Goal: Task Accomplishment & Management: Manage account settings

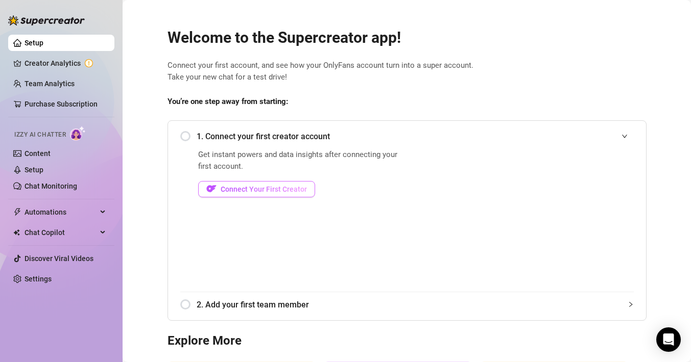
click at [279, 192] on span "Connect Your First Creator" at bounding box center [263, 189] width 86 height 8
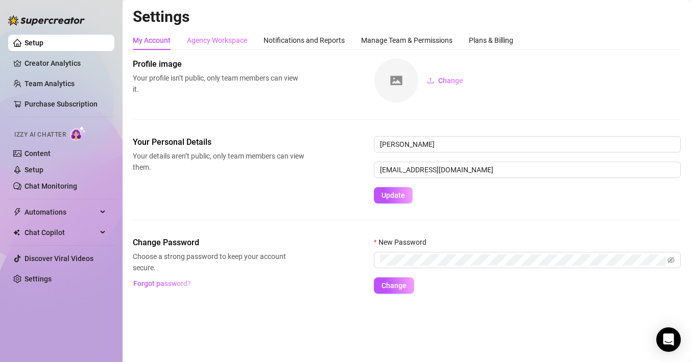
click at [209, 34] on div "Agency Workspace" at bounding box center [217, 40] width 60 height 19
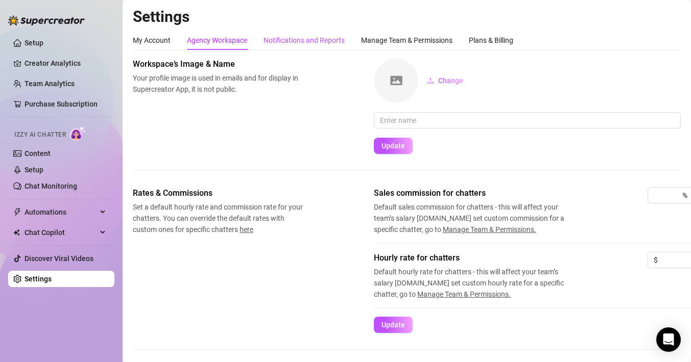
click at [307, 45] on div "Notifications and Reports" at bounding box center [303, 40] width 81 height 11
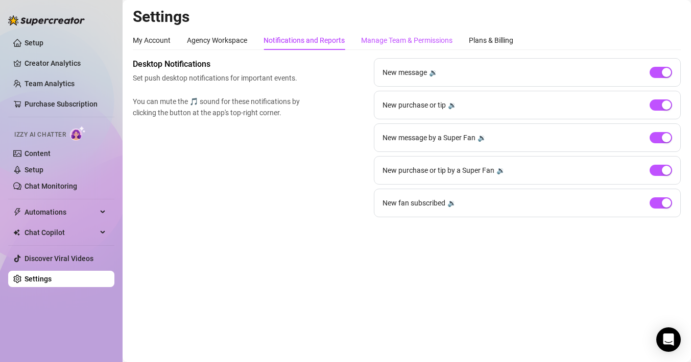
click at [430, 36] on div "Manage Team & Permissions" at bounding box center [406, 40] width 91 height 11
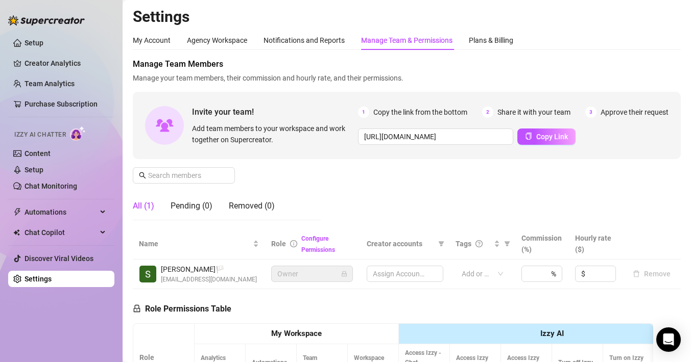
click at [401, 43] on div "Manage Team & Permissions" at bounding box center [406, 40] width 91 height 11
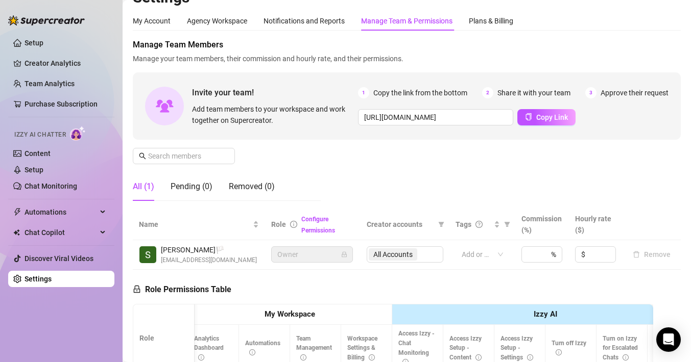
scroll to position [20, 0]
click at [499, 23] on div "Plans & Billing" at bounding box center [491, 20] width 44 height 11
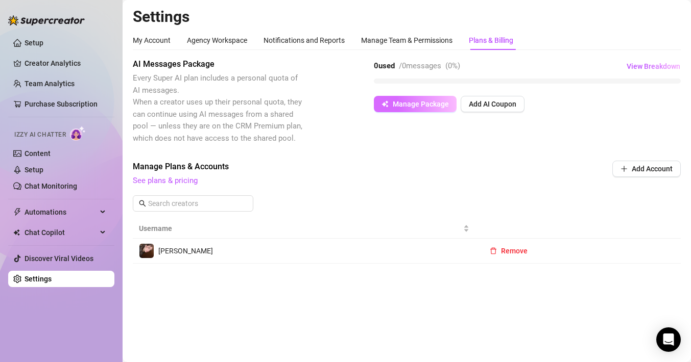
click at [430, 105] on span "Manage Package" at bounding box center [421, 104] width 56 height 8
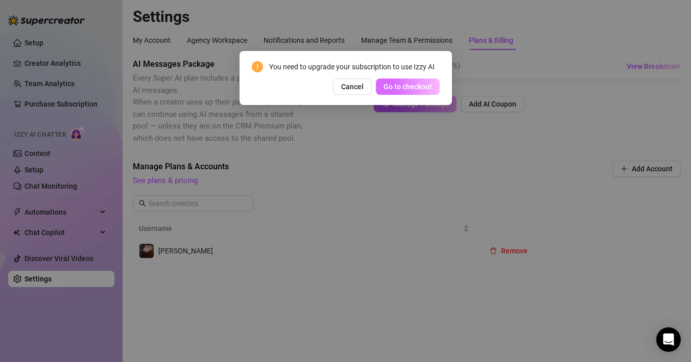
click at [418, 81] on button "Go to checkout" at bounding box center [408, 87] width 64 height 16
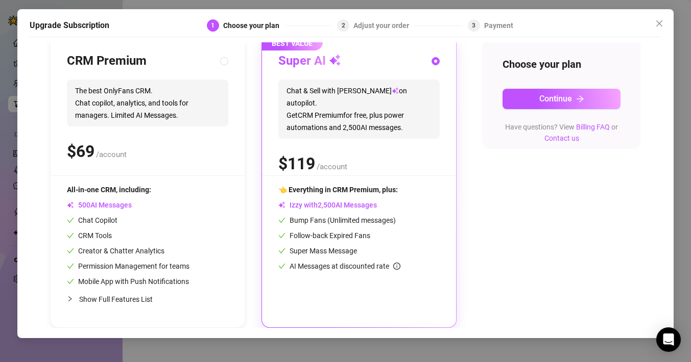
scroll to position [111, 0]
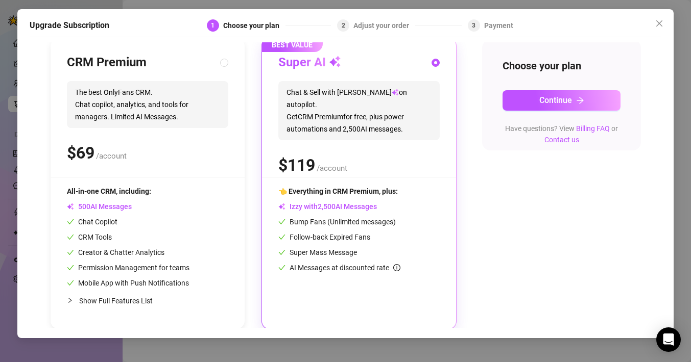
click at [141, 302] on span "Show Full Features List" at bounding box center [115, 301] width 73 height 8
radio input "true"
radio input "false"
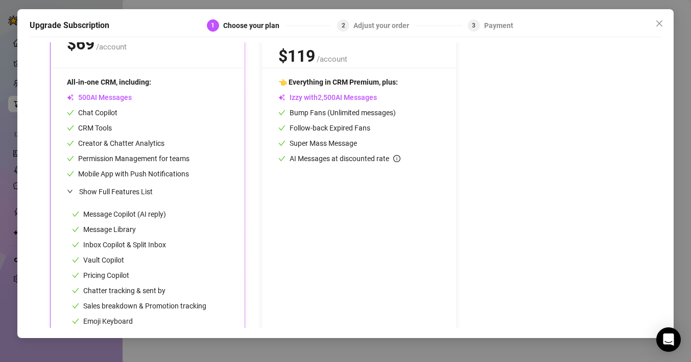
scroll to position [213, 0]
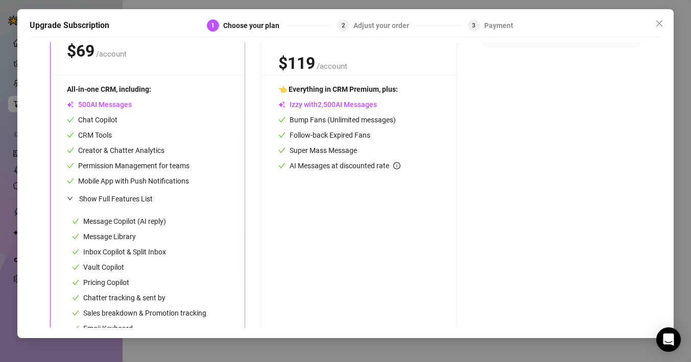
click at [311, 249] on div "👈 Everything in CRM Premium, plus: Izzy with AI Messages Bump Fans (Unlimited m…" at bounding box center [358, 219] width 161 height 271
radio input "false"
radio input "true"
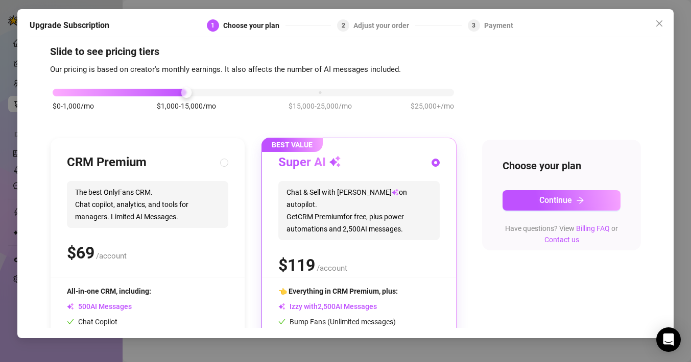
scroll to position [13, 0]
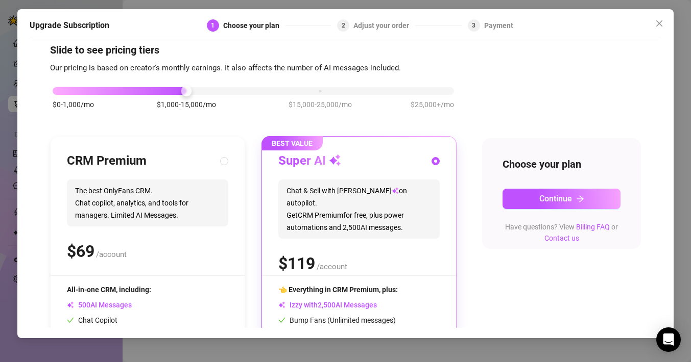
click at [177, 183] on span "The best OnlyFans CRM. Chat copilot, analytics, and tools for managers. Limited…" at bounding box center [147, 203] width 161 height 47
radio input "true"
radio input "false"
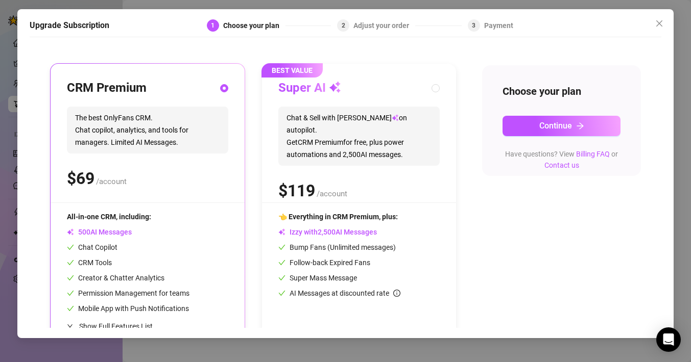
scroll to position [85, 0]
click at [548, 125] on span "Continue" at bounding box center [555, 126] width 33 height 10
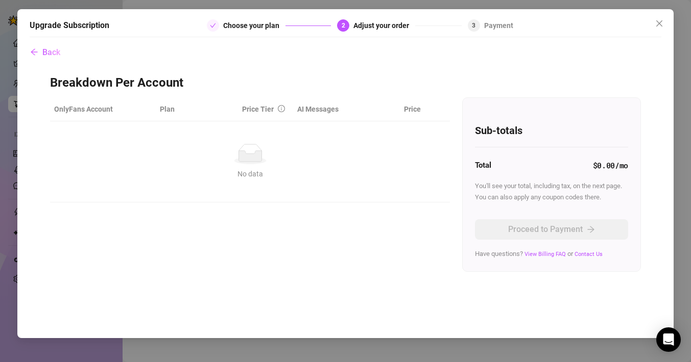
scroll to position [0, 0]
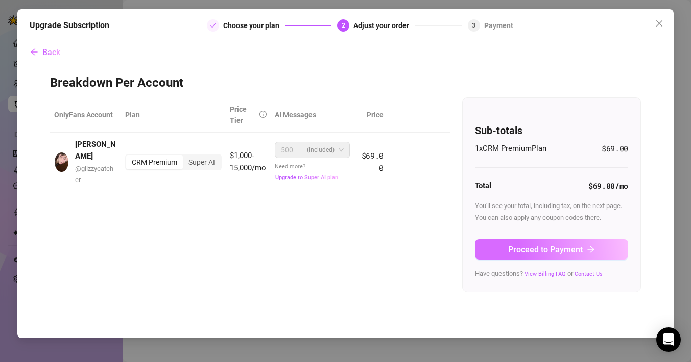
click at [563, 251] on span "Proceed to Payment" at bounding box center [545, 250] width 75 height 10
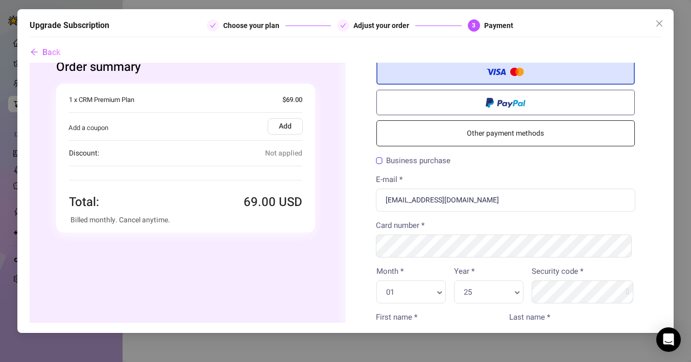
scroll to position [27, 0]
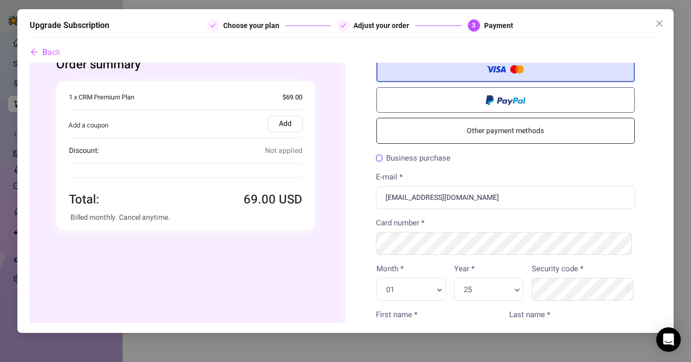
click at [511, 135] on link "Other payment methods" at bounding box center [505, 130] width 259 height 26
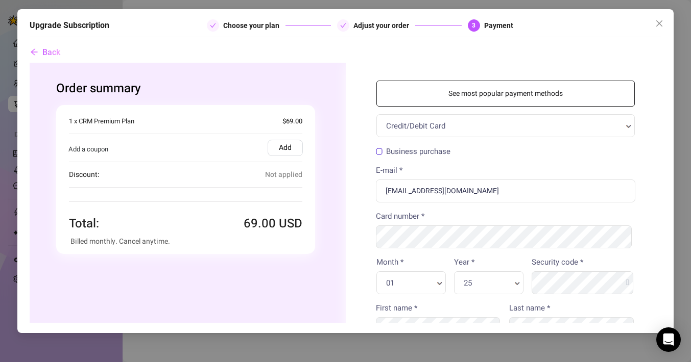
scroll to position [0, 0]
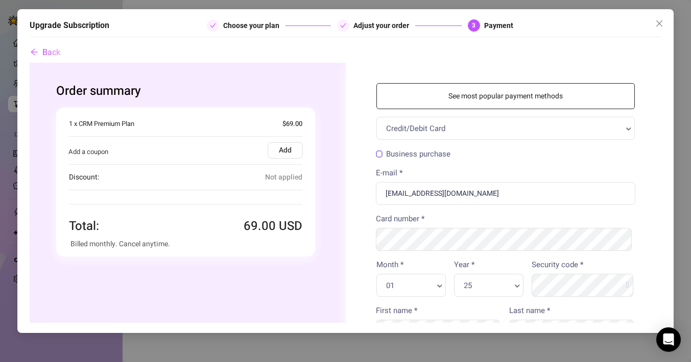
click at [497, 101] on link "See most popular payment methods" at bounding box center [505, 96] width 259 height 26
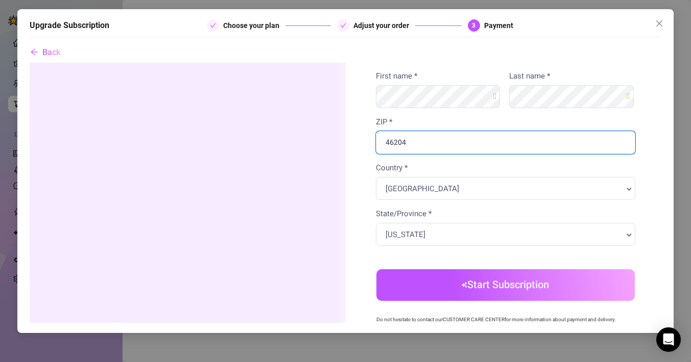
scroll to position [311, 0]
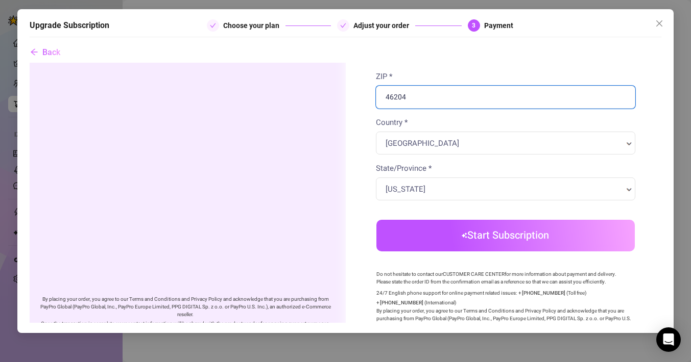
type input "46204"
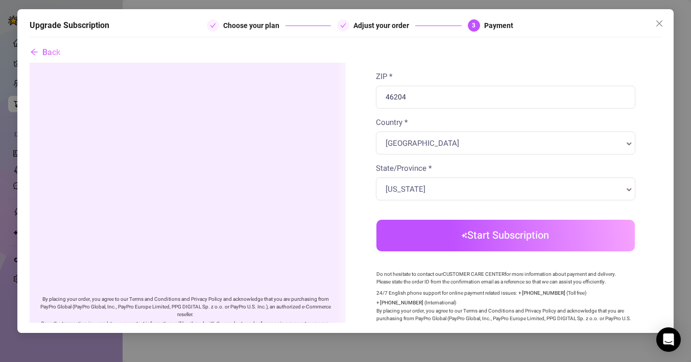
click at [473, 240] on body "Order summary You're buying" at bounding box center [344, 72] width 631 height 642
click at [514, 237] on button "Start Subscription" at bounding box center [505, 235] width 259 height 32
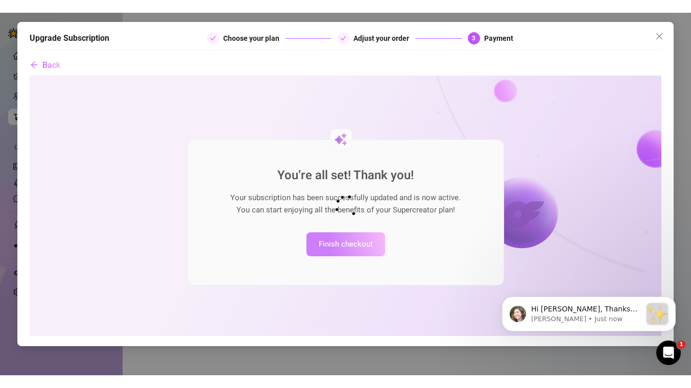
scroll to position [0, 0]
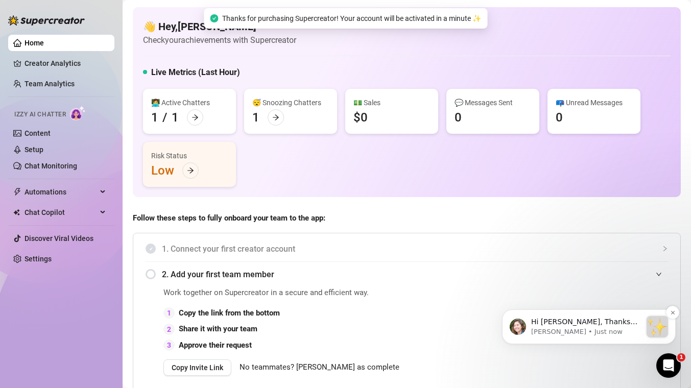
click at [552, 317] on p "Hi [PERSON_NAME], Thanks for purchasing Supercreator! :sparkles: Your order is …" at bounding box center [586, 322] width 110 height 10
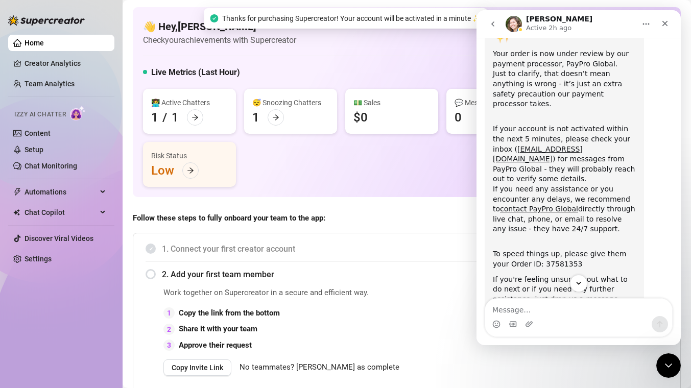
scroll to position [110, 0]
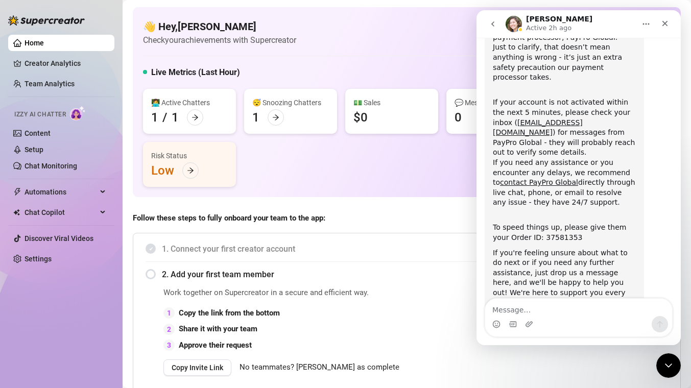
click at [261, 162] on div "👩‍💻 Active Chatters 1 / 1 😴 Snoozing Chatters 1 💵 Sales $0 💬 Messages Sent 0 📪 …" at bounding box center [406, 138] width 527 height 98
click at [46, 135] on link "Content" at bounding box center [37, 133] width 26 height 8
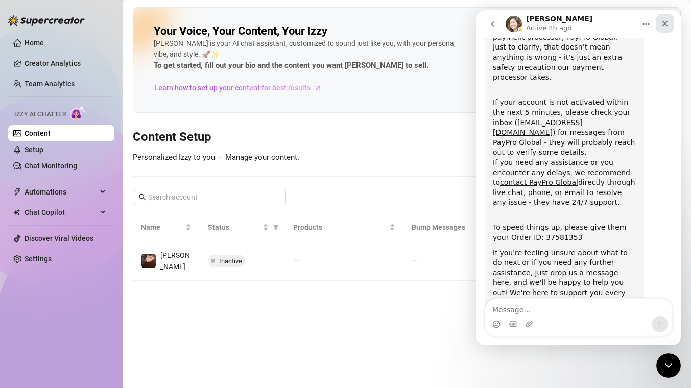
click at [661, 27] on icon "Close" at bounding box center [664, 23] width 8 height 8
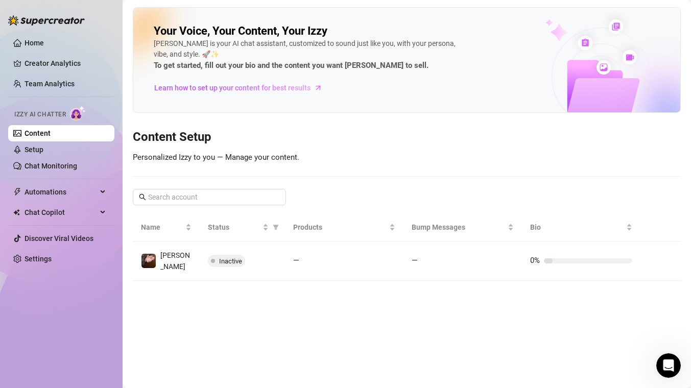
scroll to position [117, 0]
click at [24, 46] on link "Home" at bounding box center [33, 43] width 19 height 8
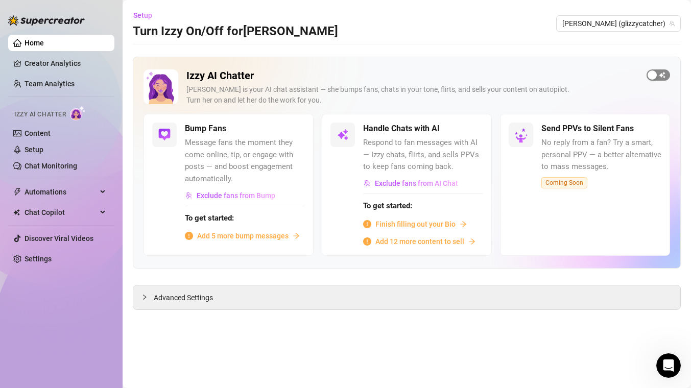
click at [657, 70] on span "button" at bounding box center [657, 74] width 23 height 11
click at [290, 130] on div "button" at bounding box center [287, 128] width 9 height 9
click at [246, 235] on span "Add 5 more bump messages" at bounding box center [242, 235] width 91 height 11
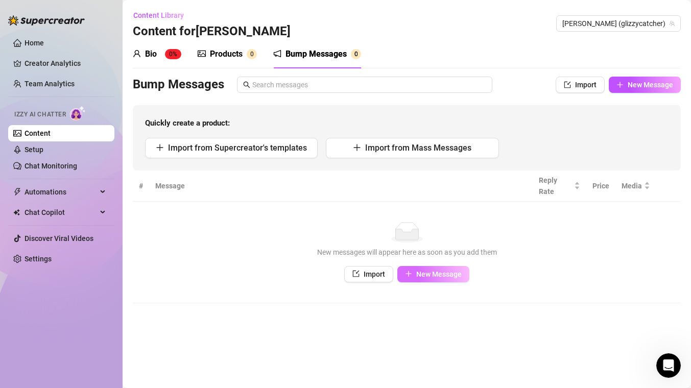
click at [428, 278] on button "New Message" at bounding box center [433, 274] width 72 height 16
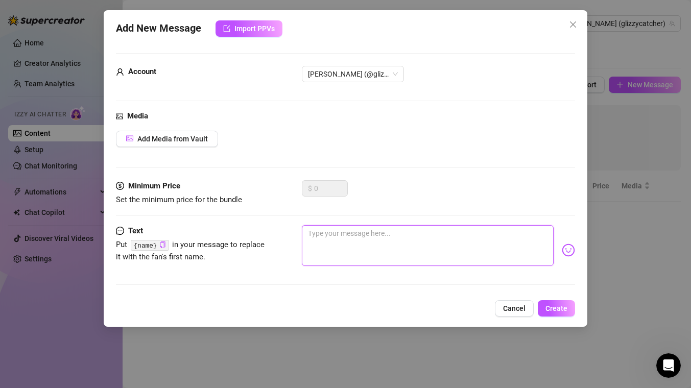
click at [341, 236] on textarea at bounding box center [428, 245] width 252 height 41
type textarea "h"
type textarea "he"
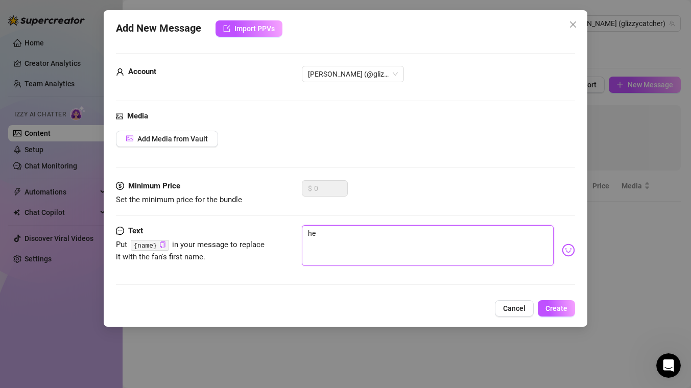
type textarea "hey"
type textarea "hey b"
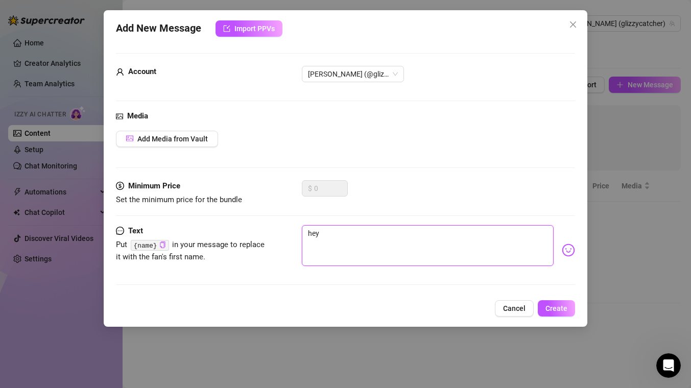
type textarea "hey b"
type textarea "hey ba"
type textarea "hey bab"
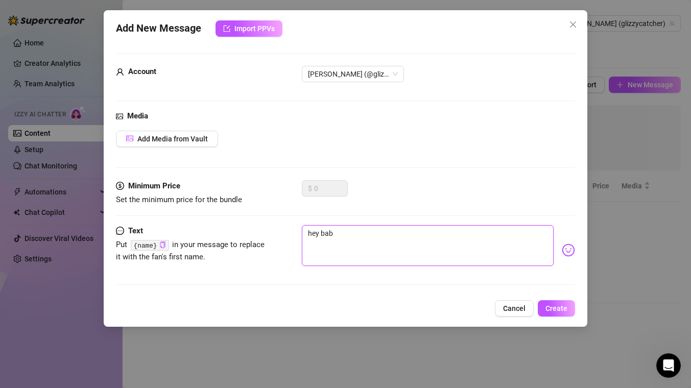
type textarea "hey babe"
type textarea "hey babe!"
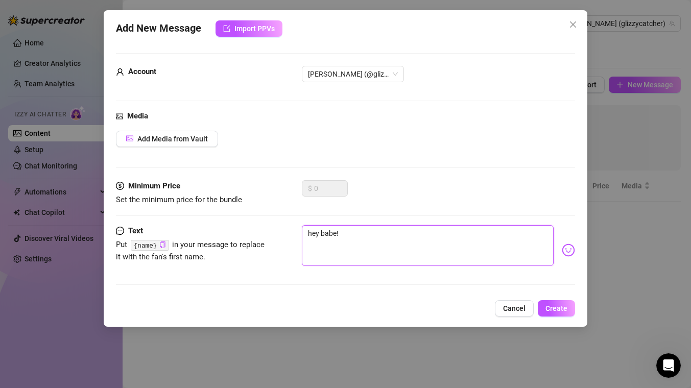
type textarea "hey babe!"
type textarea "hey babe! i"
type textarea "hey babe! id"
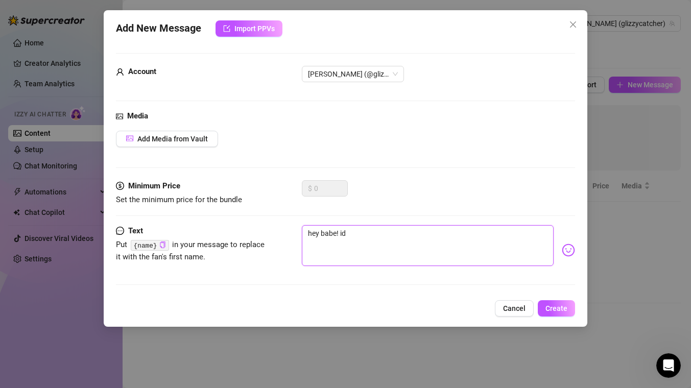
type textarea "hey babe! id"
type textarea "hey babe! i"
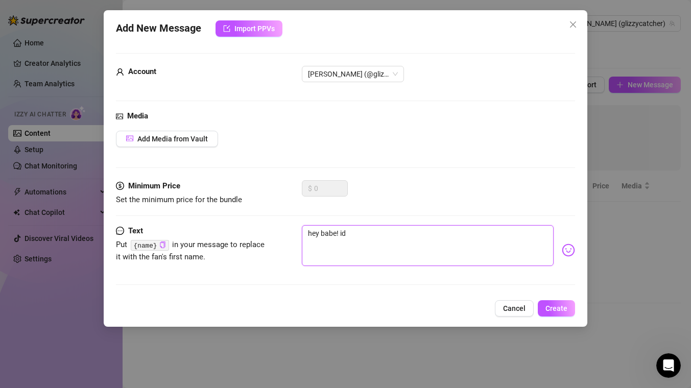
type textarea "hey babe! i"
type textarea "hey babe! i d"
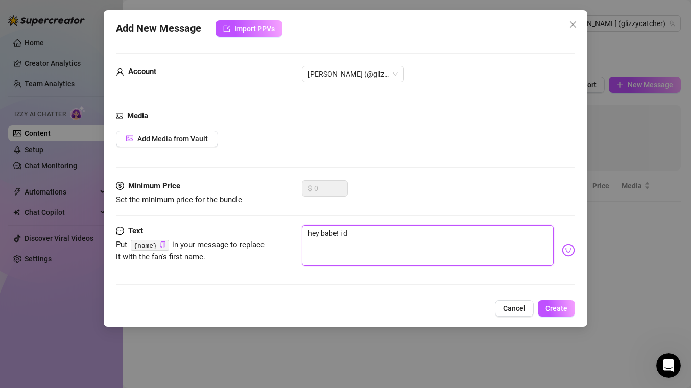
type textarea "hey babe! i do"
type textarea "hey babe! i don"
type textarea "hey babe! i dont"
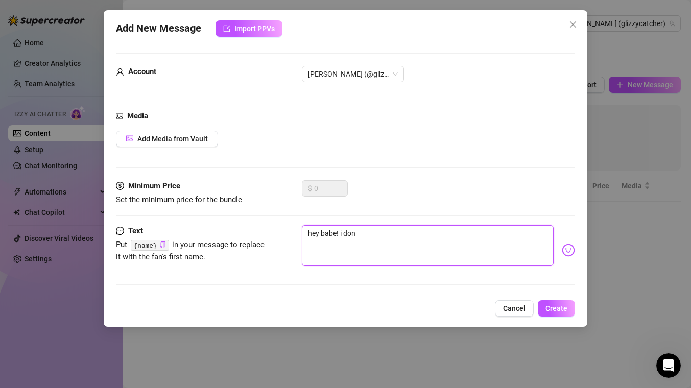
type textarea "hey babe! i dont"
type textarea "hey babe! i dont w"
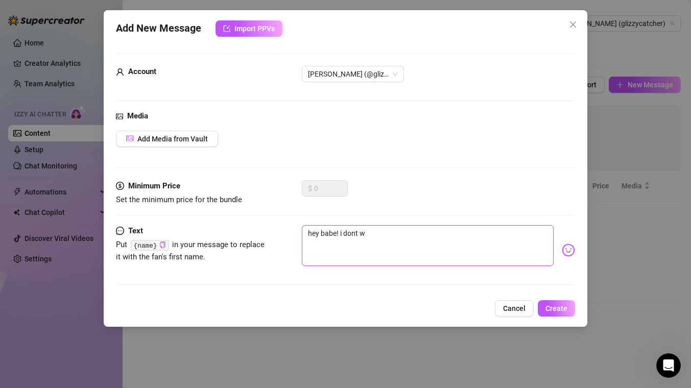
type textarea "hey babe! i dont wa"
type textarea "hey babe! i dont wan"
type textarea "hey babe! i dont want"
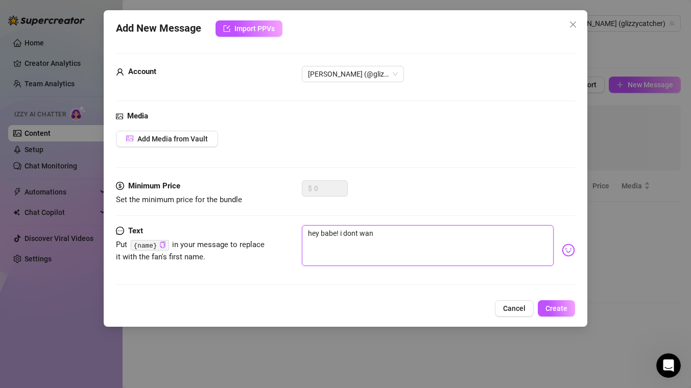
type textarea "hey babe! i dont want"
type textarea "hey babe! i dont want y"
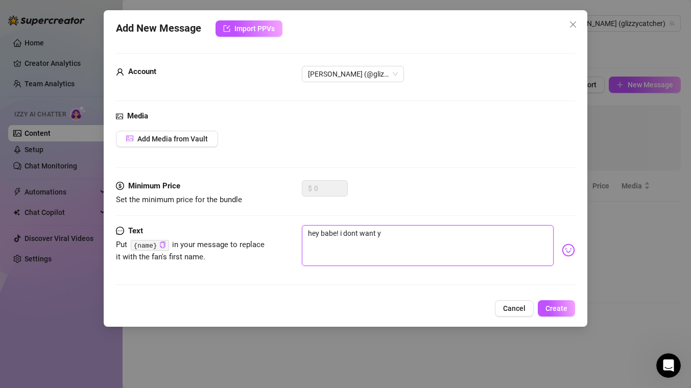
type textarea "hey babe! i dont want yo"
type textarea "hey babe! i dont want you"
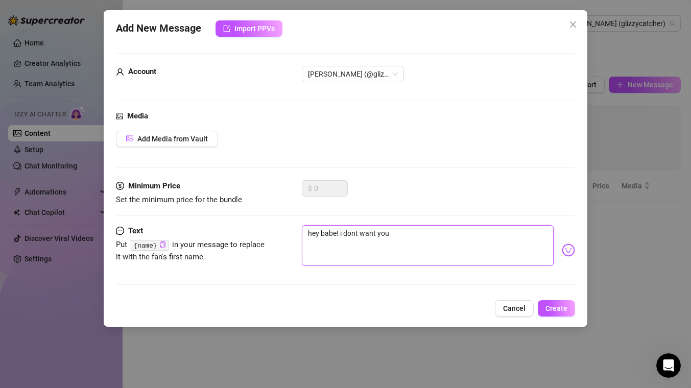
type textarea "hey babe! i dont want you"
type textarea "hey babe! i dont want you m"
type textarea "hey babe! i dont want you mi"
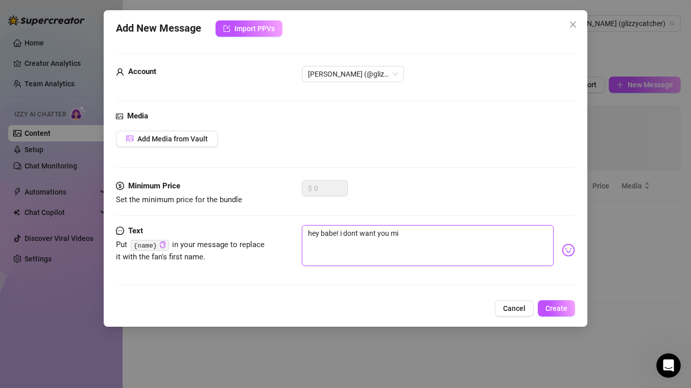
type textarea "hey babe! i dont want you mis"
type textarea "hey babe! i dont want you miss"
type textarea "hey babe! i dont want you missi"
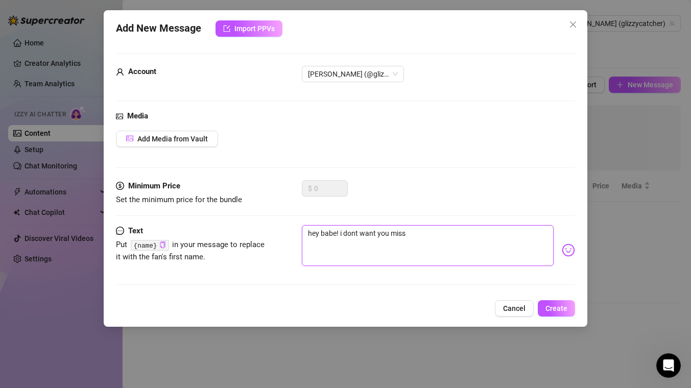
type textarea "hey babe! i dont want you missi"
type textarea "hey babe! i dont want you missi g"
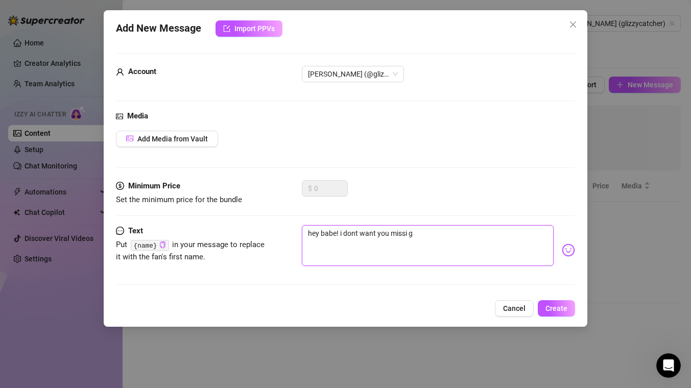
type textarea "hey babe! i dont want you missi"
type textarea "hey babe! i dont want you missin"
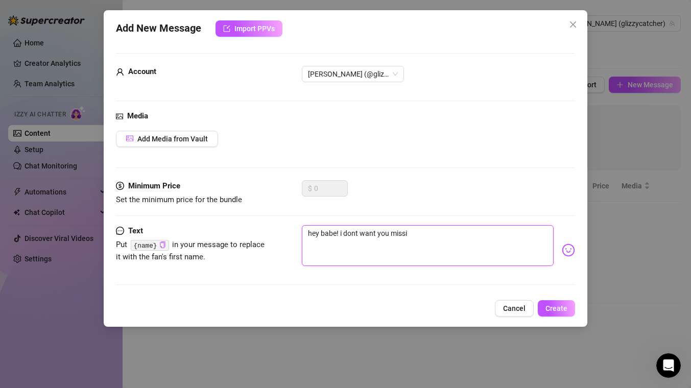
type textarea "hey babe! i dont want you missin"
type textarea "hey babe! i dont want you missing"
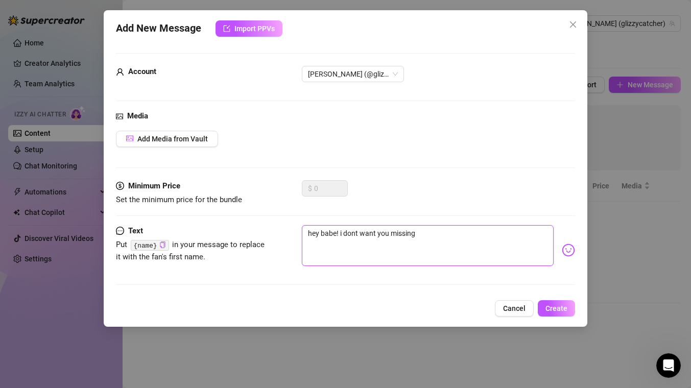
type textarea "hey babe! i dont want you missing o"
type textarea "hey babe! i dont want you missing ou"
type textarea "hey babe! i dont want you missing out"
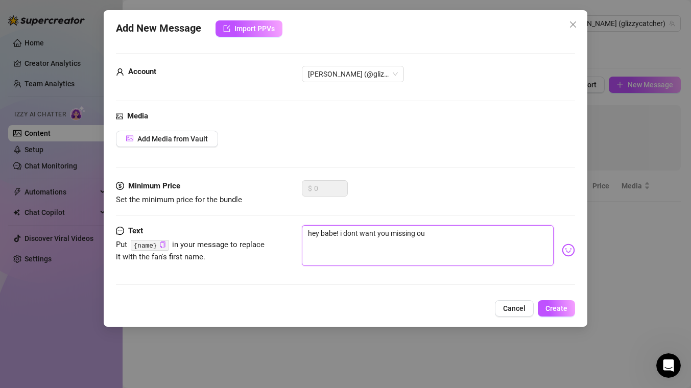
type textarea "hey babe! i dont want you missing out"
type textarea "hey babe! i dont want you missing out."
type textarea "hey babe! i dont want you missing out.."
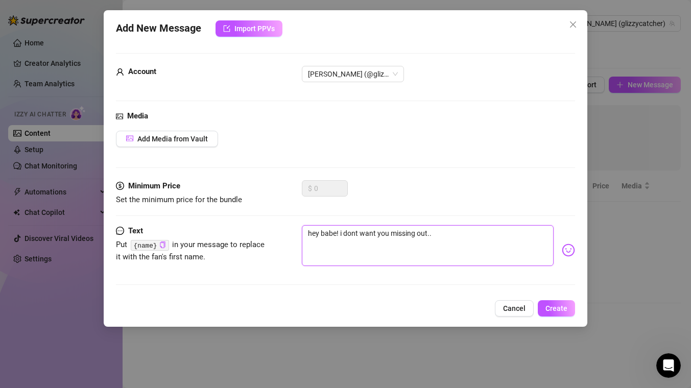
type textarea "hey babe! i dont want you missing out..."
type textarea "hey babe! i dont want you missing out...d"
type textarea "hey babe! i dont want you missing out...di"
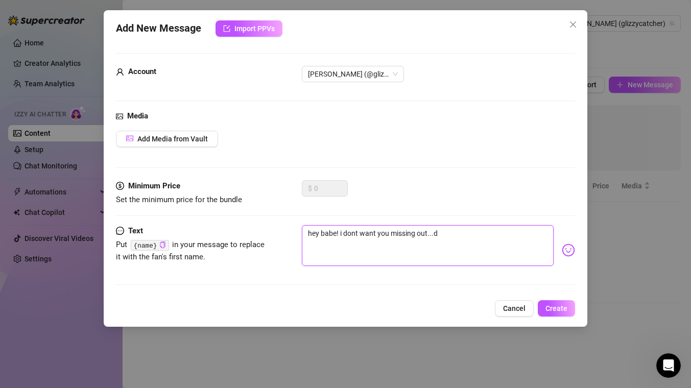
type textarea "hey babe! i dont want you missing out...di"
type textarea "hey babe! i dont want you missing out...did"
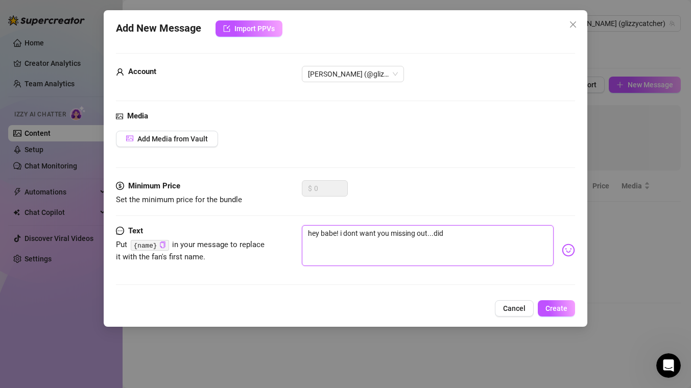
type textarea "hey babe! i dont want you missing out...did y"
type textarea "hey babe! i dont want you missing out...did yo"
type textarea "hey babe! i dont want you missing out...did you"
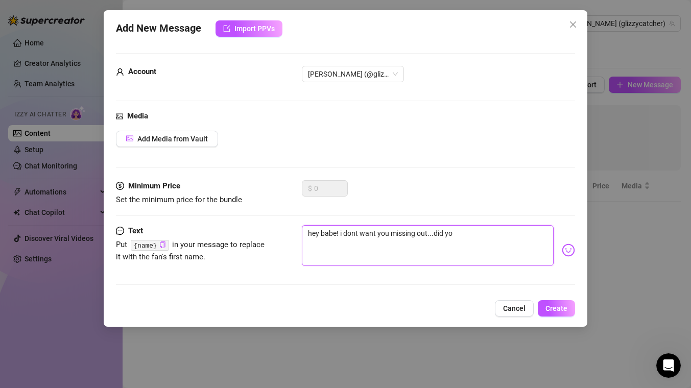
type textarea "hey babe! i dont want you missing out...did you"
type textarea "hey babe! i dont want you missing out...did you s"
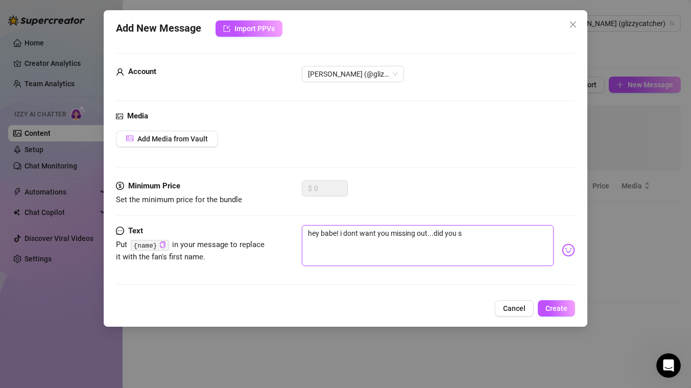
type textarea "hey babe! i dont want you missing out...did you se"
type textarea "hey babe! i dont want you missing out...did you see"
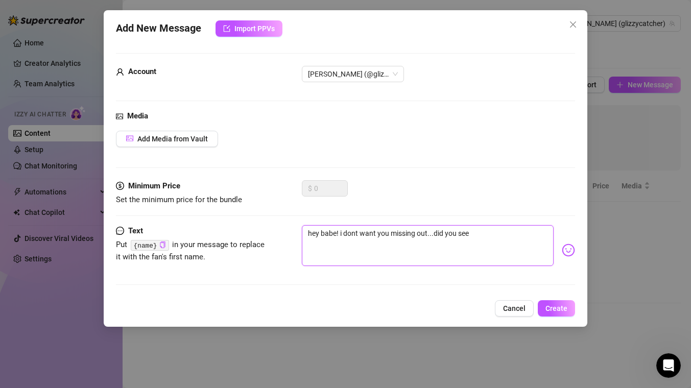
type textarea "hey babe! i dont want you missing out...did you see"
type textarea "hey babe! i dont want you missing out...did you see m"
type textarea "hey babe! i dont want you missing out...did you see my"
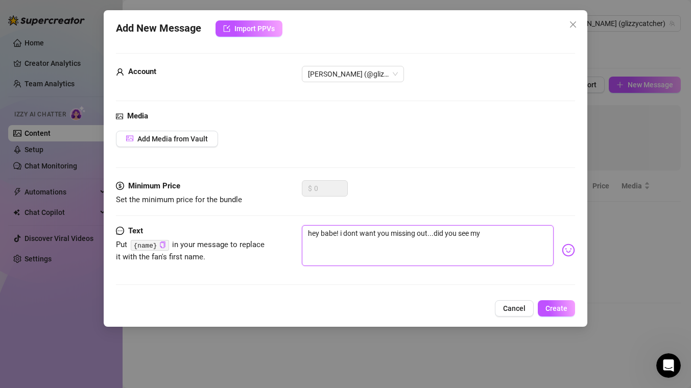
type textarea "hey babe! i dont want you missing out...did you see my"
type textarea "hey babe! i dont want you missing out...did you see my l"
type textarea "hey babe! i dont want you missing out...did you see my la"
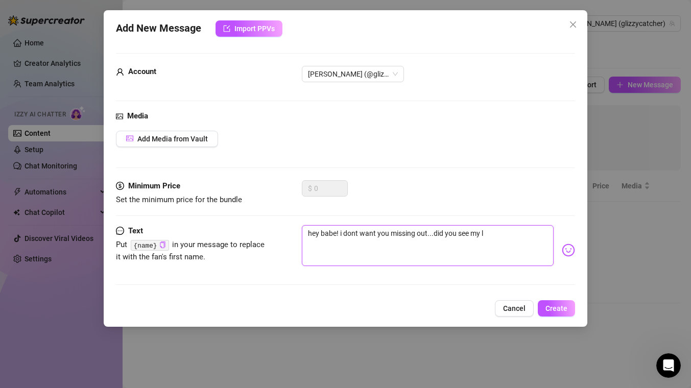
type textarea "hey babe! i dont want you missing out...did you see my la"
type textarea "hey babe! i dont want you missing out...did you see my las"
type textarea "hey babe! i dont want you missing out...did you see my last"
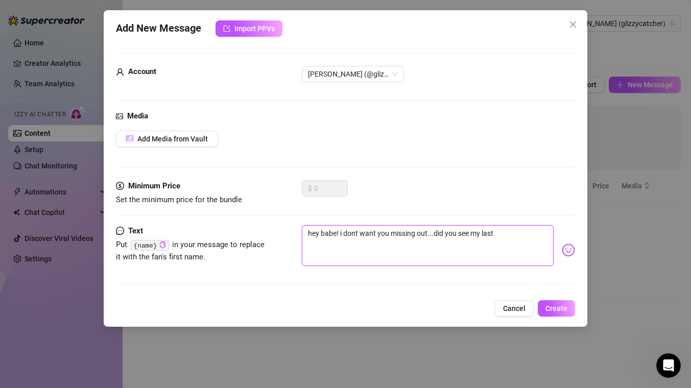
type textarea "hey babe! i dont want you missing out...did you see my last"
type textarea "hey babe! i dont want you missing out...did you see my last d"
type textarea "hey babe! i dont want you missing out...did you see my last dr"
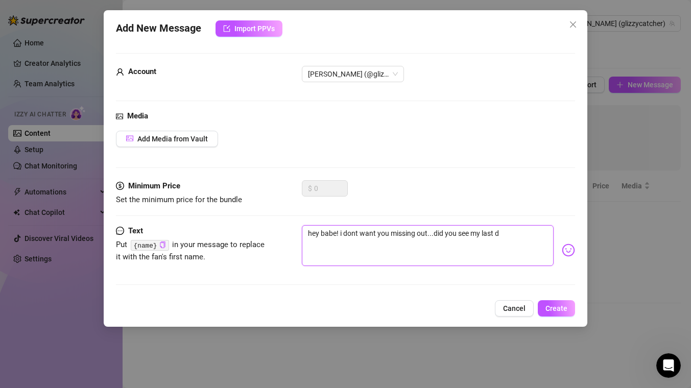
type textarea "hey babe! i dont want you missing out...did you see my last dr"
type textarea "hey babe! i dont want you missing out...did you see my last dro"
type textarea "hey babe! i dont want you missing out...did you see my last drop"
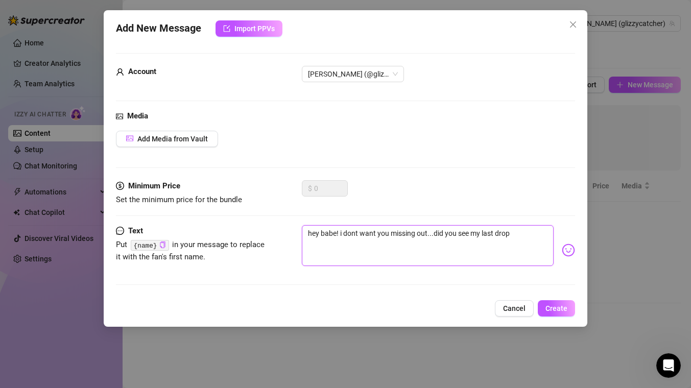
type textarea "hey babe! i dont want you missing out...did you see my last drop"
type textarea "hey babe! i dont want you missing out...did you see my last drop y"
type textarea "hey babe! i dont want you missing out...did you see my last drop ye"
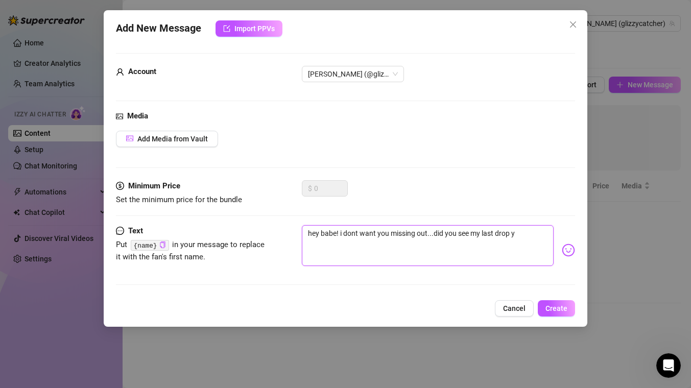
type textarea "hey babe! i dont want you missing out...did you see my last drop ye"
type textarea "hey babe! i dont want you missing out...did you see my last drop yet"
type textarea "hey babe! i dont want you missing out...did you see my last drop yet?"
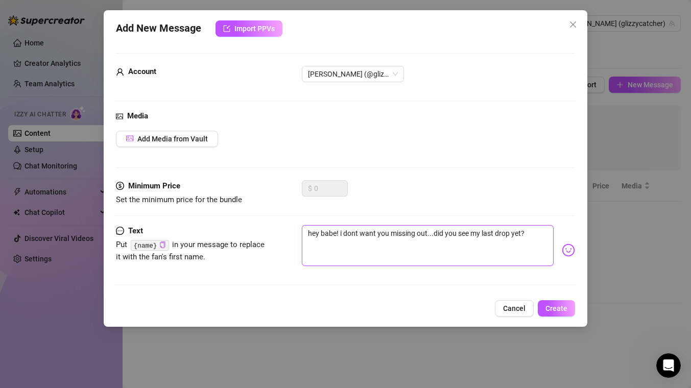
type textarea "hey babe! i dont want you missing out...did you see my last drop yet??"
type textarea "hey babe! i dont want you missing out...did you see my last drop yet???"
click at [557, 308] on span "Create" at bounding box center [556, 308] width 22 height 8
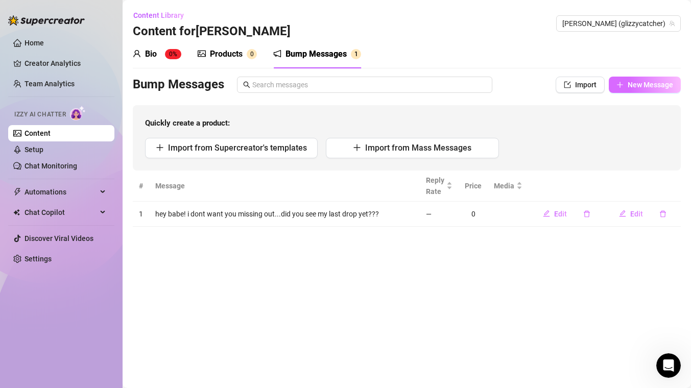
click at [632, 86] on span "New Message" at bounding box center [649, 85] width 45 height 8
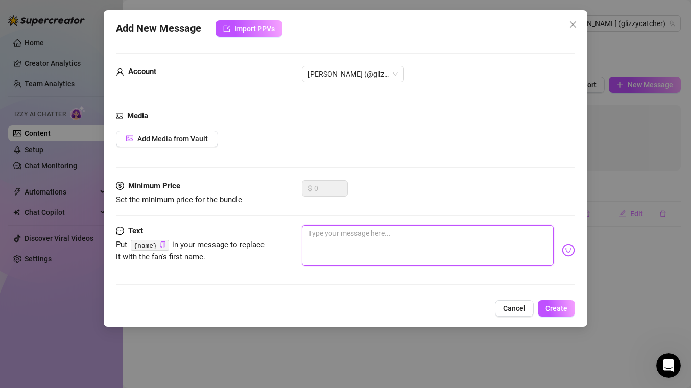
click at [362, 232] on textarea at bounding box center [428, 245] width 252 height 41
click at [364, 239] on textarea at bounding box center [428, 245] width 252 height 41
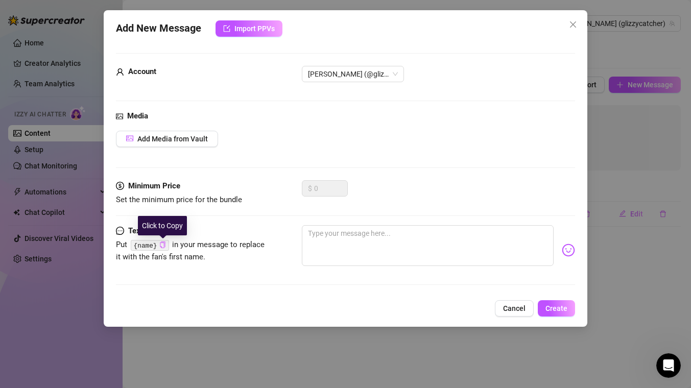
click at [162, 243] on icon "copy" at bounding box center [162, 244] width 7 height 7
click at [516, 307] on span "Cancel" at bounding box center [514, 308] width 22 height 8
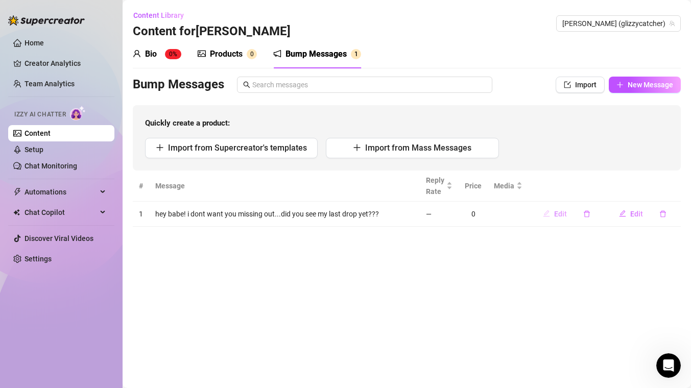
click at [556, 210] on span "Edit" at bounding box center [560, 214] width 13 height 8
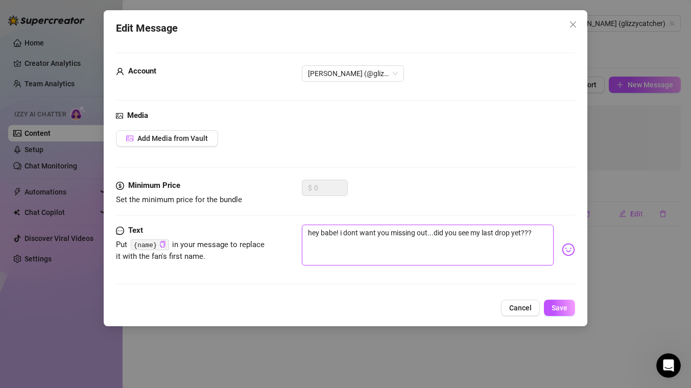
click at [326, 235] on textarea "hey babe! i dont want you missing out...did you see my last drop yet???" at bounding box center [428, 245] width 252 height 41
paste textarea "{name}"
type textarea "hey {name}! i dont want you missing out...did you see my last drop yet???"
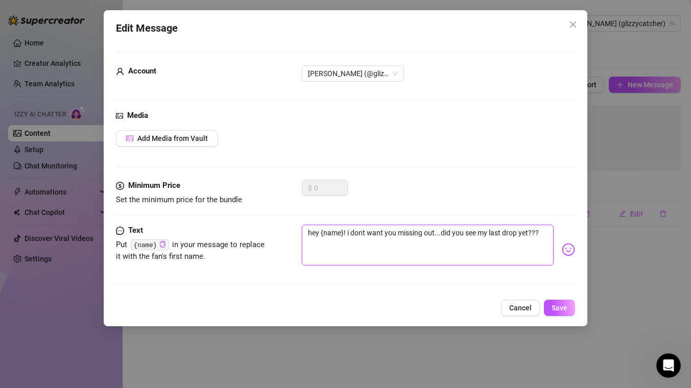
type textarea "hey {name} ! i dont want you missing out...did you see my last drop yet???"
click at [559, 305] on span "Save" at bounding box center [559, 308] width 16 height 8
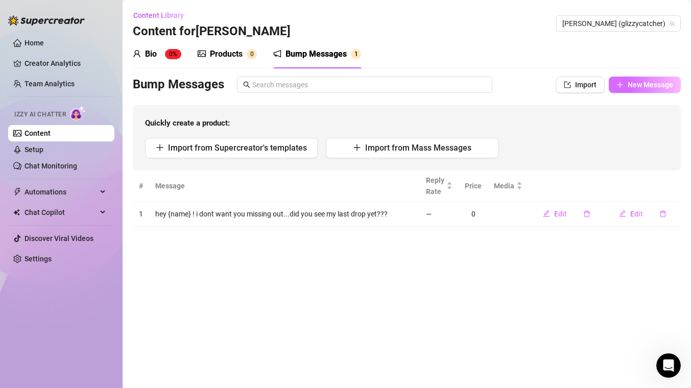
click at [660, 84] on span "New Message" at bounding box center [649, 85] width 45 height 8
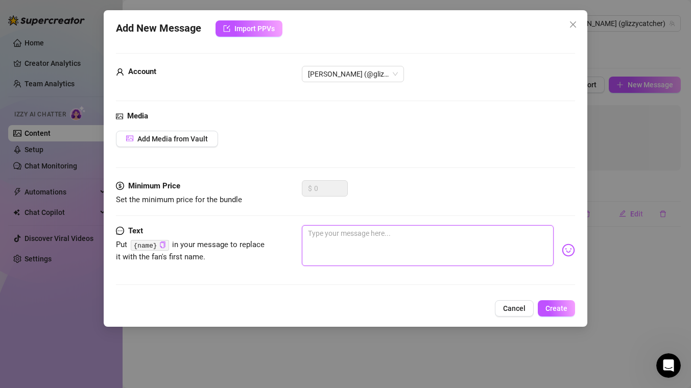
click at [353, 243] on textarea at bounding box center [428, 245] width 252 height 41
type textarea "j"
type textarea "ju"
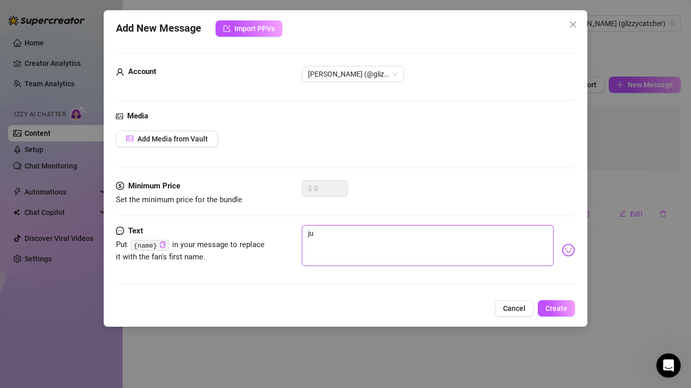
type textarea "jus"
type textarea "just"
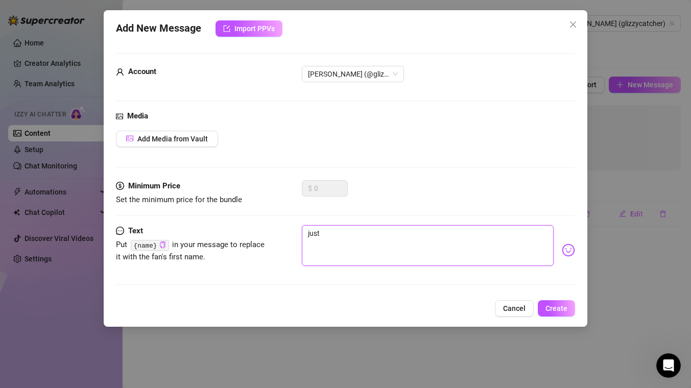
type textarea "just"
type textarea "just c"
type textarea "just ch"
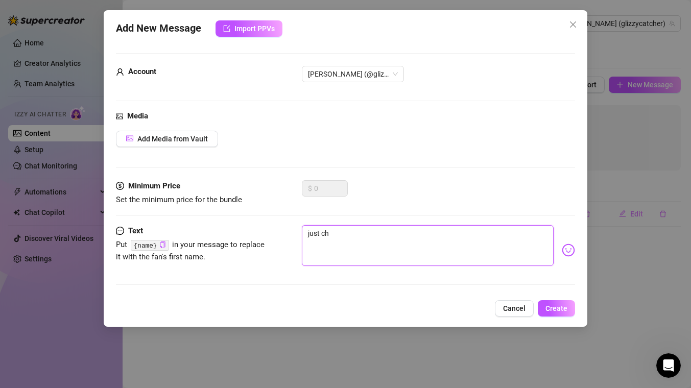
type textarea "just che"
type textarea "just chec"
type textarea "just check"
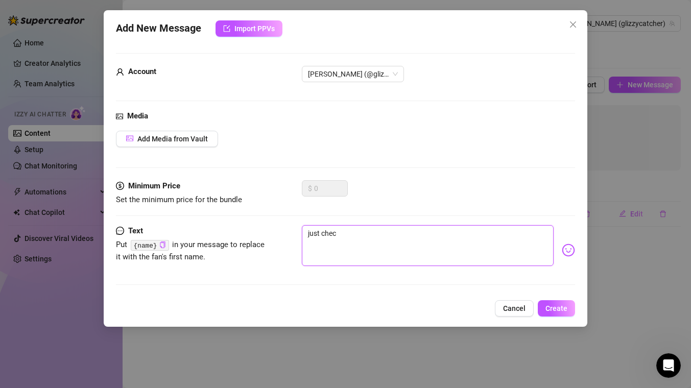
type textarea "just check"
type textarea "just [PERSON_NAME]"
type textarea "just checkin"
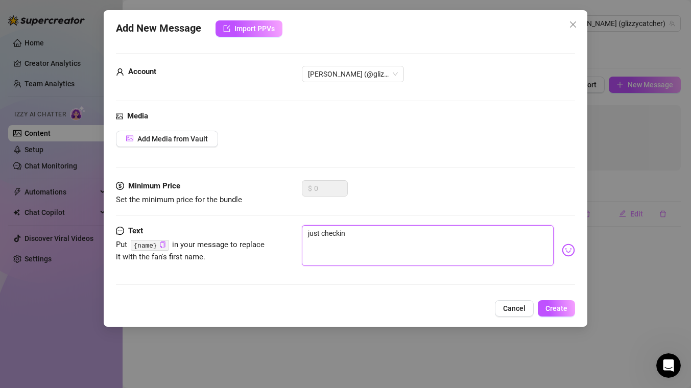
type textarea "just checking"
type textarea "just checking i"
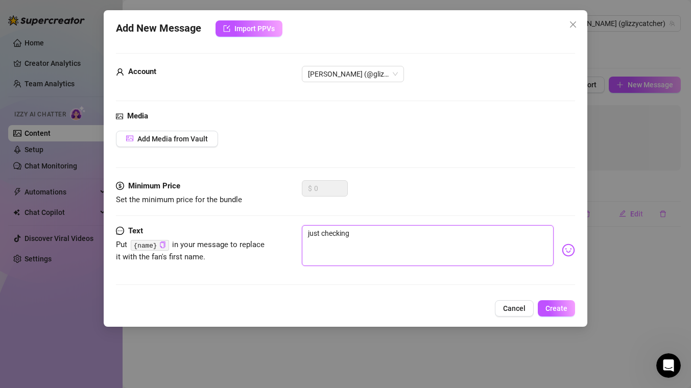
type textarea "just checking i"
type textarea "just checking in"
click at [561, 306] on span "Create" at bounding box center [556, 308] width 22 height 8
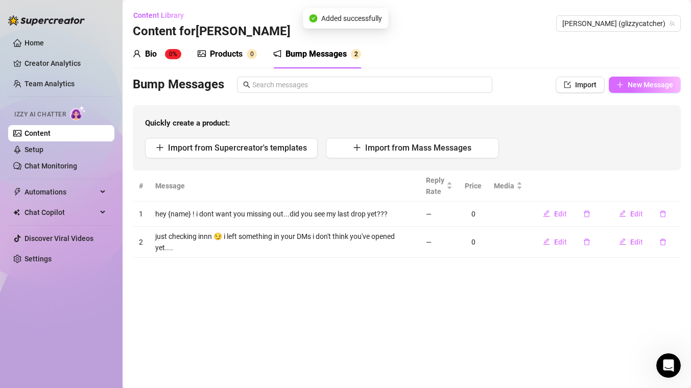
click at [625, 85] on button "New Message" at bounding box center [644, 85] width 72 height 16
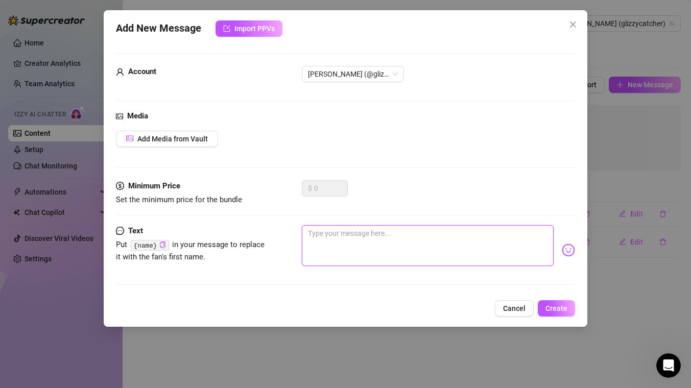
click at [327, 250] on textarea at bounding box center [428, 245] width 252 height 41
paste textarea "{name}"
click at [552, 306] on span "Create" at bounding box center [556, 308] width 22 height 8
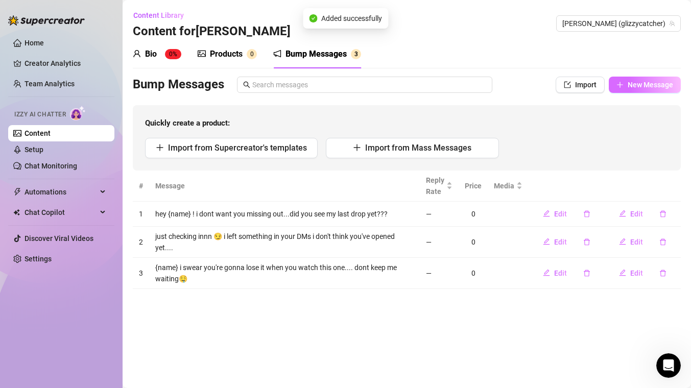
click at [633, 81] on span "New Message" at bounding box center [649, 85] width 45 height 8
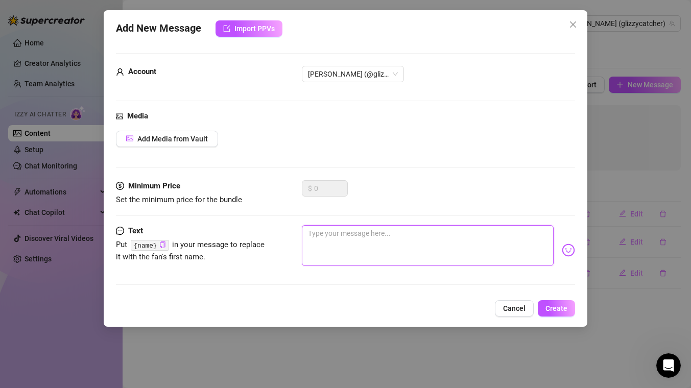
click at [419, 253] on textarea at bounding box center [428, 245] width 252 height 41
click at [351, 233] on textarea "i feel like youve been teasing me by ignoring that last video" at bounding box center [428, 245] width 252 height 41
click at [505, 239] on textarea "i feel like you've been teasing me by ignoring that last video" at bounding box center [428, 245] width 252 height 41
click at [554, 304] on span "Create" at bounding box center [556, 308] width 22 height 8
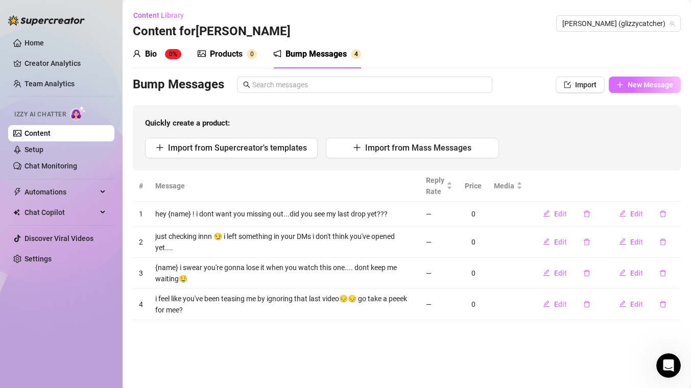
click at [636, 85] on span "New Message" at bounding box center [649, 85] width 45 height 8
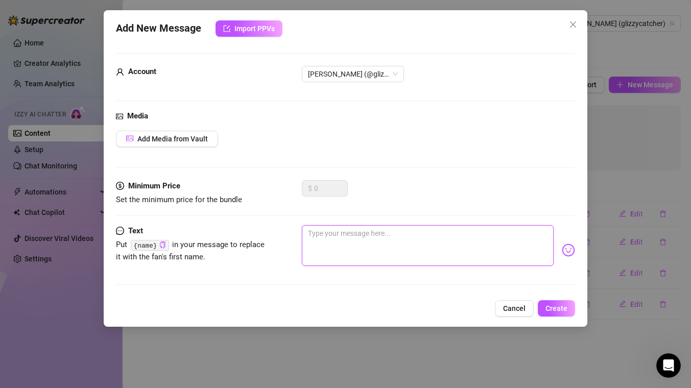
click at [328, 246] on textarea at bounding box center [428, 245] width 252 height 41
click at [555, 306] on span "Create" at bounding box center [556, 308] width 22 height 8
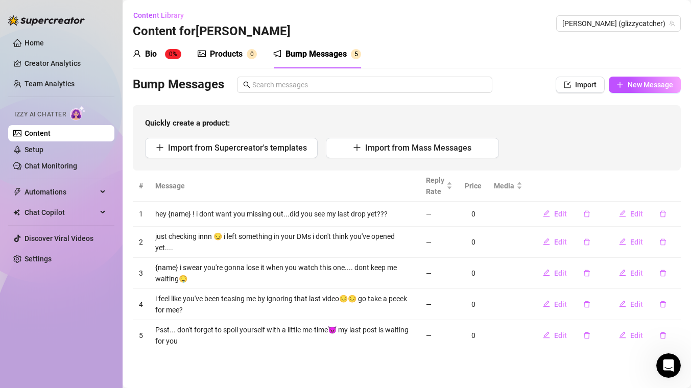
click at [43, 137] on link "Content" at bounding box center [37, 133] width 26 height 8
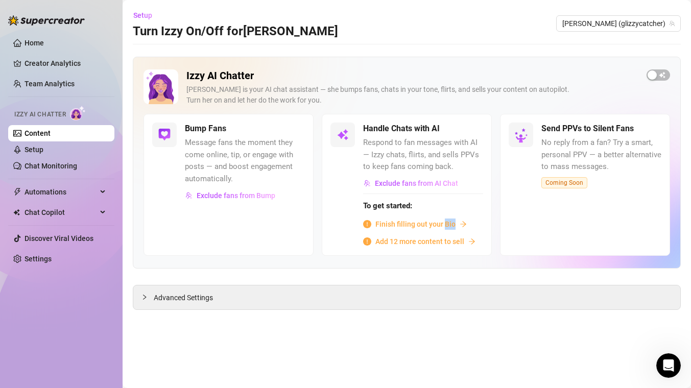
click at [409, 223] on span "Finish filling out your Bio" at bounding box center [415, 223] width 80 height 11
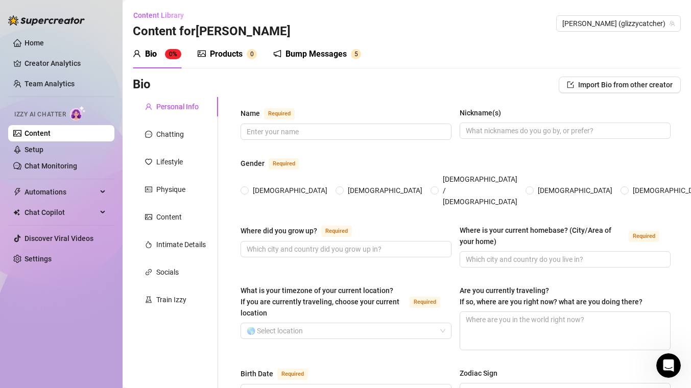
scroll to position [14, 0]
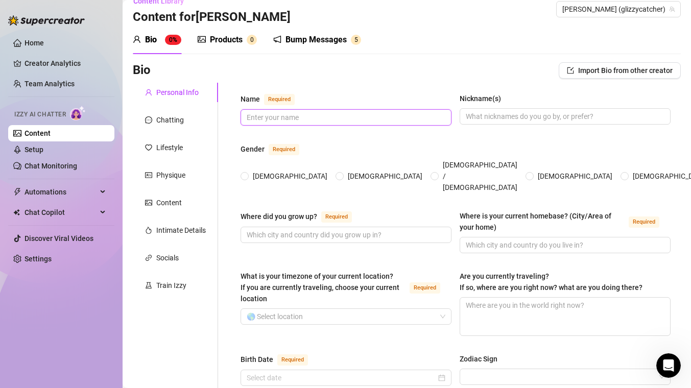
click at [326, 113] on input "Name Required" at bounding box center [345, 117] width 197 height 11
click at [254, 170] on span "[DEMOGRAPHIC_DATA]" at bounding box center [290, 175] width 83 height 11
click at [247, 174] on input "[DEMOGRAPHIC_DATA]" at bounding box center [245, 177] width 4 height 7
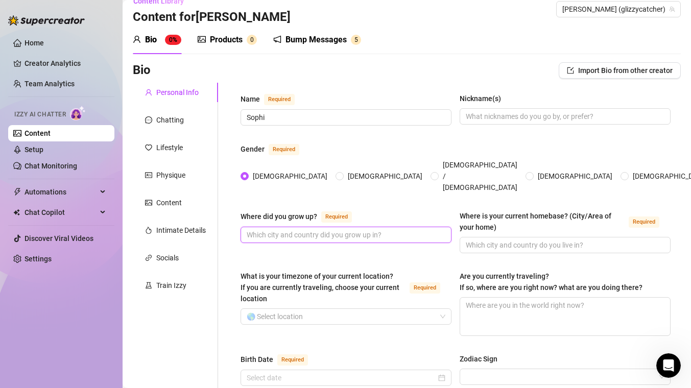
click at [292, 229] on input "Where did you grow up? Required" at bounding box center [345, 234] width 197 height 11
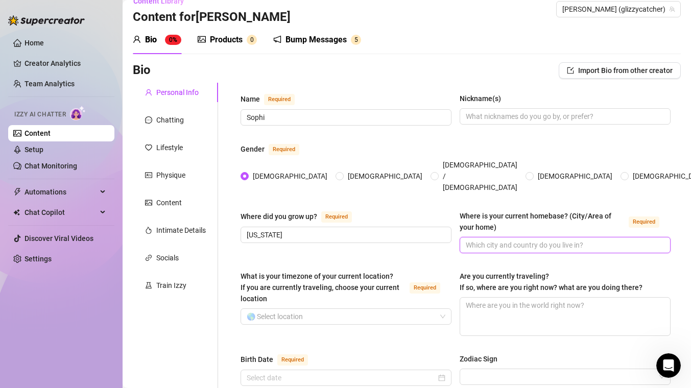
click at [509, 239] on input "Where is your current homebase? (City/Area of your home) Required" at bounding box center [563, 244] width 197 height 11
click at [398, 308] on div "What is your timezone of your current location? If you are currently traveling,…" at bounding box center [345, 303] width 211 height 65
click at [398, 309] on input "What is your timezone of your current location? If you are currently traveling,…" at bounding box center [341, 316] width 189 height 15
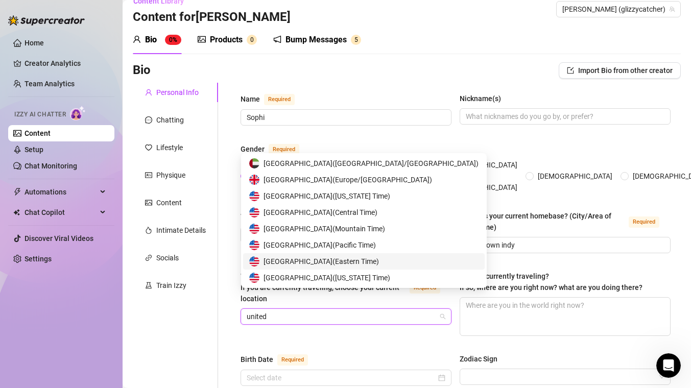
click at [366, 265] on span "United States of America ( Eastern Time )" at bounding box center [320, 261] width 115 height 11
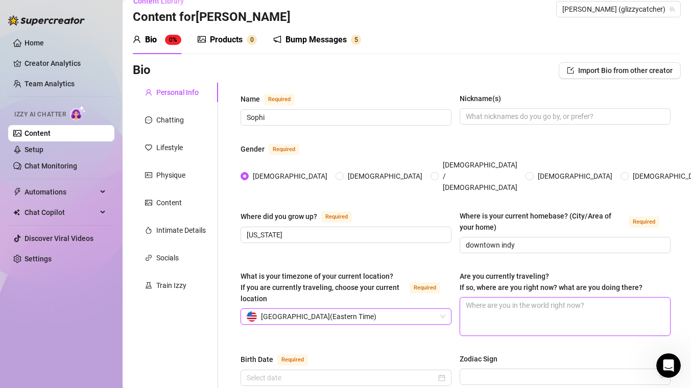
click at [511, 298] on textarea "Are you currently traveling? If so, where are you right now? what are you doing…" at bounding box center [565, 317] width 210 height 38
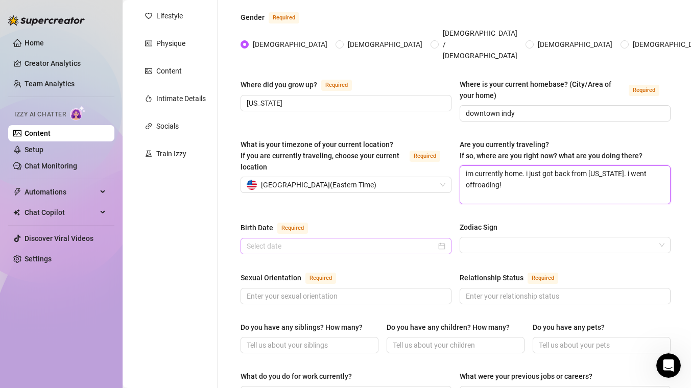
scroll to position [164, 0]
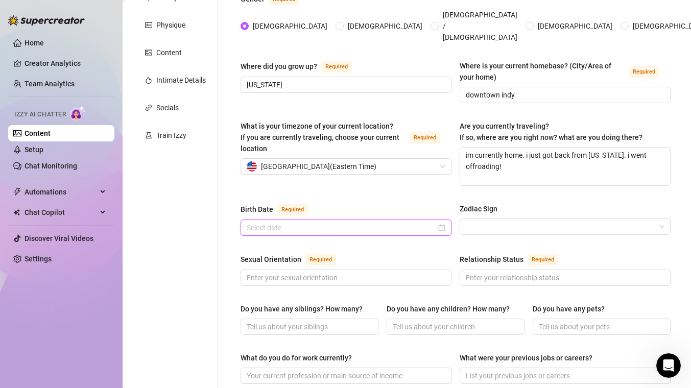
click at [380, 222] on input "Birth Date Required" at bounding box center [341, 227] width 189 height 11
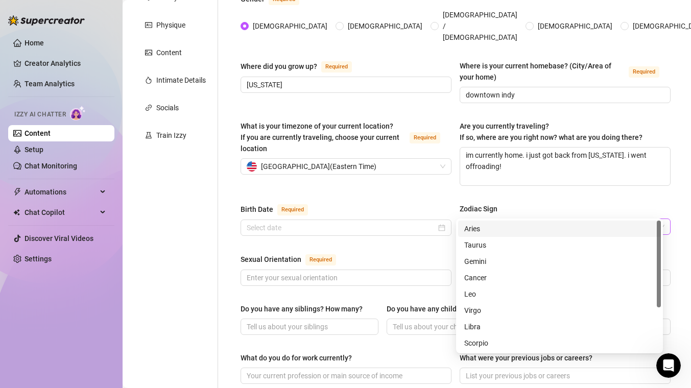
click at [499, 219] on input "Zodiac Sign" at bounding box center [559, 226] width 189 height 15
click at [488, 241] on div "Taurus" at bounding box center [559, 244] width 190 height 11
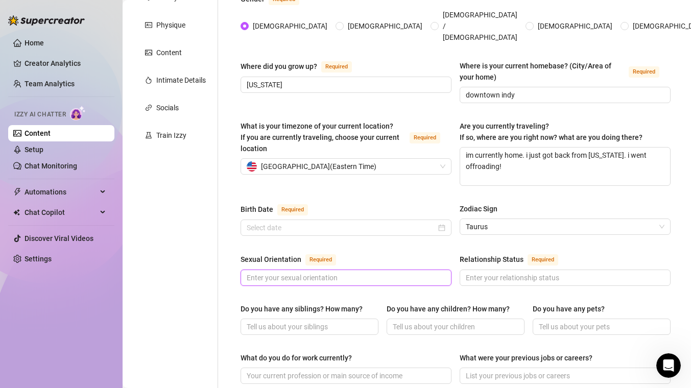
click at [345, 272] on input "Sexual Orientation Required" at bounding box center [345, 277] width 197 height 11
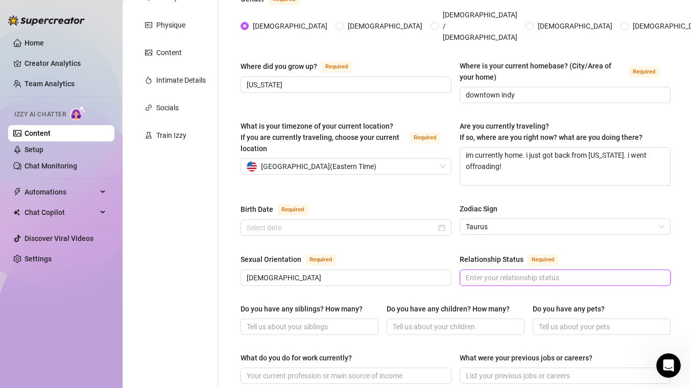
click at [479, 272] on input "Relationship Status Required" at bounding box center [563, 277] width 197 height 11
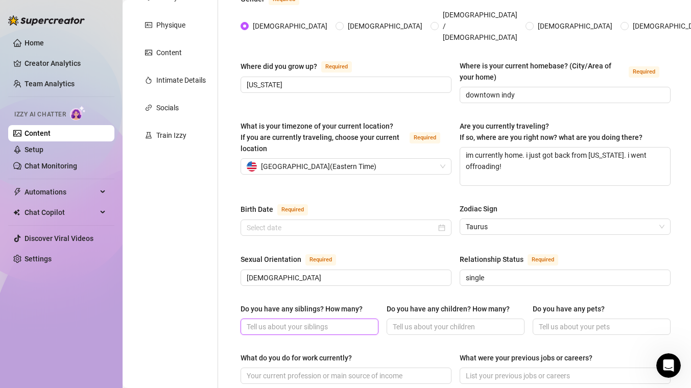
click at [331, 321] on input "Do you have any siblings? How many?" at bounding box center [309, 326] width 124 height 11
click at [255, 321] on input "7. 5 sisters and 2 brothers" at bounding box center [309, 326] width 124 height 11
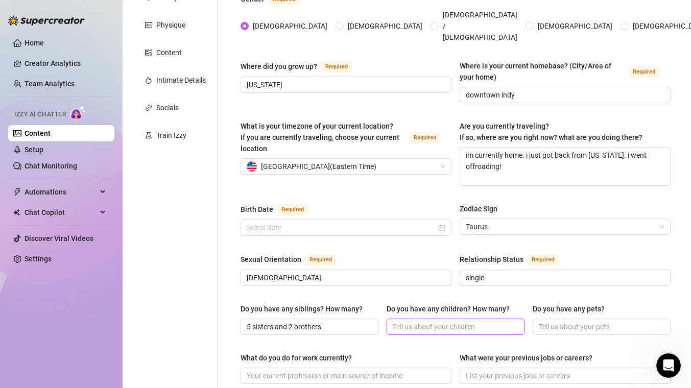
click at [440, 321] on input "Do you have any children? How many?" at bounding box center [455, 326] width 124 height 11
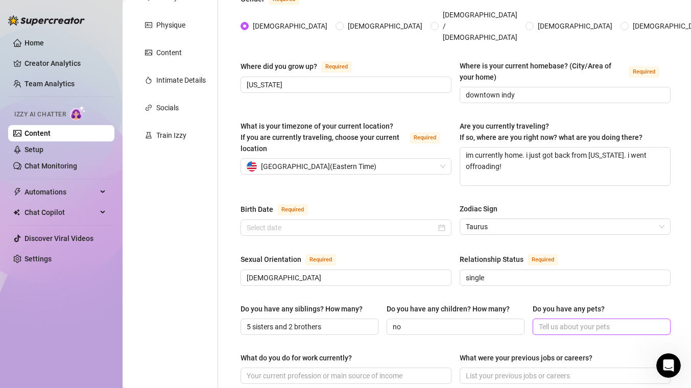
click at [582, 321] on input "Do you have any pets?" at bounding box center [600, 326] width 124 height 11
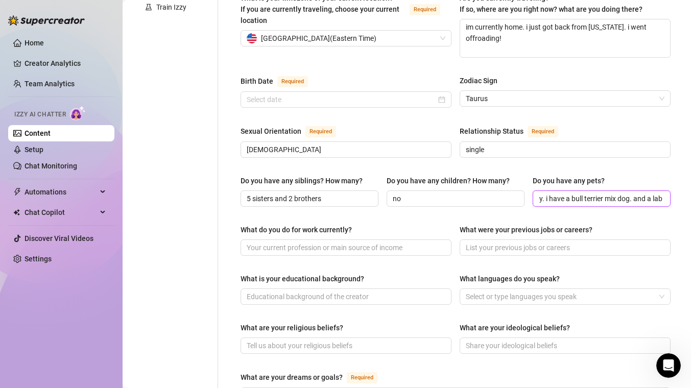
scroll to position [0, 163]
click at [572, 289] on div at bounding box center [559, 296] width 196 height 14
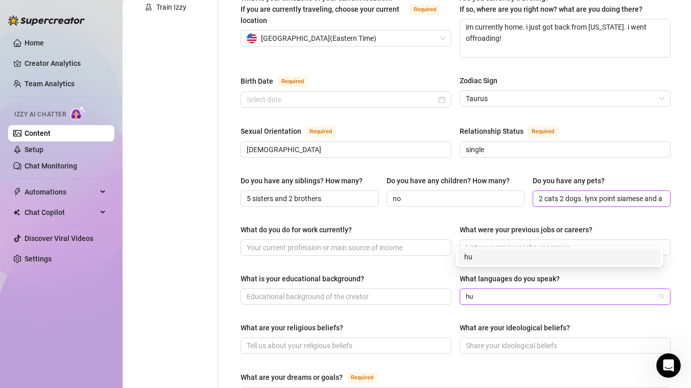
click at [651, 193] on input "2 cats 2 dogs. lynx point siamese and a black tabby. i have a bull terrier mix …" at bounding box center [600, 198] width 124 height 11
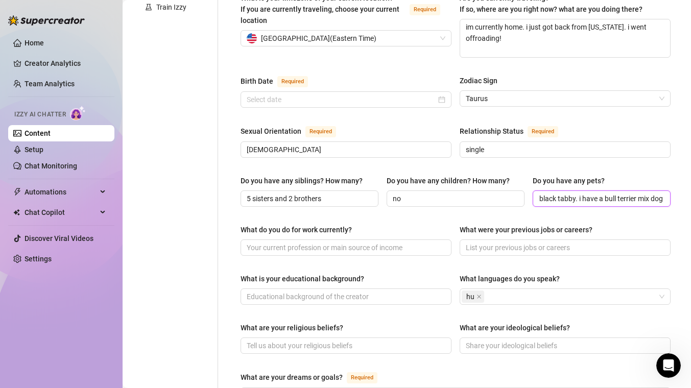
scroll to position [0, 164]
click at [651, 193] on input "2 cats 2 dogs. lynx point siamese and a black tabby. i have a bull terrier mix …" at bounding box center [600, 198] width 124 height 11
click at [476, 294] on icon "close" at bounding box center [478, 296] width 5 height 5
click at [476, 289] on div at bounding box center [559, 296] width 196 height 14
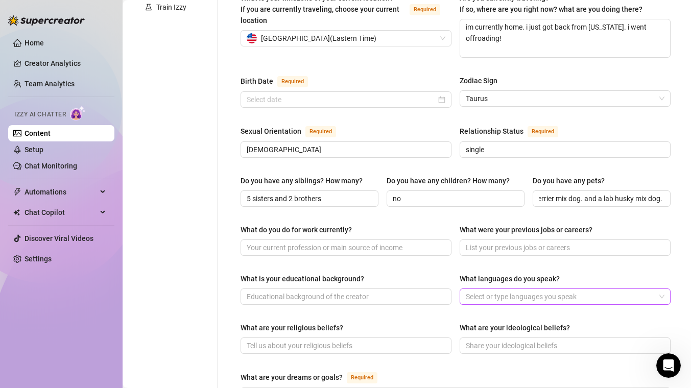
scroll to position [0, 0]
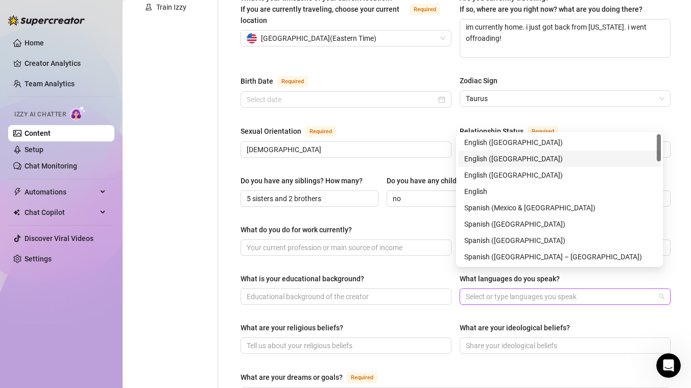
click at [494, 158] on div "English ([GEOGRAPHIC_DATA])" at bounding box center [559, 158] width 190 height 11
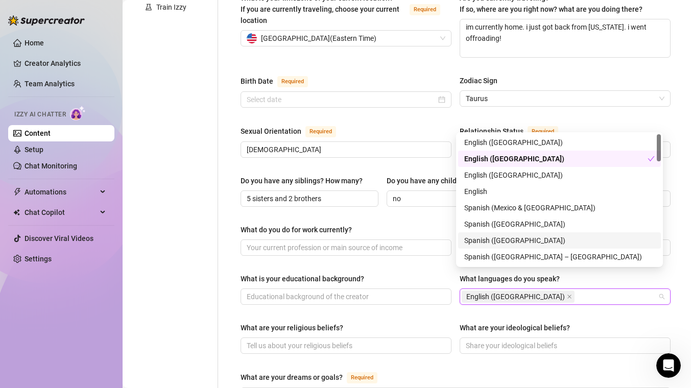
click at [408, 246] on div "Name Required Sophi Nickname(s) Gender Required [DEMOGRAPHIC_DATA] [DEMOGRAPHIC…" at bounding box center [455, 232] width 430 height 835
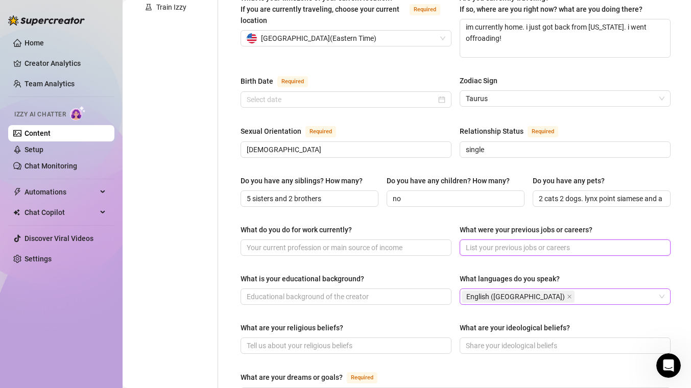
click at [513, 242] on input "What were your previous jobs or careers?" at bounding box center [563, 247] width 197 height 11
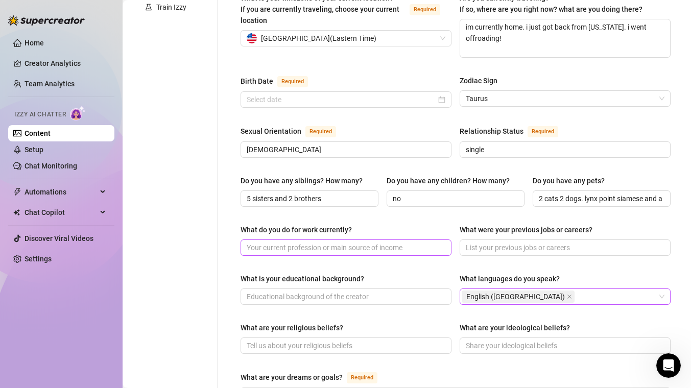
click at [342, 239] on span at bounding box center [345, 247] width 211 height 16
click at [341, 242] on input "What do you do for work currently?" at bounding box center [345, 247] width 197 height 11
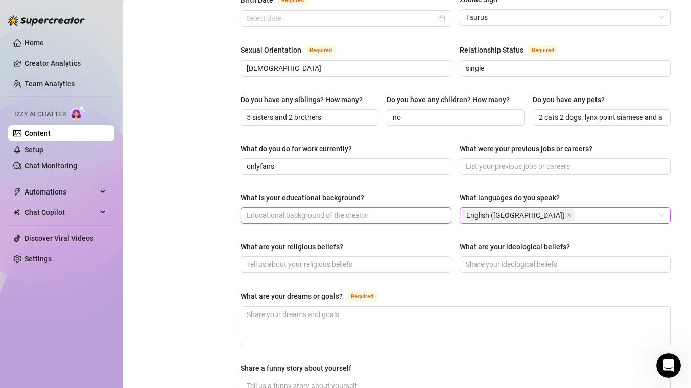
click at [332, 210] on input "What is your educational background?" at bounding box center [345, 215] width 197 height 11
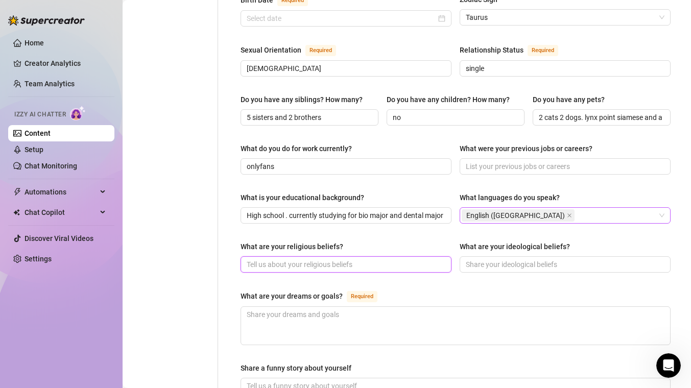
click at [333, 259] on input "What are your religious beliefs?" at bounding box center [345, 264] width 197 height 11
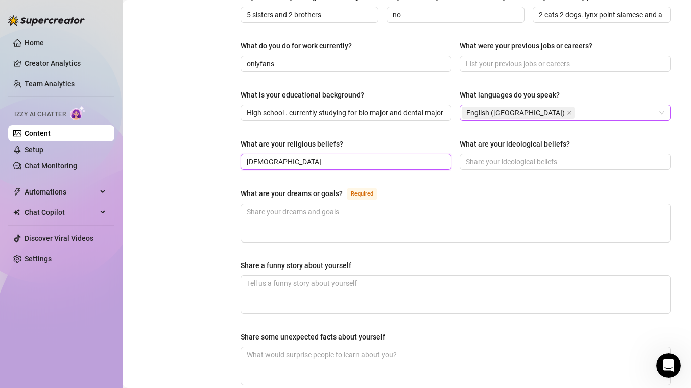
scroll to position [486, 0]
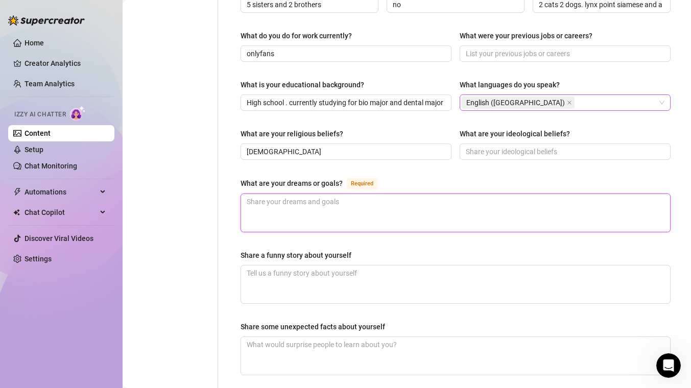
click at [336, 194] on textarea "What are your dreams or goals? Required" at bounding box center [455, 213] width 429 height 38
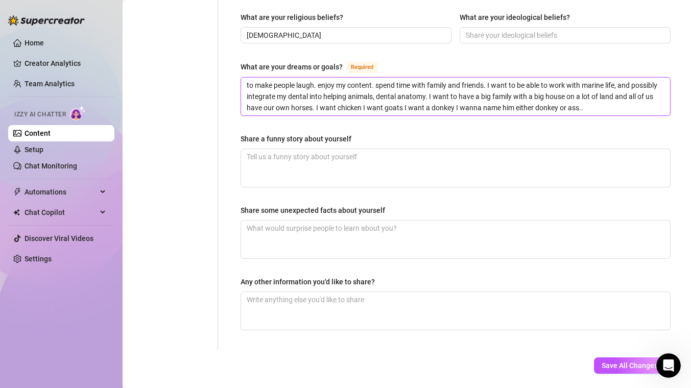
scroll to position [617, 0]
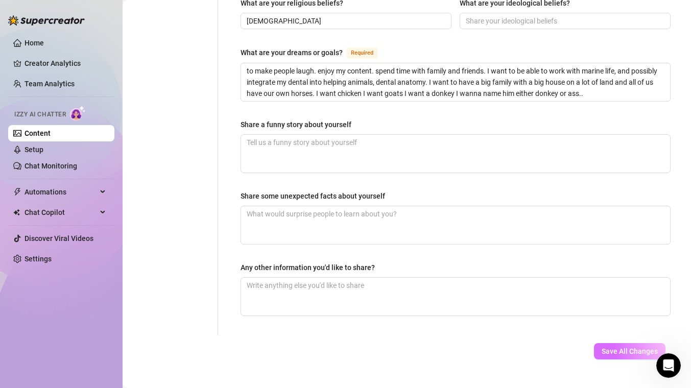
click at [613, 343] on button "Save All Changes" at bounding box center [629, 351] width 71 height 16
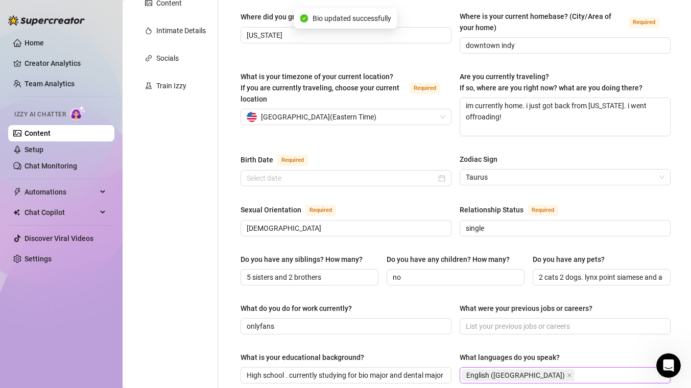
scroll to position [0, 0]
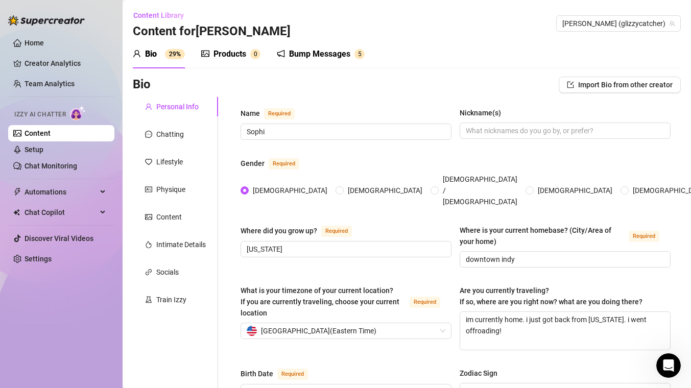
click at [171, 108] on div "Personal Info" at bounding box center [177, 106] width 42 height 11
click at [185, 296] on div "Train Izzy" at bounding box center [171, 299] width 30 height 11
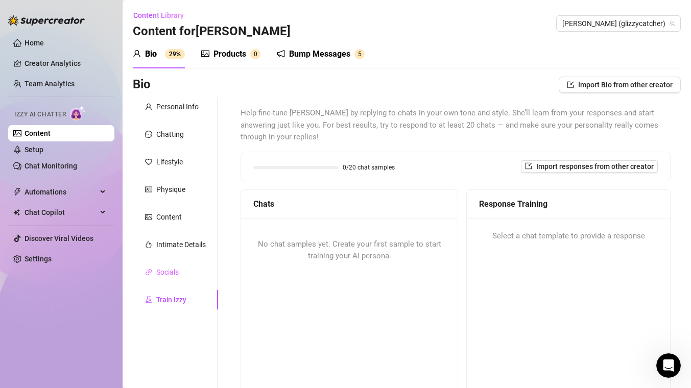
click at [182, 272] on div "Socials" at bounding box center [175, 271] width 85 height 19
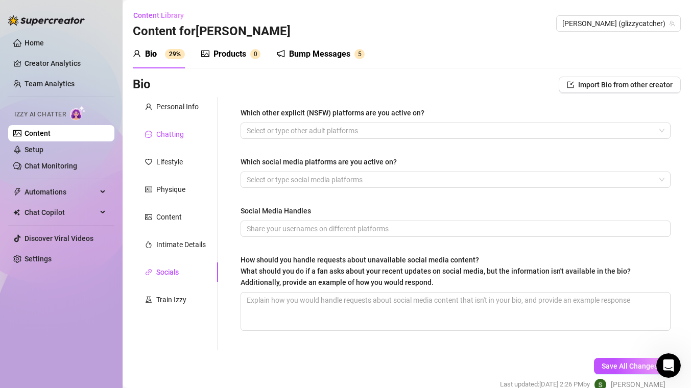
click at [154, 139] on div "Chatting" at bounding box center [164, 134] width 39 height 11
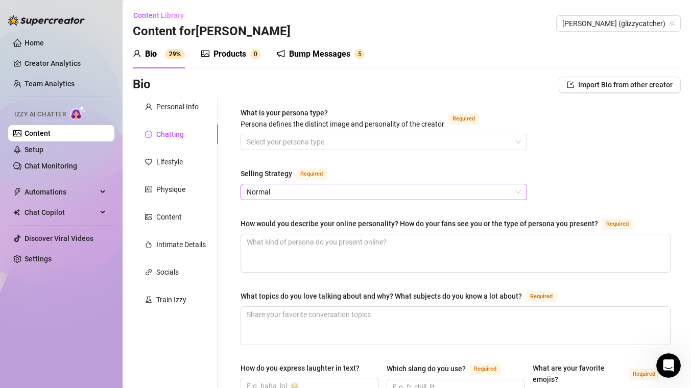
click at [320, 187] on span "Normal" at bounding box center [384, 191] width 274 height 15
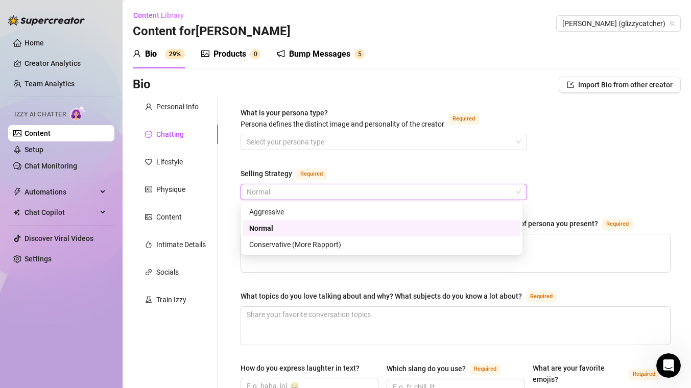
click at [282, 227] on div "Normal" at bounding box center [381, 228] width 265 height 11
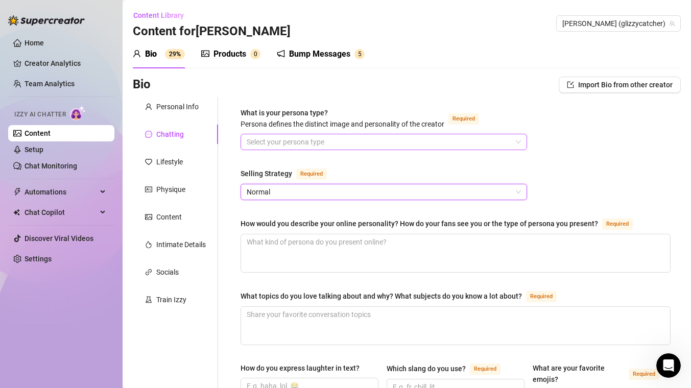
click at [322, 146] on input "What is your persona type? [PERSON_NAME] defines the distinct image and persona…" at bounding box center [379, 141] width 265 height 15
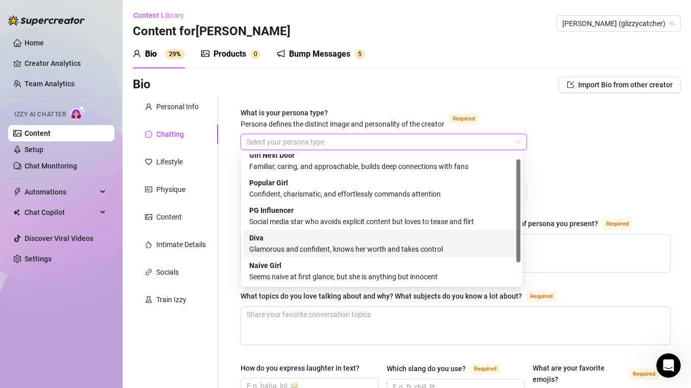
scroll to position [6, 0]
click at [346, 240] on div "[PERSON_NAME] and confident, knows her worth and takes control" at bounding box center [381, 244] width 265 height 22
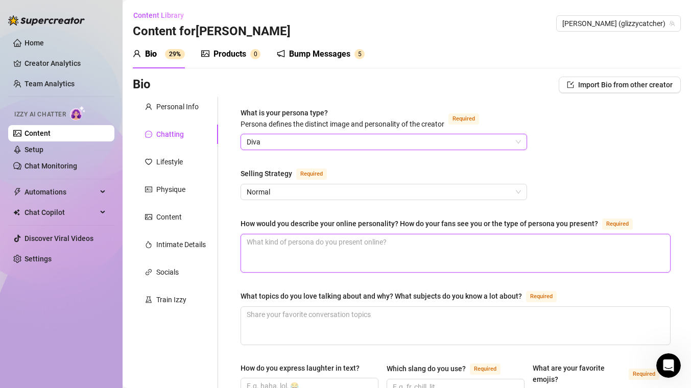
click at [314, 242] on textarea "How would you describe your online personality? How do your fans see you or the…" at bounding box center [455, 253] width 429 height 38
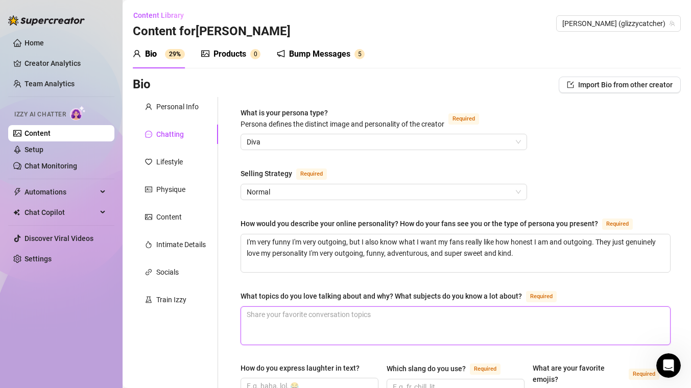
click at [334, 311] on textarea "What topics do you love talking about and why? What subjects do you know a lot …" at bounding box center [455, 326] width 429 height 38
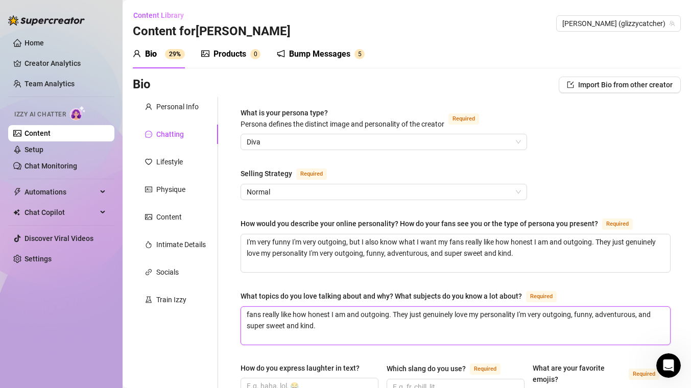
click at [337, 325] on textarea "fans really like how honest I am and outgoing. They just genuinely love my pers…" at bounding box center [455, 326] width 429 height 38
drag, startPoint x: 337, startPoint y: 325, endPoint x: 246, endPoint y: 309, distance: 92.2
click at [246, 309] on textarea "fans really like how honest I am and outgoing. They just genuinely love my pers…" at bounding box center [455, 326] width 429 height 38
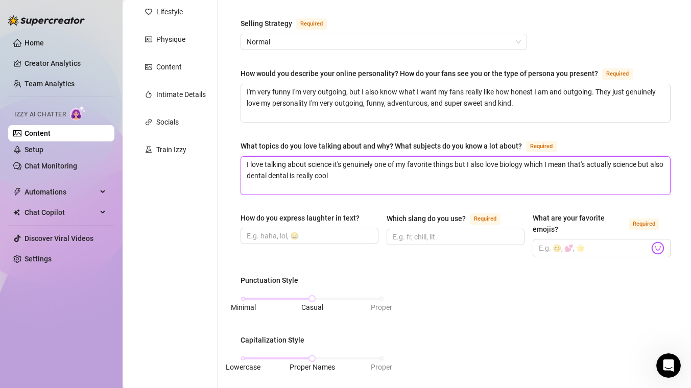
scroll to position [180, 0]
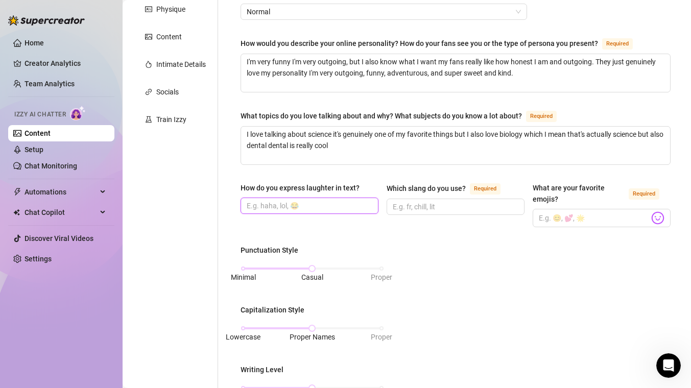
click at [344, 204] on input "How do you express laughter in text?" at bounding box center [309, 205] width 124 height 11
click at [442, 205] on input "Which slang do you use? Required" at bounding box center [455, 206] width 124 height 11
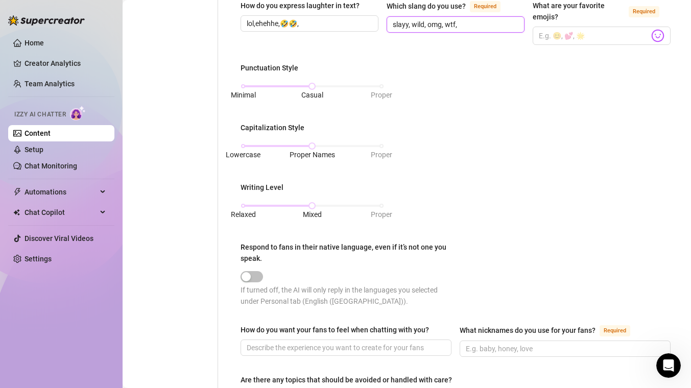
scroll to position [363, 0]
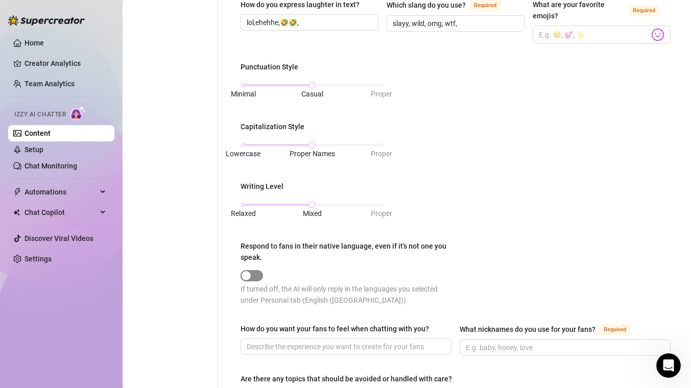
click at [247, 275] on div "button" at bounding box center [245, 275] width 9 height 9
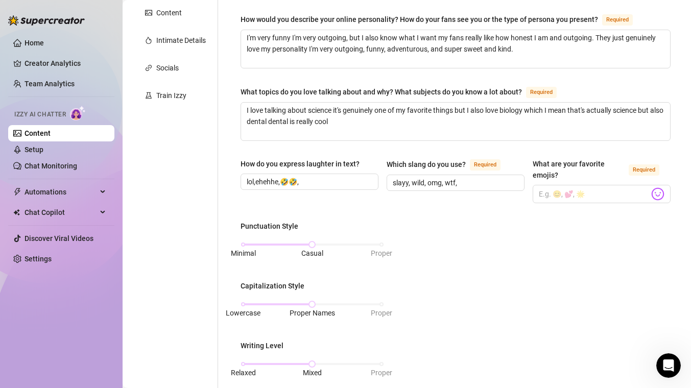
scroll to position [203, 0]
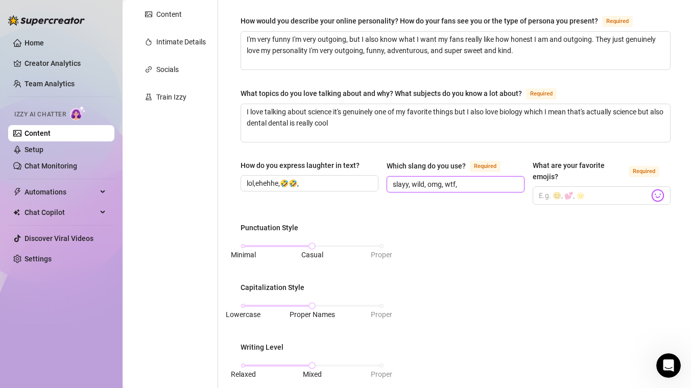
click at [472, 183] on input "slayy, wild, omg, wtf," at bounding box center [455, 184] width 124 height 11
click at [571, 198] on input "What are your favorite emojis? Required" at bounding box center [593, 195] width 110 height 13
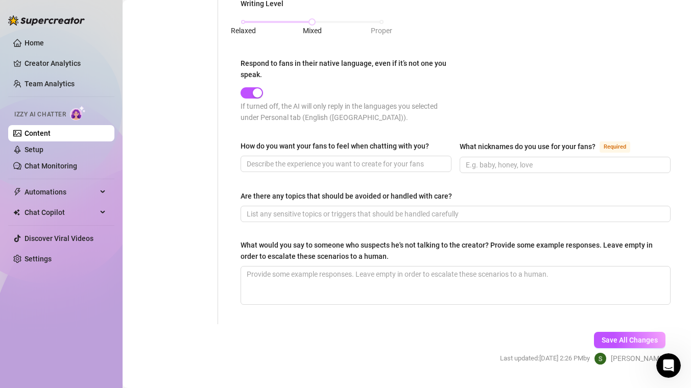
scroll to position [548, 0]
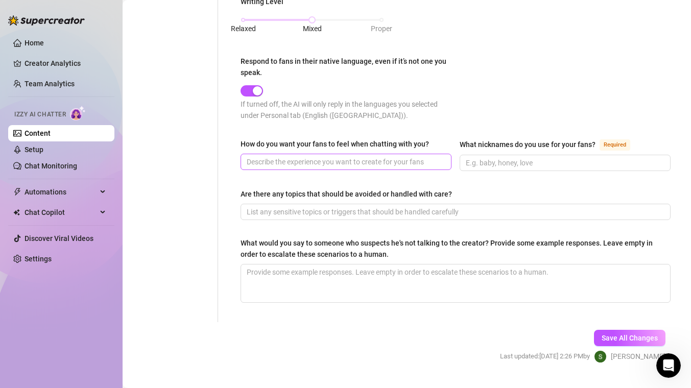
click at [341, 166] on span at bounding box center [345, 162] width 211 height 16
click at [338, 162] on input "How do you want your fans to feel when chatting with you?" at bounding box center [345, 161] width 197 height 11
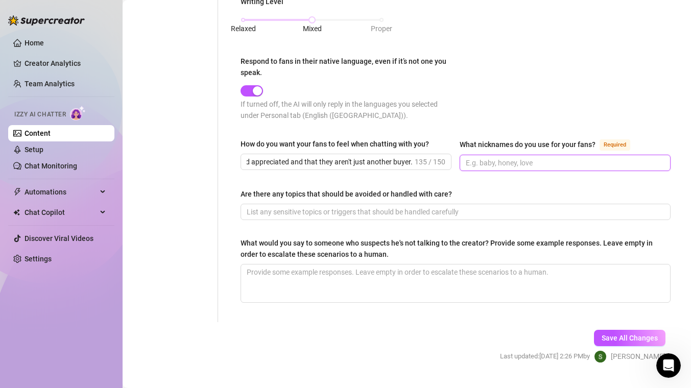
click at [546, 160] on input "What nicknames do you use for your fans? Required" at bounding box center [563, 162] width 197 height 11
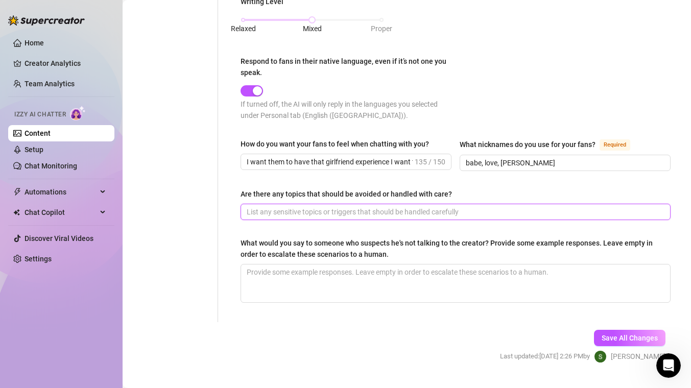
click at [385, 208] on input "Are there any topics that should be avoided or handled with care?" at bounding box center [454, 211] width 415 height 11
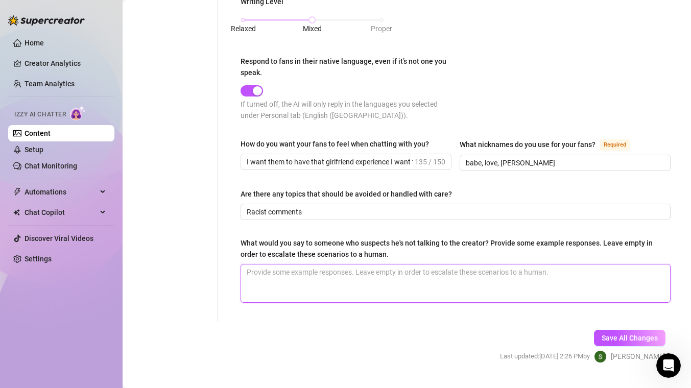
click at [314, 278] on textarea "What would you say to someone who suspects he's not talking to the creator? Pro…" at bounding box center [455, 283] width 429 height 38
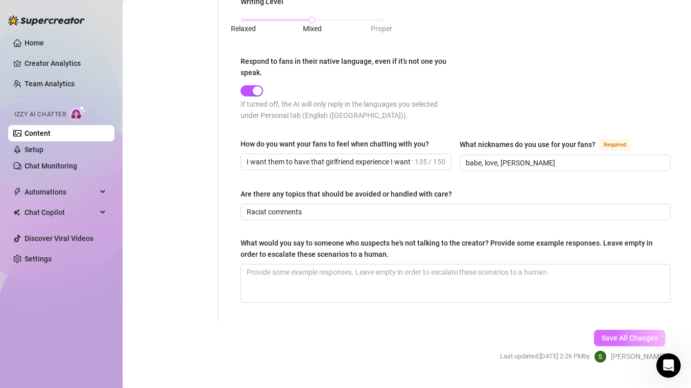
click at [622, 336] on span "Save All Changes" at bounding box center [629, 338] width 56 height 8
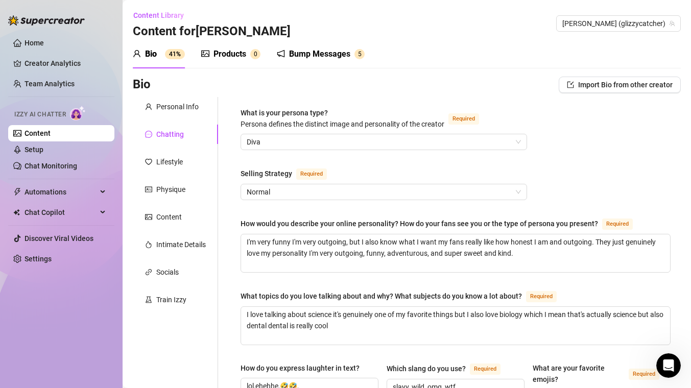
scroll to position [570, 0]
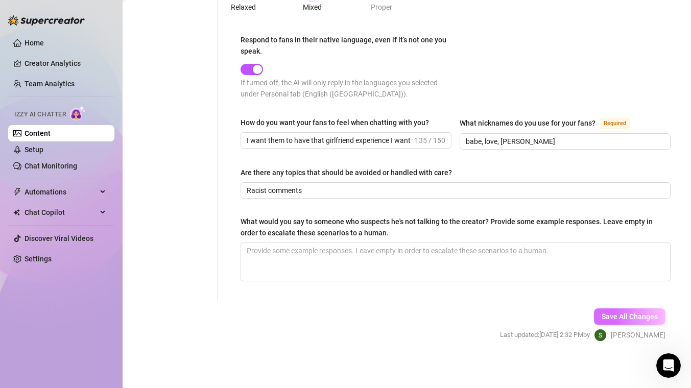
click at [594, 312] on button "Save All Changes" at bounding box center [629, 316] width 71 height 16
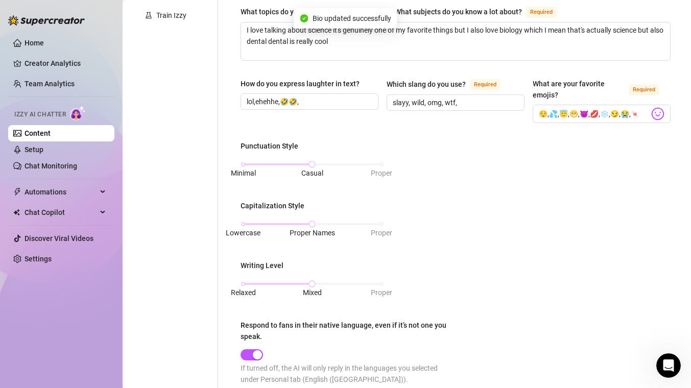
scroll to position [0, 0]
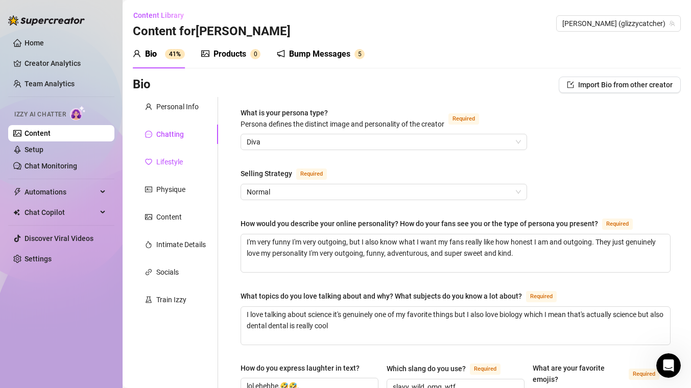
click at [172, 157] on div "Lifestyle" at bounding box center [169, 161] width 27 height 11
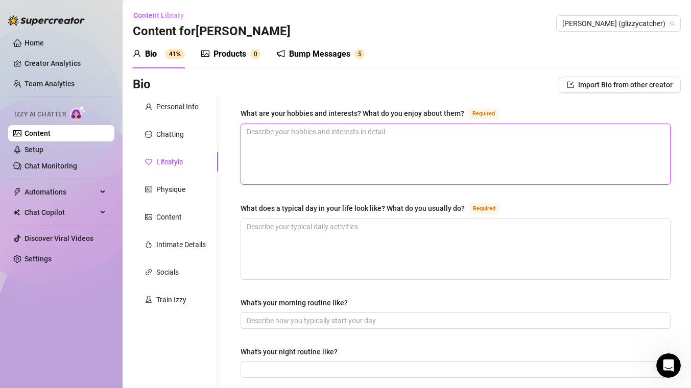
click at [327, 159] on textarea "What are your hobbies and interests? What do you enjoy about them? Required" at bounding box center [455, 154] width 429 height 60
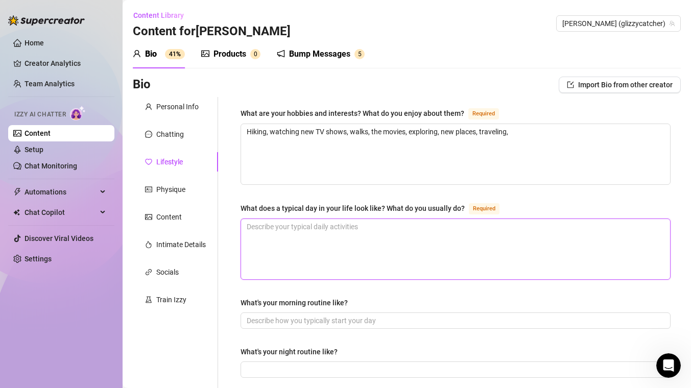
click at [405, 248] on textarea "What does a typical day in your life look like? What do you usually do? Required" at bounding box center [455, 249] width 429 height 60
drag, startPoint x: 511, startPoint y: 227, endPoint x: 235, endPoint y: 201, distance: 277.9
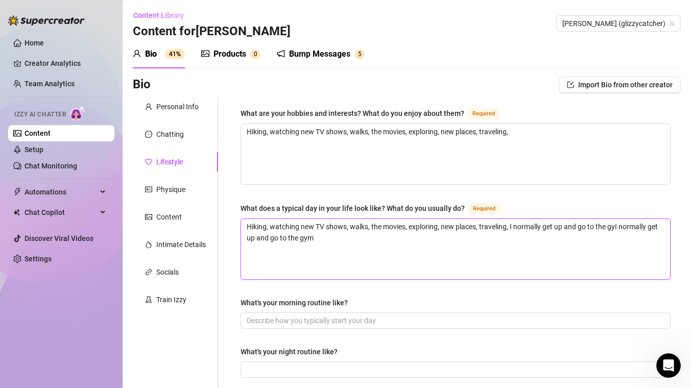
drag, startPoint x: 594, startPoint y: 236, endPoint x: 190, endPoint y: 201, distance: 405.8
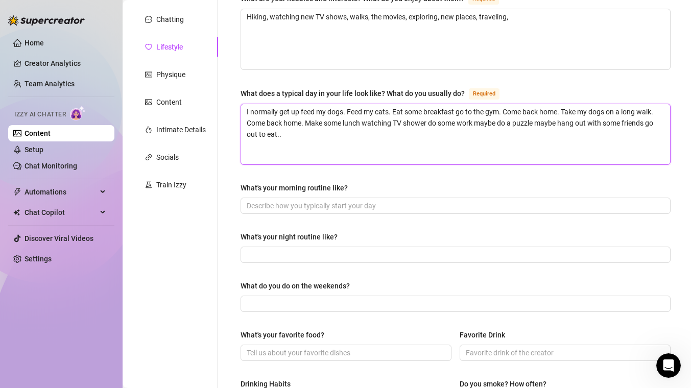
scroll to position [118, 0]
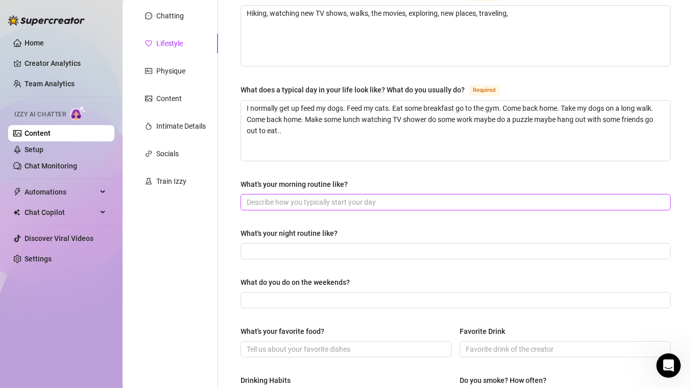
click at [311, 202] on input "What's your morning routine like?" at bounding box center [454, 202] width 415 height 11
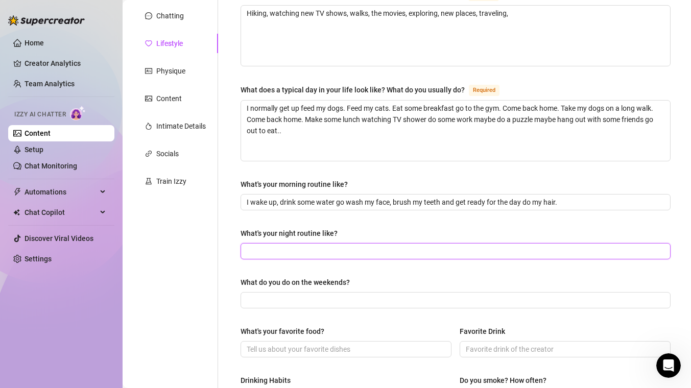
click at [274, 253] on input "What's your night routine like?" at bounding box center [454, 251] width 415 height 11
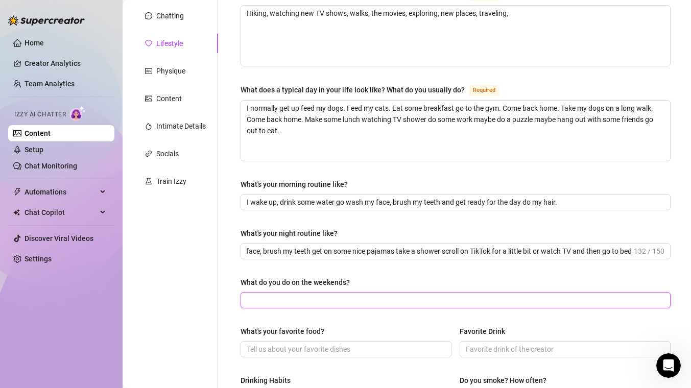
scroll to position [0, 0]
click at [265, 296] on input "What do you do on the weekends?" at bounding box center [454, 300] width 415 height 11
drag, startPoint x: 481, startPoint y: 301, endPoint x: 235, endPoint y: 295, distance: 246.1
click at [235, 295] on div "What are your hobbies and interests? What do you enjoy about them? Required Hik…" at bounding box center [455, 323] width 450 height 688
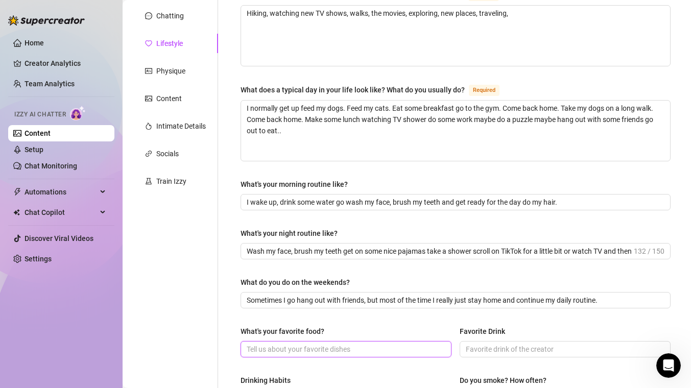
click at [284, 351] on input "What's your favorite food?" at bounding box center [345, 349] width 197 height 11
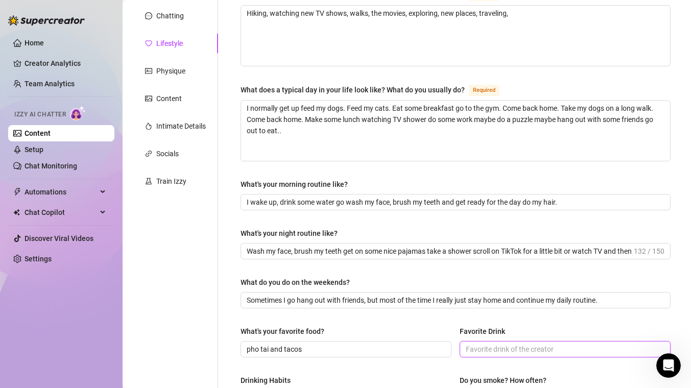
click at [576, 351] on input "Favorite Drink" at bounding box center [563, 349] width 197 height 11
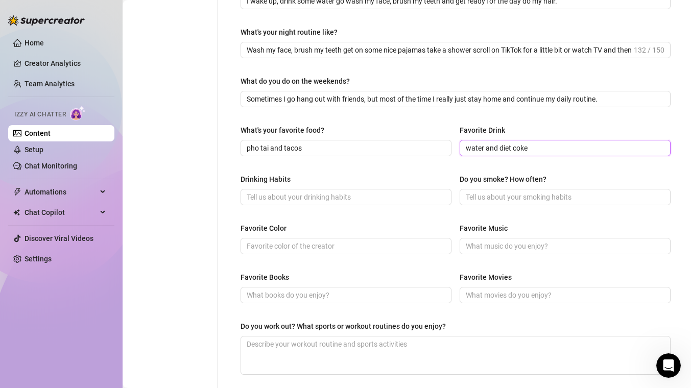
scroll to position [322, 0]
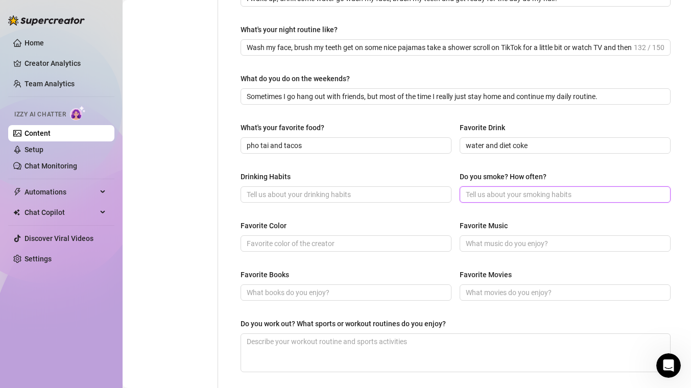
click at [506, 194] on input "Do you smoke? How often?" at bounding box center [563, 194] width 197 height 11
click at [362, 243] on input "Favorite Color" at bounding box center [345, 243] width 197 height 11
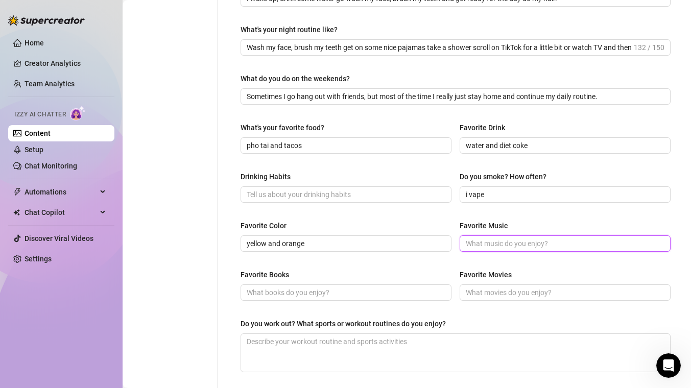
click at [607, 241] on input "Favorite Music" at bounding box center [563, 243] width 197 height 11
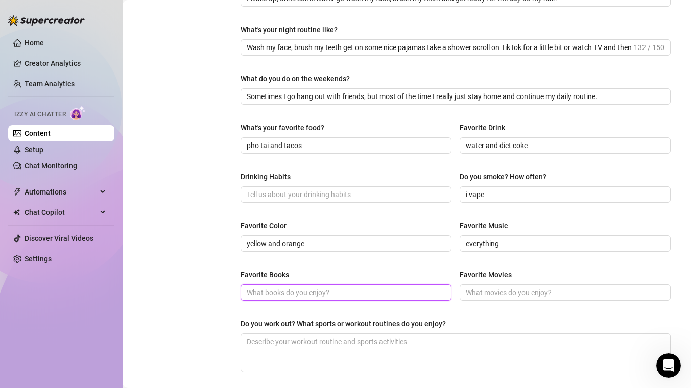
click at [393, 295] on input "Favorite Books" at bounding box center [345, 292] width 197 height 11
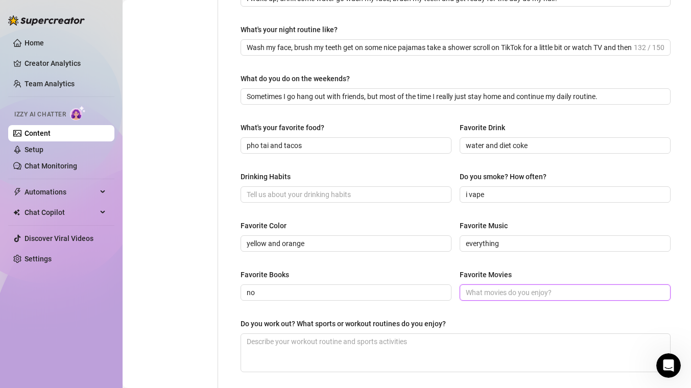
click at [542, 289] on input "Favorite Movies" at bounding box center [563, 292] width 197 height 11
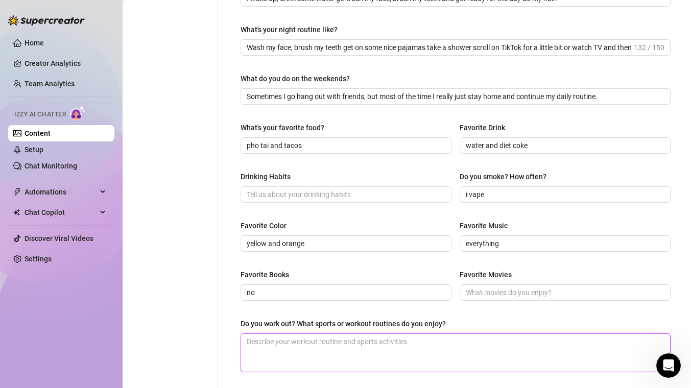
click at [370, 347] on textarea "Do you work out? What sports or workout routines do you enjoy?" at bounding box center [455, 353] width 429 height 38
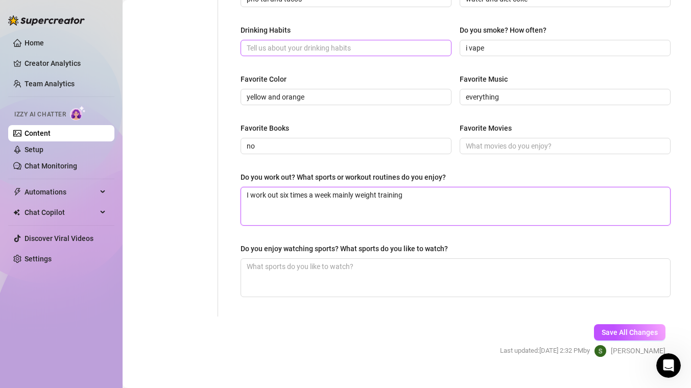
scroll to position [485, 0]
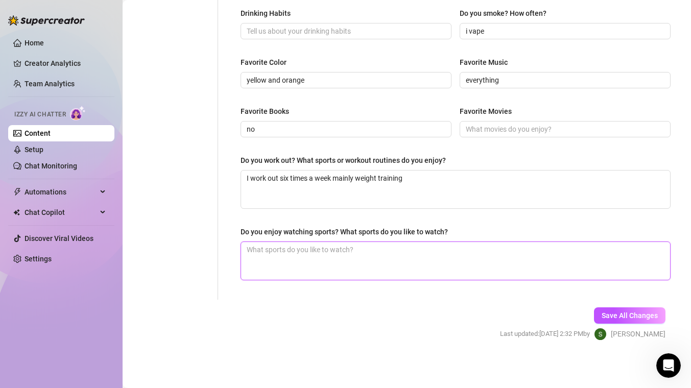
click at [426, 242] on textarea "Do you enjoy watching sports? What sports do you like to watch?" at bounding box center [455, 261] width 429 height 38
drag, startPoint x: 421, startPoint y: 247, endPoint x: 231, endPoint y: 252, distance: 189.9
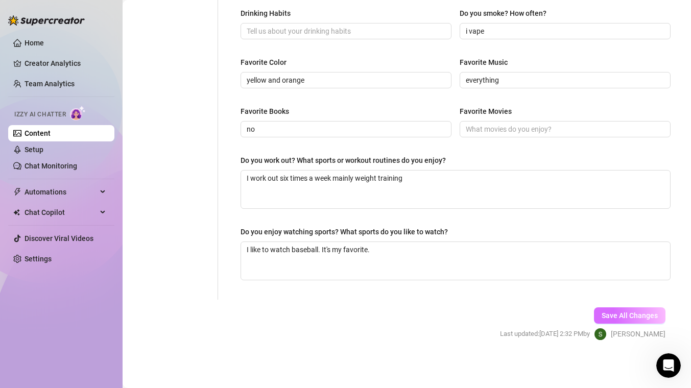
click at [615, 314] on span "Save All Changes" at bounding box center [629, 315] width 56 height 8
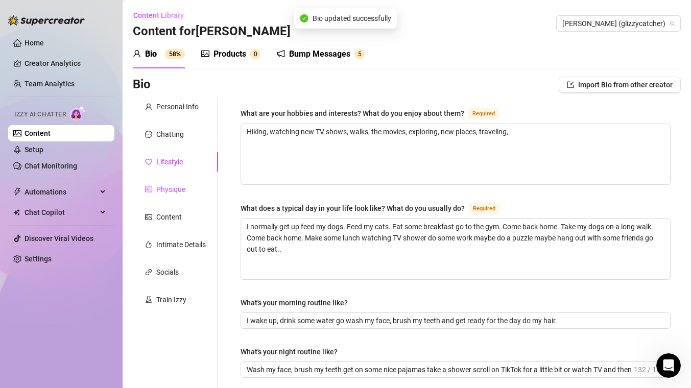
click at [168, 184] on div "Physique" at bounding box center [170, 189] width 29 height 11
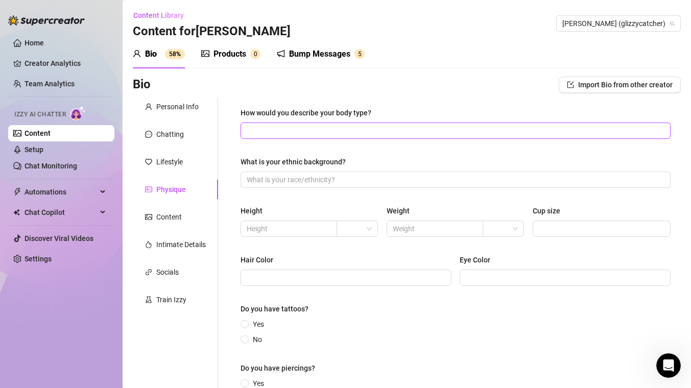
click at [333, 131] on input "How would you describe your body type?" at bounding box center [454, 130] width 415 height 11
click at [307, 177] on input "What is your ethnic background?" at bounding box center [454, 179] width 415 height 11
click at [355, 134] on input "Super curvy, huge hips, big tits" at bounding box center [454, 130] width 415 height 11
drag, startPoint x: 344, startPoint y: 131, endPoint x: 441, endPoint y: 128, distance: 97.0
click at [441, 132] on input "Super curvy, huge hips, big titsSuper curvy, huge hips, big tits" at bounding box center [454, 130] width 415 height 11
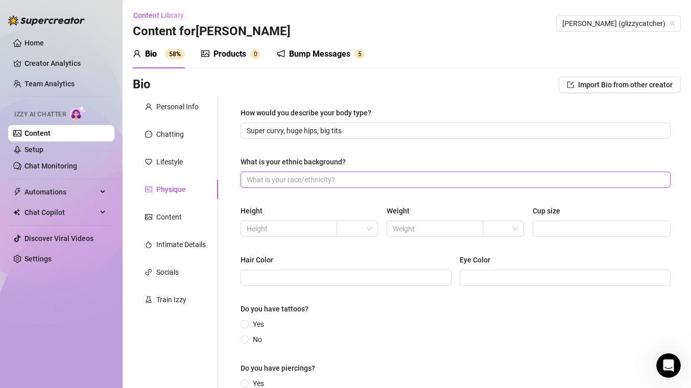
click at [358, 183] on input "What is your ethnic background?" at bounding box center [454, 179] width 415 height 11
click at [321, 230] on input "text" at bounding box center [288, 228] width 82 height 11
click at [406, 228] on input "text" at bounding box center [434, 228] width 82 height 11
click at [634, 231] on input "Cup size" at bounding box center [600, 228] width 124 height 11
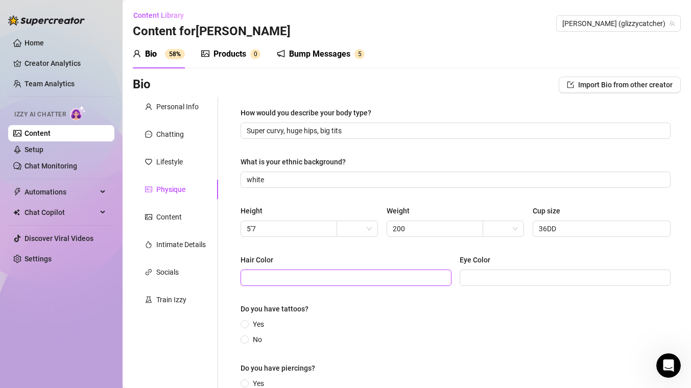
click at [414, 282] on input "Hair Color" at bounding box center [345, 277] width 197 height 11
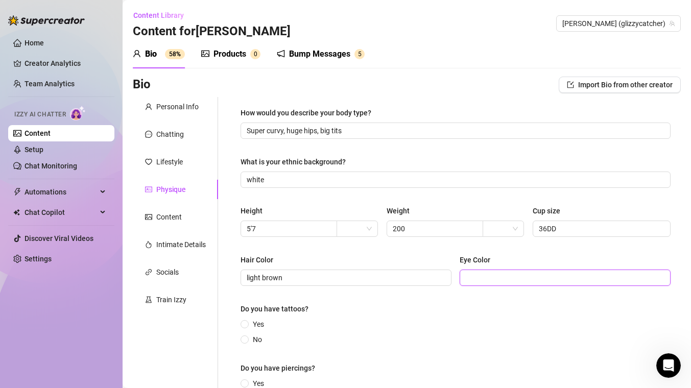
click at [583, 280] on input "Eye Color" at bounding box center [563, 277] width 197 height 11
drag, startPoint x: 531, startPoint y: 278, endPoint x: 450, endPoint y: 276, distance: 81.2
click at [450, 276] on div "Hair Color light brown [MEDICAL_DATA] rgreen" at bounding box center [455, 274] width 430 height 41
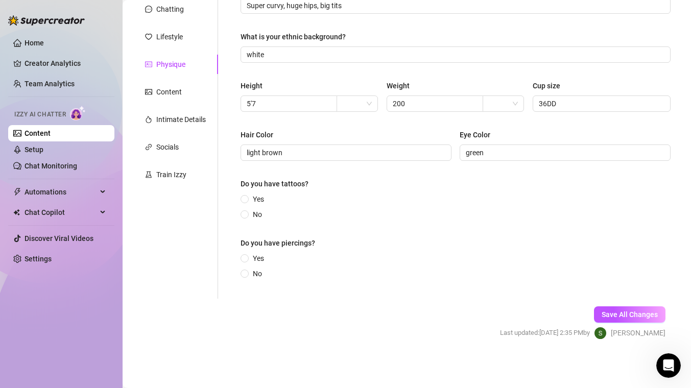
click at [246, 205] on div "Yes No" at bounding box center [254, 206] width 28 height 27
click at [246, 203] on input "Yes" at bounding box center [245, 200] width 4 height 7
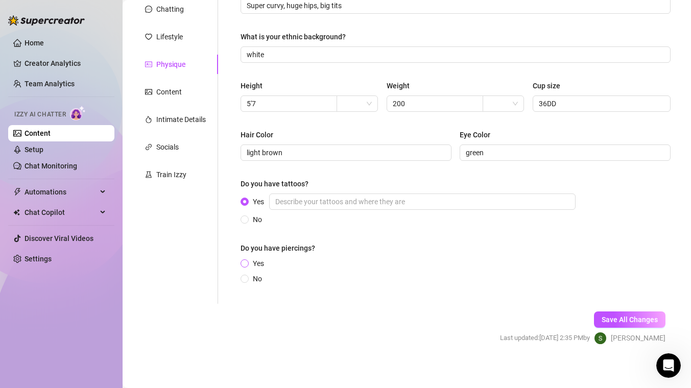
click at [247, 262] on input "Yes" at bounding box center [245, 264] width 4 height 7
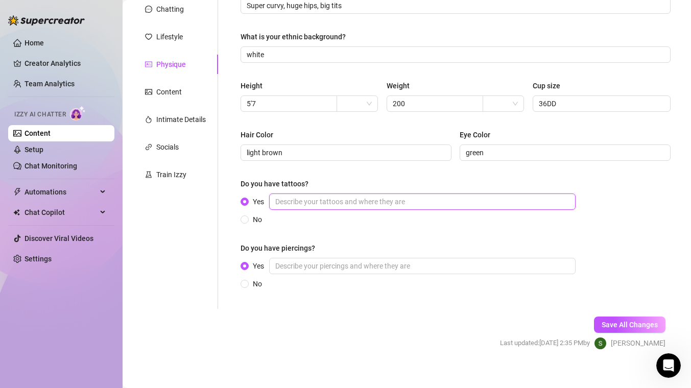
click at [351, 206] on input "Yes" at bounding box center [422, 201] width 306 height 16
click at [361, 264] on input "Yes" at bounding box center [422, 266] width 306 height 16
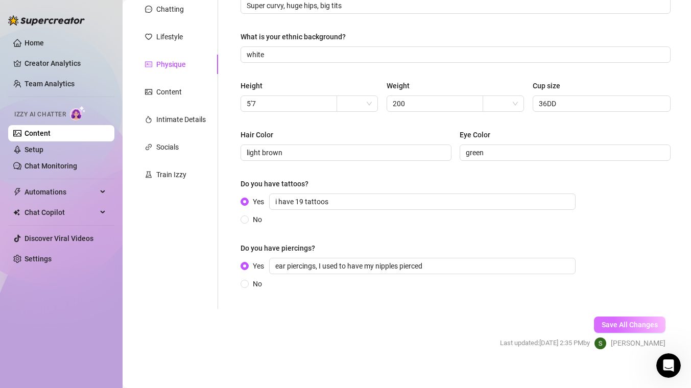
click at [621, 322] on span "Save All Changes" at bounding box center [629, 325] width 56 height 8
click at [159, 96] on div "Content" at bounding box center [169, 91] width 26 height 11
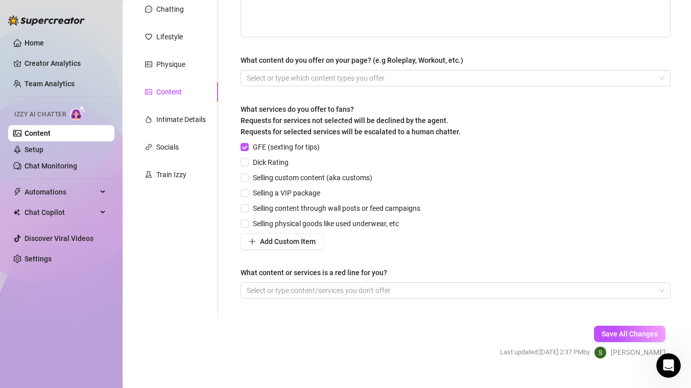
scroll to position [0, 0]
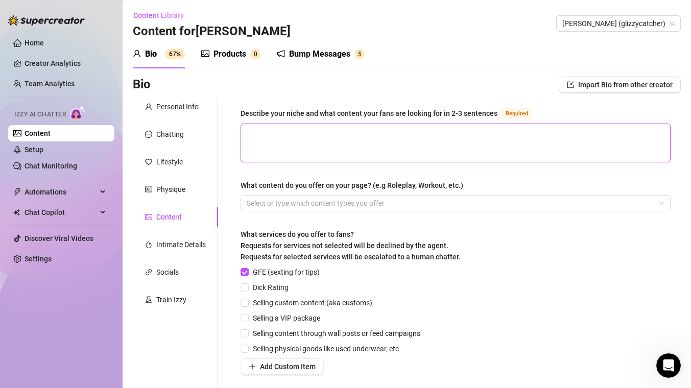
click at [341, 135] on textarea "Describe your niche and what content your fans are looking for in 2-3 sentences…" at bounding box center [455, 143] width 429 height 38
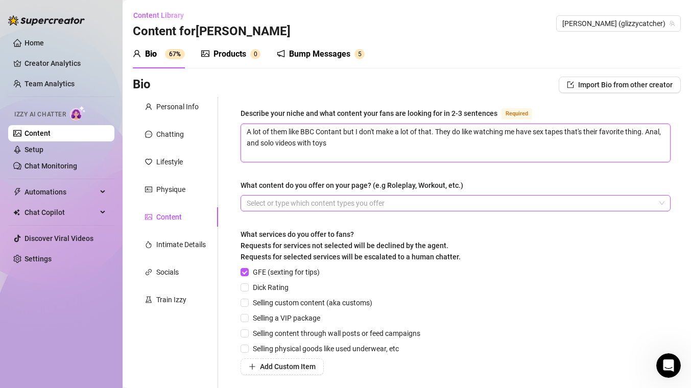
click at [360, 204] on div at bounding box center [449, 203] width 415 height 14
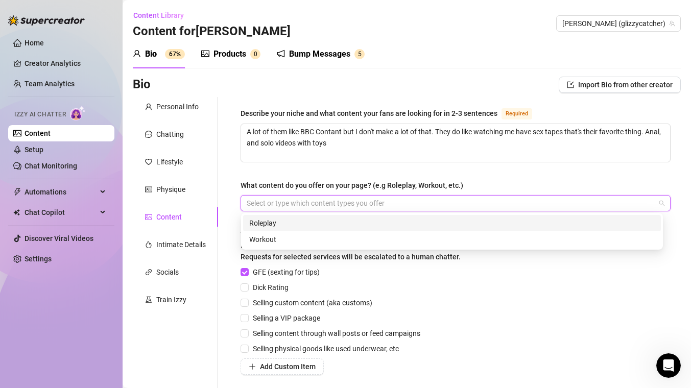
click at [287, 225] on div "Roleplay" at bounding box center [451, 222] width 405 height 11
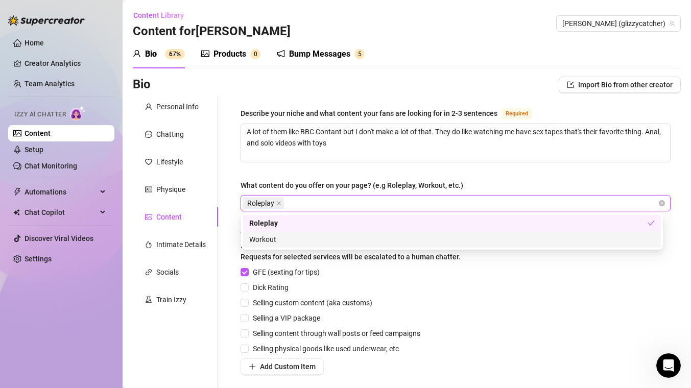
click at [277, 241] on div "Workout" at bounding box center [451, 239] width 405 height 11
click at [369, 202] on div "Roleplay Workout" at bounding box center [449, 203] width 415 height 14
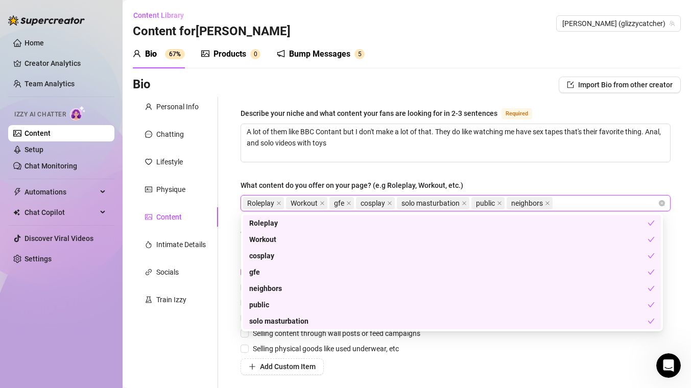
click at [502, 169] on div "Describe your niche and what content your fans are looking for in 2-3 sentences…" at bounding box center [455, 270] width 430 height 326
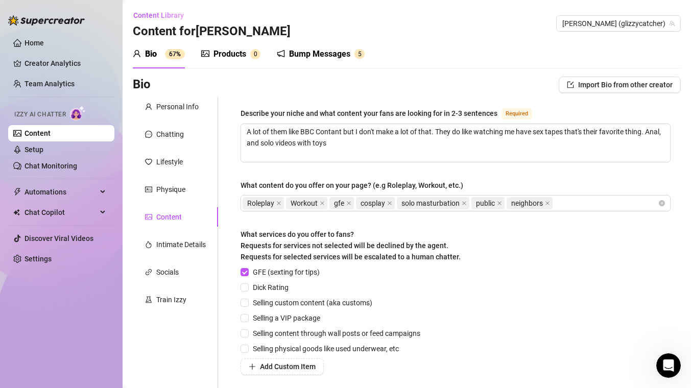
scroll to position [48, 0]
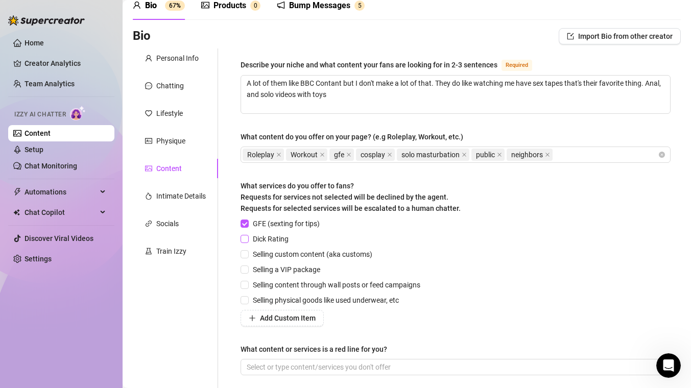
click at [245, 240] on input "Dick Rating" at bounding box center [243, 238] width 7 height 7
click at [249, 250] on label "Selling custom content (aka customs)" at bounding box center [308, 254] width 136 height 11
click at [248, 250] on input "Selling custom content (aka customs)" at bounding box center [243, 253] width 7 height 7
click at [248, 267] on input "Selling a VIP package" at bounding box center [243, 268] width 7 height 7
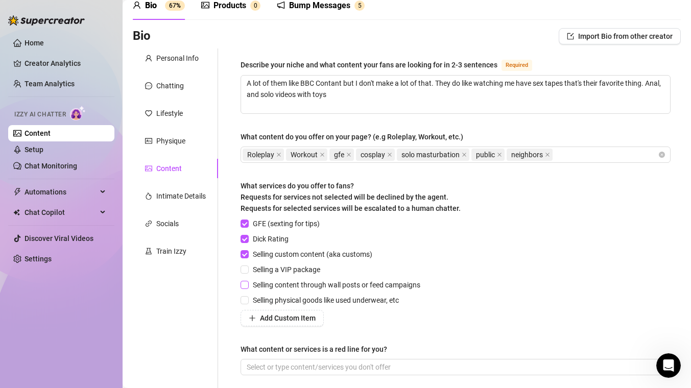
click at [250, 283] on span "Selling content through wall posts or feed campaigns" at bounding box center [337, 284] width 176 height 11
click at [248, 283] on input "Selling content through wall posts or feed campaigns" at bounding box center [243, 284] width 7 height 7
click at [248, 297] on input "Selling physical goods like used underwear, etc" at bounding box center [243, 299] width 7 height 7
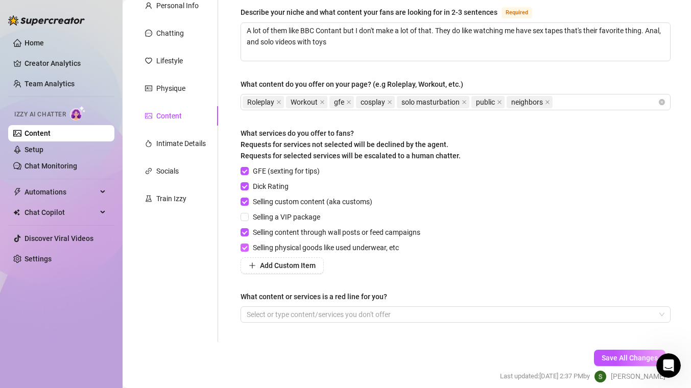
scroll to position [144, 0]
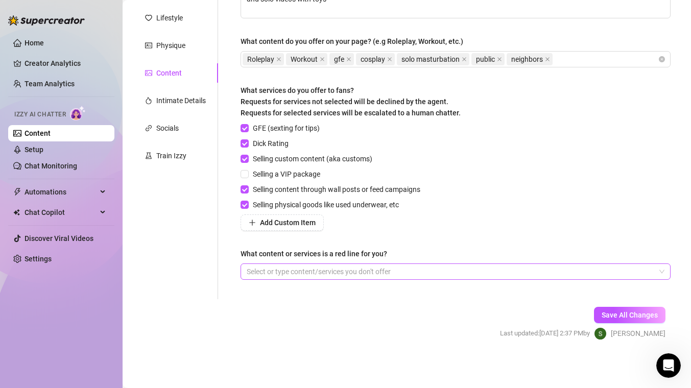
click at [301, 267] on div at bounding box center [449, 271] width 415 height 14
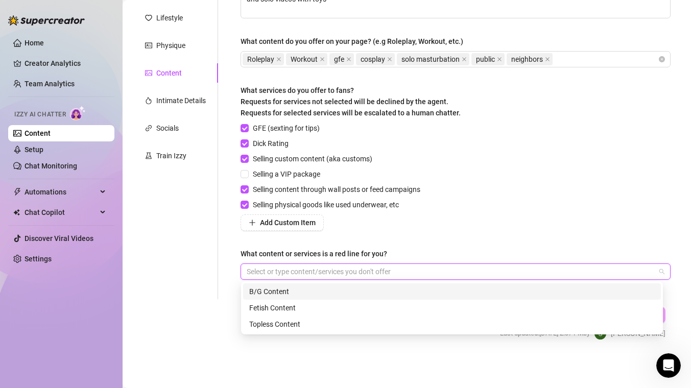
click at [301, 267] on div at bounding box center [449, 271] width 415 height 14
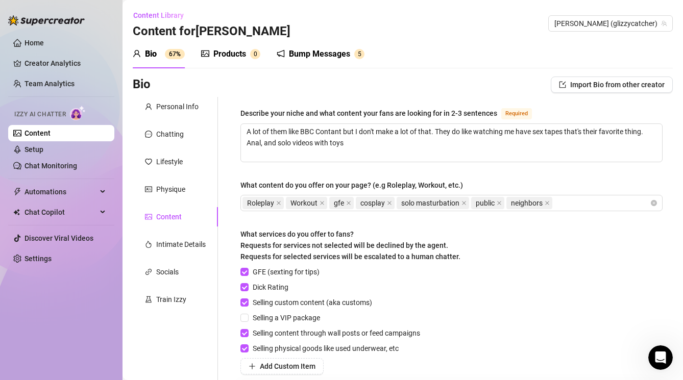
scroll to position [125, 0]
click at [248, 146] on textarea "A lot of them like BBC Contant but I don't make a lot of that. They do like wat…" at bounding box center [451, 143] width 421 height 38
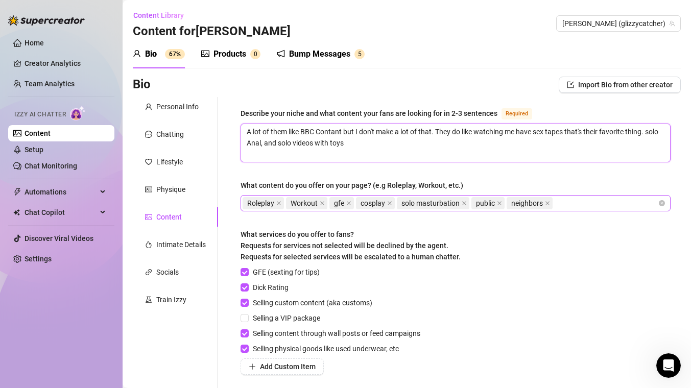
scroll to position [144, 0]
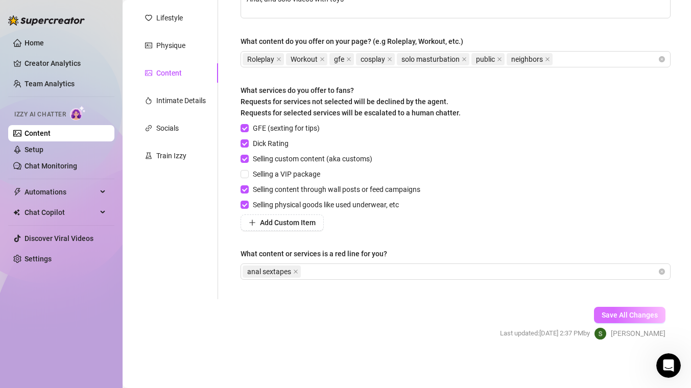
click at [636, 320] on button "Save All Changes" at bounding box center [629, 315] width 71 height 16
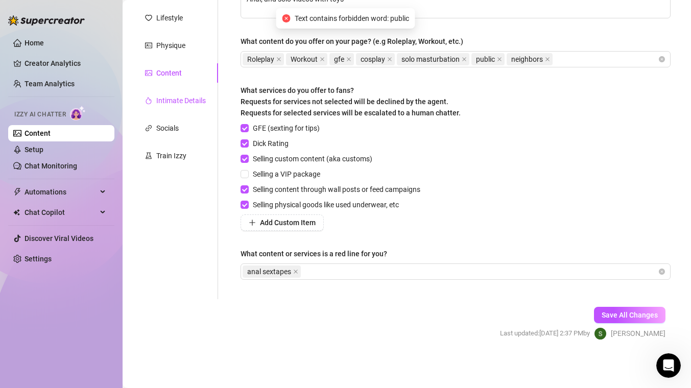
click at [174, 95] on div "Intimate Details" at bounding box center [181, 100] width 50 height 11
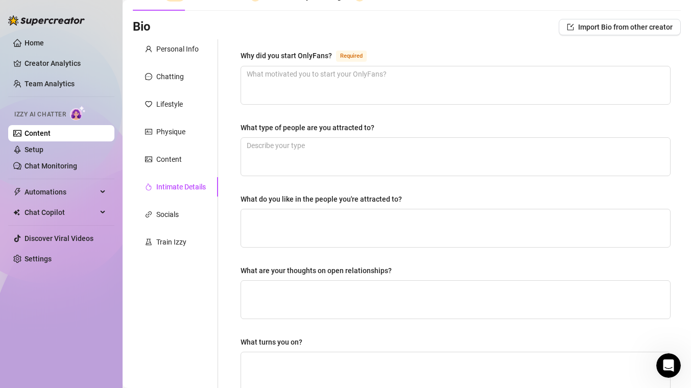
scroll to position [0, 0]
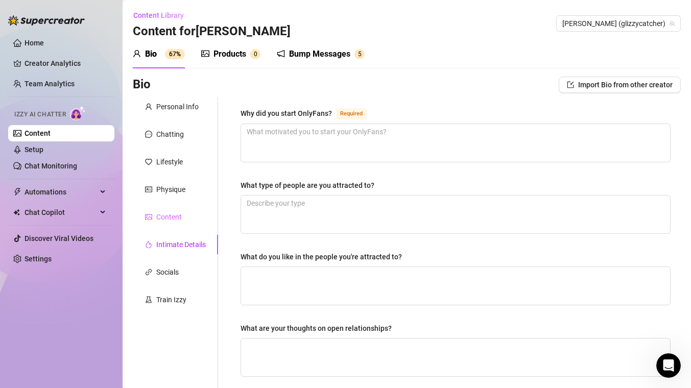
click at [180, 224] on div "Content" at bounding box center [175, 216] width 85 height 19
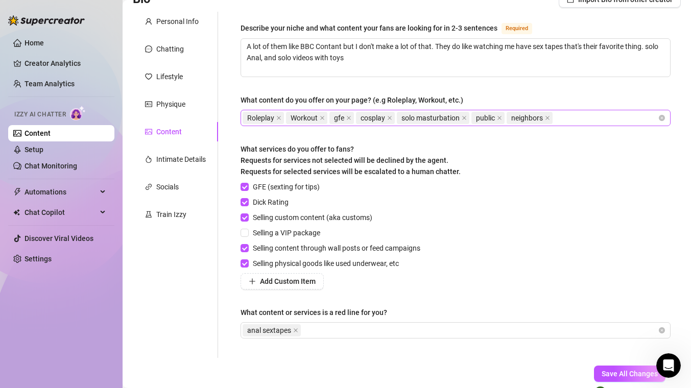
scroll to position [89, 0]
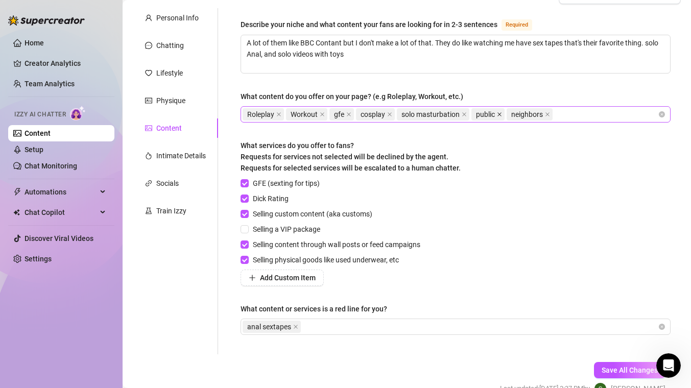
click at [497, 114] on icon "close" at bounding box center [499, 114] width 5 height 5
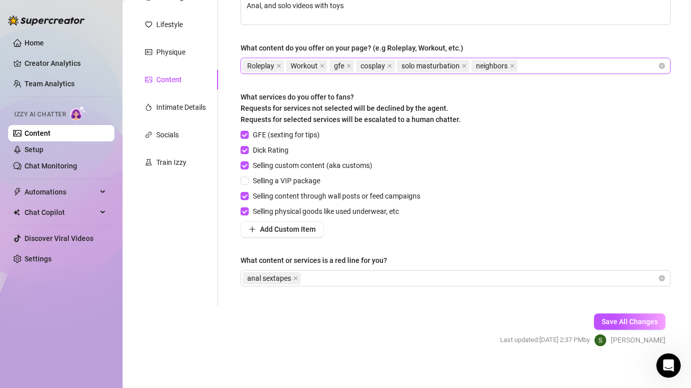
scroll to position [144, 0]
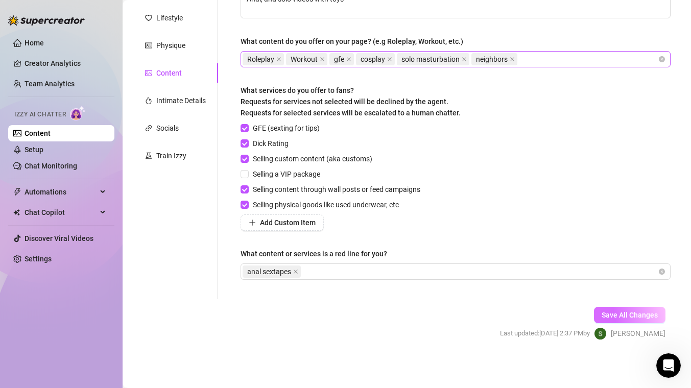
click at [606, 313] on span "Save All Changes" at bounding box center [629, 315] width 56 height 8
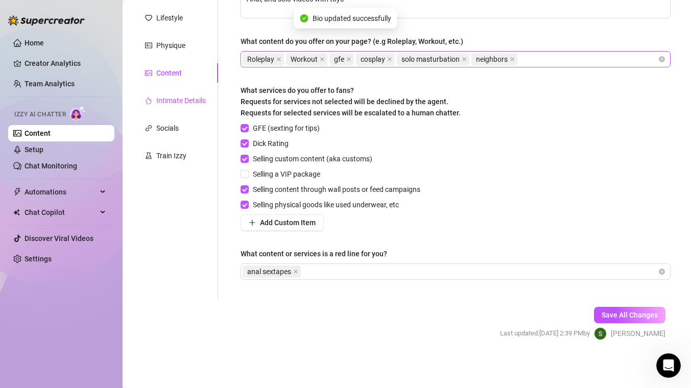
click at [192, 102] on div "Intimate Details" at bounding box center [181, 100] width 50 height 11
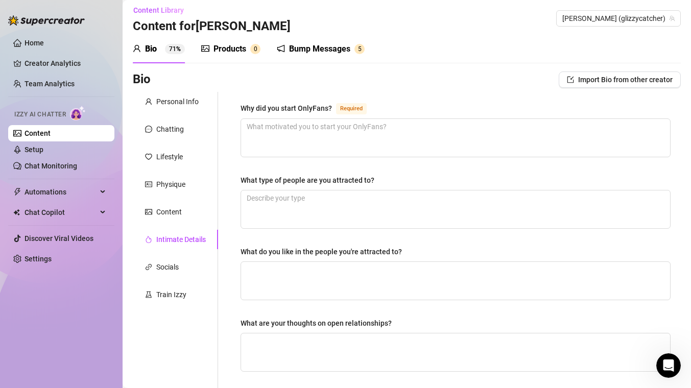
scroll to position [6, 0]
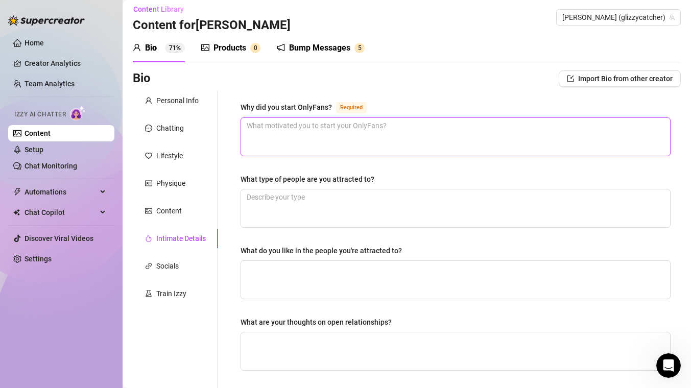
click at [317, 135] on textarea "Why did you start OnlyFans? Required" at bounding box center [455, 137] width 429 height 38
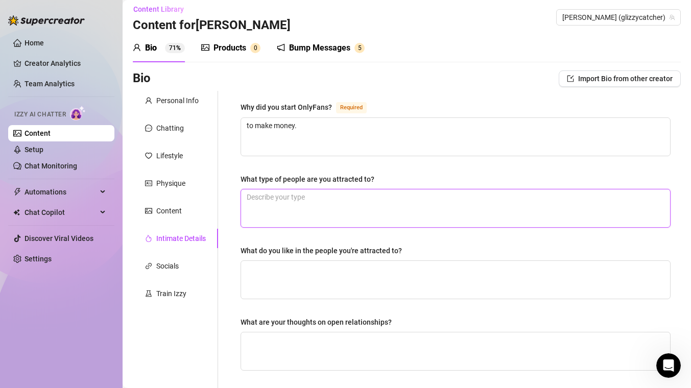
click at [310, 206] on textarea "What type of people are you attracted to?" at bounding box center [455, 208] width 429 height 38
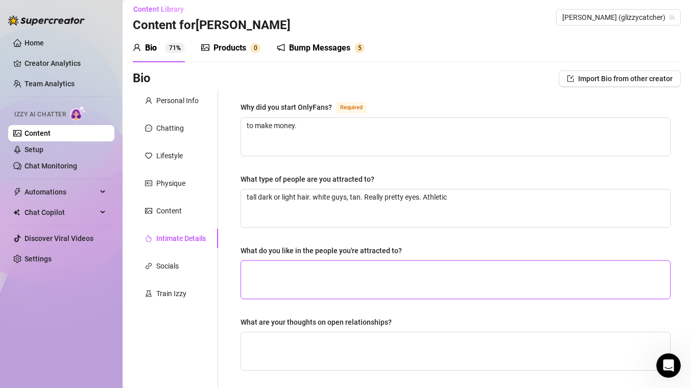
click at [341, 267] on textarea "What do you like in the people you're attracted to?" at bounding box center [455, 280] width 429 height 38
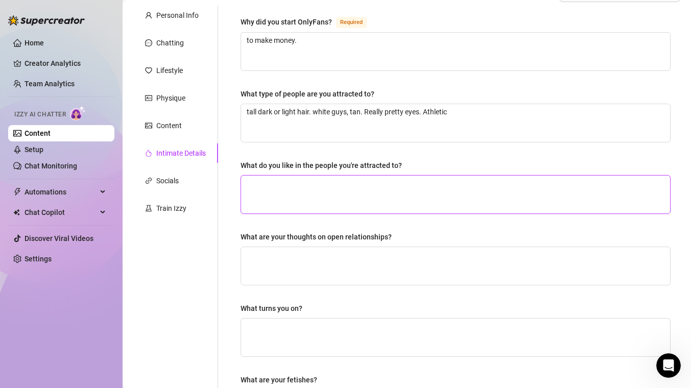
scroll to position [89, 0]
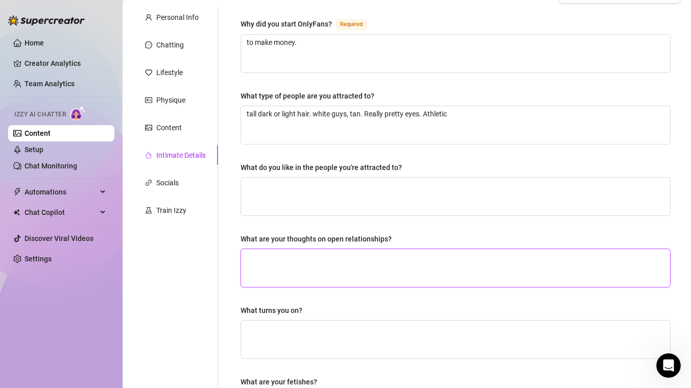
click at [322, 255] on textarea "What are your thoughts on open relationships?" at bounding box center [455, 268] width 429 height 38
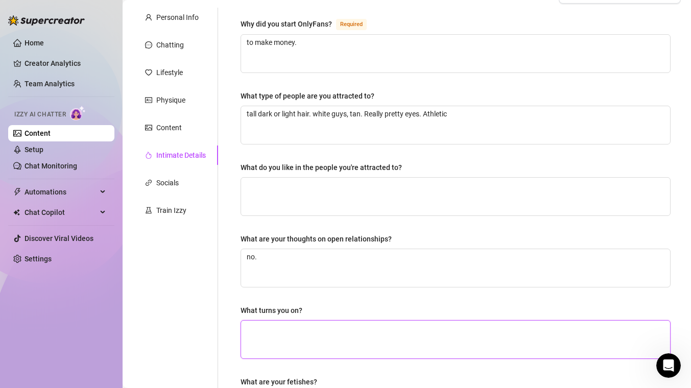
click at [314, 341] on textarea "What turns you on?" at bounding box center [455, 340] width 429 height 38
click at [357, 327] on textarea "Hair, pulling, and neck, biting, soaking," at bounding box center [455, 340] width 429 height 38
drag, startPoint x: 340, startPoint y: 329, endPoint x: 537, endPoint y: 335, distance: 196.6
click at [537, 335] on textarea "Hair, pulling, and neck, biting, Hair, pulling, and neck, biting, soaking,ch," at bounding box center [455, 340] width 429 height 38
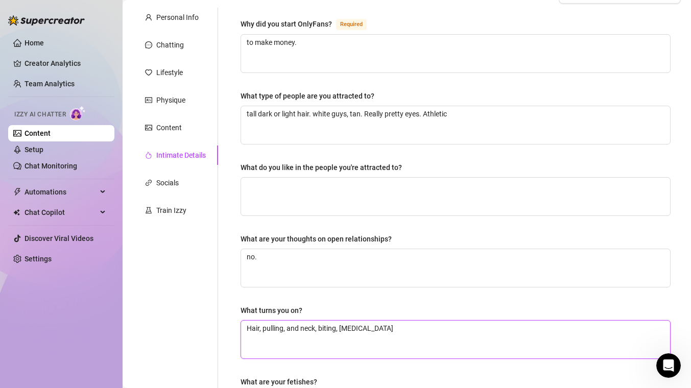
click at [263, 326] on textarea "Hair, pulling, and neck, biting, [MEDICAL_DATA]" at bounding box center [455, 340] width 429 height 38
click at [399, 333] on textarea "Hair pulling, and neck, biting, [MEDICAL_DATA]" at bounding box center [455, 340] width 429 height 38
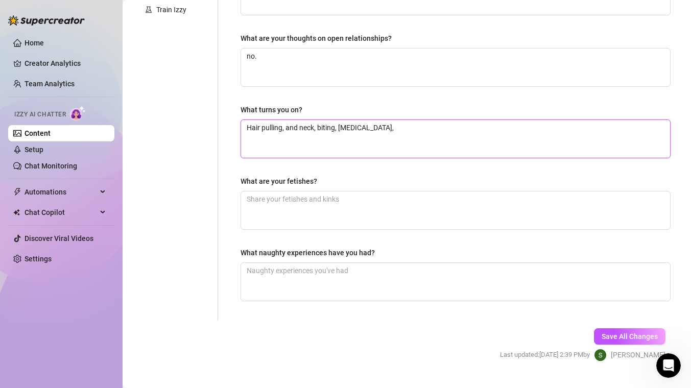
scroll to position [290, 0]
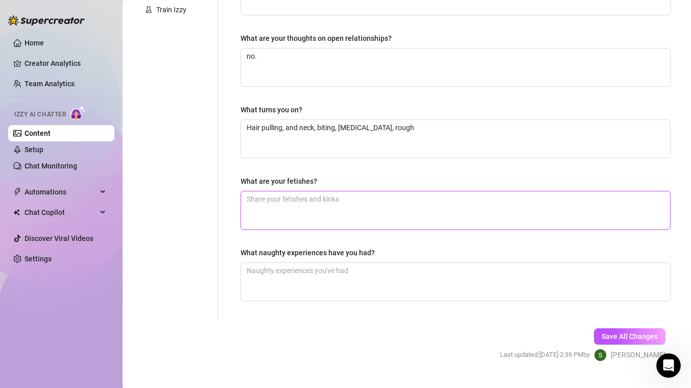
click at [389, 201] on textarea "What are your fetishes?" at bounding box center [455, 210] width 429 height 38
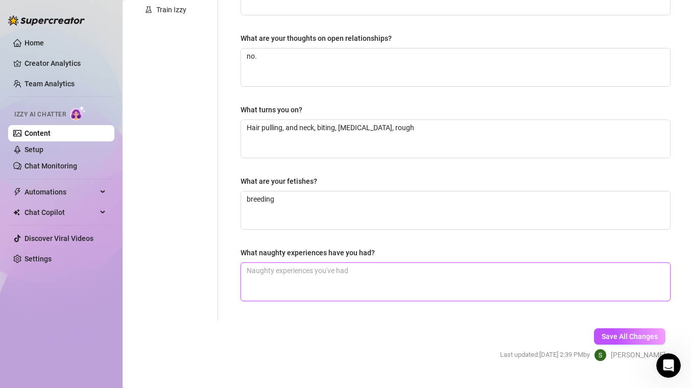
click at [346, 273] on textarea "What naughty experiences have you had?" at bounding box center [455, 282] width 429 height 38
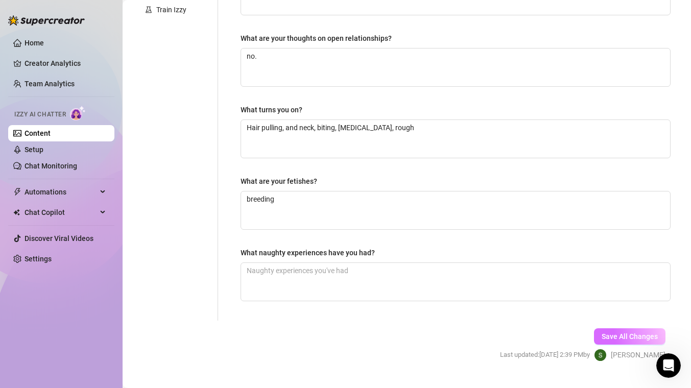
click at [623, 333] on span "Save All Changes" at bounding box center [629, 336] width 56 height 8
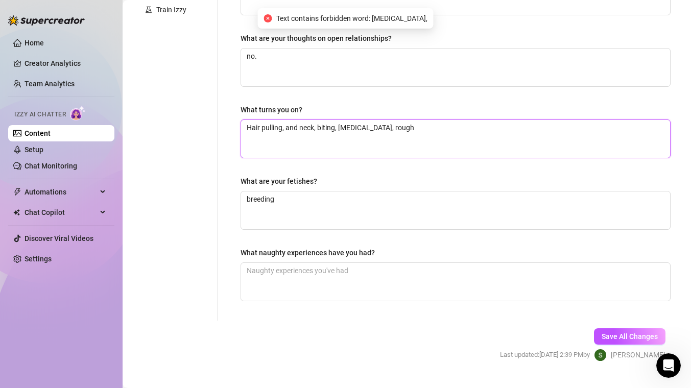
click at [352, 129] on textarea "Hair pulling, and neck, biting, [MEDICAL_DATA], rough" at bounding box center [455, 139] width 429 height 38
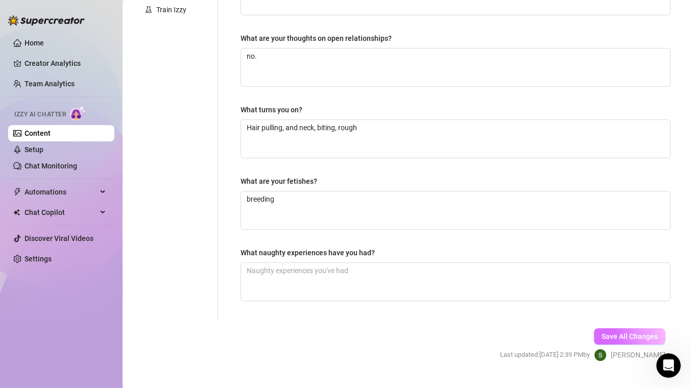
click at [643, 339] on span "Save All Changes" at bounding box center [629, 336] width 56 height 8
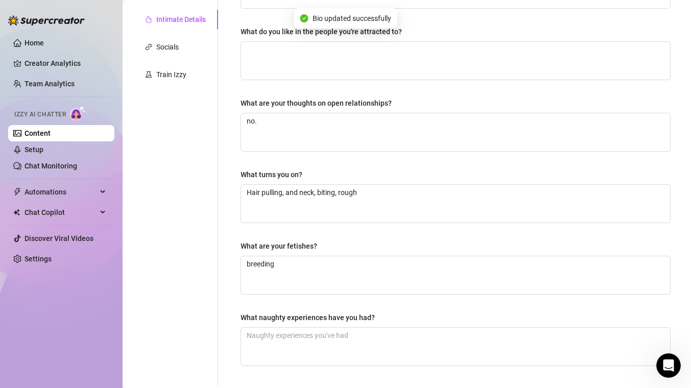
scroll to position [0, 0]
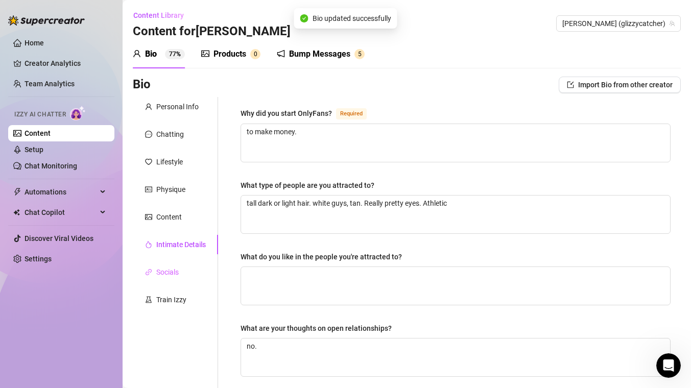
click at [184, 276] on div "Socials" at bounding box center [175, 271] width 85 height 19
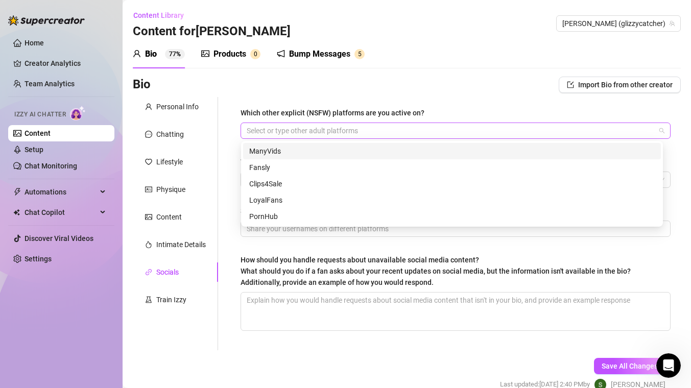
click at [347, 129] on div at bounding box center [449, 131] width 415 height 14
click at [336, 129] on div at bounding box center [449, 131] width 415 height 14
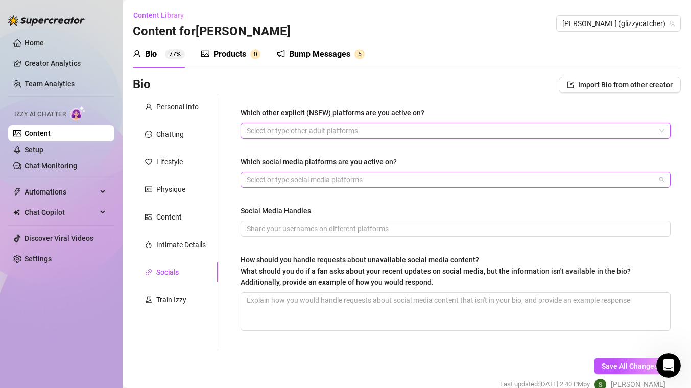
click at [307, 179] on div at bounding box center [449, 180] width 415 height 14
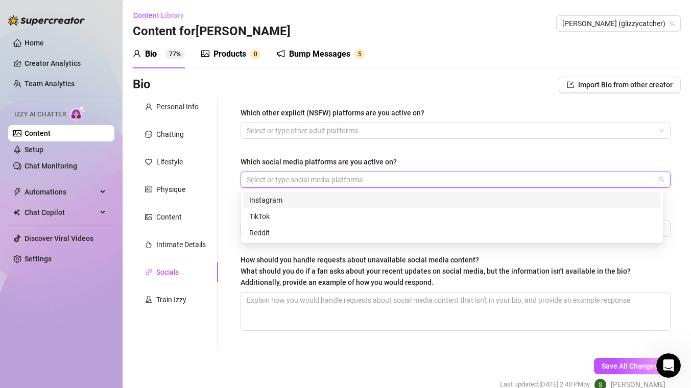
click at [269, 205] on div "Instagram" at bounding box center [451, 199] width 405 height 11
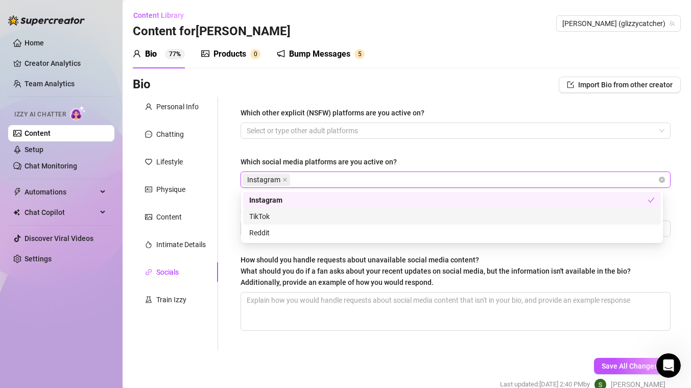
click at [273, 217] on div "TikTok" at bounding box center [451, 216] width 405 height 11
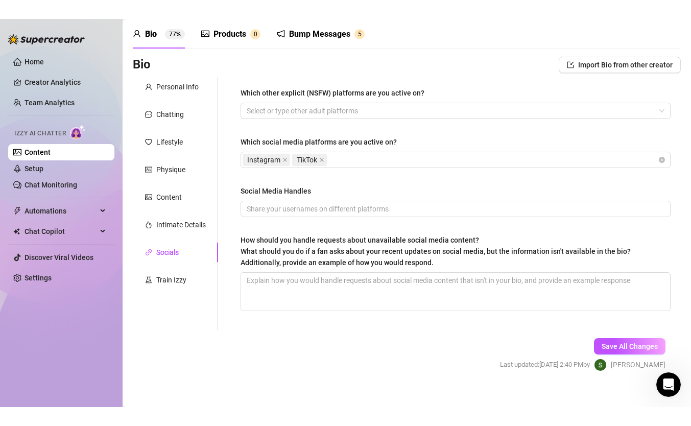
scroll to position [40, 0]
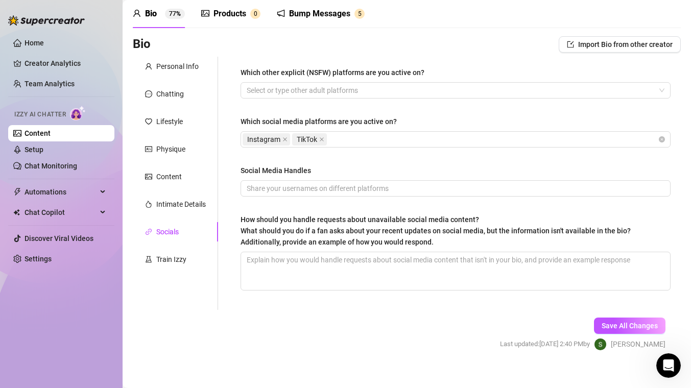
click at [413, 156] on div "Which other explicit (NSFW) platforms are you active on? Select or type other a…" at bounding box center [455, 183] width 430 height 233
click at [346, 190] on input "Social Media Handles" at bounding box center [454, 188] width 415 height 11
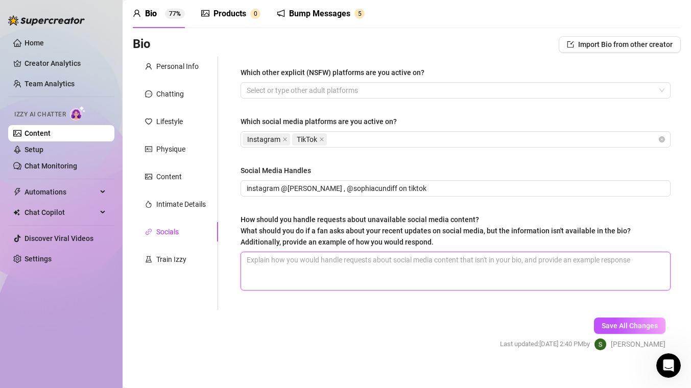
click at [325, 265] on textarea "How should you handle requests about unavailable social media content? What sho…" at bounding box center [455, 271] width 429 height 38
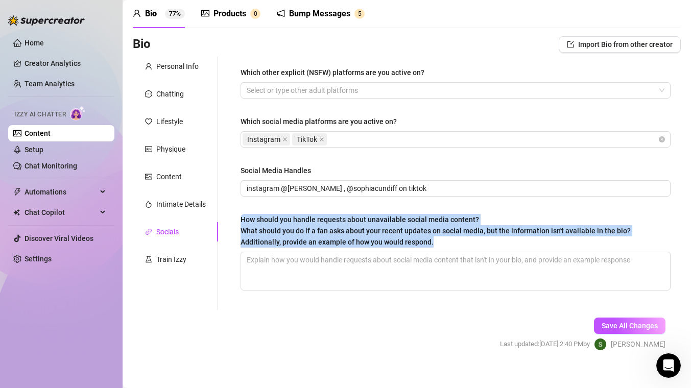
drag, startPoint x: 242, startPoint y: 220, endPoint x: 437, endPoint y: 242, distance: 196.3
click at [437, 242] on div "How should you handle requests about unavailable social media content? What sho…" at bounding box center [435, 231] width 390 height 34
copy span "How should you handle requests about unavailable social media content? What sho…"
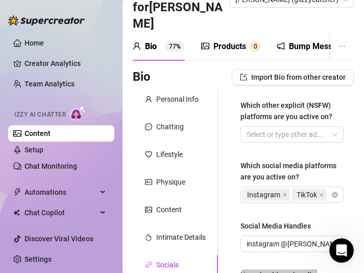
scroll to position [350, 0]
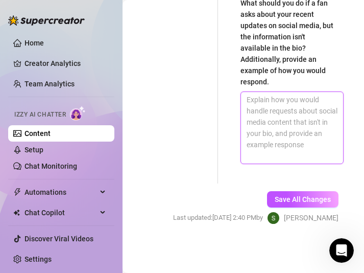
click at [278, 129] on textarea "How should you handle requests about unavailable social media content? What sho…" at bounding box center [292, 127] width 102 height 71
paste textarea "Don’t promise what you don’t have — keep the convo light and redirect to what i…"
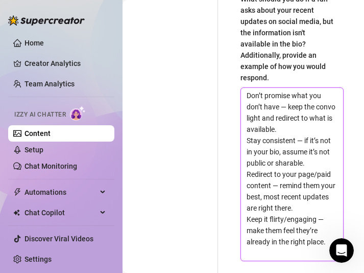
scroll to position [451, 0]
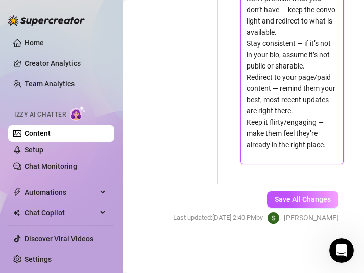
click at [328, 155] on textarea "Don’t promise what you don’t have — keep the convo light and redirect to what i…" at bounding box center [292, 77] width 102 height 173
paste textarea "🔑 If a fan asks about recent updates not in your bio Say you keep everything ex…"
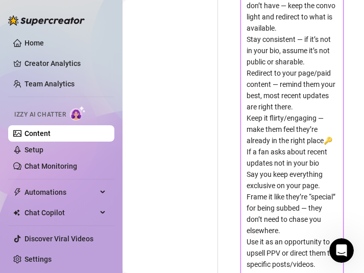
scroll to position [597, 0]
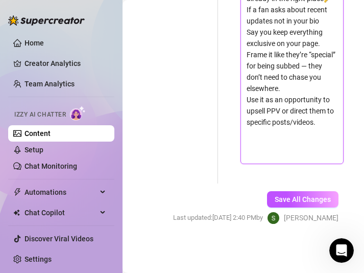
click at [309, 161] on textarea "Don’t promise what you don’t have — keep the convo light and redirect to what i…" at bounding box center [292, 4] width 102 height 318
paste textarea "an: “Hey, do you have any new stuff on Insta/Twitter? I didn’t see it in your b…"
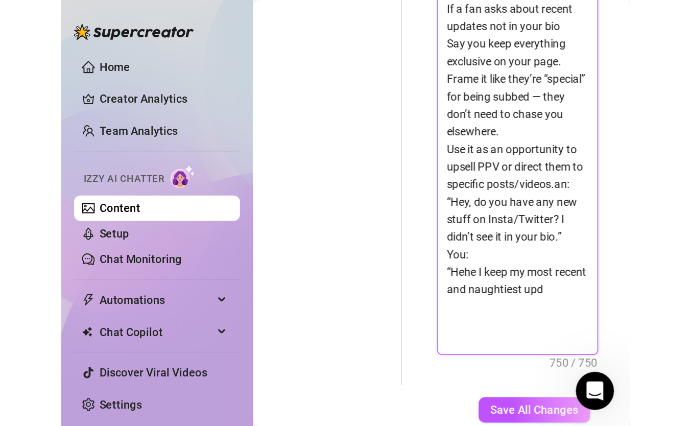
scroll to position [0, 0]
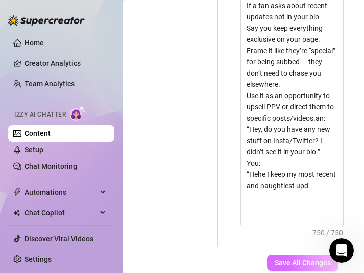
click at [298, 264] on span "Save All Changes" at bounding box center [303, 262] width 56 height 8
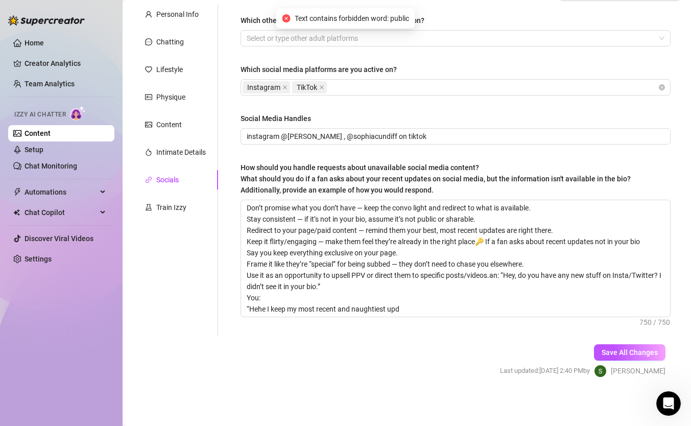
scroll to position [92, 0]
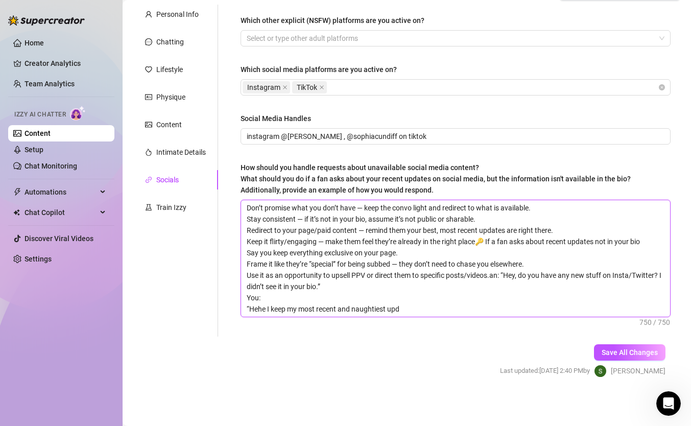
drag, startPoint x: 405, startPoint y: 314, endPoint x: 239, endPoint y: 267, distance: 172.4
click at [239, 267] on div "Which other explicit (NSFW) platforms are you active on? Select or type other a…" at bounding box center [455, 171] width 450 height 332
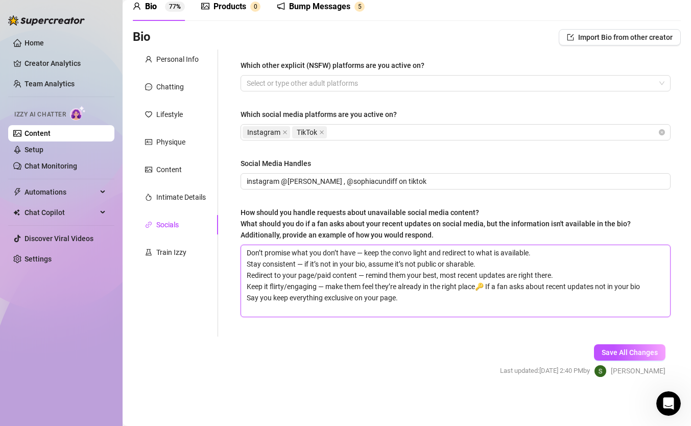
scroll to position [47, 0]
click at [632, 356] on span "Save All Changes" at bounding box center [629, 352] width 56 height 8
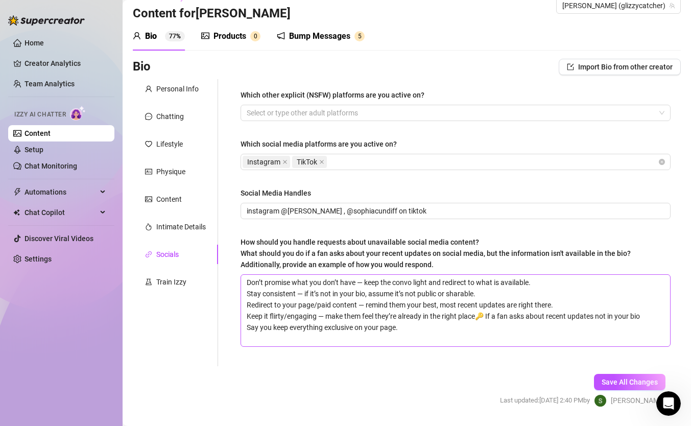
scroll to position [24, 0]
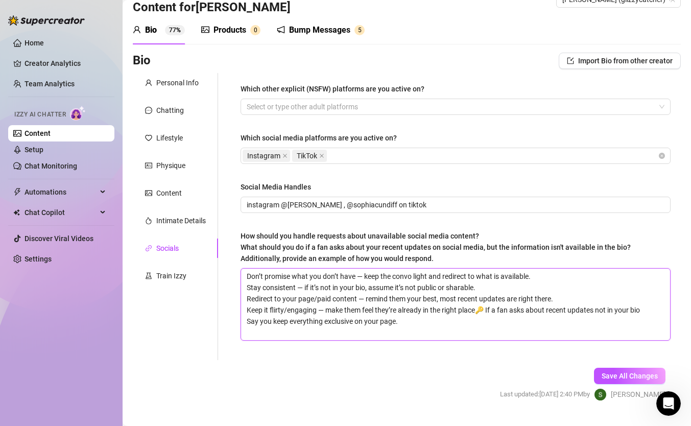
click at [449, 290] on textarea "Don’t promise what you don’t have — keep the convo light and redirect to what i…" at bounding box center [455, 303] width 429 height 71
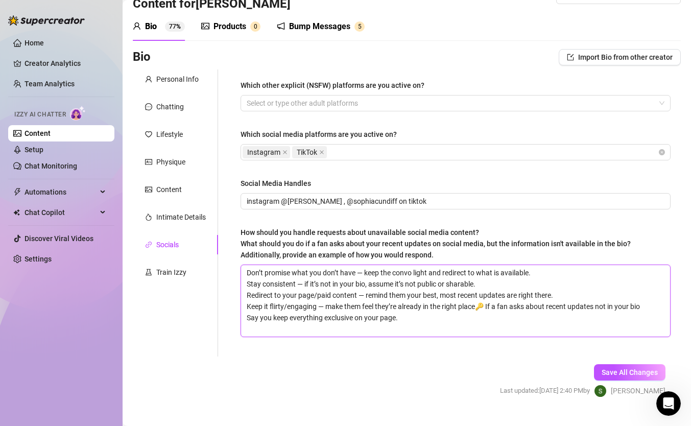
scroll to position [47, 0]
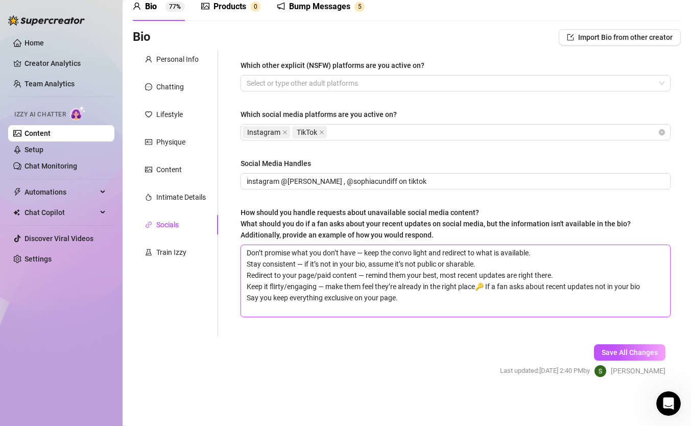
drag, startPoint x: 461, startPoint y: 309, endPoint x: 481, endPoint y: 375, distance: 68.8
click at [481, 362] on form "Personal Info Chatting Lifestyle Physique Content Intimate Details Socials Trai…" at bounding box center [407, 223] width 548 height 346
click at [459, 317] on div "Which other explicit (NSFW) platforms are you active on? Select or type other a…" at bounding box center [455, 193] width 430 height 266
drag, startPoint x: 457, startPoint y: 307, endPoint x: 199, endPoint y: 204, distance: 277.4
click at [199, 204] on div "Personal Info Chatting Lifestyle Physique Content Intimate Details Socials Trai…" at bounding box center [407, 193] width 548 height 287
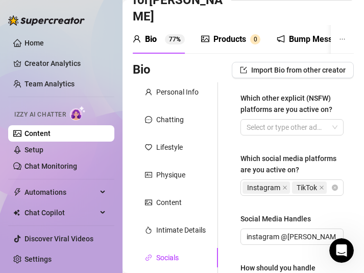
scroll to position [350, 0]
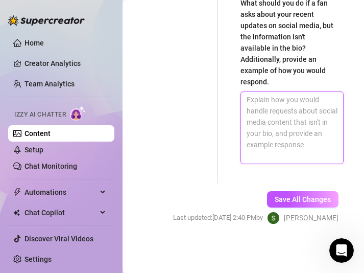
click at [271, 141] on textarea "How should you handle requests about unavailable social media content? What sho…" at bounding box center [292, 127] width 102 height 71
paste textarea "Don’t promise what you don’t have — keep the convo light and redirect to what i…"
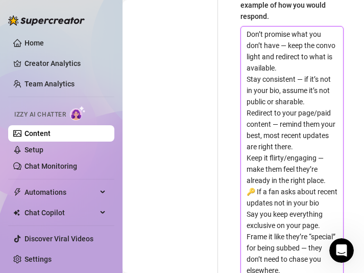
scroll to position [410, 0]
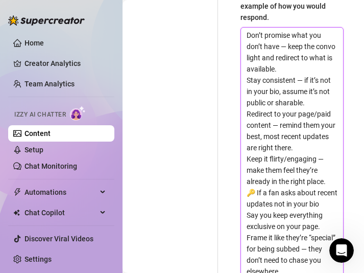
click at [279, 109] on textarea "Don’t promise what you don’t have — keep the convo light and redirect to what i…" at bounding box center [292, 187] width 102 height 318
click at [273, 105] on textarea "Don’t promise what you don’t have — keep the convo light and redirect to what i…" at bounding box center [292, 187] width 102 height 318
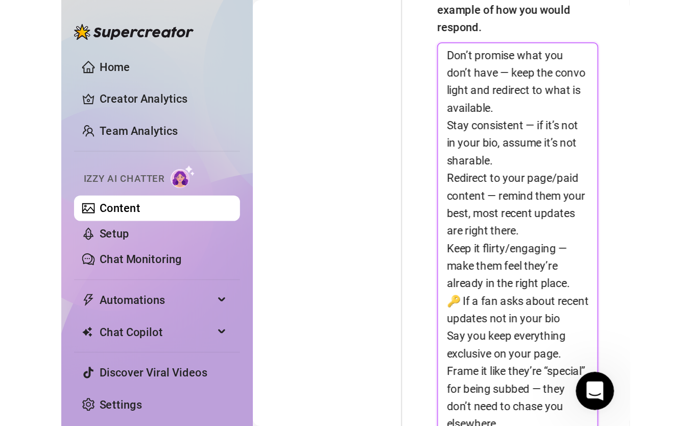
scroll to position [597, 0]
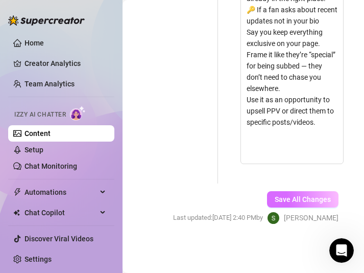
click at [309, 203] on span "Save All Changes" at bounding box center [303, 199] width 56 height 8
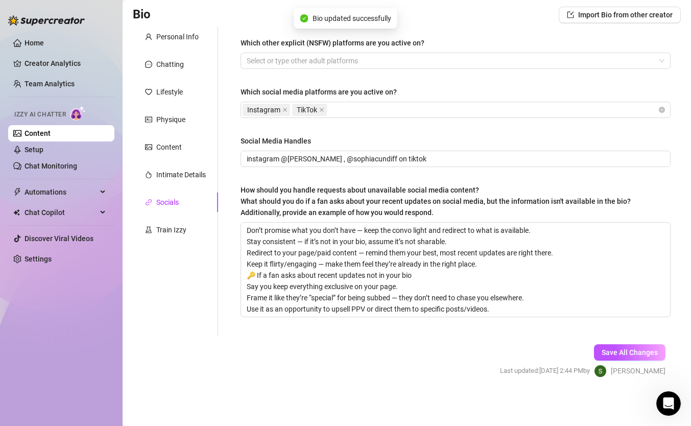
scroll to position [70, 0]
click at [176, 232] on div "Train Izzy" at bounding box center [171, 229] width 30 height 11
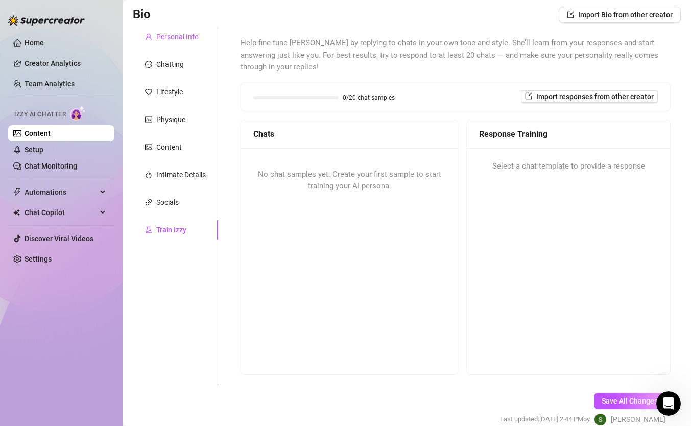
click at [175, 35] on div "Personal Info" at bounding box center [177, 36] width 42 height 11
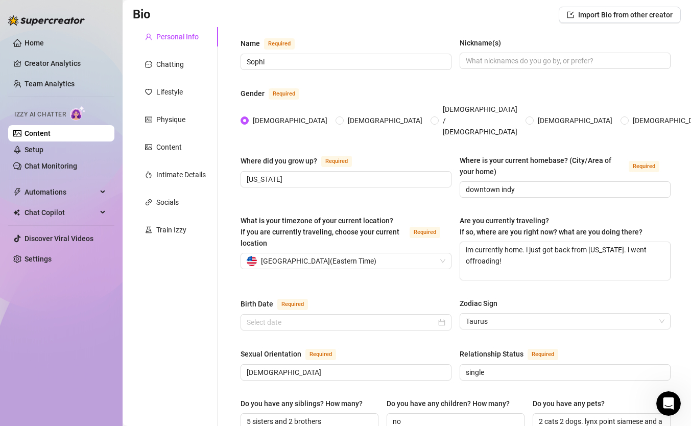
scroll to position [0, 0]
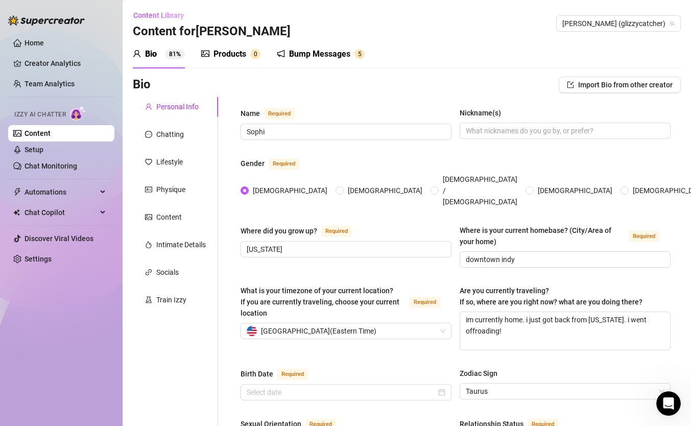
click at [73, 116] on img at bounding box center [78, 113] width 16 height 15
click at [30, 150] on link "Setup" at bounding box center [33, 149] width 19 height 8
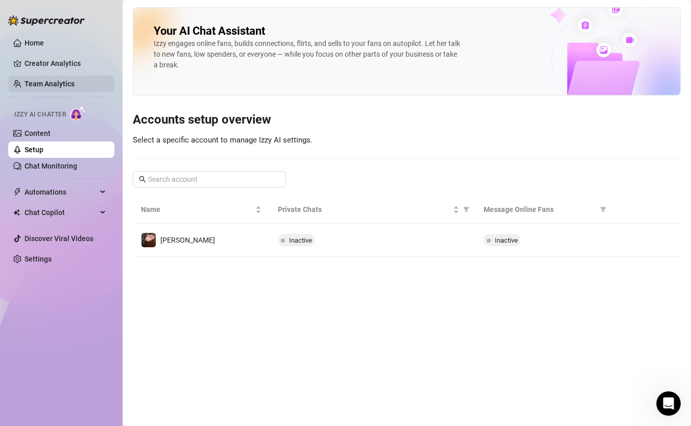
click at [50, 86] on link "Team Analytics" at bounding box center [49, 84] width 50 height 8
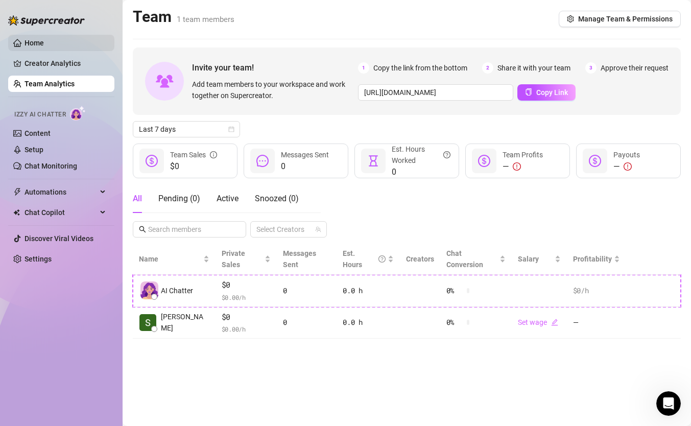
click at [44, 47] on link "Home" at bounding box center [33, 43] width 19 height 8
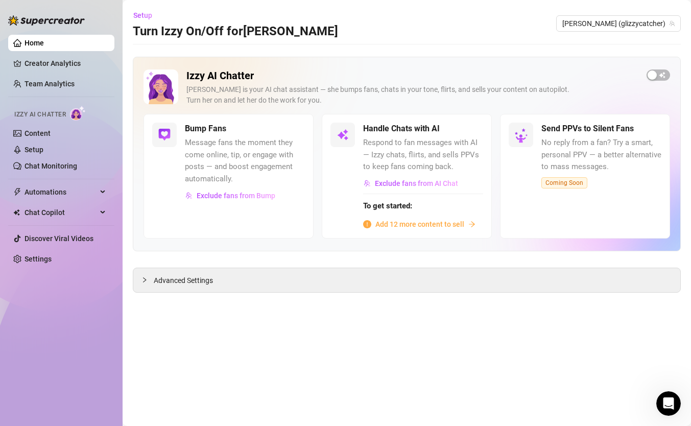
click at [443, 222] on span "Add 12 more content to sell" at bounding box center [419, 223] width 89 height 11
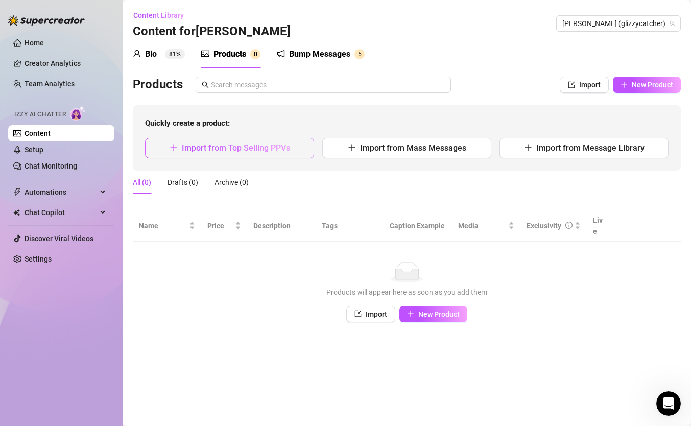
click at [267, 157] on button "Import from Top Selling PPVs" at bounding box center [229, 148] width 169 height 20
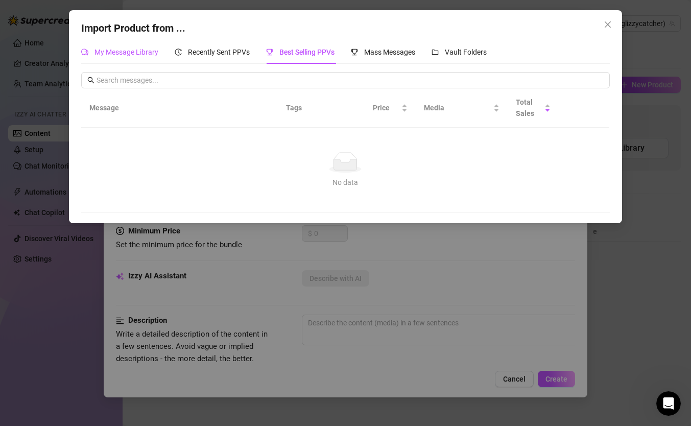
click at [134, 48] on span "My Message Library" at bounding box center [126, 52] width 64 height 8
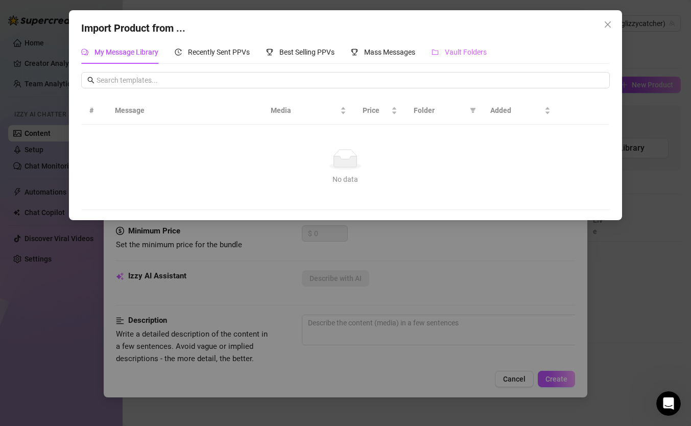
click at [468, 58] on div "Vault Folders" at bounding box center [458, 51] width 55 height 23
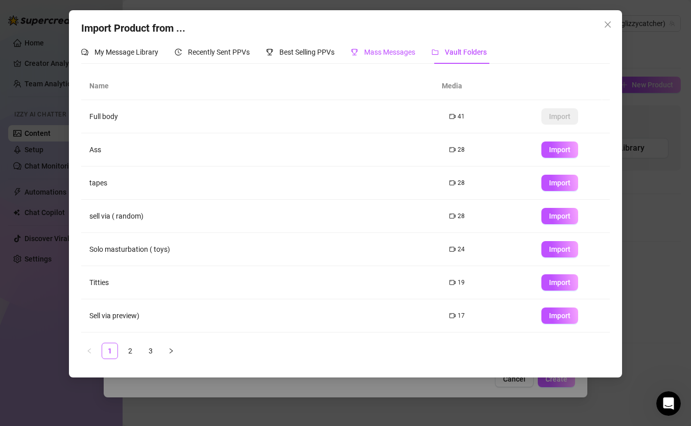
click at [393, 54] on span "Mass Messages" at bounding box center [389, 52] width 51 height 8
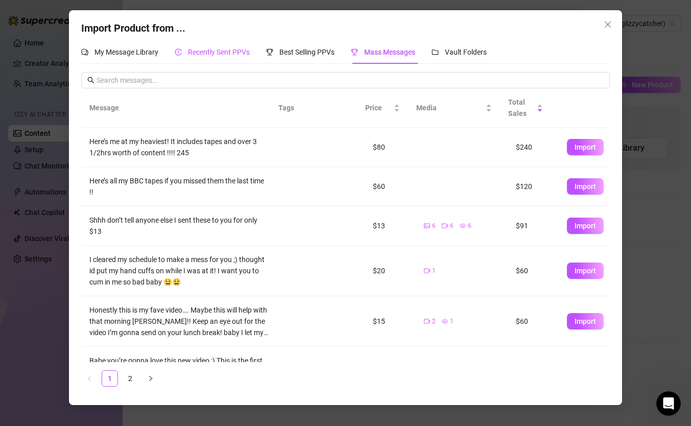
click at [215, 56] on span "Recently Sent PPVs" at bounding box center [219, 52] width 62 height 8
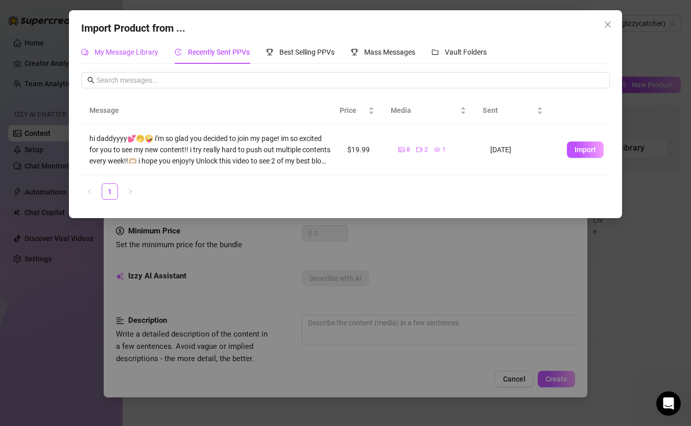
click at [154, 51] on span "My Message Library" at bounding box center [126, 52] width 64 height 8
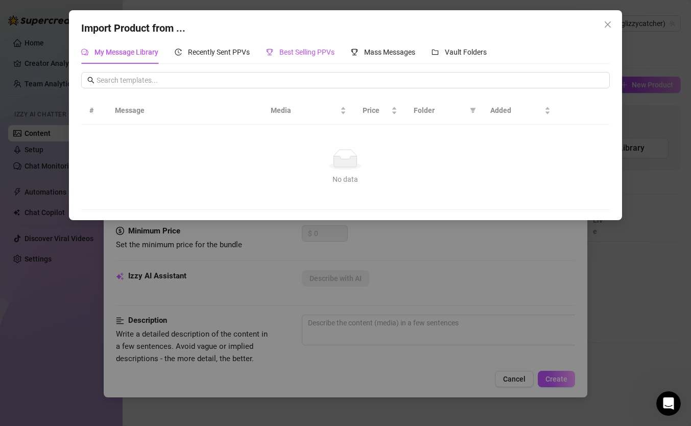
click at [318, 47] on div "Best Selling PPVs" at bounding box center [300, 51] width 68 height 11
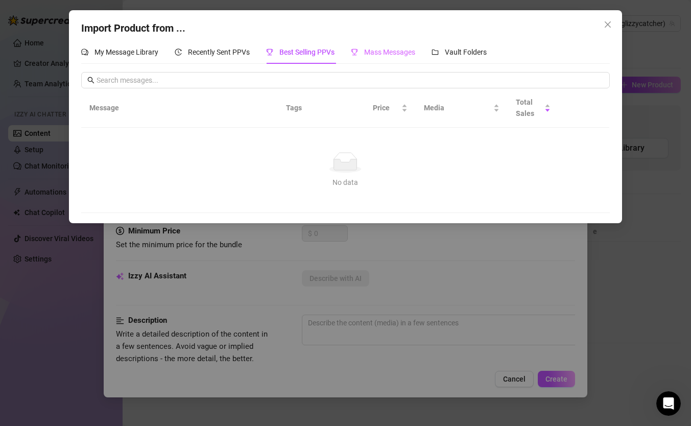
click at [376, 42] on div "Mass Messages" at bounding box center [383, 51] width 64 height 23
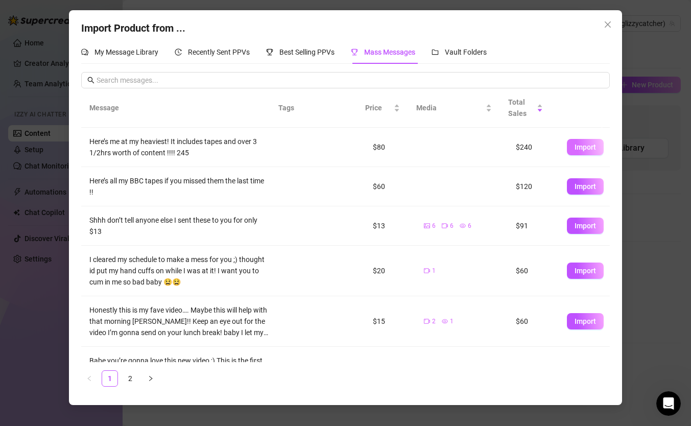
click at [567, 152] on button "Import" at bounding box center [585, 147] width 37 height 16
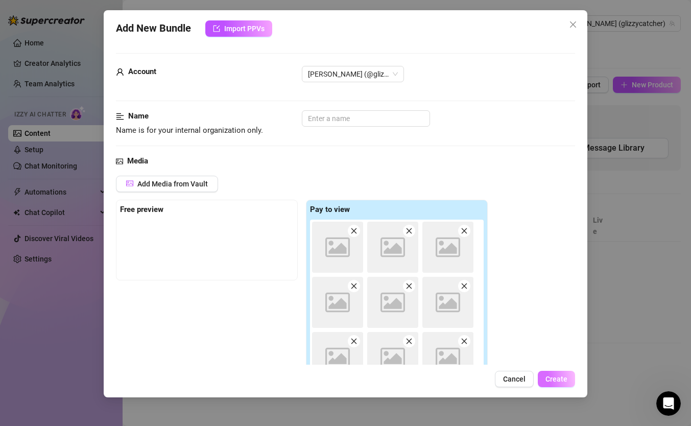
click at [553, 362] on span "Create" at bounding box center [556, 379] width 22 height 8
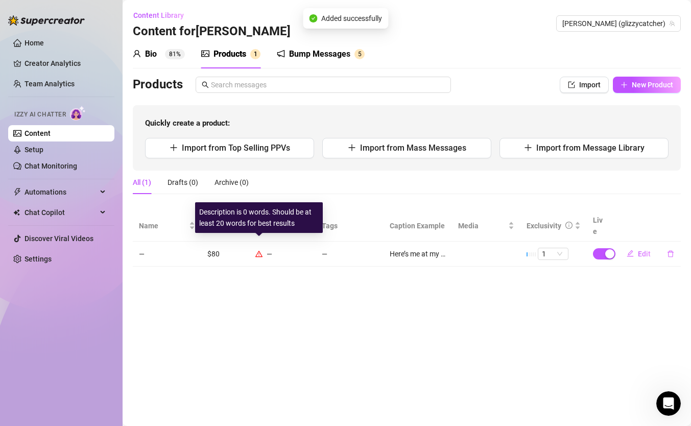
click at [259, 250] on icon "warning" at bounding box center [258, 253] width 7 height 7
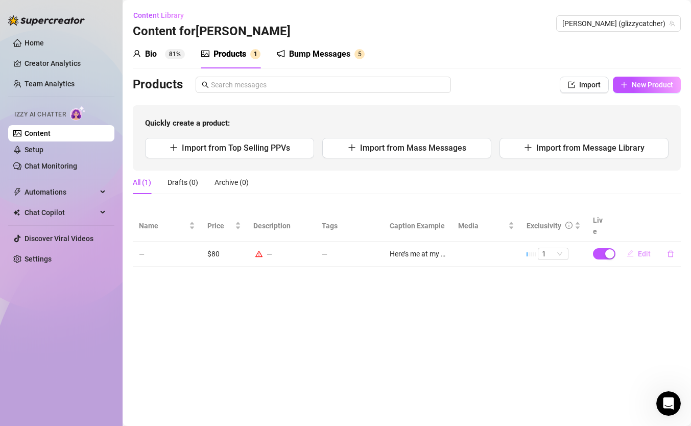
click at [636, 246] on button "Edit" at bounding box center [638, 254] width 40 height 16
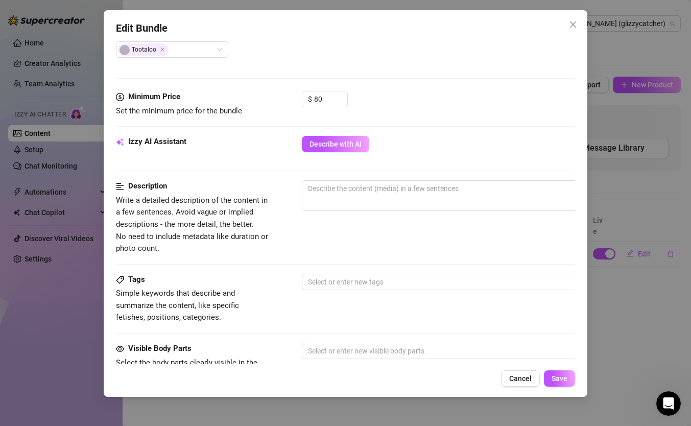
scroll to position [406, 0]
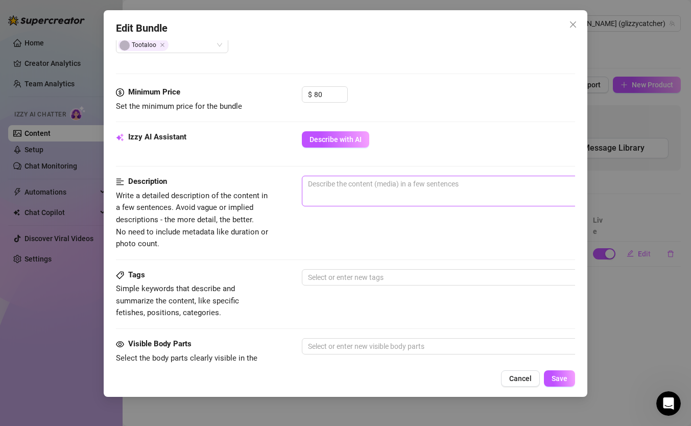
click at [396, 200] on span "0 / 1000" at bounding box center [480, 191] width 357 height 31
click at [394, 185] on textarea at bounding box center [480, 183] width 356 height 15
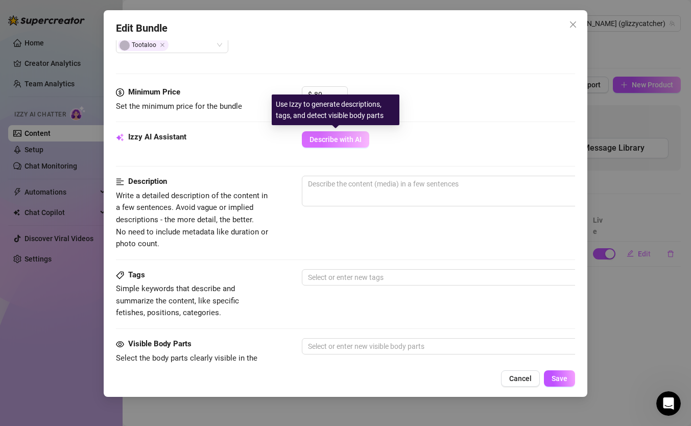
click at [329, 140] on span "Describe with AI" at bounding box center [335, 139] width 52 height 8
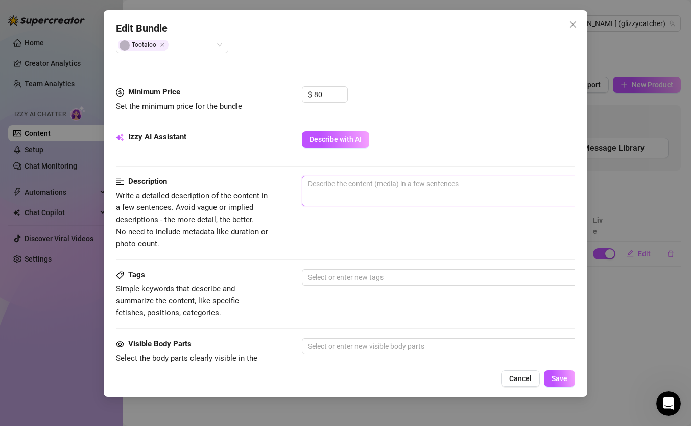
click at [368, 185] on textarea at bounding box center [480, 183] width 356 height 15
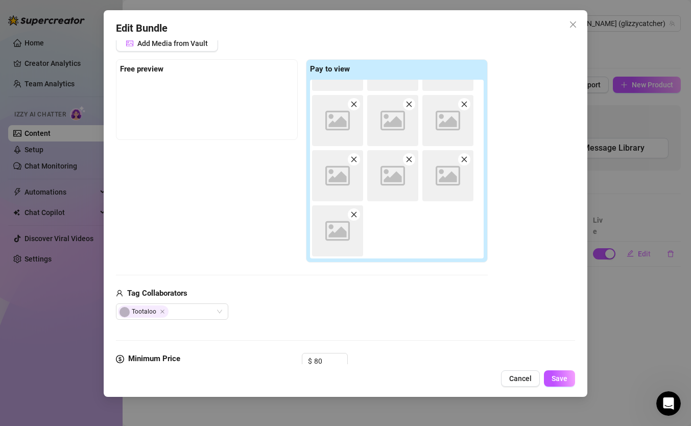
scroll to position [385, 0]
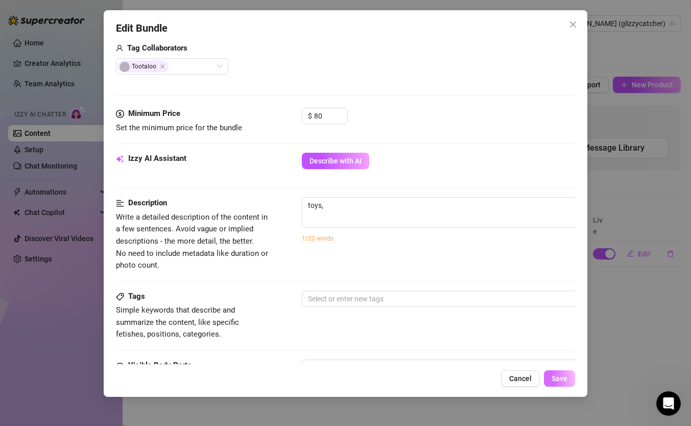
click at [555, 362] on span "Save" at bounding box center [559, 378] width 16 height 8
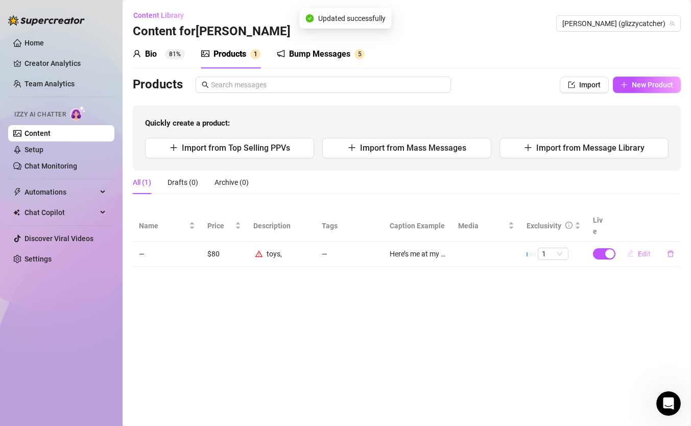
click at [640, 250] on span "Edit" at bounding box center [643, 254] width 13 height 8
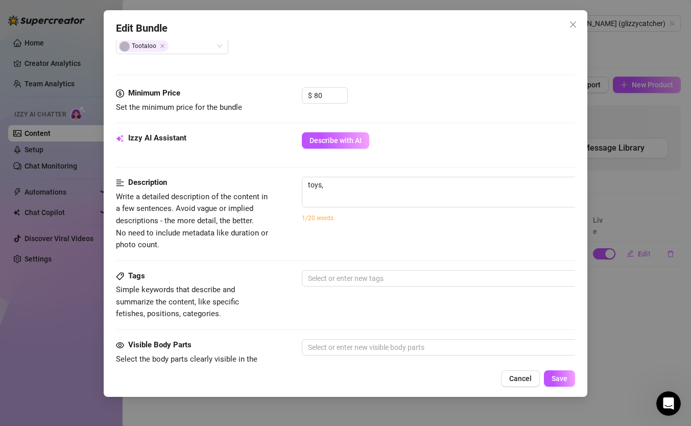
scroll to position [405, 0]
click at [404, 180] on textarea "toys," at bounding box center [480, 185] width 356 height 15
click at [563, 362] on button "Save" at bounding box center [559, 378] width 31 height 16
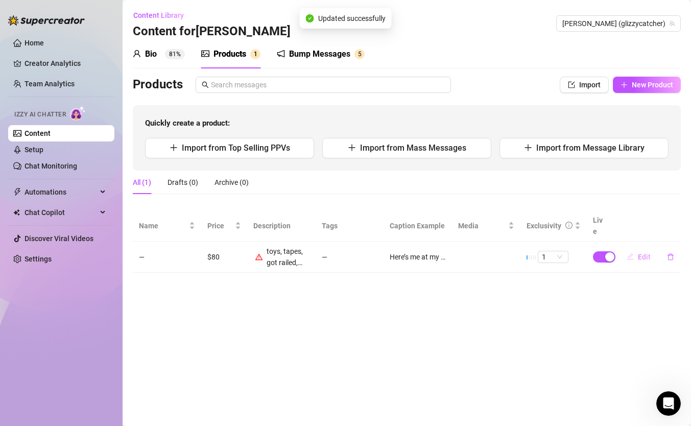
click at [643, 253] on span "Edit" at bounding box center [643, 257] width 13 height 8
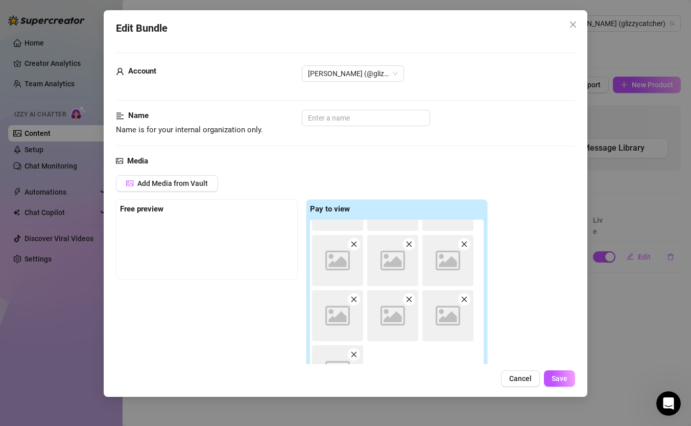
scroll to position [664, 0]
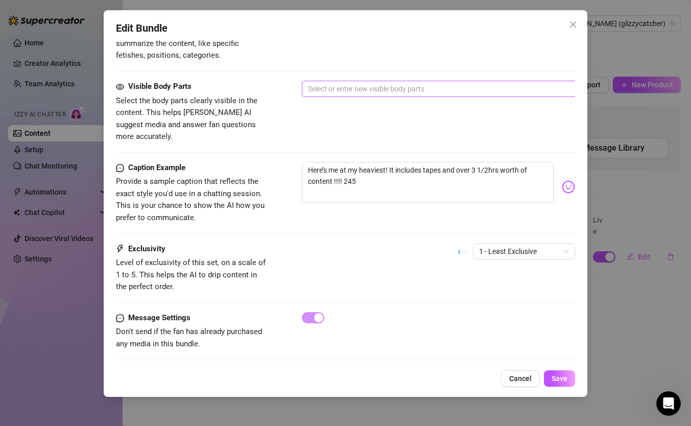
click at [406, 86] on div at bounding box center [475, 89] width 342 height 14
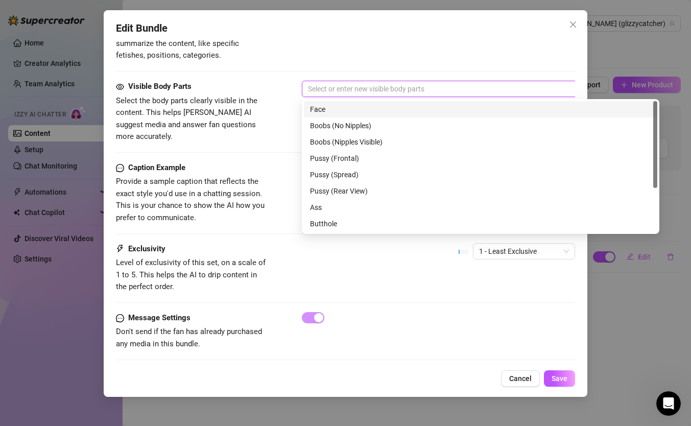
click at [379, 102] on div "Face" at bounding box center [480, 109] width 353 height 16
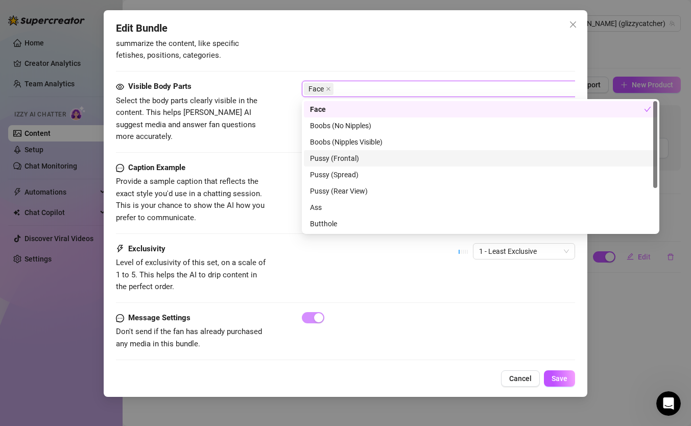
click at [351, 161] on div "Pussy (Frontal)" at bounding box center [480, 158] width 341 height 11
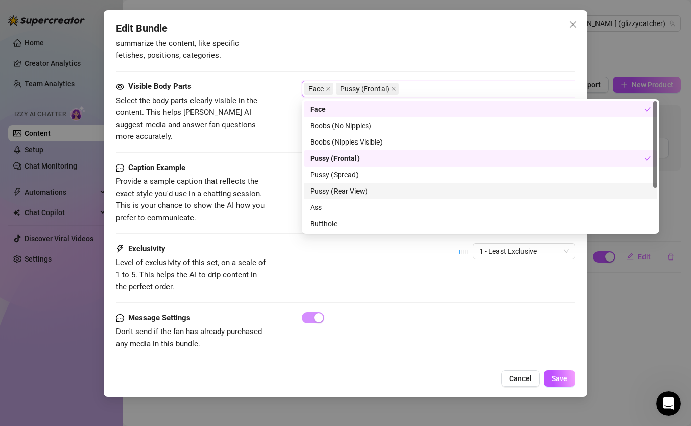
click at [352, 189] on div "Pussy (Rear View)" at bounding box center [480, 190] width 341 height 11
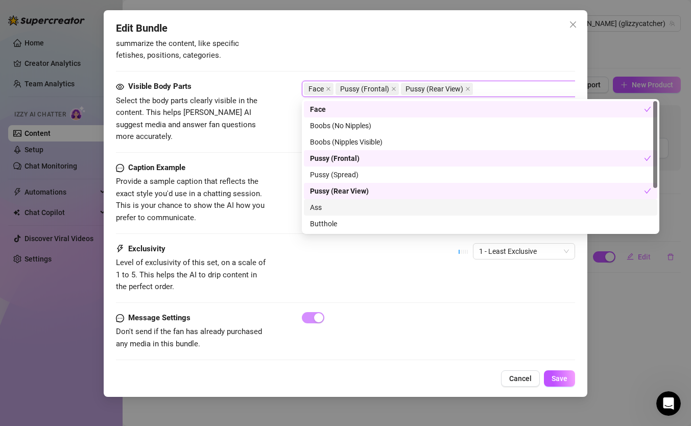
click at [342, 210] on div "Ass" at bounding box center [480, 207] width 341 height 11
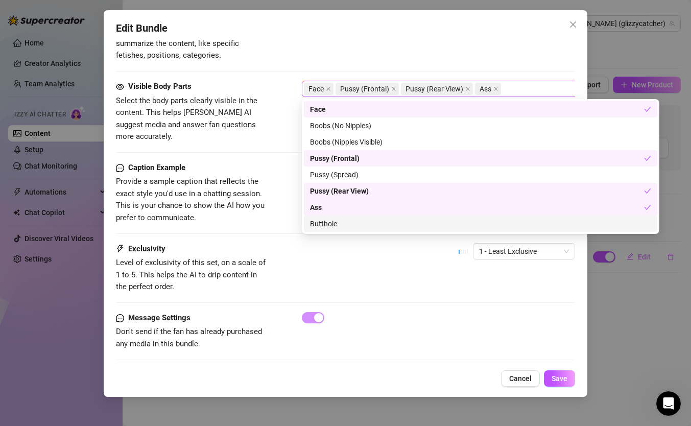
click at [338, 221] on div "Butthole" at bounding box center [480, 223] width 341 height 11
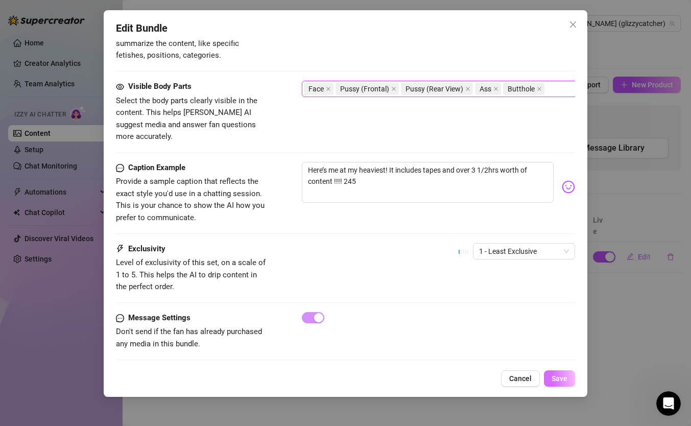
click at [560, 362] on span "Save" at bounding box center [559, 378] width 16 height 8
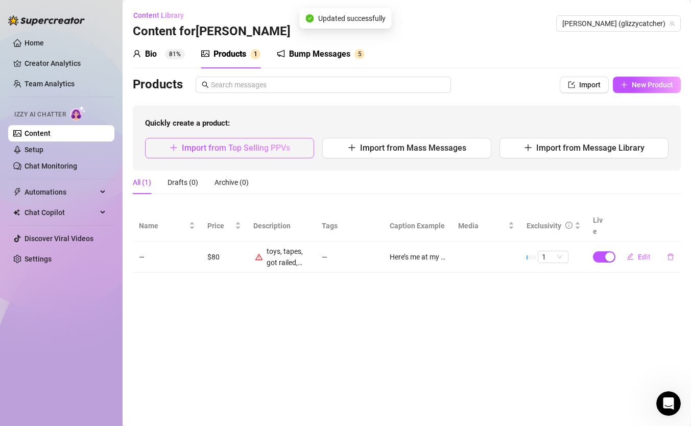
click at [234, 141] on button "Import from Top Selling PPVs" at bounding box center [229, 148] width 169 height 20
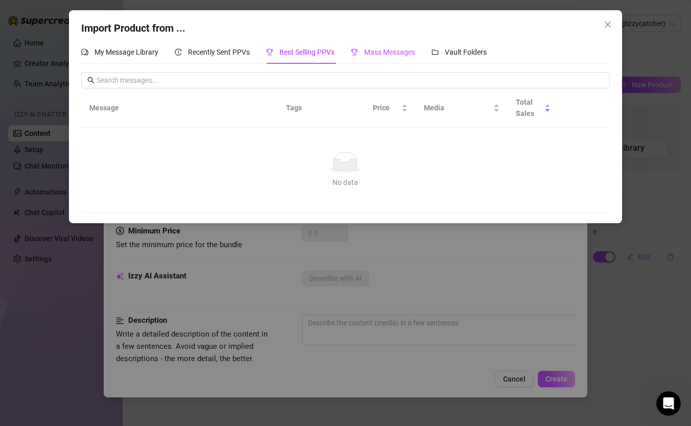
click at [382, 48] on span "Mass Messages" at bounding box center [389, 52] width 51 height 8
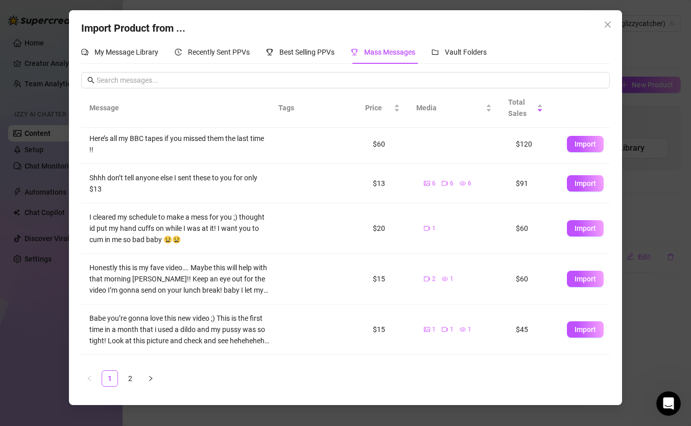
scroll to position [0, 0]
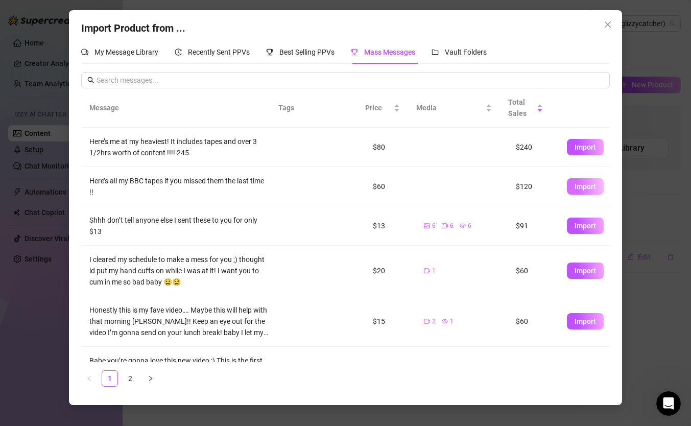
click at [575, 183] on span "Import" at bounding box center [584, 186] width 21 height 8
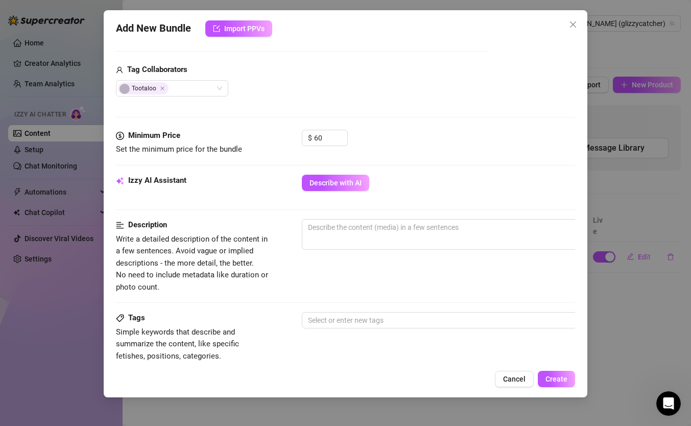
scroll to position [305, 0]
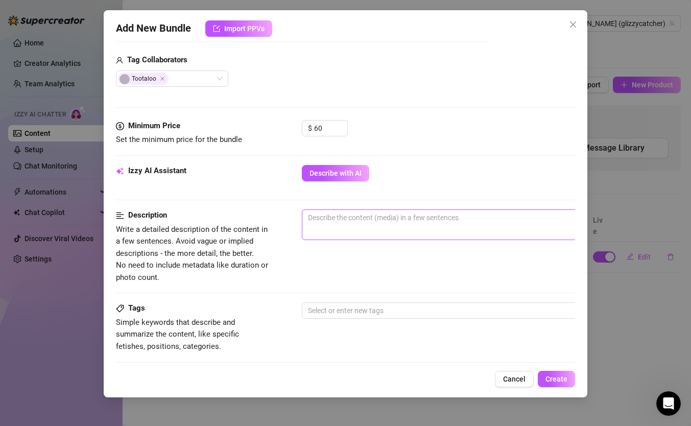
click at [369, 231] on span "0 / 1000" at bounding box center [480, 224] width 357 height 31
click at [367, 224] on textarea at bounding box center [480, 217] width 356 height 15
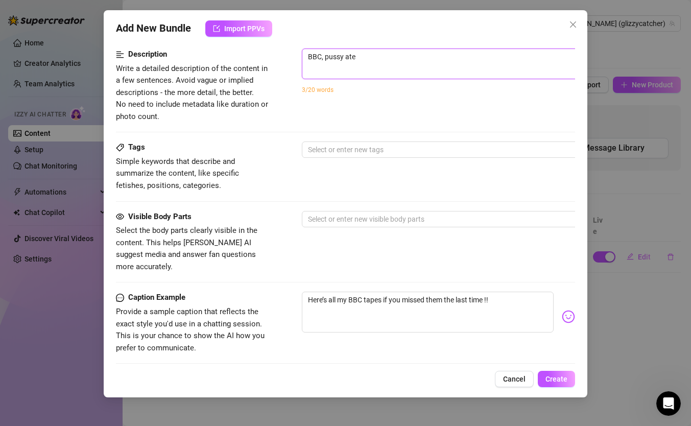
scroll to position [480, 0]
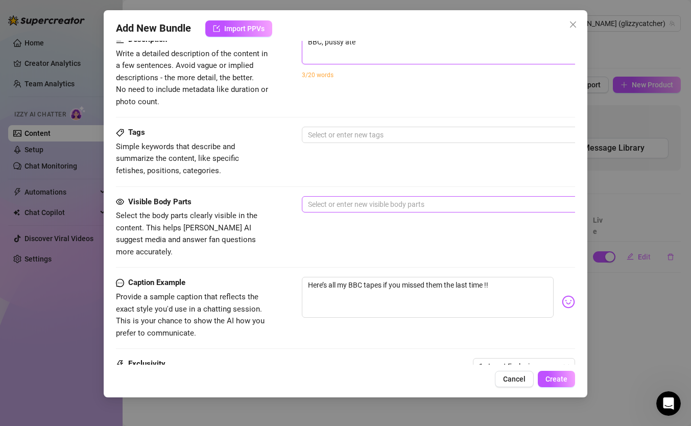
click at [385, 203] on div at bounding box center [475, 204] width 342 height 14
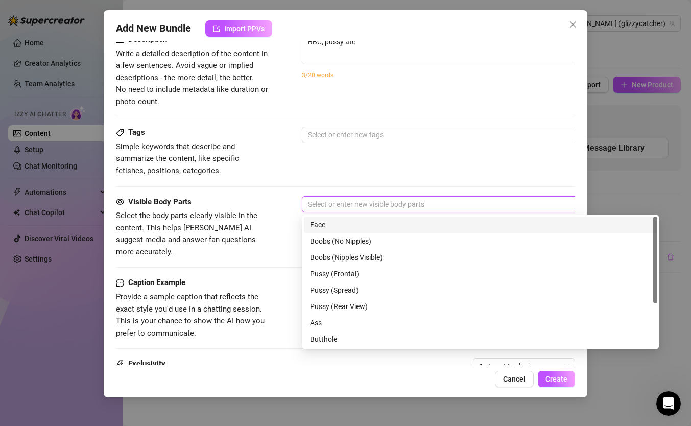
click at [362, 227] on div "Face" at bounding box center [480, 224] width 341 height 11
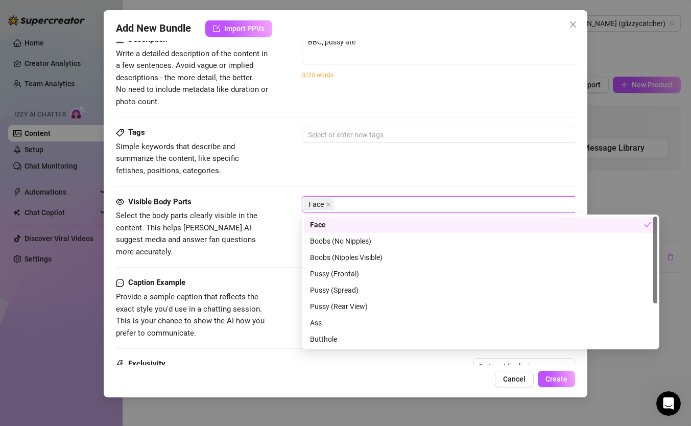
click at [353, 225] on div "Face" at bounding box center [477, 224] width 334 height 11
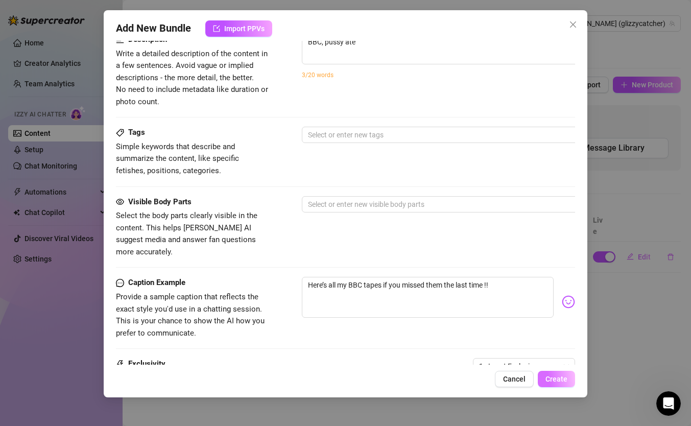
click at [556, 362] on span "Create" at bounding box center [556, 379] width 22 height 8
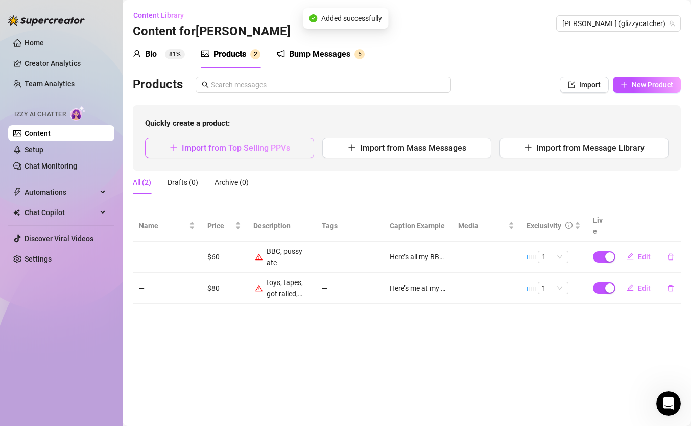
click at [255, 152] on span "Import from Top Selling PPVs" at bounding box center [236, 148] width 108 height 10
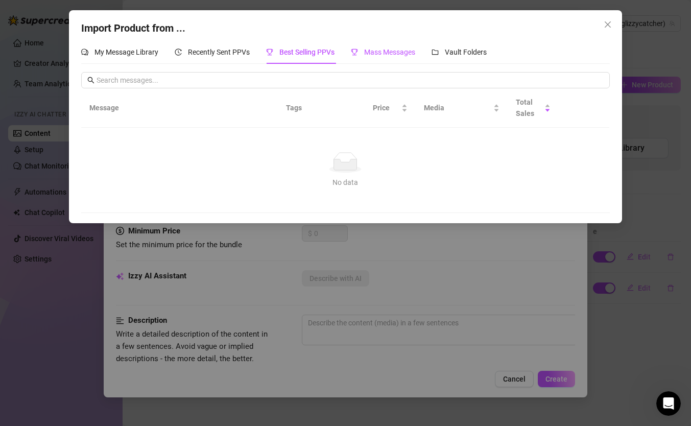
click at [405, 52] on span "Mass Messages" at bounding box center [389, 52] width 51 height 8
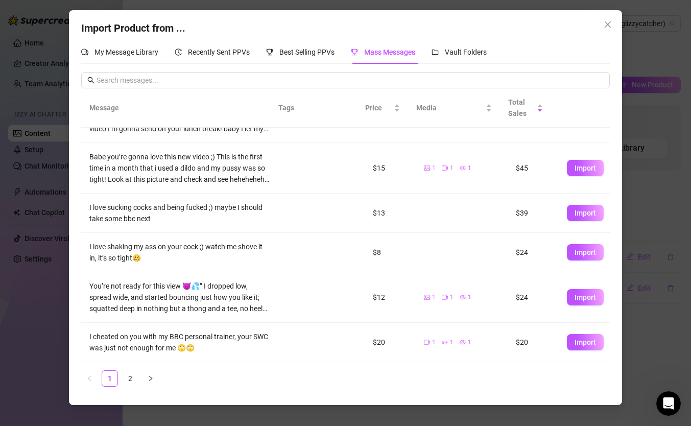
scroll to position [0, 0]
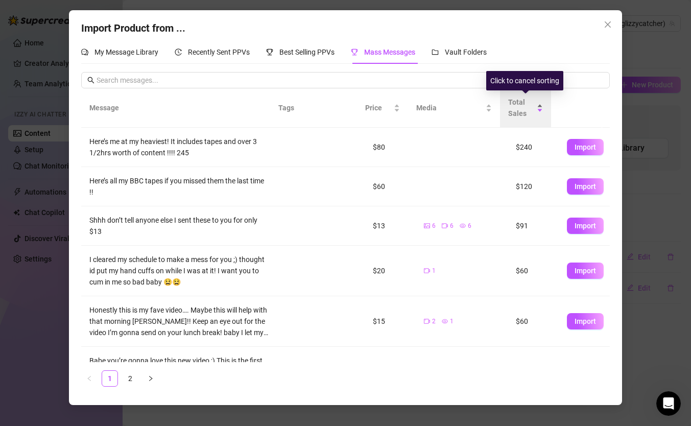
click at [534, 107] on div "Total Sales" at bounding box center [525, 107] width 35 height 22
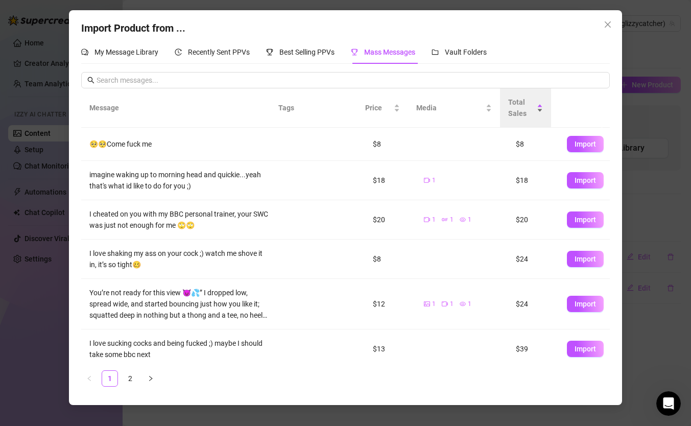
click at [527, 115] on span "Total Sales" at bounding box center [521, 107] width 27 height 22
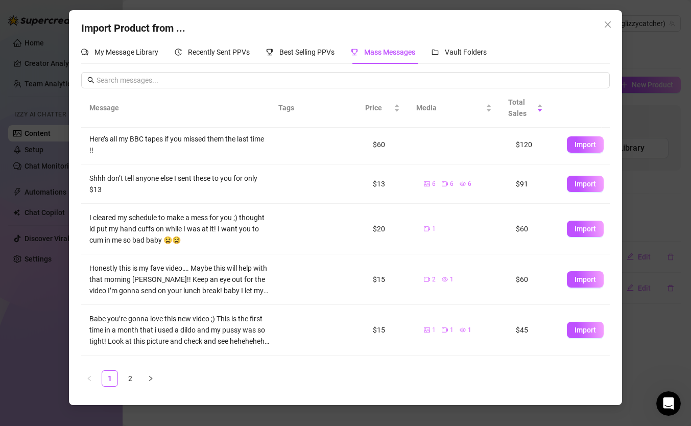
scroll to position [43, 0]
click at [469, 51] on span "Vault Folders" at bounding box center [466, 52] width 42 height 8
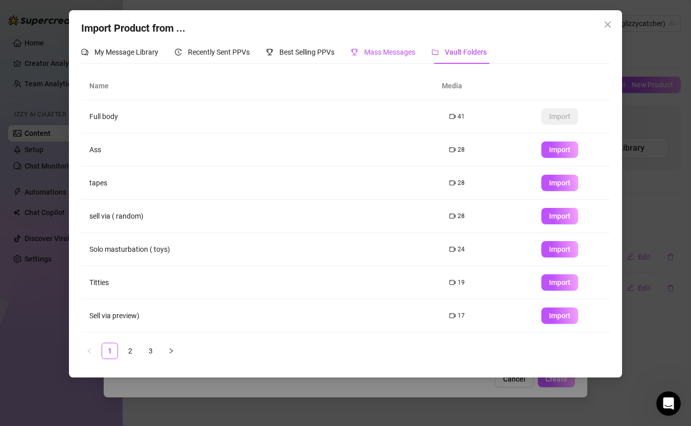
click at [405, 48] on span "Mass Messages" at bounding box center [389, 52] width 51 height 8
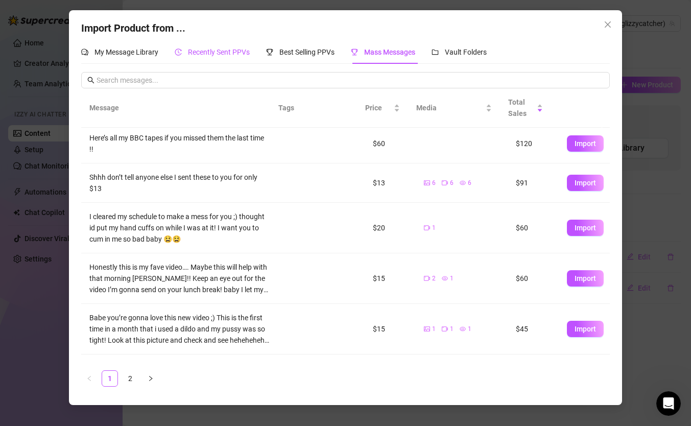
click at [237, 51] on span "Recently Sent PPVs" at bounding box center [219, 52] width 62 height 8
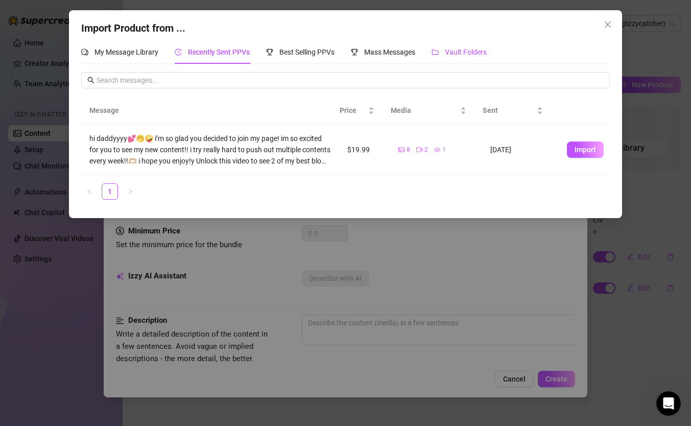
click at [477, 53] on span "Vault Folders" at bounding box center [466, 52] width 42 height 8
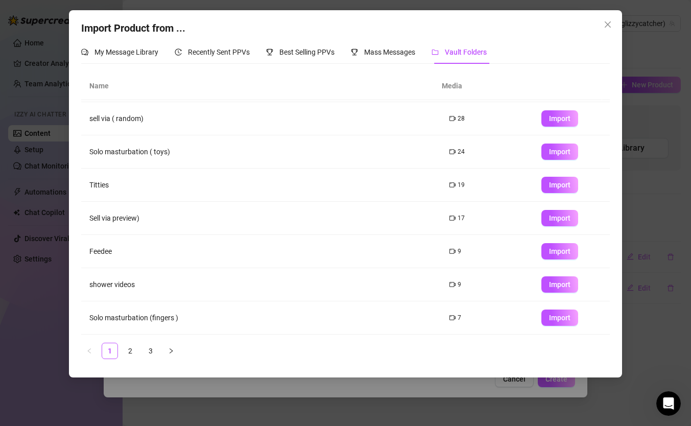
scroll to position [0, 0]
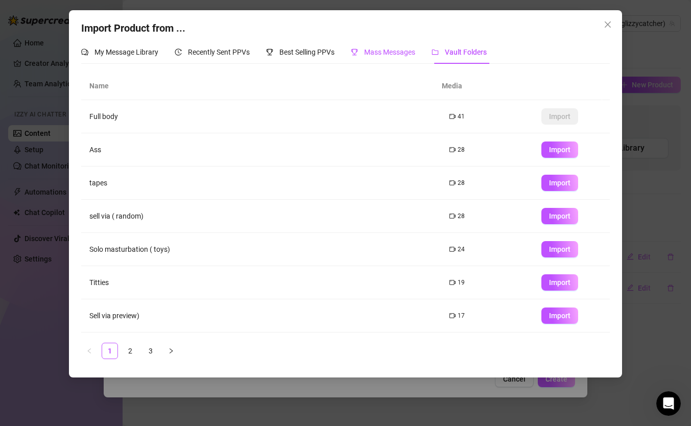
click at [403, 54] on span "Mass Messages" at bounding box center [389, 52] width 51 height 8
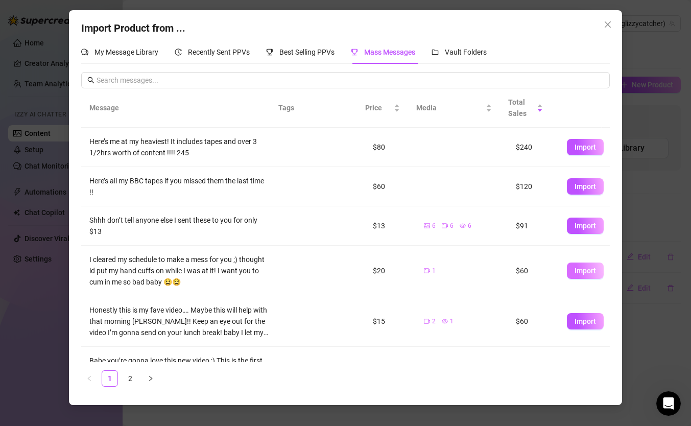
click at [583, 269] on span "Import" at bounding box center [584, 270] width 21 height 8
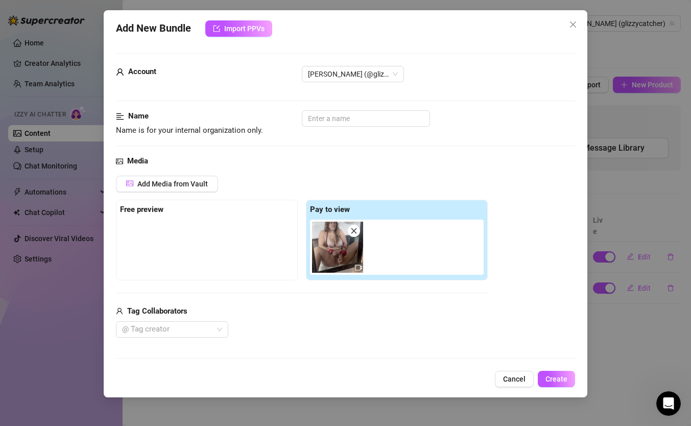
scroll to position [317, 0]
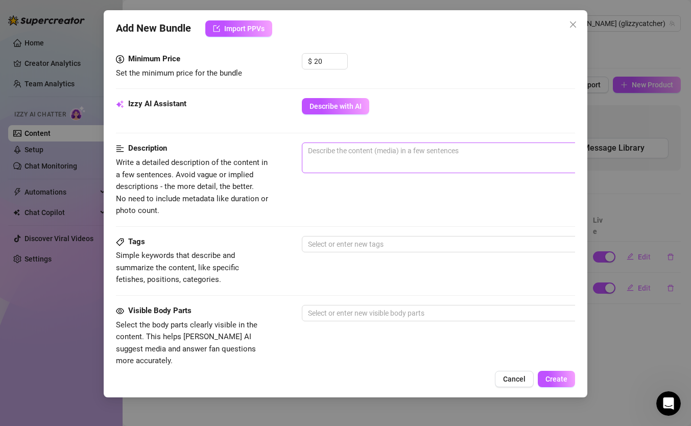
click at [389, 159] on span "0 / 1000" at bounding box center [480, 157] width 357 height 31
click at [384, 156] on textarea at bounding box center [480, 150] width 356 height 15
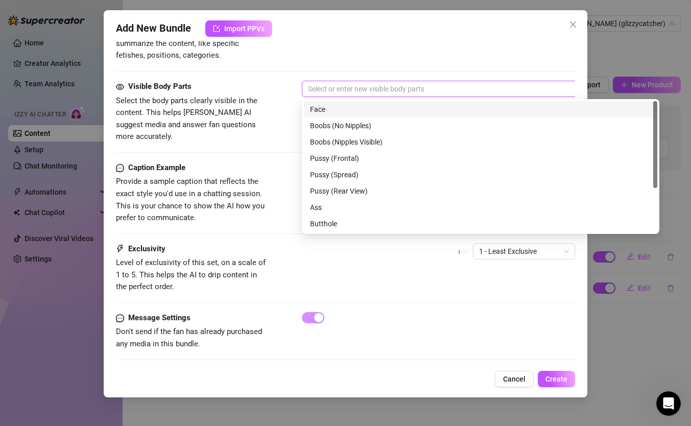
click at [408, 94] on div at bounding box center [475, 89] width 342 height 14
click at [347, 108] on div "Face" at bounding box center [480, 109] width 341 height 11
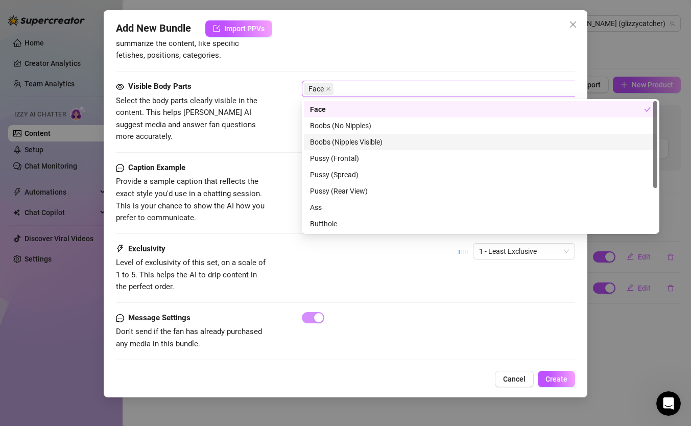
click at [357, 140] on div "Boobs (Nipples Visible)" at bounding box center [480, 141] width 341 height 11
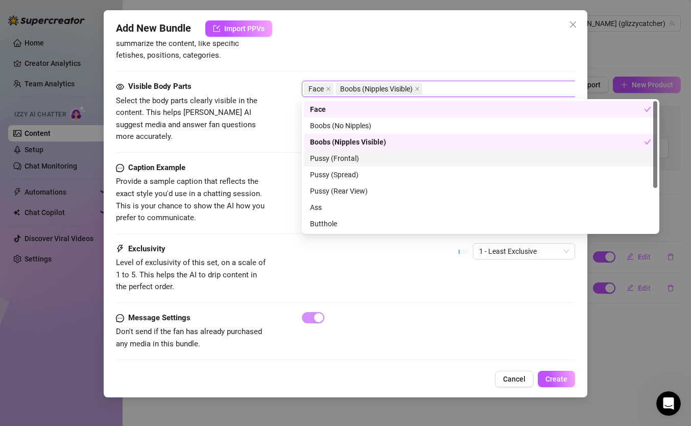
click at [352, 157] on div "Pussy (Frontal)" at bounding box center [480, 158] width 341 height 11
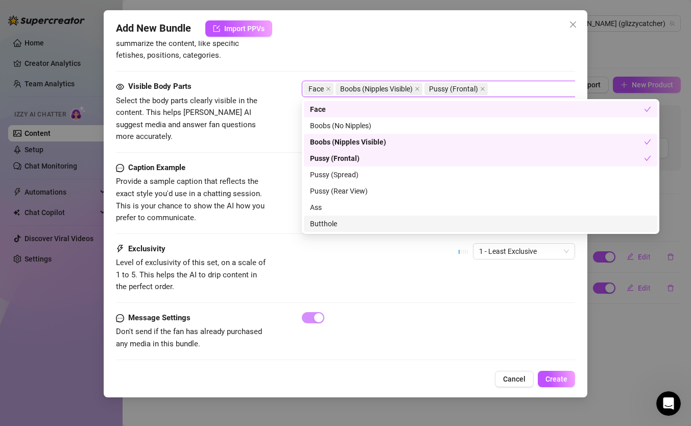
click at [523, 312] on div at bounding box center [438, 317] width 273 height 11
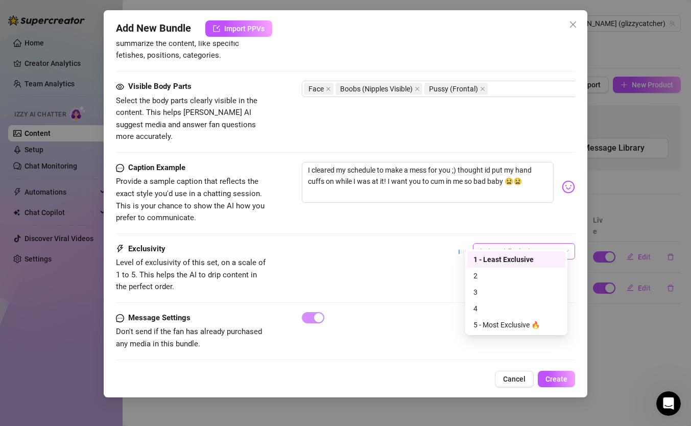
click at [498, 243] on span "1 - Least Exclusive" at bounding box center [524, 250] width 90 height 15
click at [481, 304] on div "4" at bounding box center [516, 308] width 86 height 11
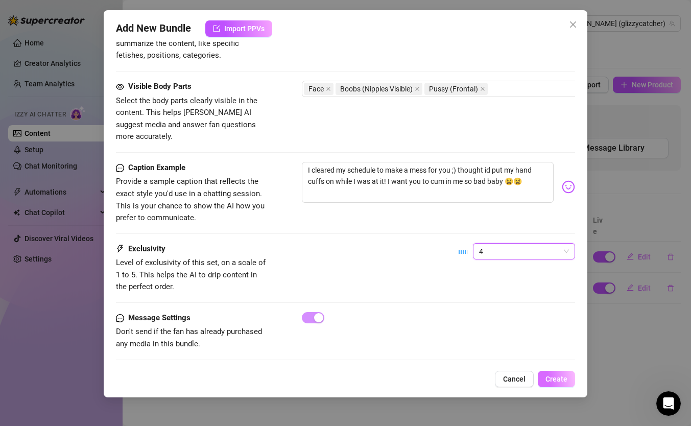
click at [556, 362] on span "Create" at bounding box center [556, 379] width 22 height 8
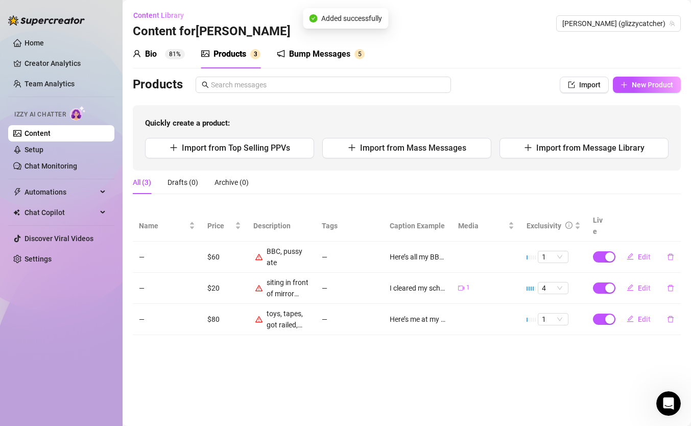
click at [554, 241] on td "1" at bounding box center [553, 256] width 66 height 31
click at [552, 251] on span "1" at bounding box center [553, 256] width 22 height 11
click at [554, 330] on div "5 🔥" at bounding box center [553, 329] width 14 height 11
click at [551, 313] on span "1" at bounding box center [553, 318] width 22 height 11
click at [554, 362] on div "5 🔥" at bounding box center [553, 391] width 14 height 11
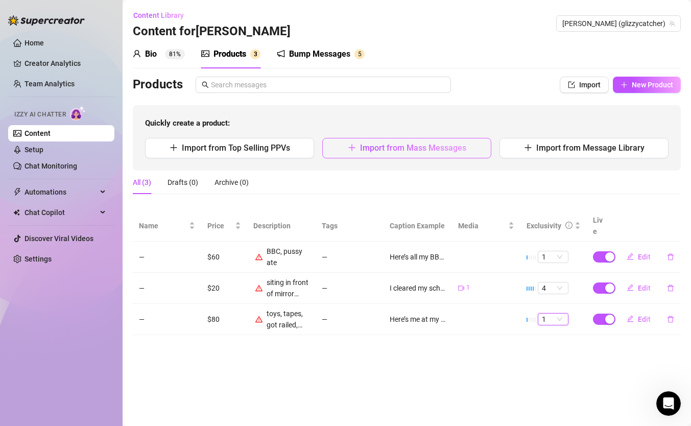
click at [375, 142] on button "Import from Mass Messages" at bounding box center [406, 148] width 169 height 20
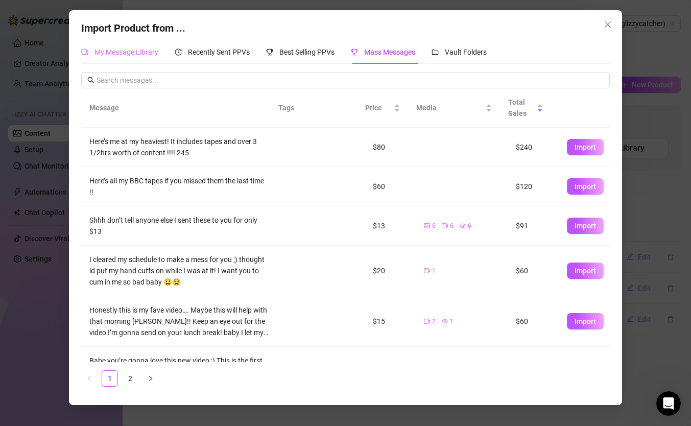
click at [145, 45] on div "My Message Library" at bounding box center [119, 51] width 77 height 23
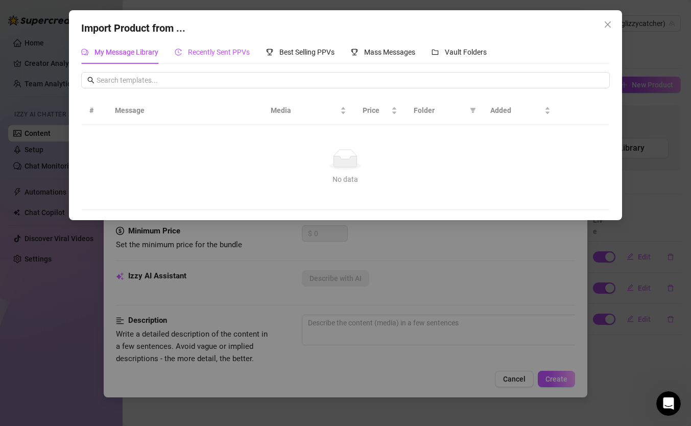
click at [210, 53] on span "Recently Sent PPVs" at bounding box center [219, 52] width 62 height 8
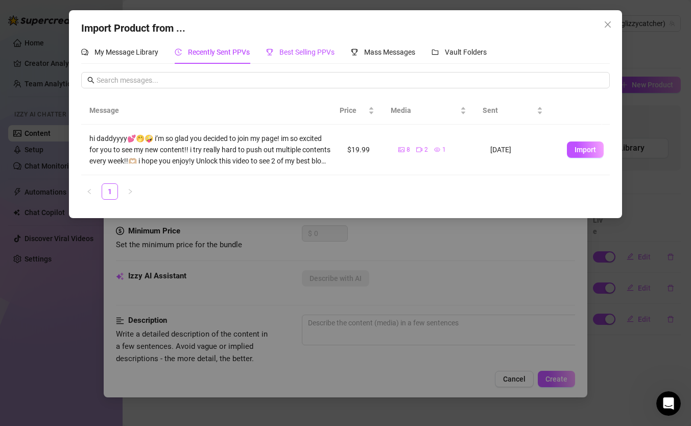
click at [311, 56] on span "Best Selling PPVs" at bounding box center [306, 52] width 55 height 8
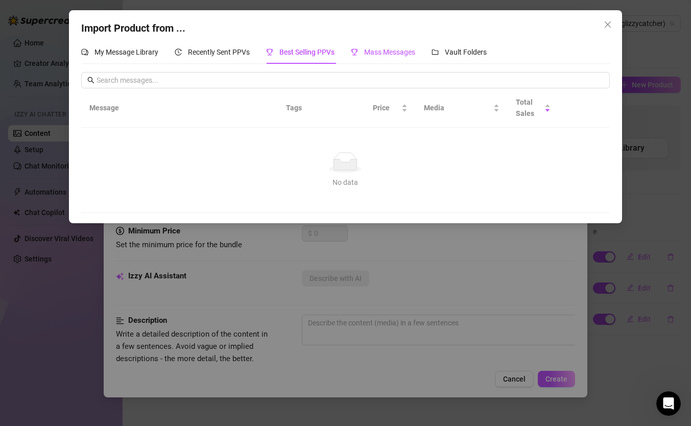
click at [388, 57] on div "Mass Messages" at bounding box center [383, 51] width 64 height 11
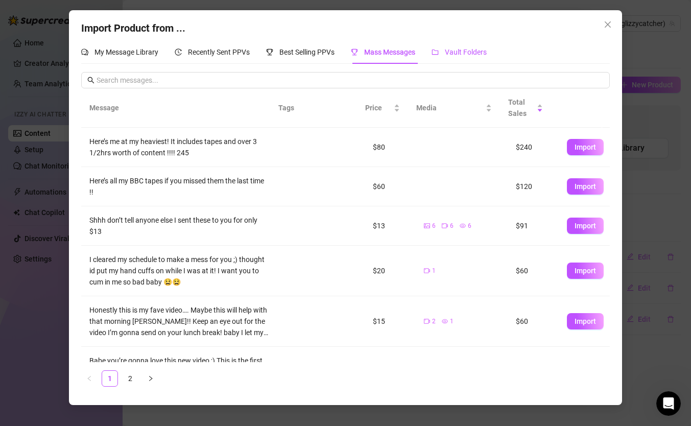
click at [454, 50] on span "Vault Folders" at bounding box center [466, 52] width 42 height 8
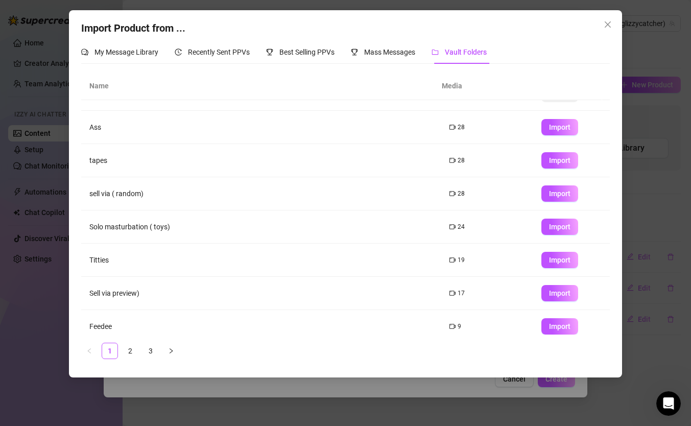
scroll to position [11, 0]
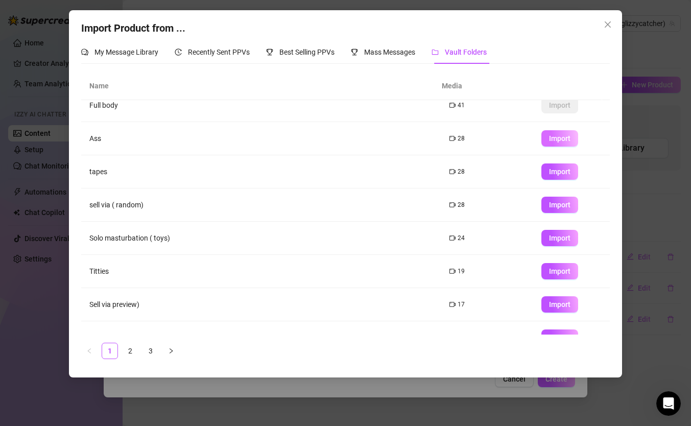
click at [551, 131] on button "Import" at bounding box center [559, 138] width 37 height 16
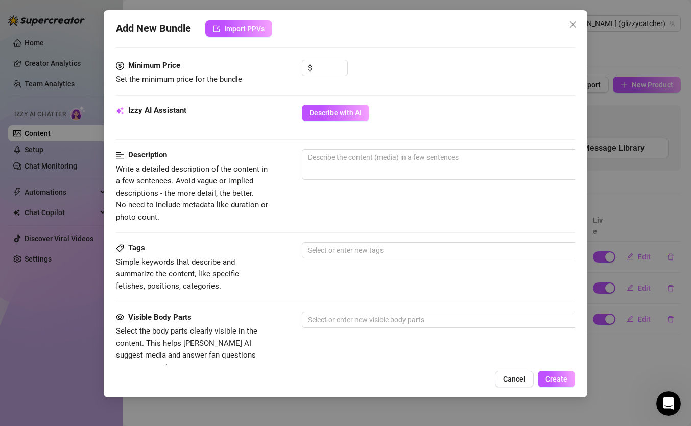
scroll to position [435, 0]
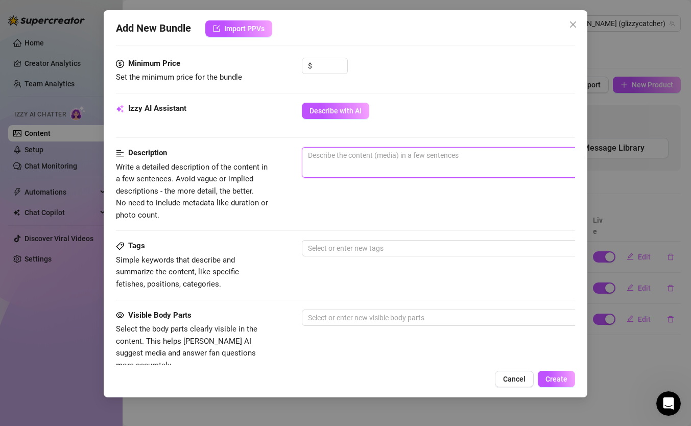
click at [355, 160] on textarea at bounding box center [480, 155] width 356 height 15
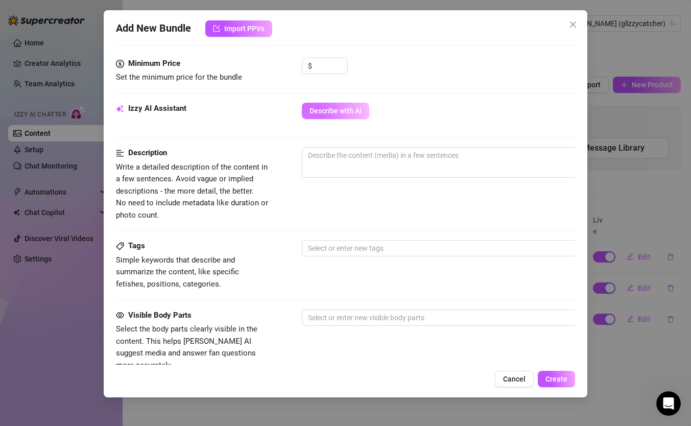
click at [349, 113] on span "Describe with AI" at bounding box center [335, 111] width 52 height 8
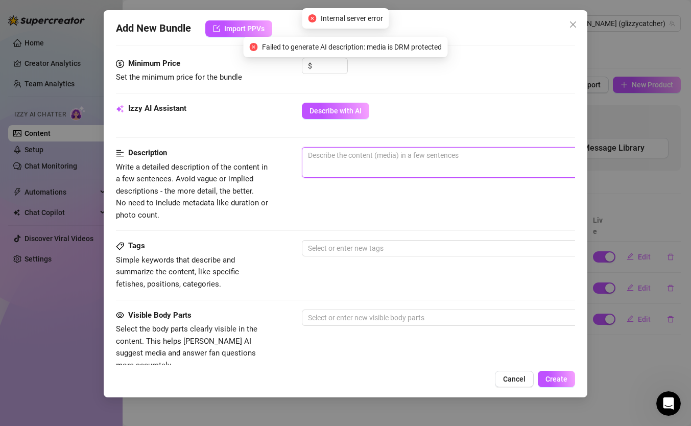
click at [358, 157] on textarea at bounding box center [480, 155] width 356 height 15
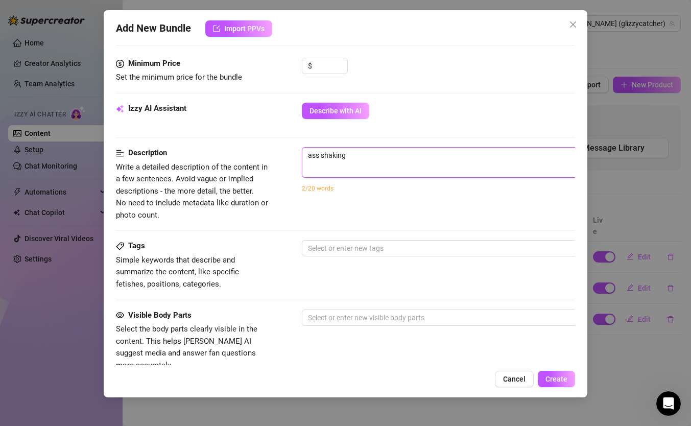
scroll to position [664, 0]
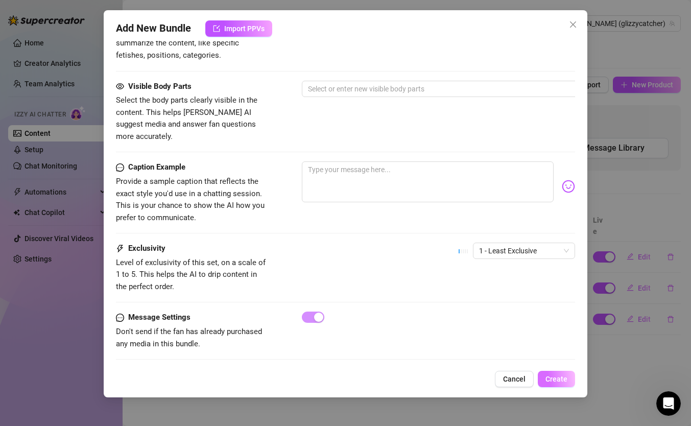
click at [559, 362] on span "Create" at bounding box center [556, 379] width 22 height 8
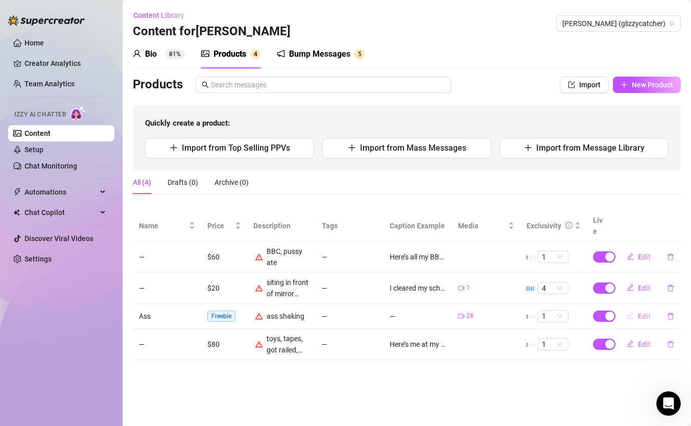
click at [624, 308] on button "Edit" at bounding box center [638, 316] width 40 height 16
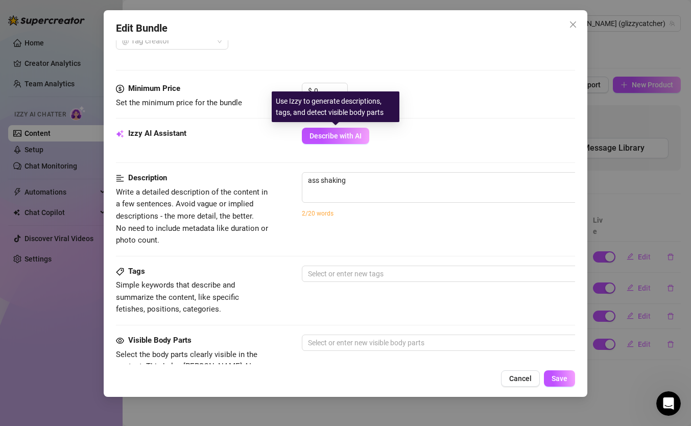
scroll to position [409, 0]
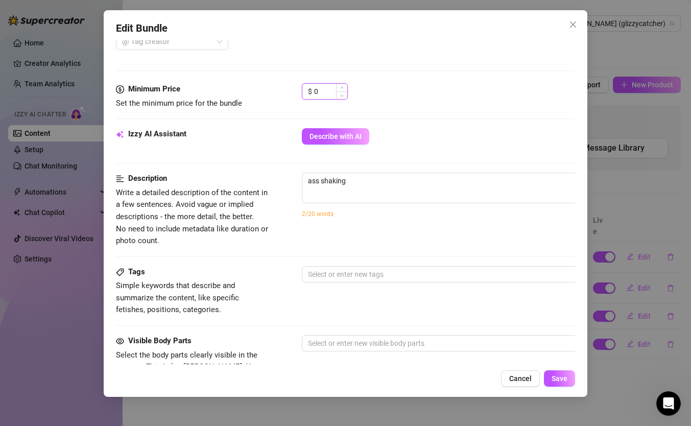
click at [328, 90] on input "0" at bounding box center [330, 91] width 33 height 15
click at [563, 362] on span "Save" at bounding box center [559, 378] width 16 height 8
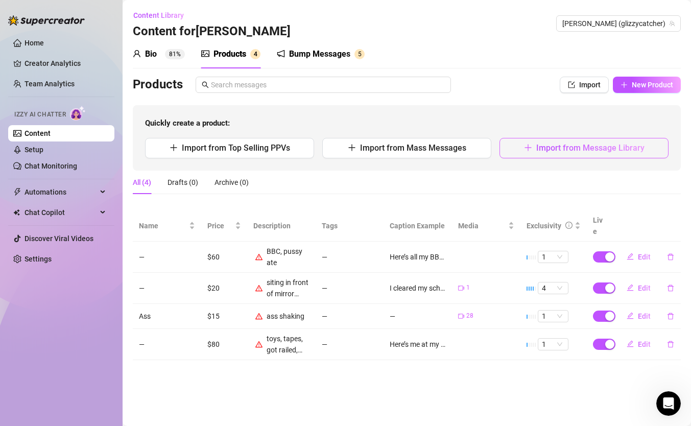
click at [536, 146] on span "Import from Message Library" at bounding box center [590, 148] width 108 height 10
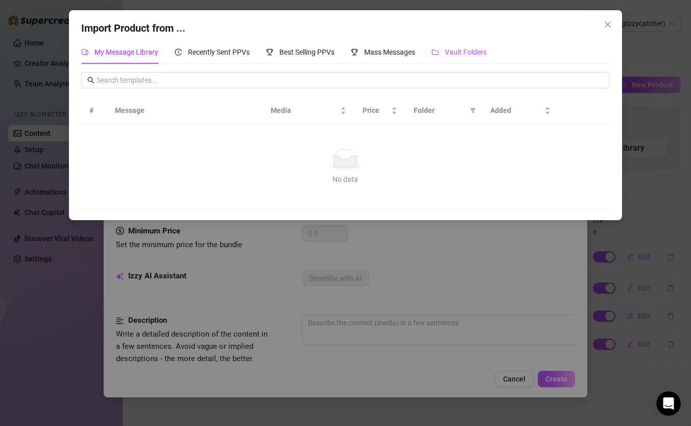
click at [453, 49] on span "Vault Folders" at bounding box center [466, 52] width 42 height 8
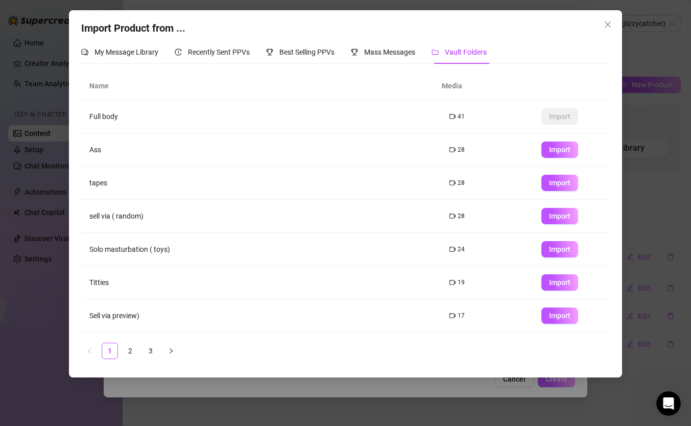
scroll to position [64, 0]
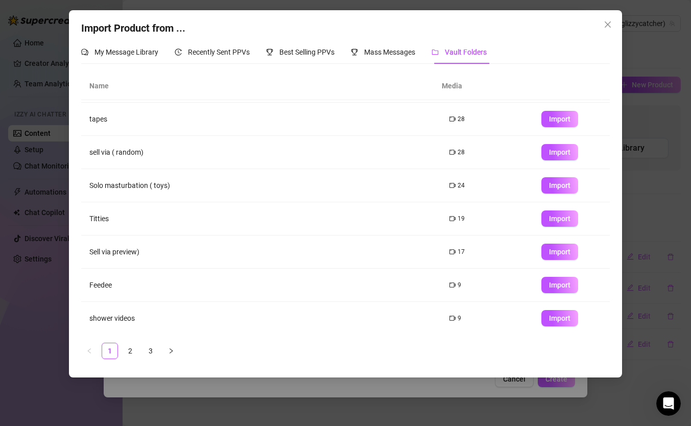
click at [109, 252] on td "Sell via preview)" at bounding box center [260, 251] width 359 height 33
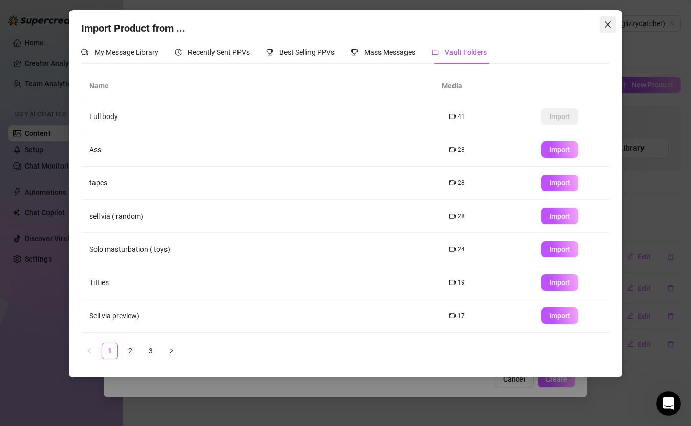
click at [606, 30] on button "Close" at bounding box center [607, 24] width 16 height 16
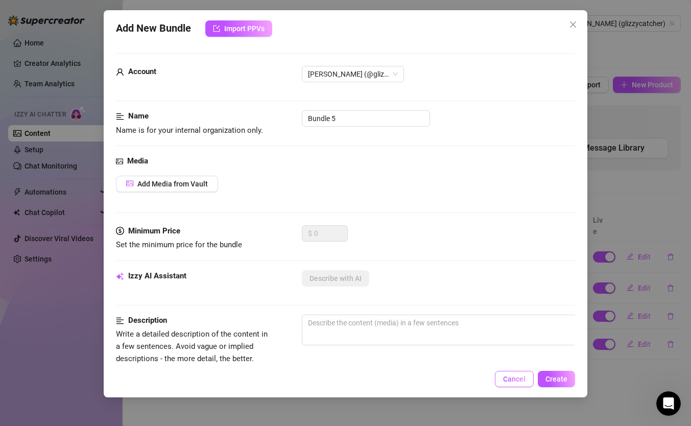
click at [516, 362] on span "Cancel" at bounding box center [514, 379] width 22 height 8
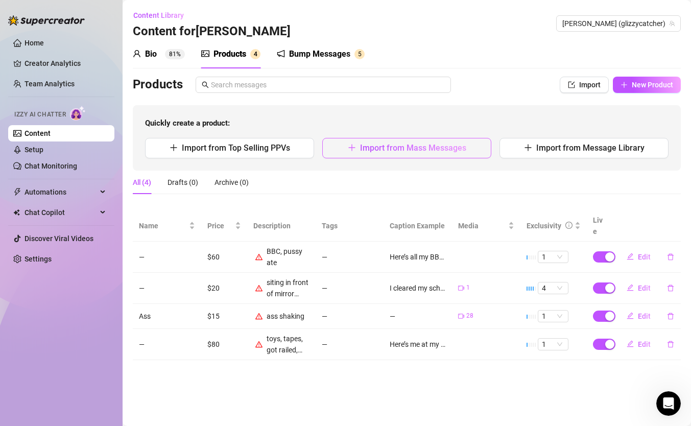
click at [374, 150] on span "Import from Mass Messages" at bounding box center [413, 148] width 106 height 10
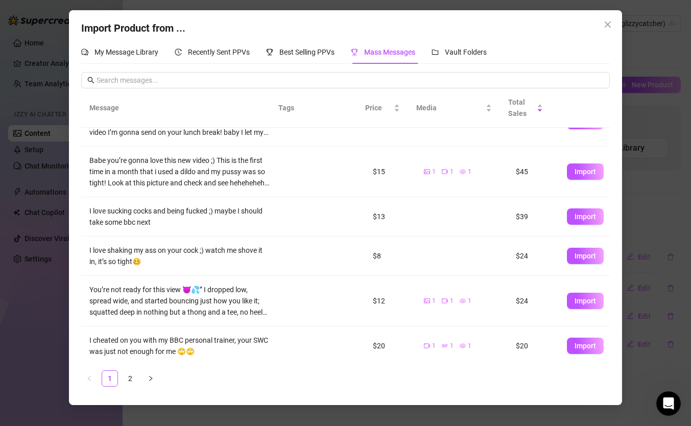
scroll to position [190, 0]
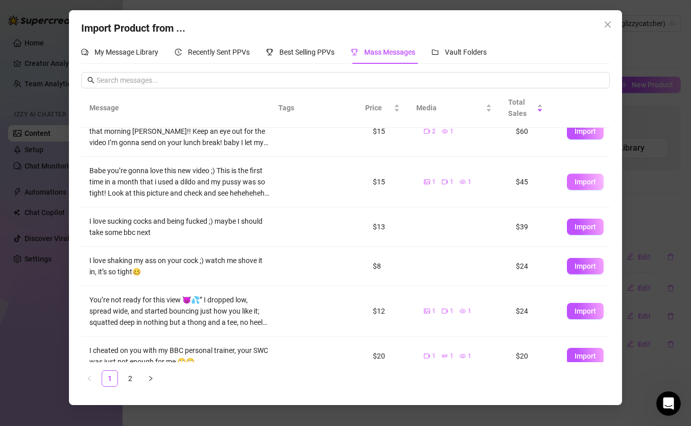
click at [575, 185] on span "Import" at bounding box center [584, 182] width 21 height 8
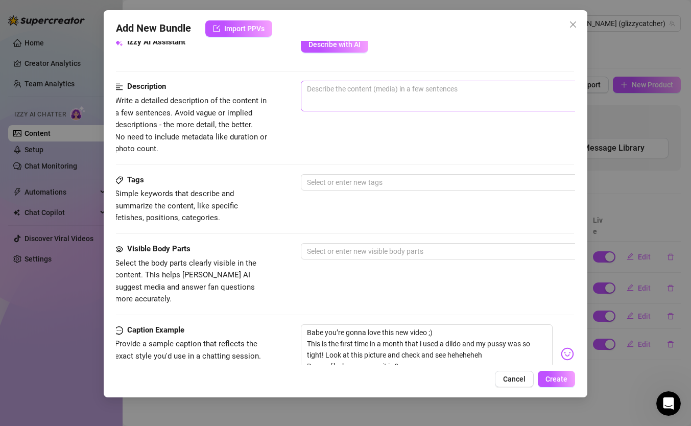
scroll to position [352, 1]
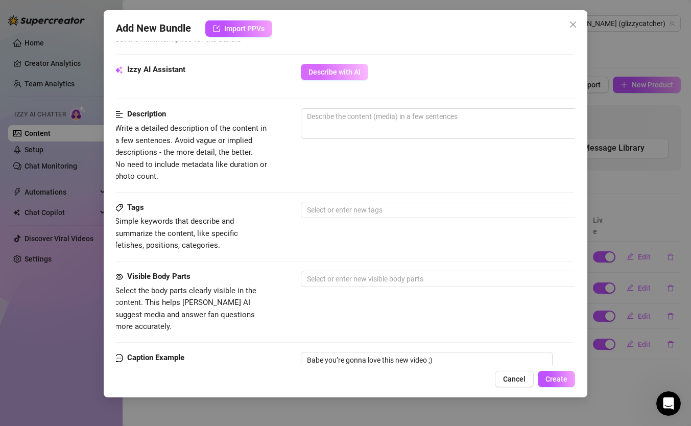
click at [336, 75] on span "Describe with AI" at bounding box center [334, 72] width 52 height 8
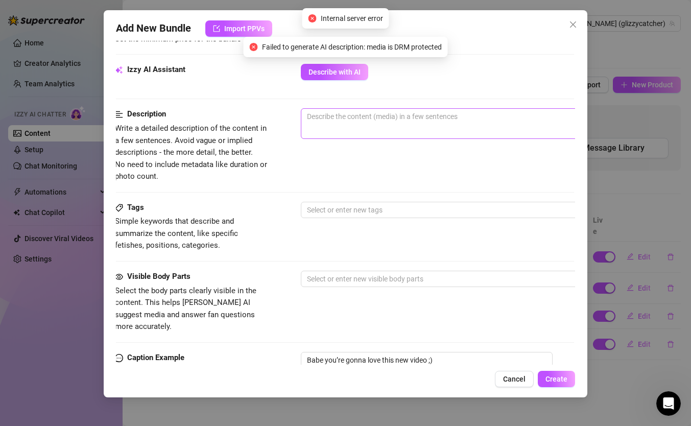
click at [349, 129] on span "0 / 1000" at bounding box center [479, 123] width 357 height 31
click at [346, 118] on textarea at bounding box center [479, 116] width 356 height 15
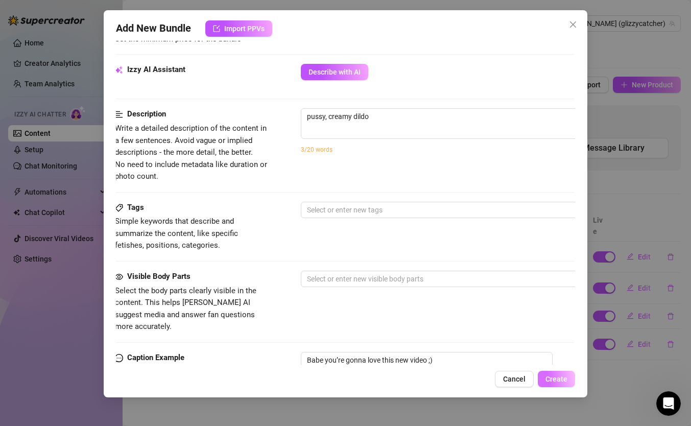
click at [546, 362] on span "Create" at bounding box center [556, 379] width 22 height 8
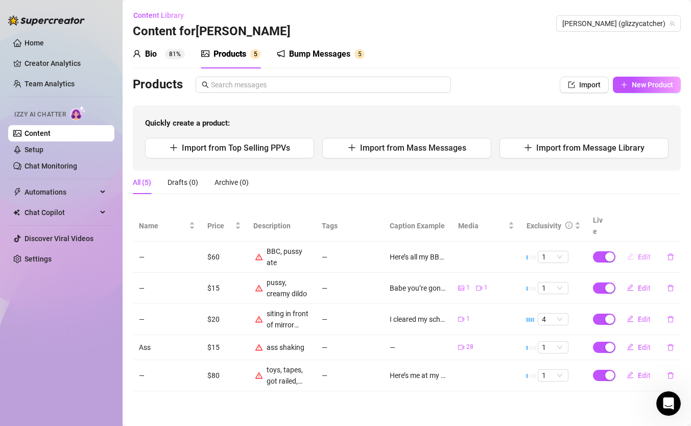
click at [638, 253] on span "Edit" at bounding box center [643, 257] width 13 height 8
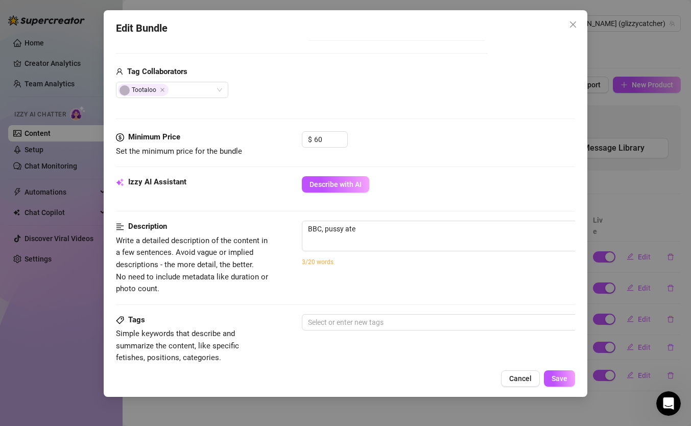
scroll to position [295, 1]
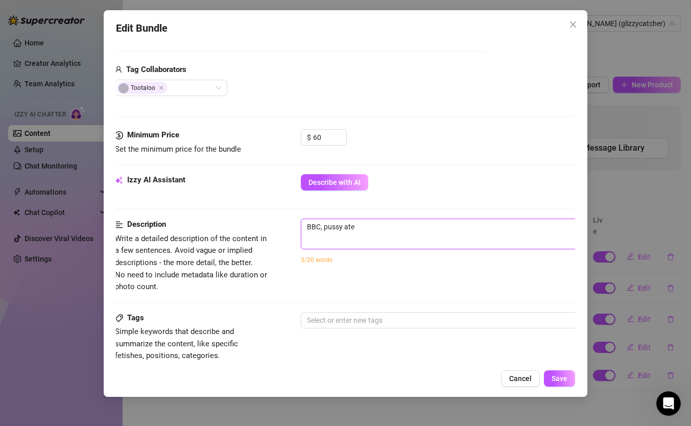
click at [365, 229] on textarea "BBC, pussy ate" at bounding box center [479, 226] width 356 height 15
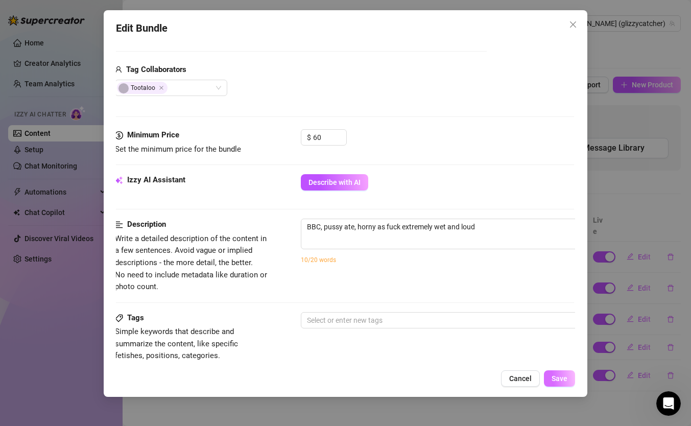
click at [568, 362] on button "Save" at bounding box center [559, 378] width 31 height 16
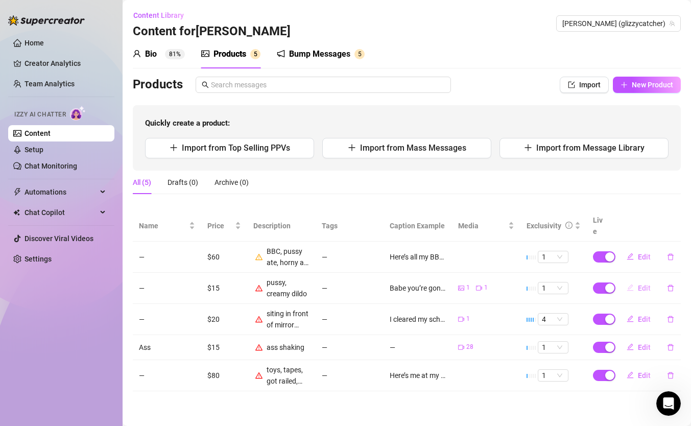
click at [640, 284] on span "Edit" at bounding box center [643, 288] width 13 height 8
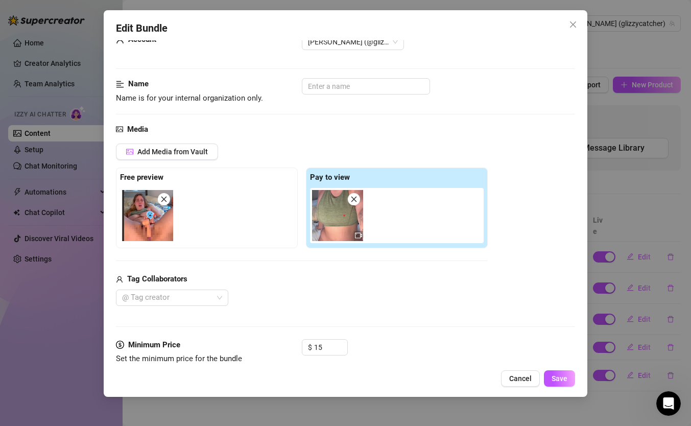
scroll to position [28, 0]
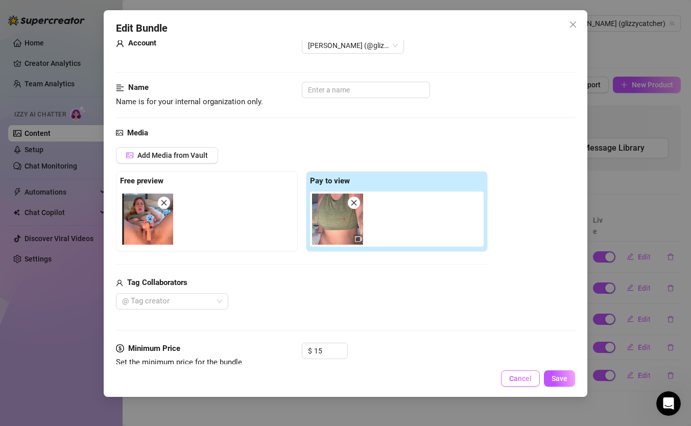
click at [528, 362] on span "Cancel" at bounding box center [520, 378] width 22 height 8
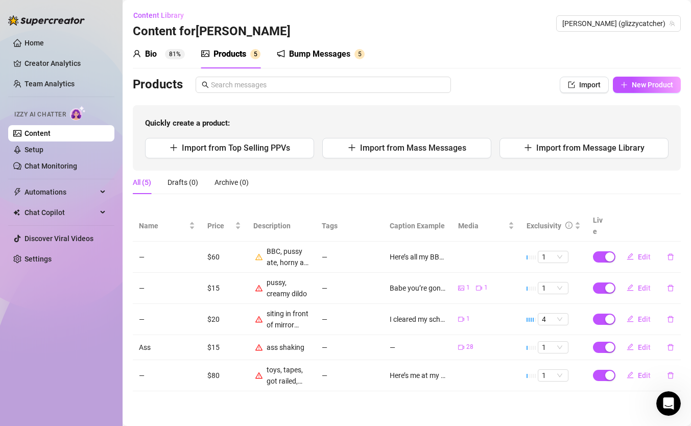
scroll to position [92, 0]
click at [636, 249] on button "Edit" at bounding box center [638, 257] width 40 height 16
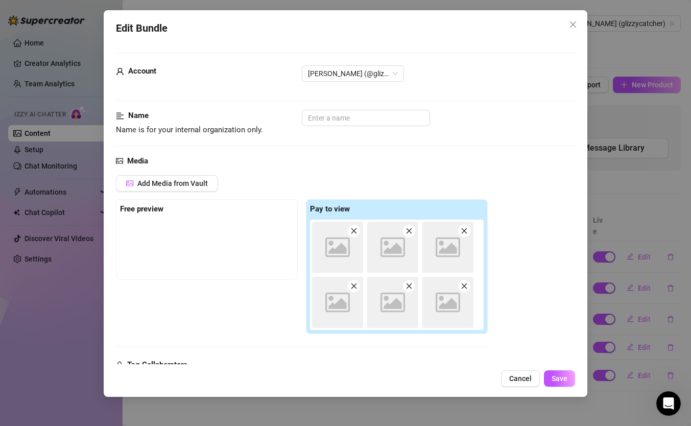
scroll to position [433, 3]
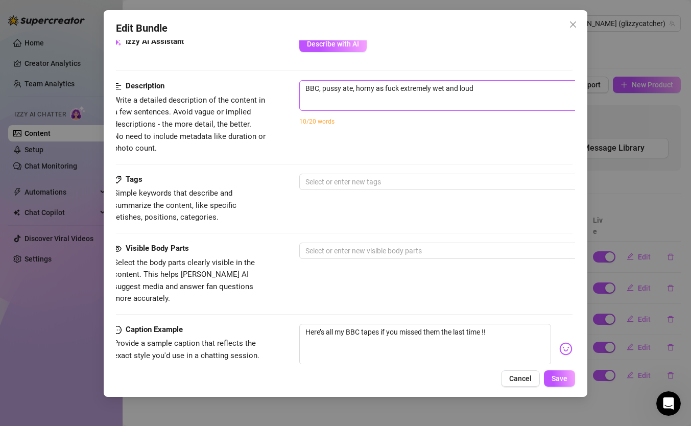
click at [504, 101] on span "BBC, pussy ate, horny as fuck extremely wet and loud 52 / 1000" at bounding box center [477, 95] width 357 height 31
click at [494, 84] on textarea "BBC, pussy ate, horny as fuck extremely wet and loud" at bounding box center [478, 88] width 356 height 15
type textarea "BBC, pussy ate, horny as fuck extremely wet and loud"
type textarea "BBC, pussy ate, horny as fuck extremely wet and loud s"
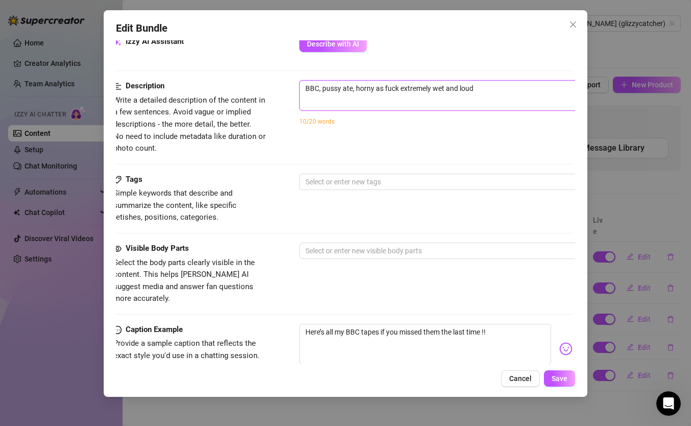
type textarea "BBC, pussy ate, horny as fuck extremely wet and loud s"
type textarea "BBC, pussy ate, horny as fuck extremely wet and loud su"
type textarea "BBC, pussy ate, horny as fuck extremely wet and loud sup"
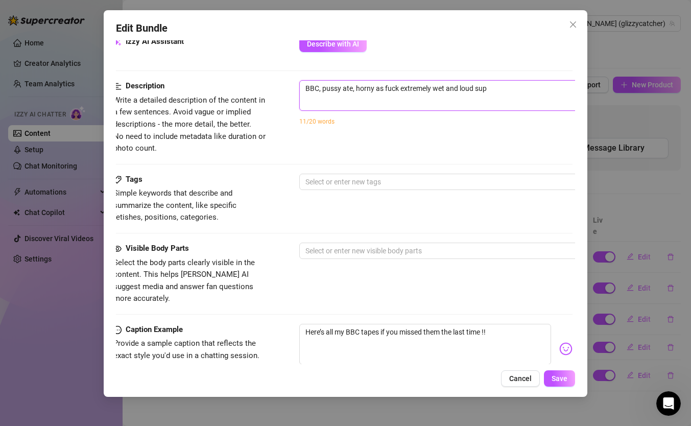
type textarea "BBC, pussy ate, horny as fuck extremely wet and loud supe"
type textarea "BBC, pussy ate, horny as fuck extremely wet and loud super"
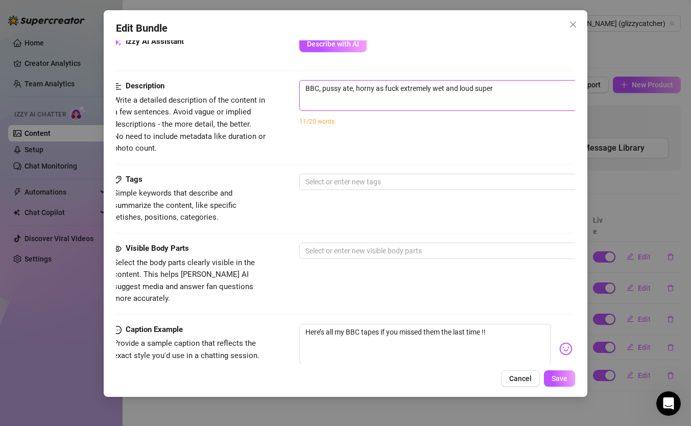
type textarea "BBC, pussy ate, horny as fuck extremely wet and loud super"
type textarea "BBC, pussy ate, horny as fuck extremely wet and loud super h"
type textarea "BBC, pussy ate, horny as fuck extremely wet and loud super hu"
type textarea "BBC, pussy ate, horny as fuck extremely wet and loud super hug"
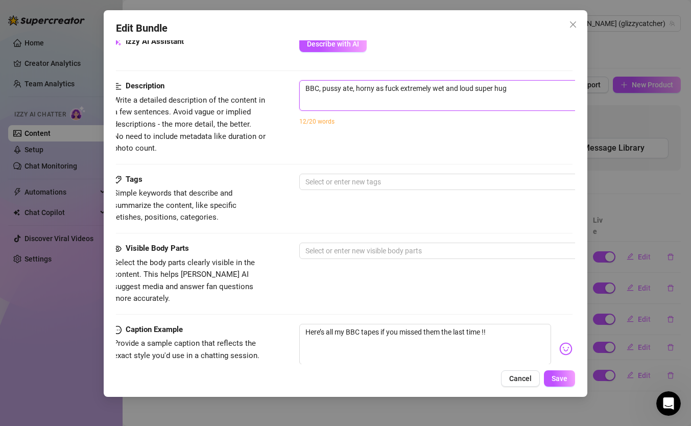
type textarea "BBC, pussy ate, horny as fuck extremely wet and loud super huge"
type textarea "BBC, pussy ate, horny as fuck extremely wet and loud super huge d"
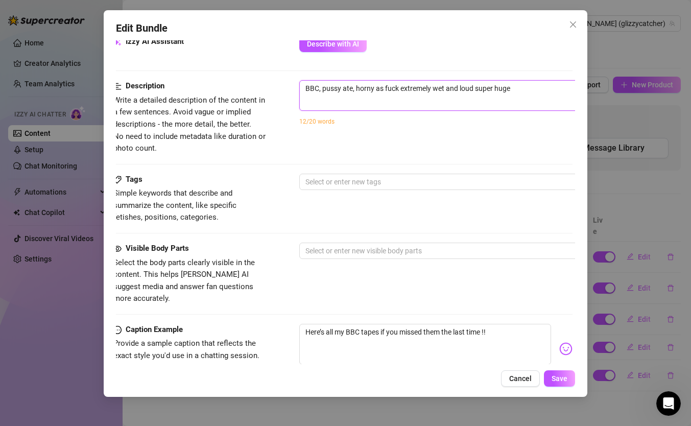
type textarea "BBC, pussy ate, horny as fuck extremely wet and loud super huge d"
type textarea "BBC, pussy ate, horny as fuck extremely wet and loud super huge di"
type textarea "BBC, pussy ate, horny as fuck extremely wet and loud super huge dic"
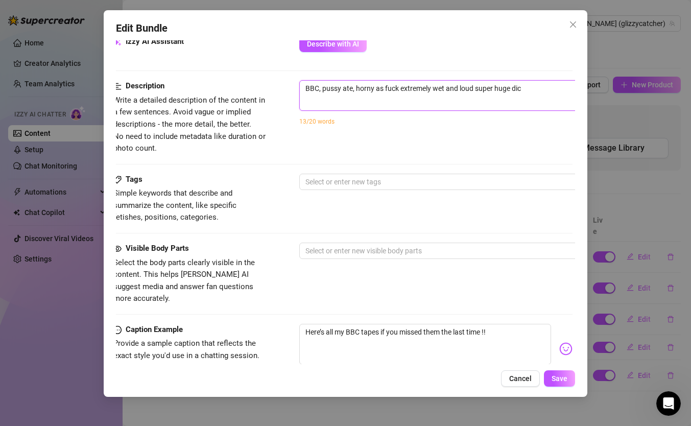
type textarea "BBC, pussy ate, horny as fuck extremely wet and loud super huge dick"
type textarea "BBC, pussy ate, horny as fuck extremely wet and loud super huge dicks"
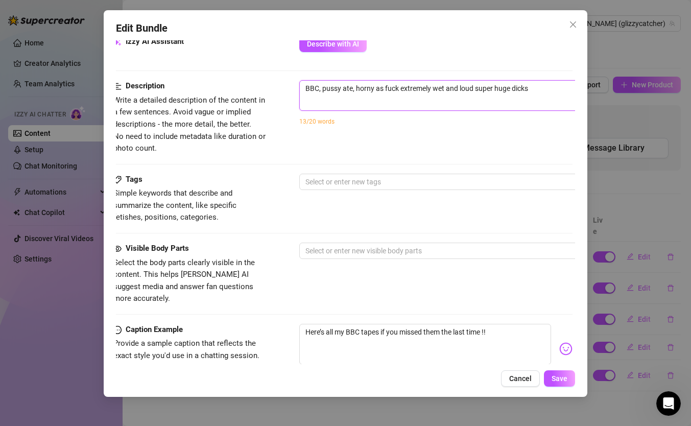
type textarea "BBC, pussy ate, horny as fuck extremely wet and loud super huge dicks"
type textarea "BBC, pussy ate, horny as fuck extremely wet and loud super huge dicks g"
type textarea "BBC, pussy ate, horny as fuck extremely wet and loud super huge dicks go"
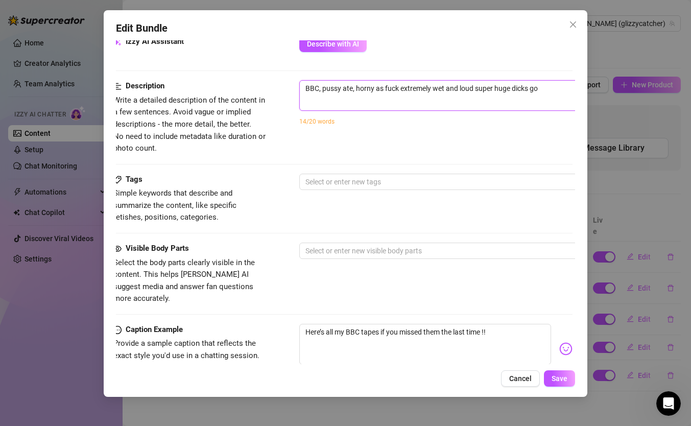
type textarea "BBC, pussy ate, horny as fuck extremely wet and loud super huge dicks goi"
type textarea "BBC, pussy ate, horny as fuck extremely wet and loud super huge dicks goin"
type textarea "BBC, pussy ate, horny as fuck extremely wet and loud super huge dicks going"
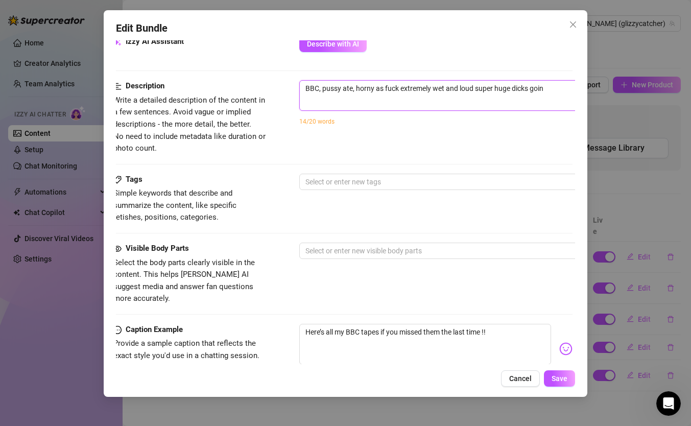
type textarea "BBC, pussy ate, horny as fuck extremely wet and loud super huge dicks going"
type textarea "BBC, pussy ate, horny as fuck extremely wet and loud super huge dicks going i"
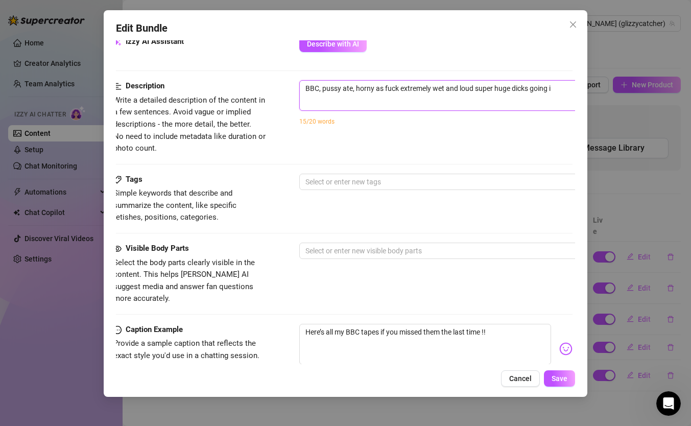
type textarea "BBC, pussy ate, horny as fuck extremely wet and loud super huge dicks going in"
type textarea "BBC, pussy ate, horny as fuck extremely wet and loud super huge dicks going ins"
type textarea "BBC, pussy ate, horny as fuck extremely wet and loud super huge dicks going insi"
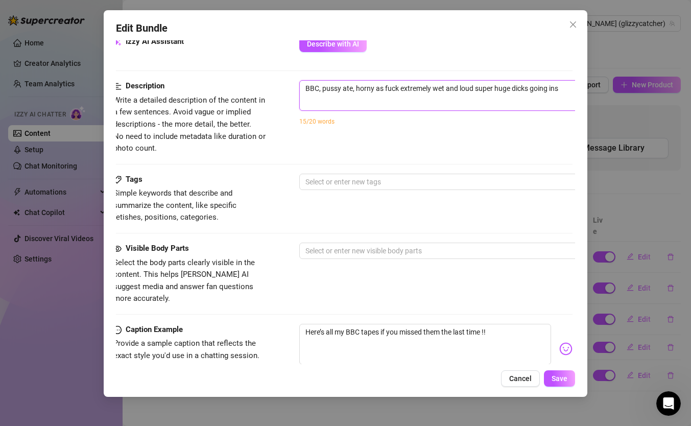
type textarea "BBC, pussy ate, horny as fuck extremely wet and loud super huge dicks going insi"
type textarea "BBC, pussy ate, horny as fuck extremely wet and loud super huge dicks going ins…"
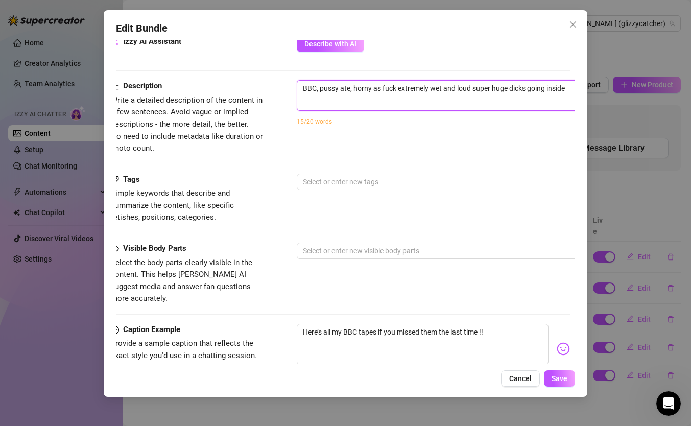
type textarea "BBC, pussy ate, horny as fuck extremely wet and loud super huge dicks going ins…"
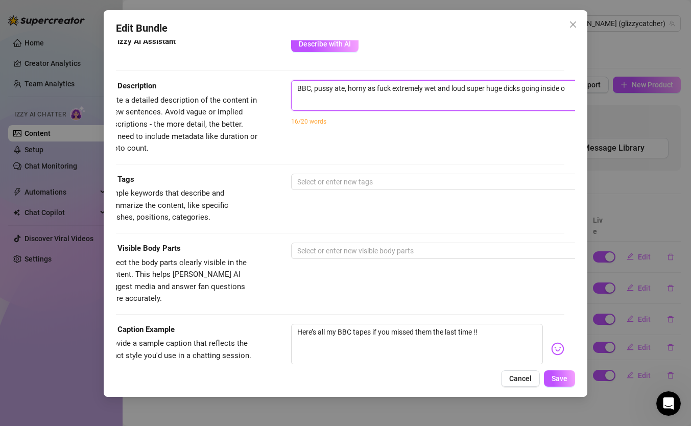
type textarea "BBC, pussy ate, horny as fuck extremely wet and loud super huge dicks going ins…"
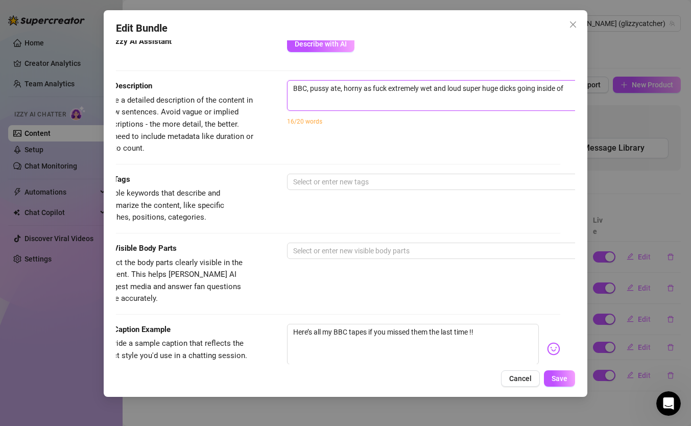
type textarea "BBC, pussy ate, horny as fuck extremely wet and loud super huge dicks going ins…"
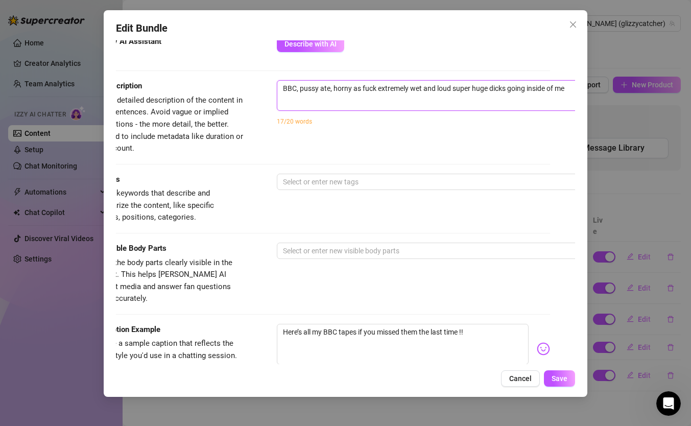
type textarea "BBC, pussy ate, horny as fuck extremely wet and loud super huge dicks going ins…"
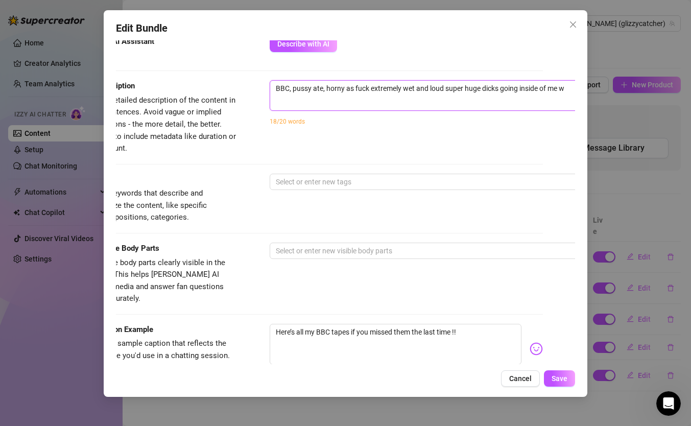
type textarea "BBC, pussy ate, horny as fuck extremely wet and loud super huge dicks going ins…"
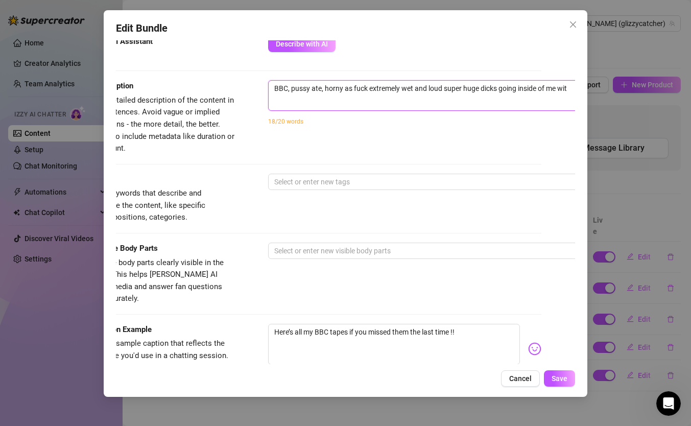
type textarea "BBC, pussy ate, horny as fuck extremely wet and loud super huge dicks going ins…"
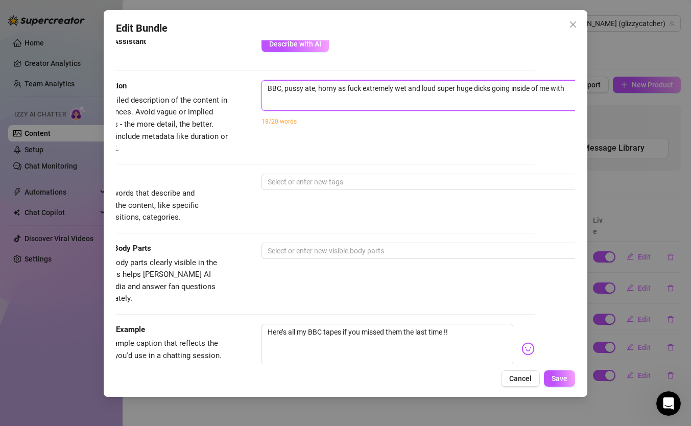
type textarea "BBC, pussy ate, horny as fuck extremely wet and loud super huge dicks going ins…"
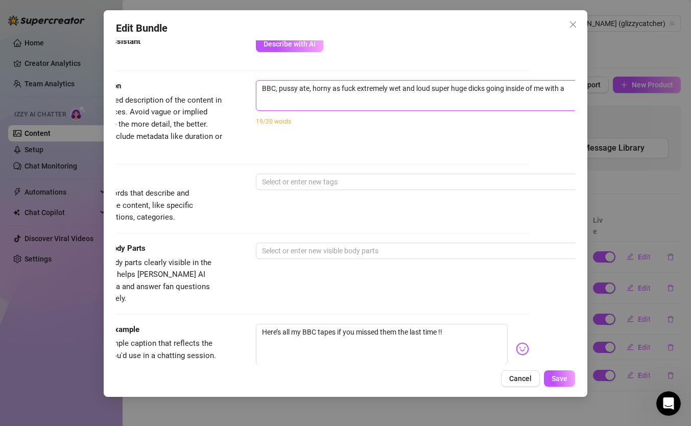
type textarea "BBC, pussy ate, horny as fuck extremely wet and loud super huge dicks going ins…"
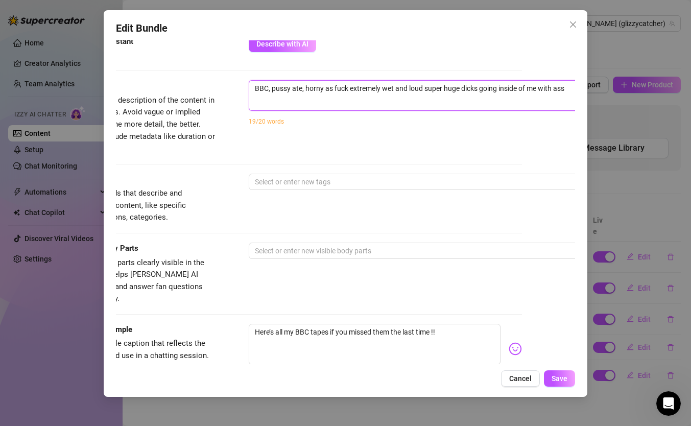
type textarea "BBC, pussy ate, horny as fuck extremely wet and loud super huge dicks going ins…"
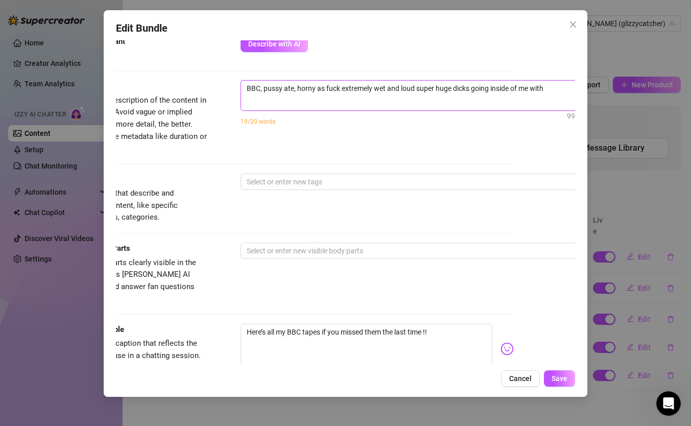
type textarea "BBC, pussy ate, horny as fuck extremely wet and loud super huge dicks going ins…"
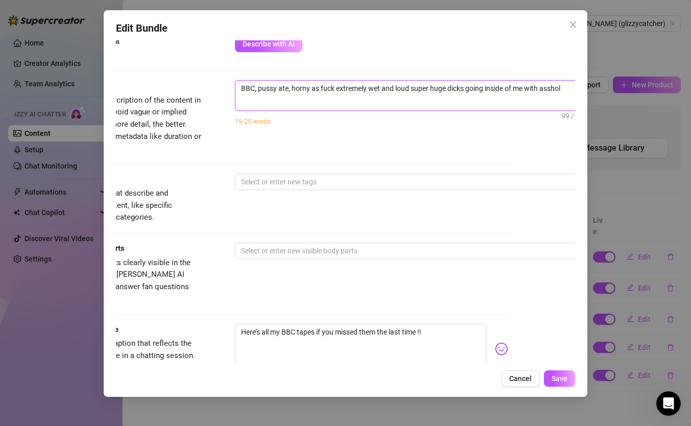
type textarea "BBC, pussy ate, horny as fuck extremely wet and loud super huge dicks going ins…"
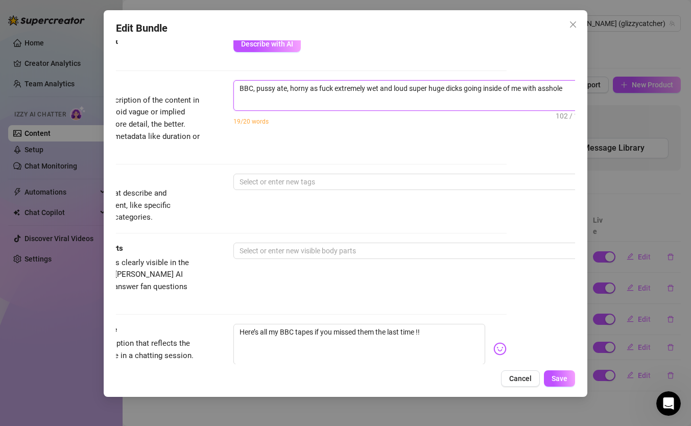
type textarea "BBC, pussy ate, horny as fuck extremely wet and loud super huge dicks going ins…"
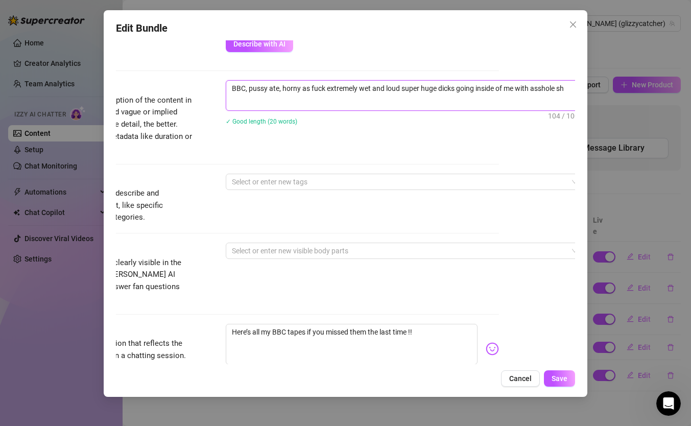
type textarea "BBC, pussy ate, horny as fuck extremely wet and loud super huge dicks going ins…"
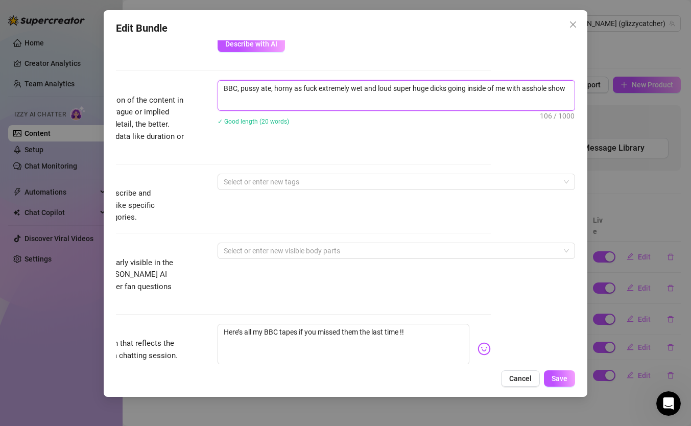
type textarea "BBC, pussy ate, horny as fuck extremely wet and loud super huge dicks going ins…"
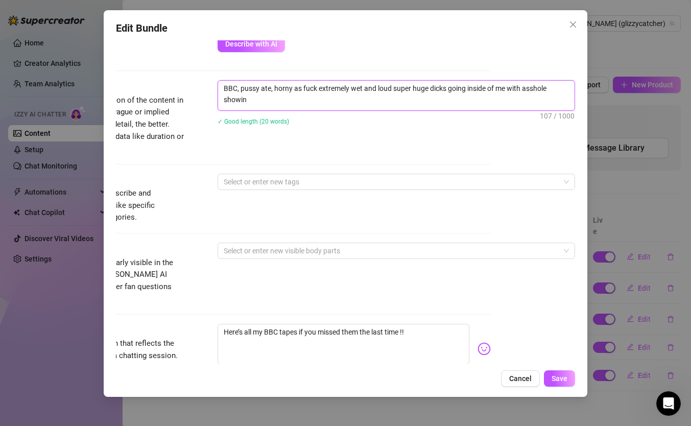
scroll to position [0, 0]
type textarea "BBC, pussy ate, horny as fuck extremely wet and loud super huge dicks going ins…"
click at [568, 381] on button "Save" at bounding box center [559, 378] width 31 height 16
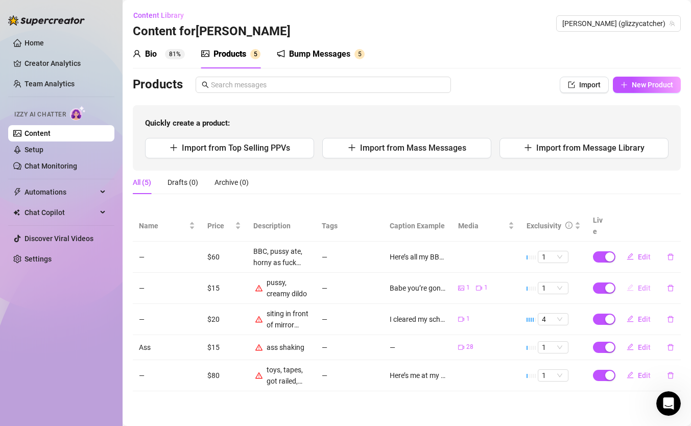
click at [637, 280] on button "Edit" at bounding box center [638, 288] width 40 height 16
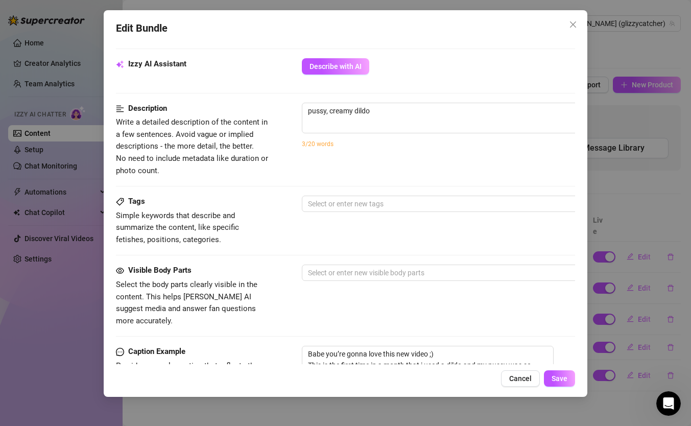
scroll to position [367, 0]
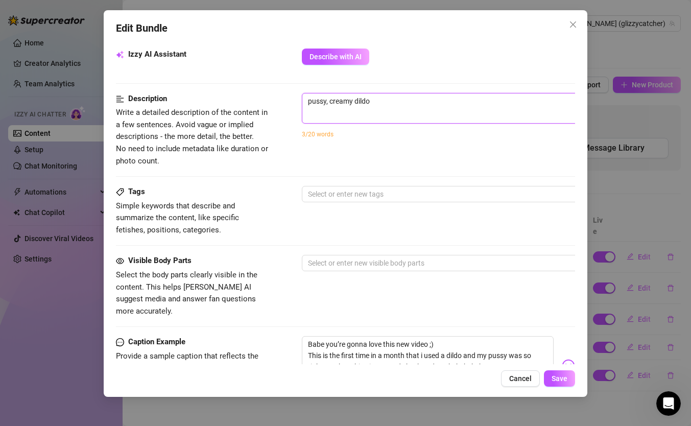
click at [387, 106] on textarea "pussy, creamy dildo" at bounding box center [480, 100] width 356 height 15
type textarea "pussy, creamy dildo"
type textarea "pussy, creamy dildo g"
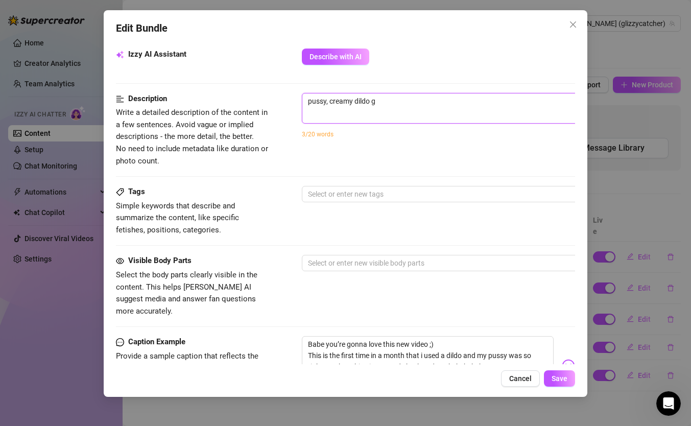
type textarea "pussy, creamy dildo ge"
type textarea "pussy, creamy dildo get"
type textarea "pussy, creamy dildo gett"
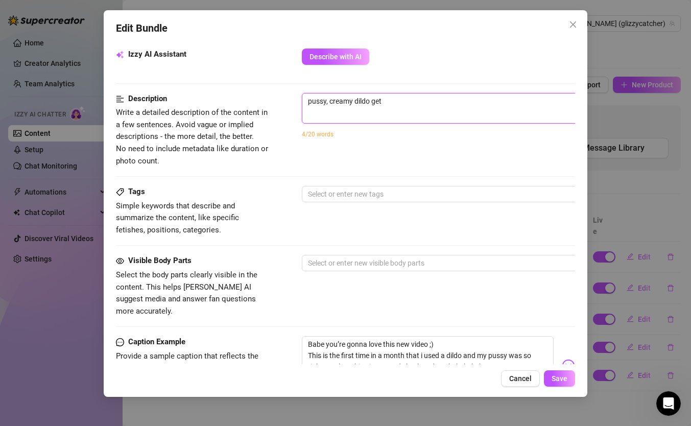
type textarea "pussy, creamy dildo gett"
type textarea "pussy, creamy dildo getti"
type textarea "pussy, creamy dildo gettin"
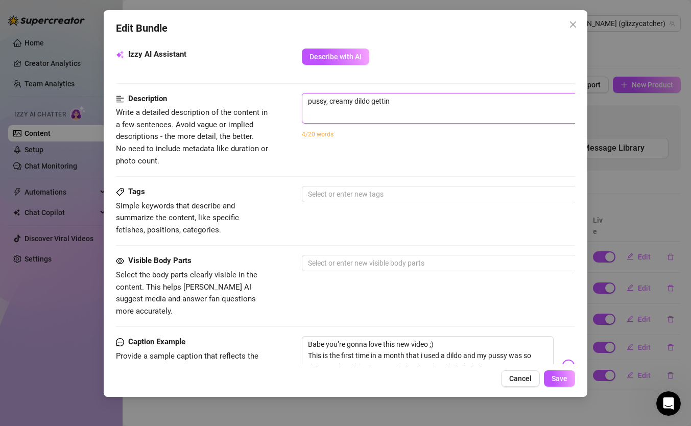
type textarea "pussy, creamy dildo getting"
type textarea "pussy, creamy dildo getting s"
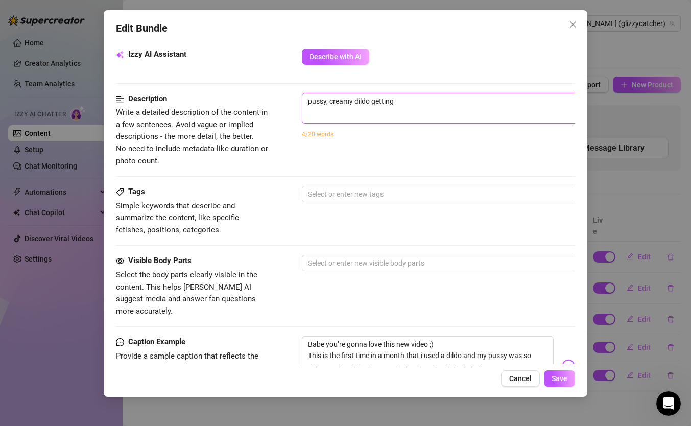
type textarea "pussy, creamy dildo getting s"
type textarea "pussy, creamy dildo getting su"
type textarea "pussy, creamy dildo getting sup"
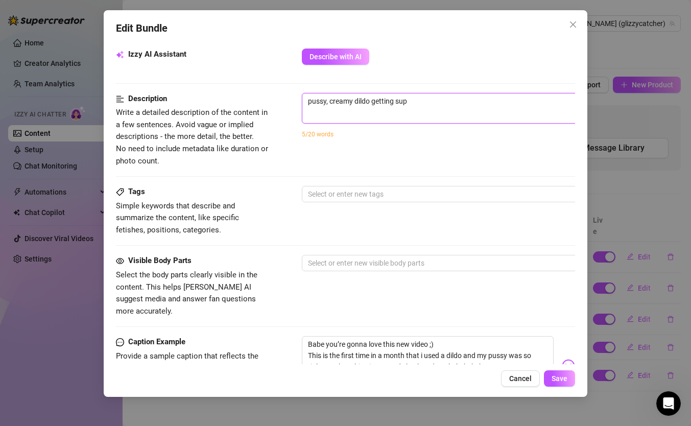
type textarea "pussy, creamy dildo getting supe"
type textarea "pussy, creamy dildo getting super"
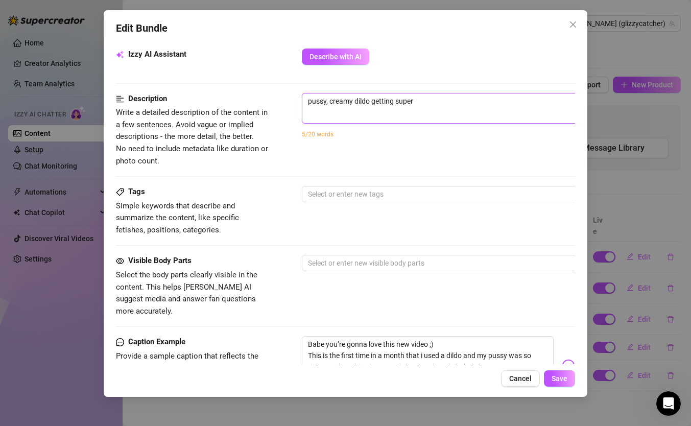
type textarea "pussy, creamy dildo getting super"
type textarea "pussy, creamy dildo getting super m"
type textarea "pussy, creamy dildo getting super me"
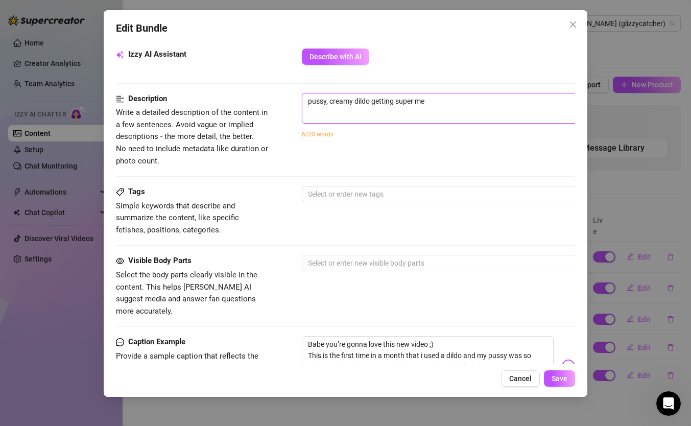
type textarea "pussy, creamy dildo getting super mes"
type textarea "pussy, creamy dildo getting super mess"
type textarea "pussy, creamy dildo getting super messy"
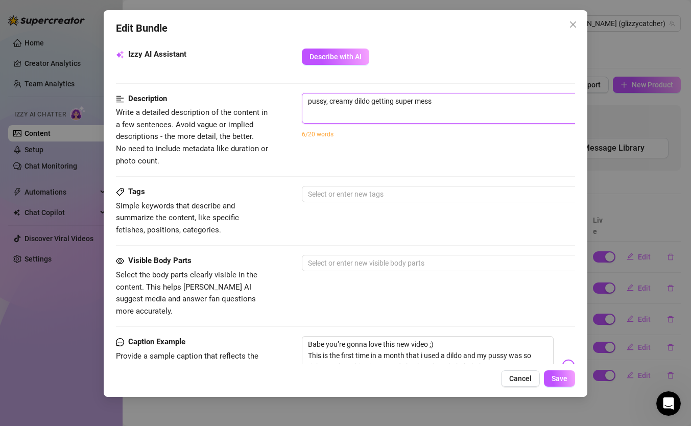
type textarea "pussy, creamy dildo getting super messy"
type textarea "pussy, creamy dildo getting super messy a"
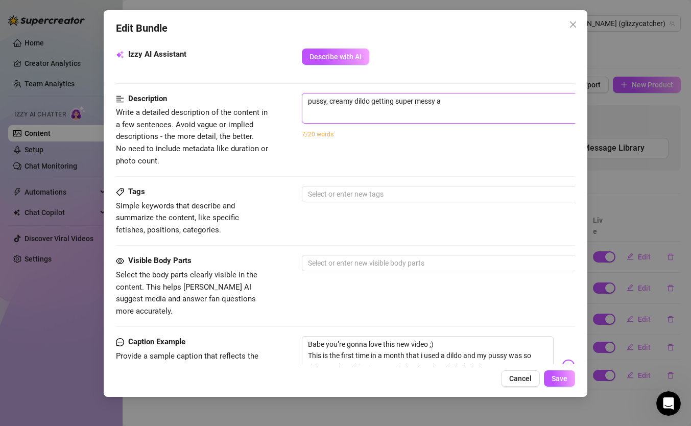
type textarea "pussy, creamy dildo getting super messy an"
type textarea "pussy, creamy dildo getting super messy and"
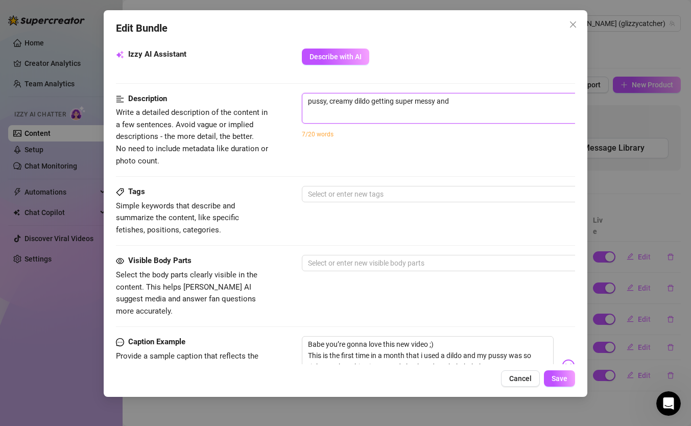
type textarea "pussy, creamy dildo getting super messy and"
type textarea "pussy, creamy dildo getting super messy and l"
type textarea "pussy, creamy dildo getting super messy and lo"
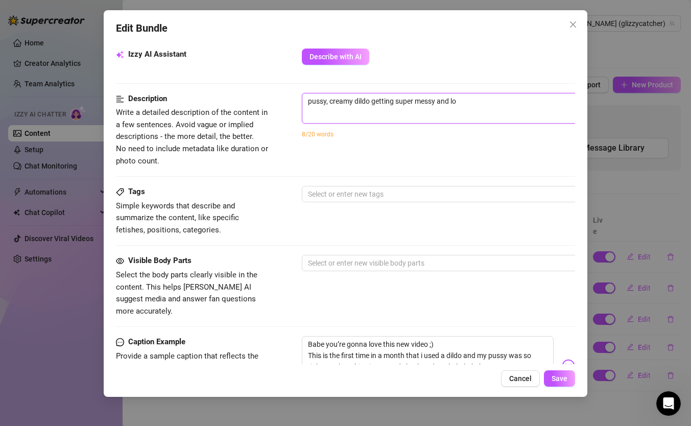
type textarea "pussy, creamy dildo getting super messy and lou"
type textarea "pussy, creamy dildo getting super messy and loud"
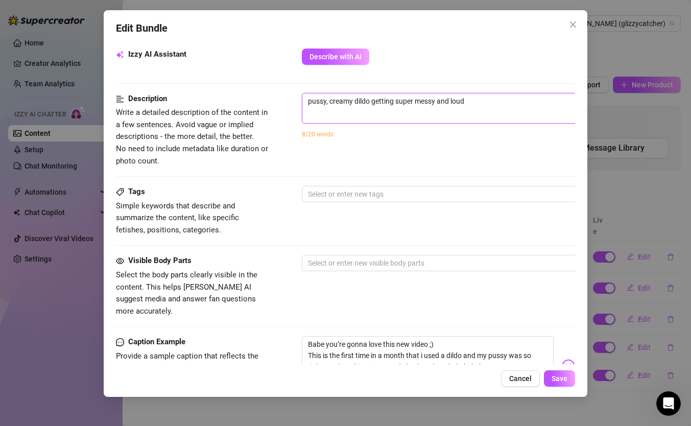
type textarea "pussy, creamy dildo getting super messy and loud"
type textarea "pussy, creamy dildo getting super messy and loud w"
type textarea "pussy, creamy dildo getting super messy and loud wi"
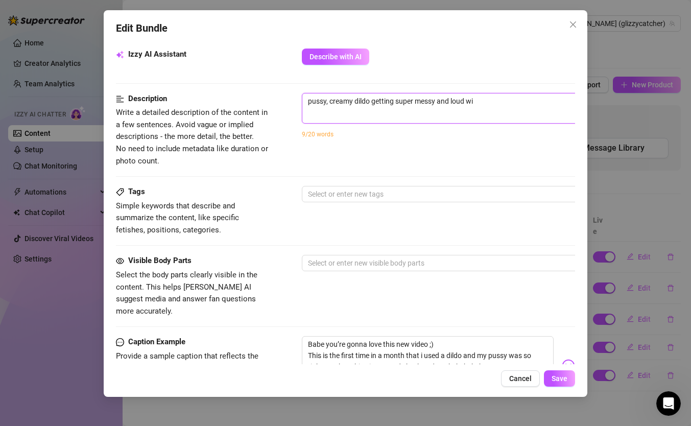
type textarea "pussy, creamy dildo getting super messy and loud wit"
type textarea "pussy, creamy dildo getting super messy and loud with"
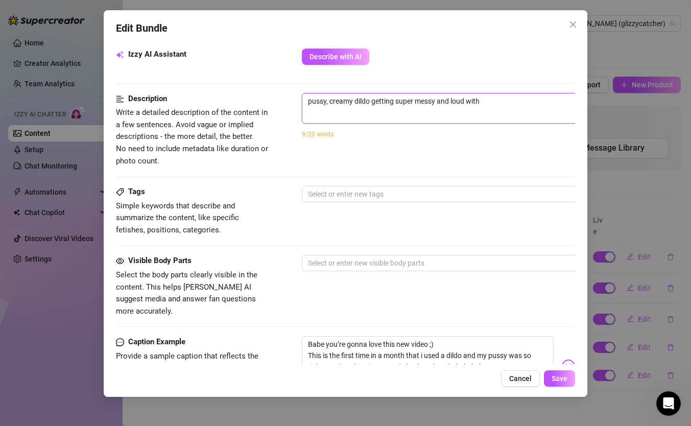
type textarea "pussy, creamy dildo getting super messy and loud with"
type textarea "pussy, creamy dildo getting super messy and loud with g"
type textarea "pussy, creamy dildo getting super messy and loud with go"
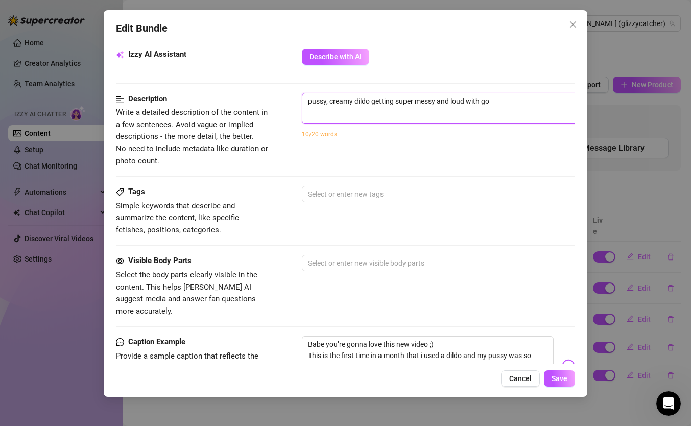
type textarea "pussy, creamy dildo getting super messy and loud with goo"
type textarea "pussy, creamy dildo getting super messy and loud with good"
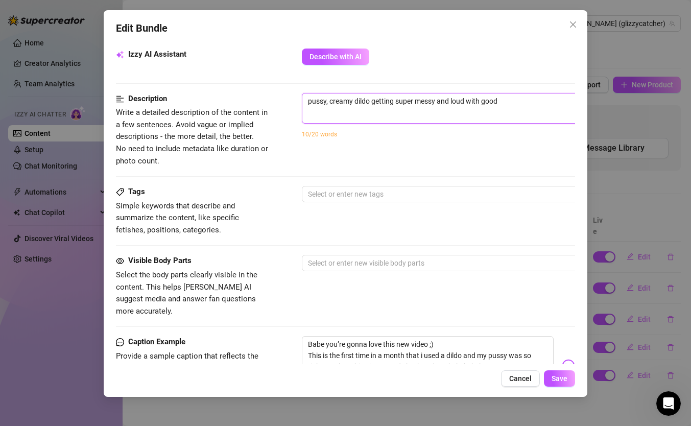
type textarea "pussy, creamy dildo getting super messy and loud with good"
type textarea "pussy, creamy dildo getting super messy and loud with good e"
type textarea "pussy, creamy dildo getting super messy and loud with good ey"
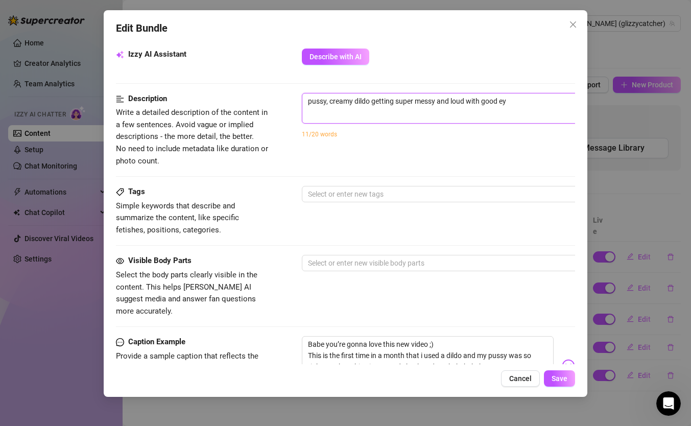
type textarea "pussy, creamy dildo getting super messy and loud with good eye"
type textarea "pussy, creamy dildo getting super messy and loud with good eye c"
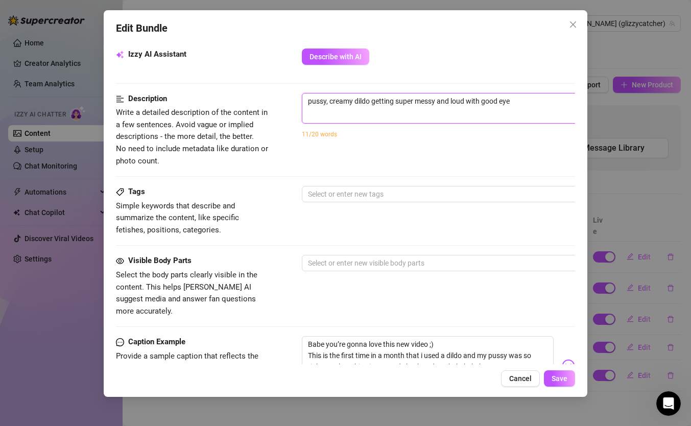
type textarea "pussy, creamy dildo getting super messy and loud with good eye c"
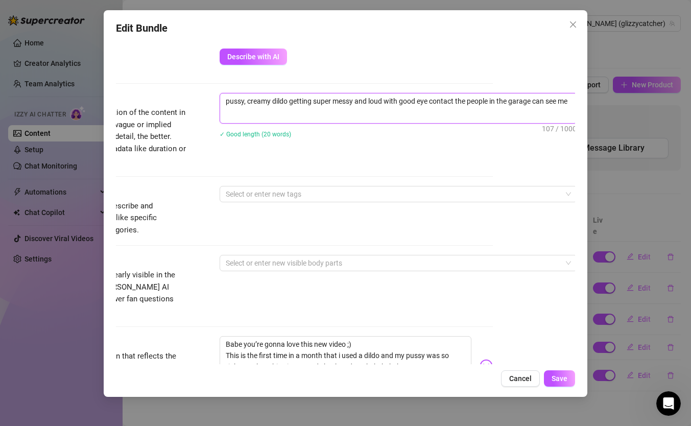
scroll to position [0, 0]
click at [560, 376] on span "Save" at bounding box center [559, 378] width 16 height 8
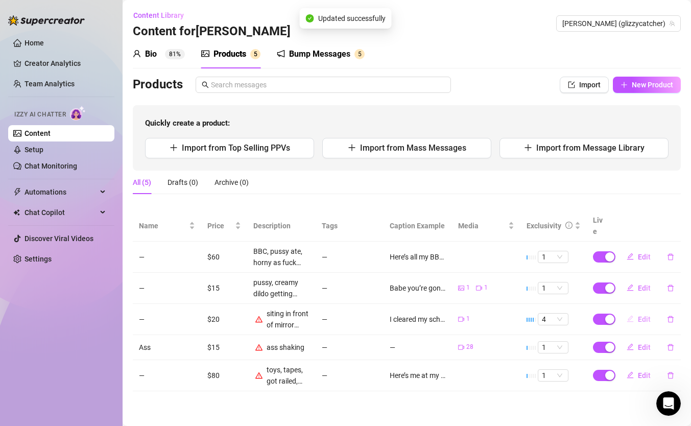
click at [640, 315] on span "Edit" at bounding box center [643, 319] width 13 height 8
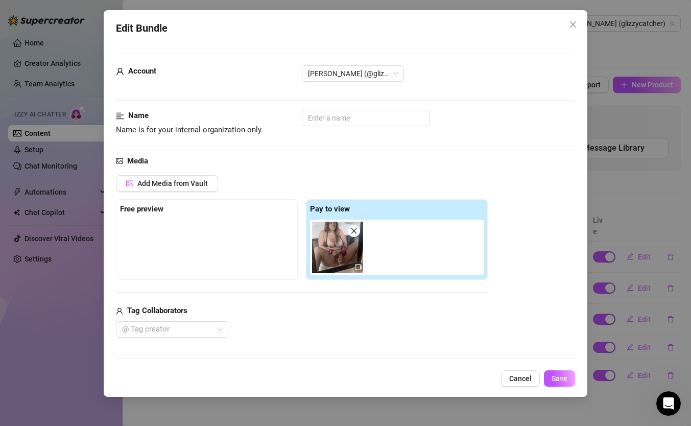
scroll to position [274, 0]
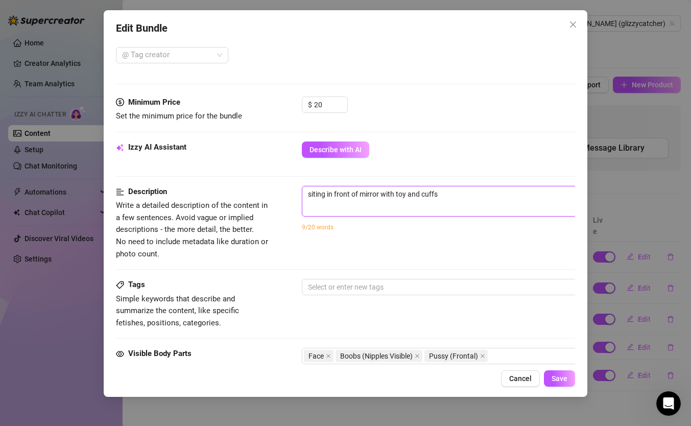
click at [456, 191] on textarea "siting in front of mirror with toy and cuffs" at bounding box center [480, 193] width 356 height 15
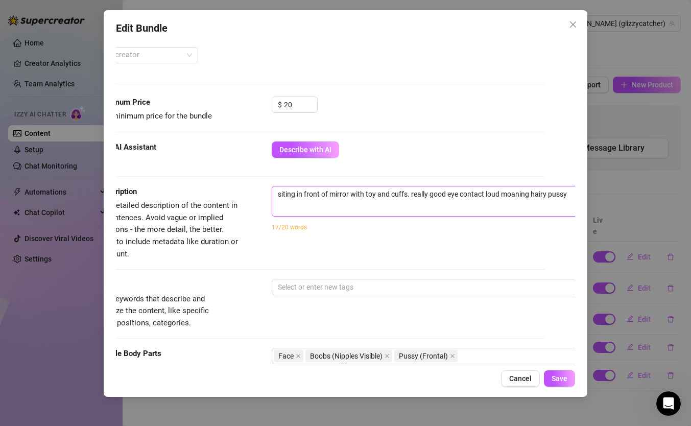
scroll to position [274, 32]
click at [553, 379] on span "Save" at bounding box center [559, 378] width 16 height 8
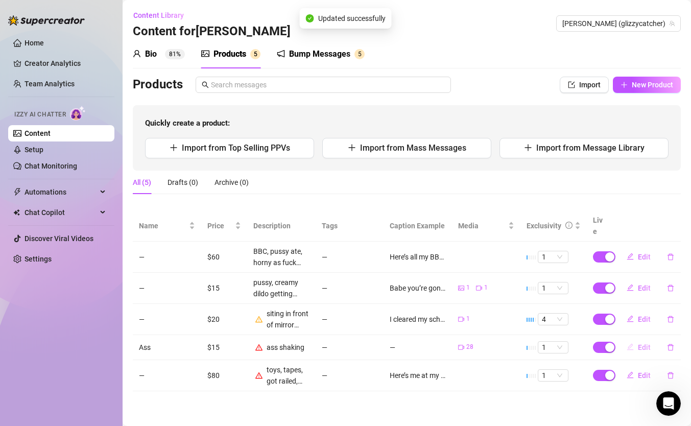
click at [642, 343] on span "Edit" at bounding box center [643, 347] width 13 height 8
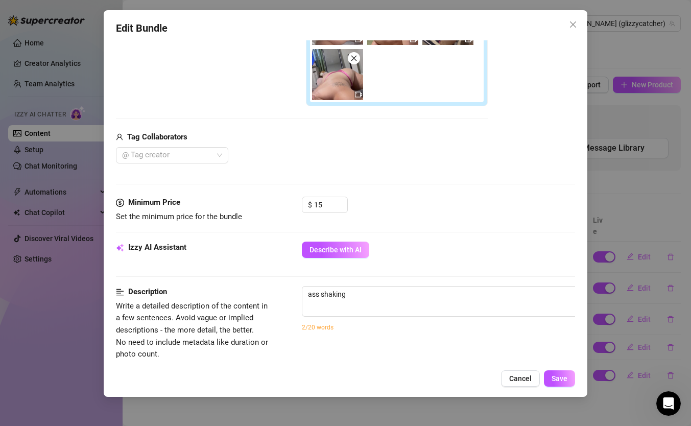
scroll to position [300, 0]
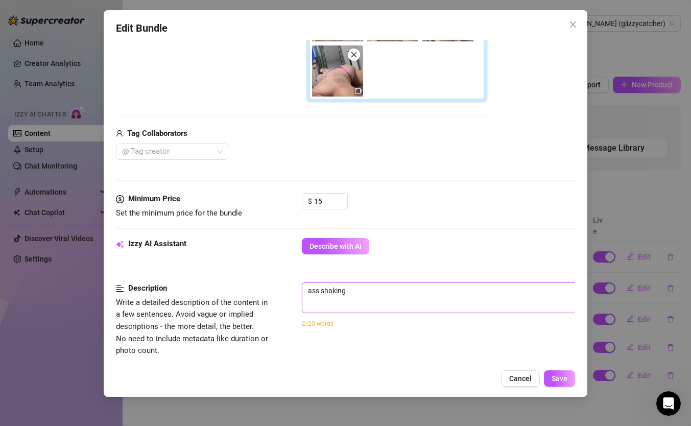
click at [375, 289] on textarea "ass shaking" at bounding box center [480, 290] width 356 height 15
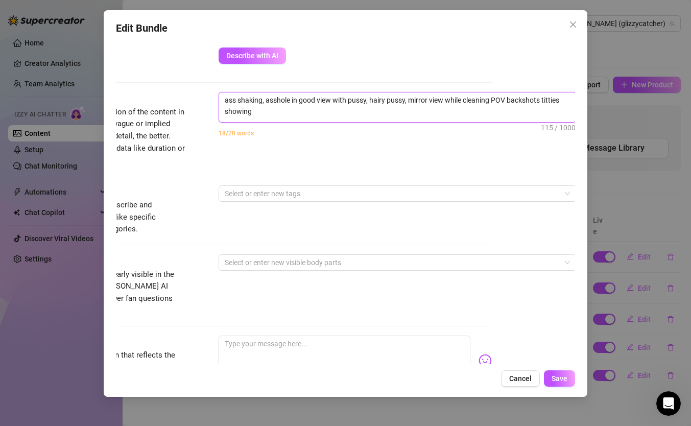
scroll to position [503, 83]
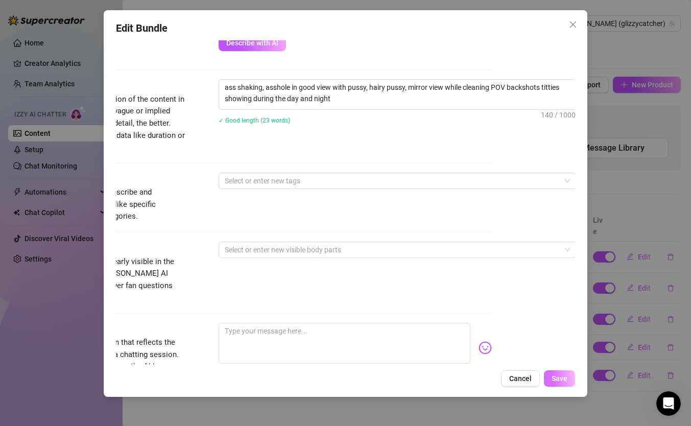
click at [561, 375] on span "Save" at bounding box center [559, 378] width 16 height 8
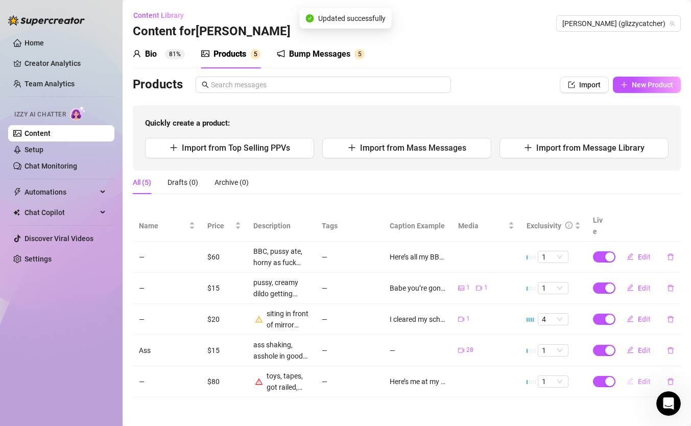
click at [637, 377] on span "Edit" at bounding box center [643, 381] width 13 height 8
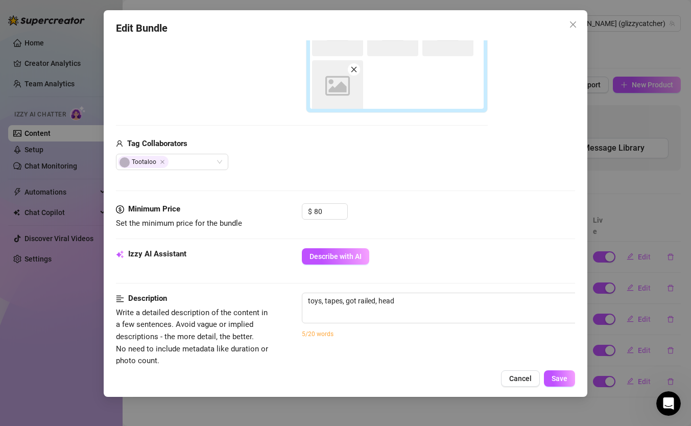
scroll to position [290, 0]
drag, startPoint x: 431, startPoint y: 300, endPoint x: 246, endPoint y: 301, distance: 185.3
click at [246, 301] on div "Description Write a detailed description of the content in a few sentences. Avo…" at bounding box center [345, 329] width 459 height 74
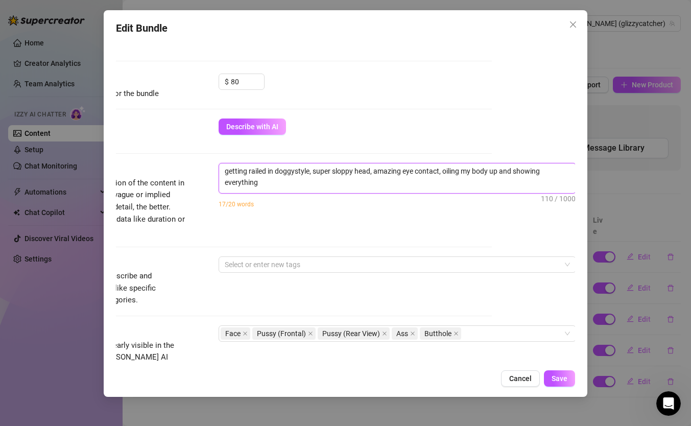
scroll to position [0, 0]
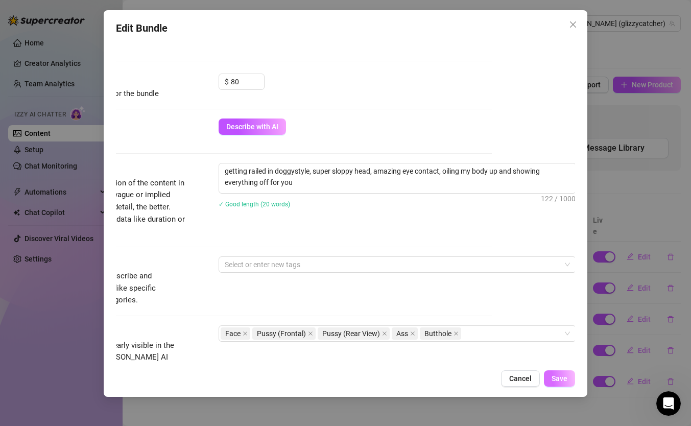
click at [563, 381] on span "Save" at bounding box center [559, 378] width 16 height 8
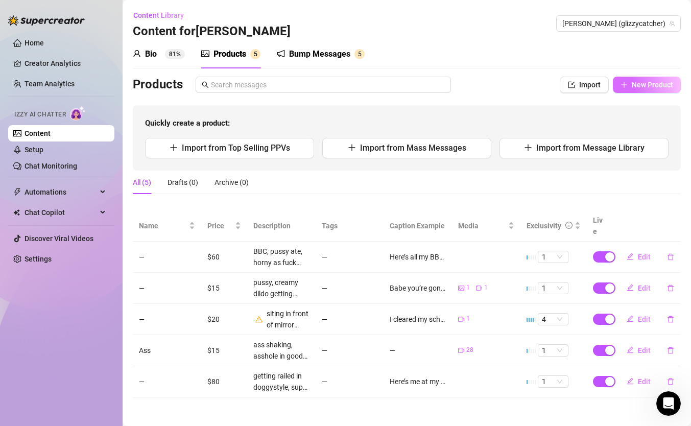
click at [635, 85] on span "New Product" at bounding box center [651, 85] width 41 height 8
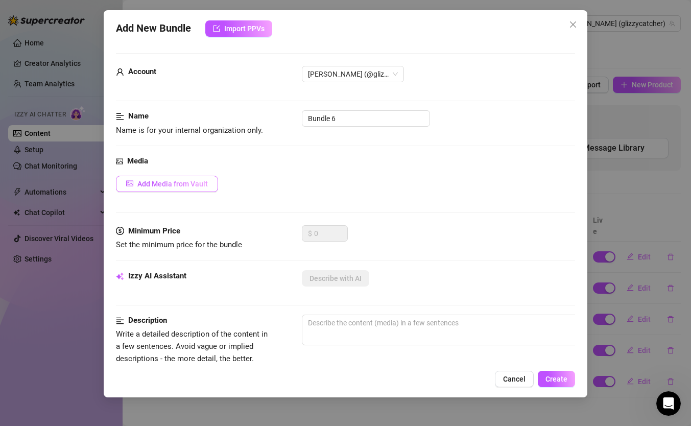
click at [201, 183] on span "Add Media from Vault" at bounding box center [172, 184] width 70 height 8
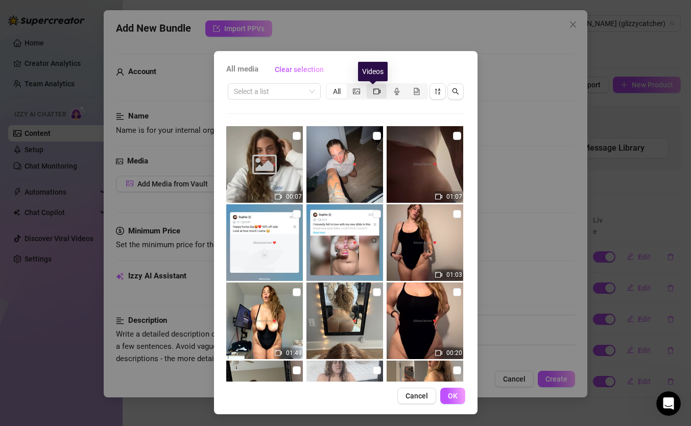
click at [373, 88] on icon "video-camera" at bounding box center [376, 91] width 7 height 7
click at [369, 86] on input "segmented control" at bounding box center [369, 86] width 0 height 0
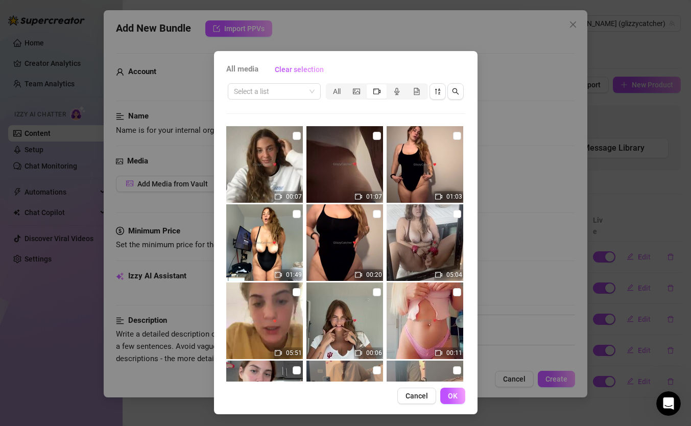
scroll to position [9, 0]
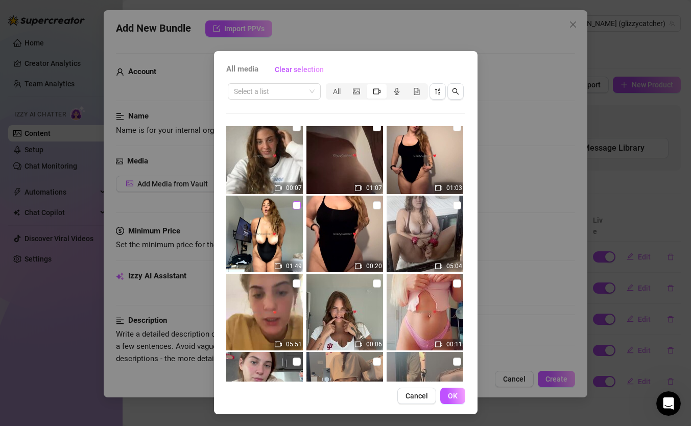
click at [292, 208] on input "checkbox" at bounding box center [296, 205] width 8 height 8
click at [453, 130] on input "checkbox" at bounding box center [457, 127] width 8 height 8
click at [453, 129] on input "checkbox" at bounding box center [457, 127] width 8 height 8
click at [453, 131] on input "checkbox" at bounding box center [457, 127] width 8 height 8
click at [440, 391] on button "OK" at bounding box center [452, 395] width 25 height 16
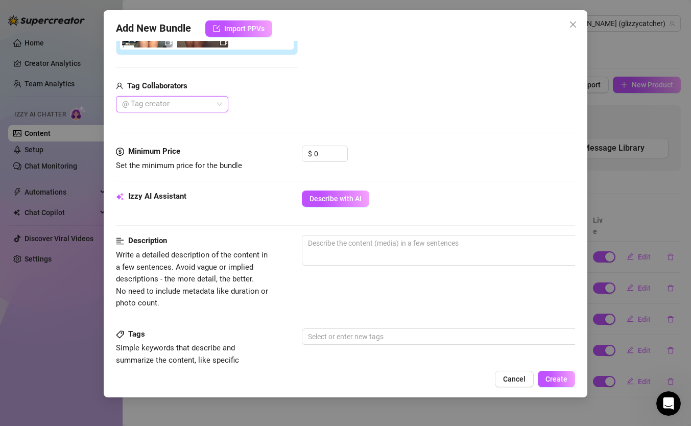
scroll to position [227, 0]
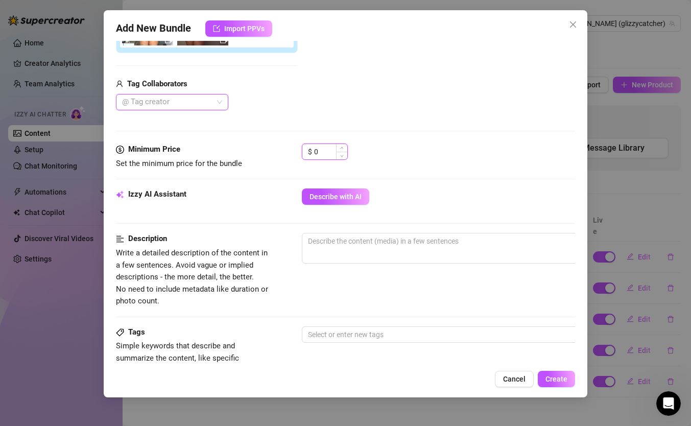
click at [335, 154] on input "0" at bounding box center [330, 151] width 33 height 15
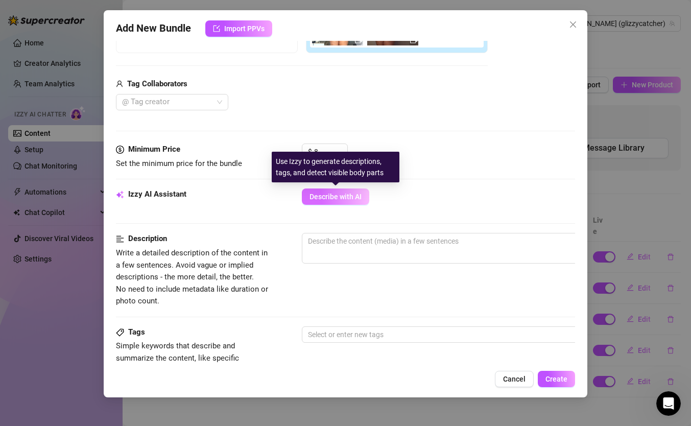
click at [338, 195] on span "Describe with AI" at bounding box center [335, 196] width 52 height 8
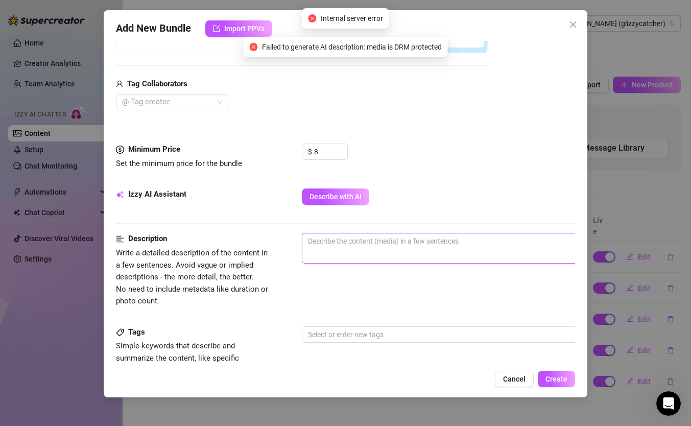
click at [360, 239] on textarea at bounding box center [480, 240] width 356 height 15
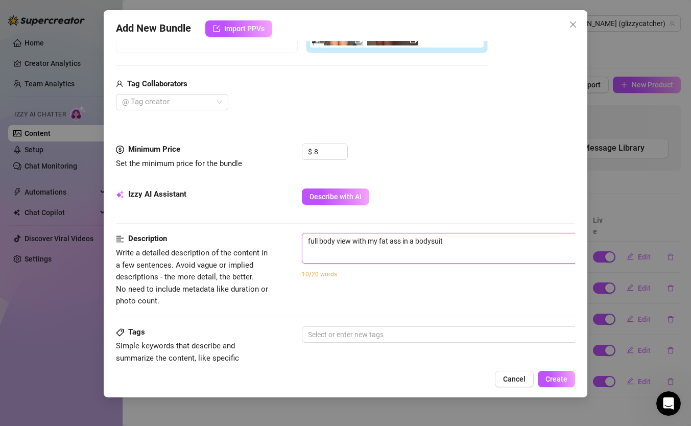
click at [411, 240] on textarea "full body view with my fat ass in a bodysuit" at bounding box center [480, 240] width 356 height 15
click at [416, 240] on textarea "full body view with my fat ass in a bodysuit" at bounding box center [480, 240] width 356 height 15
click at [478, 240] on textarea "full body view with my fat ass in a black bodysuit" at bounding box center [480, 240] width 356 height 15
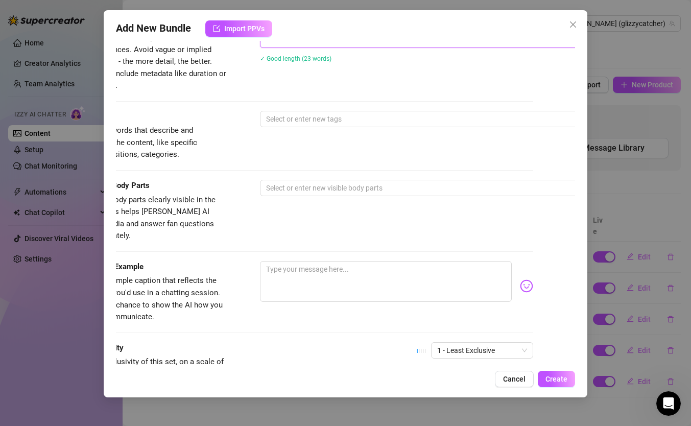
scroll to position [443, 40]
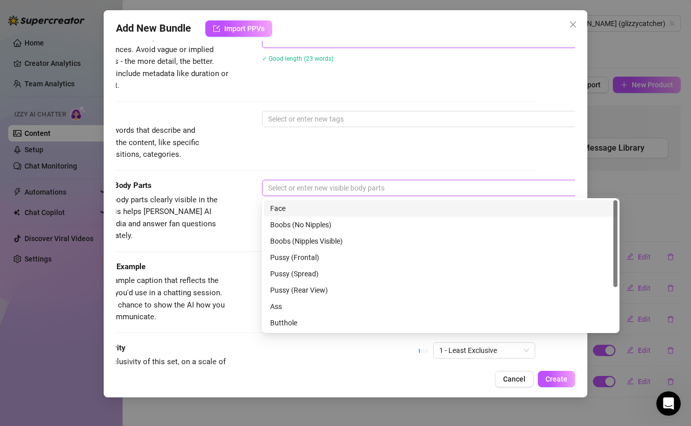
click at [384, 191] on div at bounding box center [435, 188] width 342 height 14
click at [318, 211] on div "Face" at bounding box center [440, 208] width 341 height 11
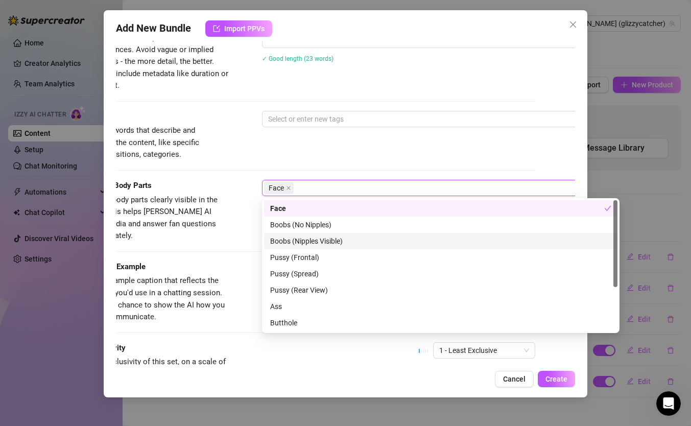
click at [322, 237] on div "Boobs (Nipples Visible)" at bounding box center [440, 240] width 341 height 11
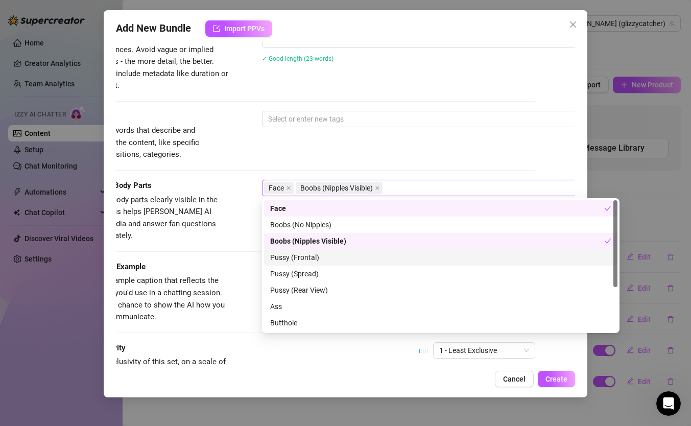
click at [316, 257] on div "Pussy (Frontal)" at bounding box center [440, 257] width 341 height 11
click at [316, 257] on div "Pussy (Frontal)" at bounding box center [437, 257] width 334 height 11
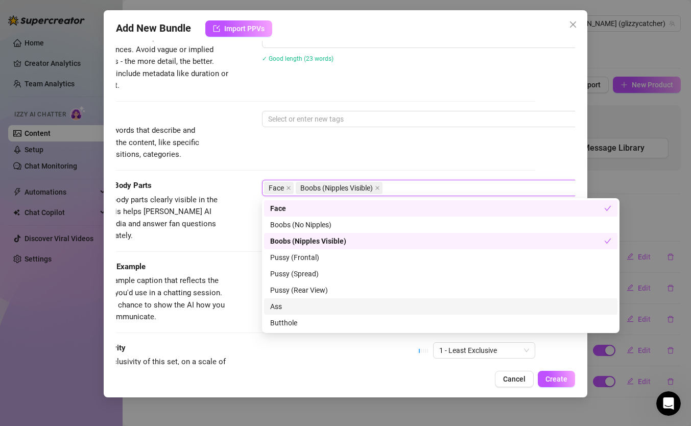
click at [304, 304] on div "Ass" at bounding box center [440, 306] width 341 height 11
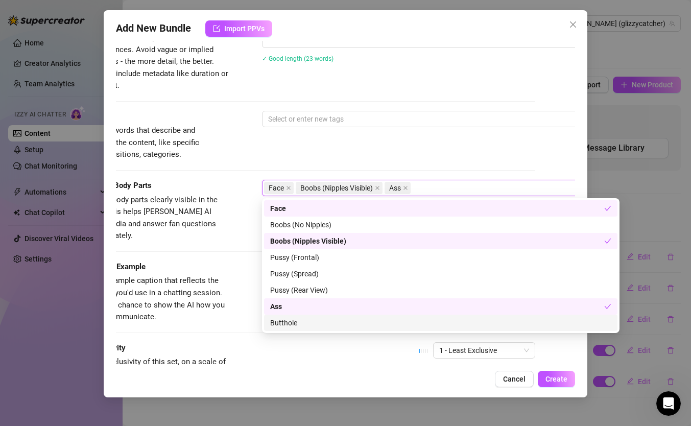
click at [235, 323] on div "Caption Example Provide a sample caption that reflects the exact style you'd us…" at bounding box center [305, 301] width 459 height 81
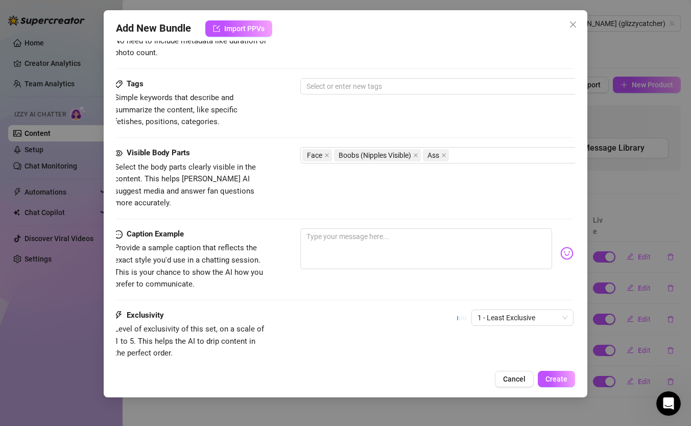
scroll to position [475, 0]
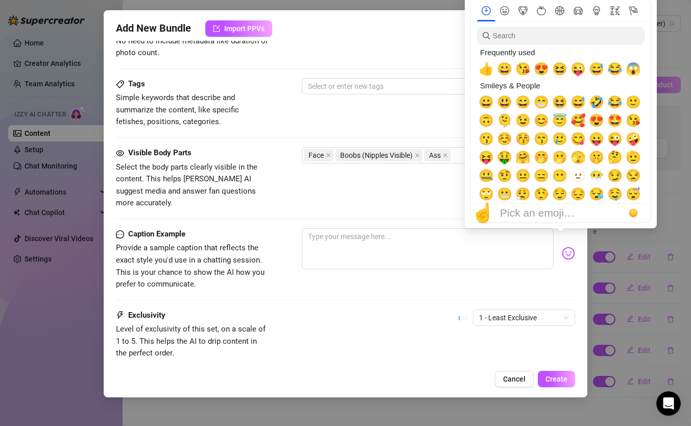
click at [561, 247] on img at bounding box center [567, 253] width 13 height 13
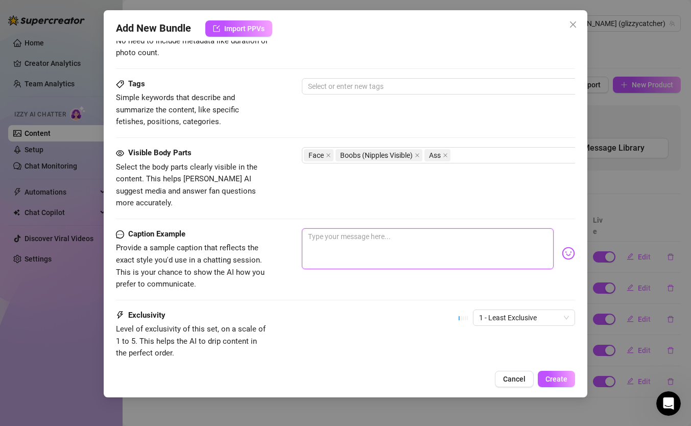
click at [428, 237] on textarea at bounding box center [428, 248] width 252 height 41
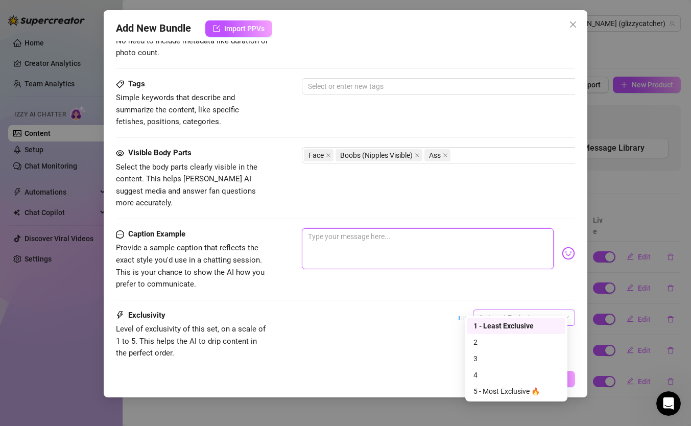
click at [521, 310] on span "1 - Least Exclusive" at bounding box center [524, 317] width 90 height 15
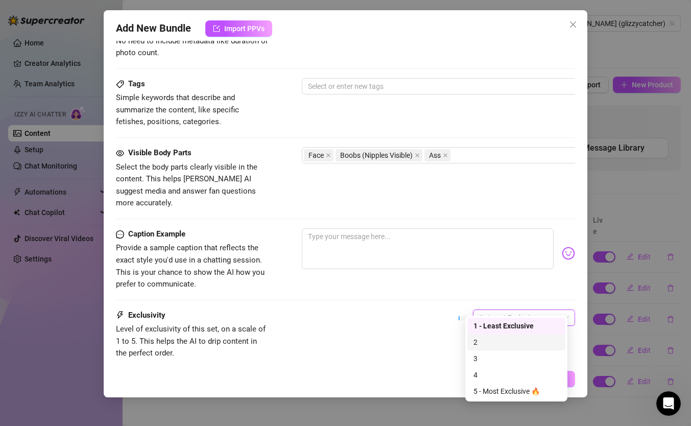
click at [489, 340] on div "2" at bounding box center [516, 341] width 86 height 11
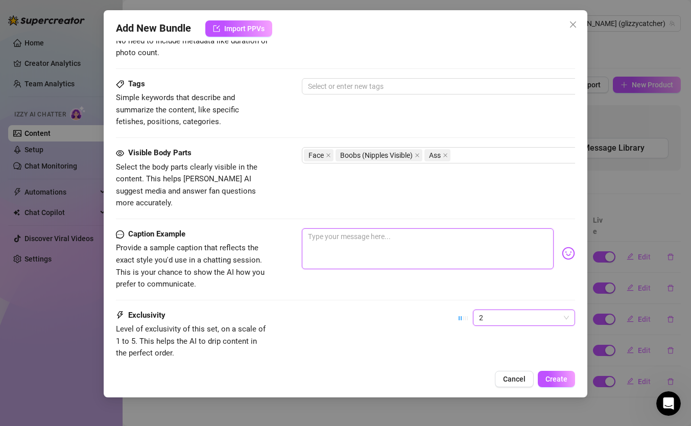
click at [401, 238] on textarea at bounding box center [428, 248] width 252 height 41
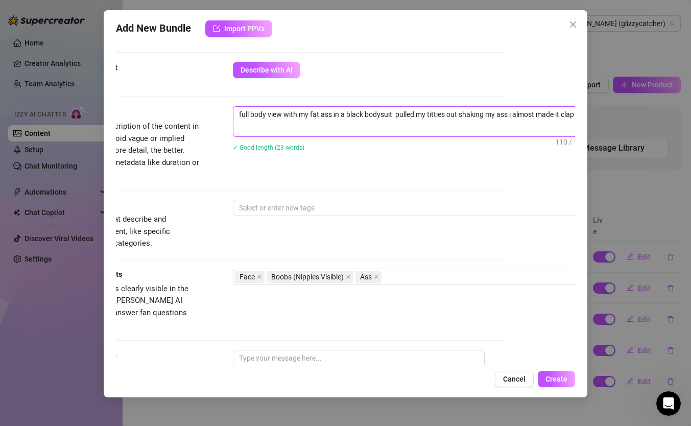
scroll to position [354, 92]
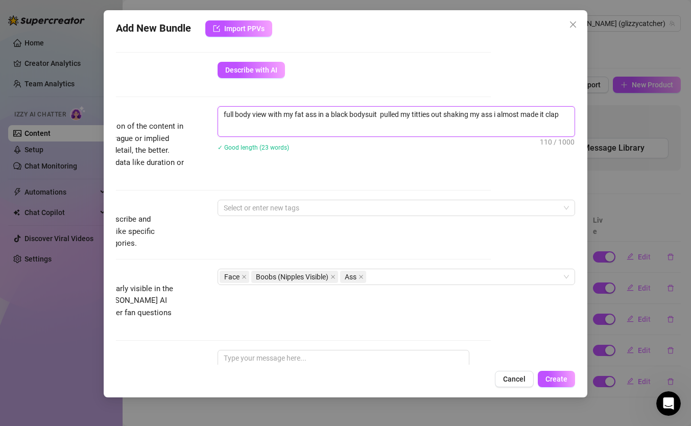
drag, startPoint x: 280, startPoint y: 114, endPoint x: 565, endPoint y: 118, distance: 284.3
click at [565, 118] on textarea "full body view with my fat ass in a black bodysuit pulled my titties out shakin…" at bounding box center [396, 114] width 356 height 15
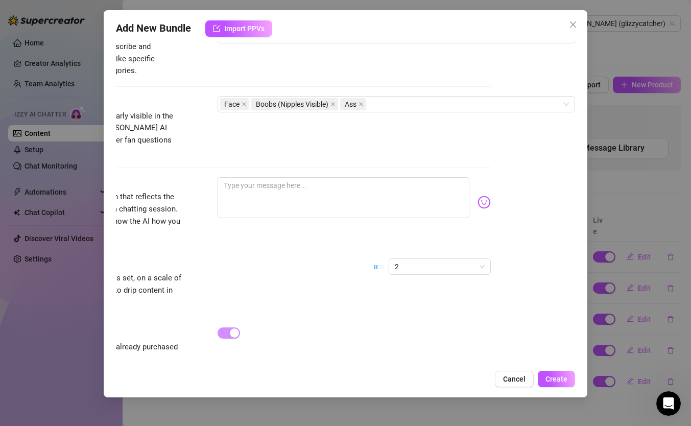
scroll to position [92, 0]
click at [367, 186] on textarea at bounding box center [343, 197] width 252 height 41
paste textarea "Full body view in this tight black bodysuit 😈 pulled my tits out and had this f…"
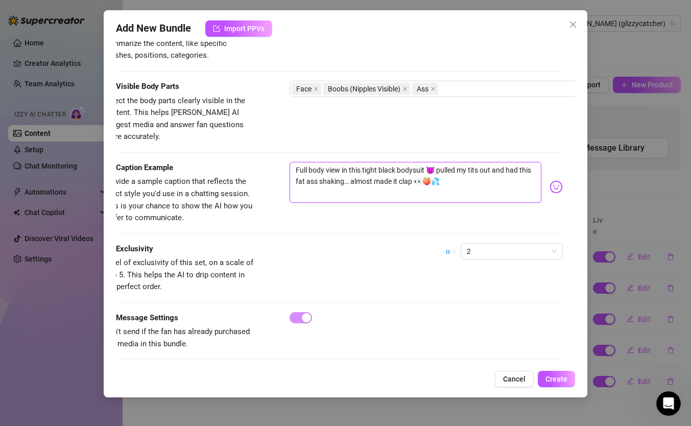
scroll to position [542, 0]
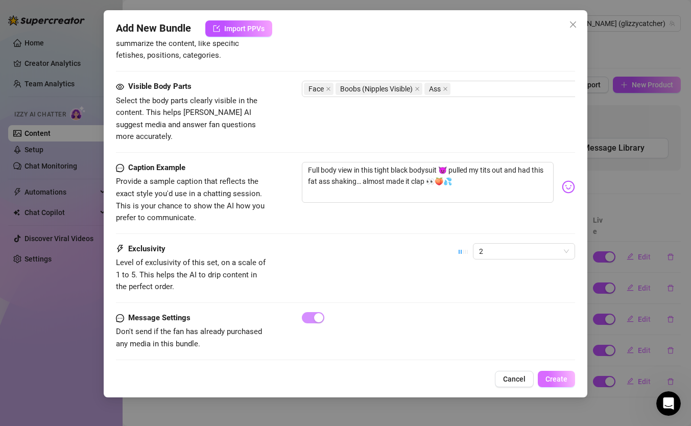
click at [559, 375] on span "Create" at bounding box center [556, 379] width 22 height 8
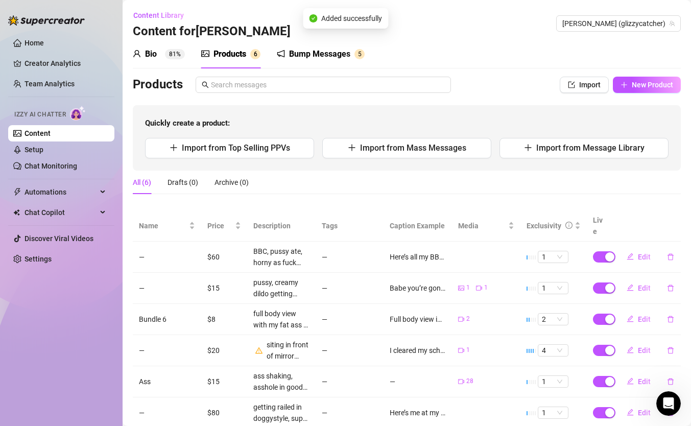
scroll to position [21, 0]
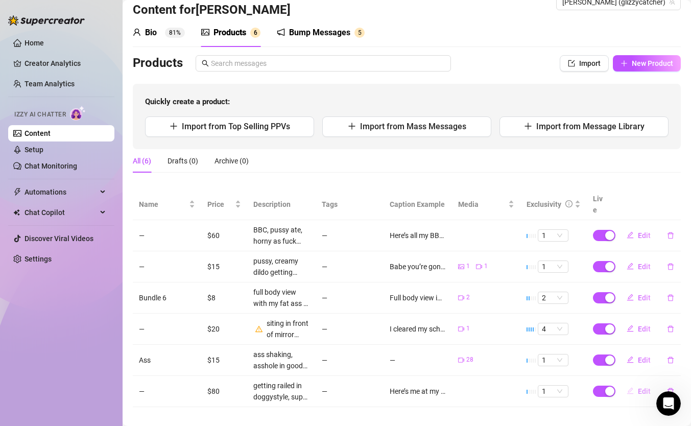
click at [637, 387] on span "Edit" at bounding box center [643, 391] width 13 height 8
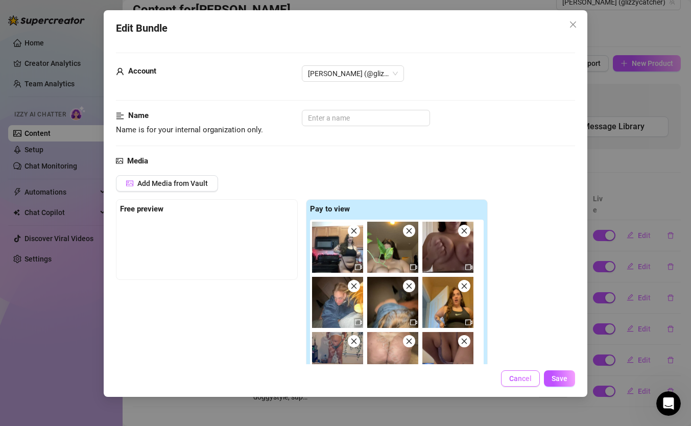
click at [525, 377] on span "Cancel" at bounding box center [520, 378] width 22 height 8
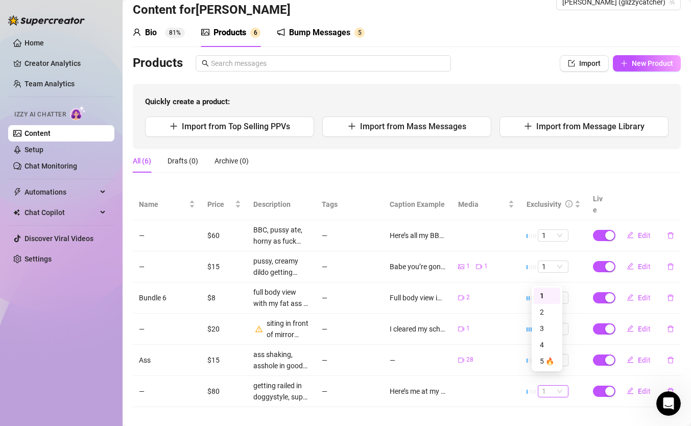
click at [544, 385] on span "1" at bounding box center [553, 390] width 22 height 11
click at [543, 363] on div "5 🔥" at bounding box center [546, 360] width 14 height 11
click at [631, 65] on span "New Product" at bounding box center [651, 63] width 41 height 8
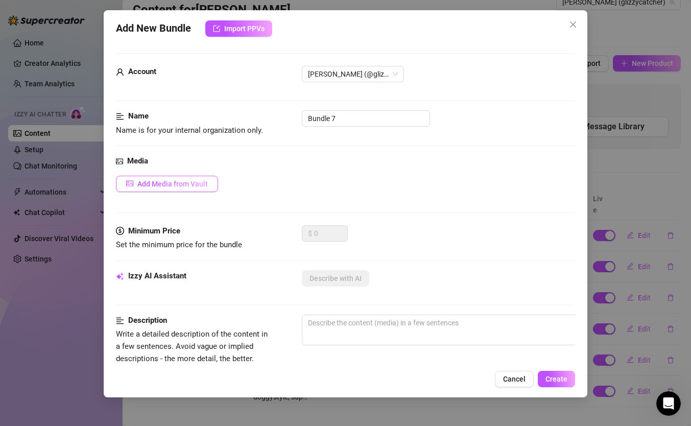
click at [205, 177] on button "Add Media from Vault" at bounding box center [167, 184] width 102 height 16
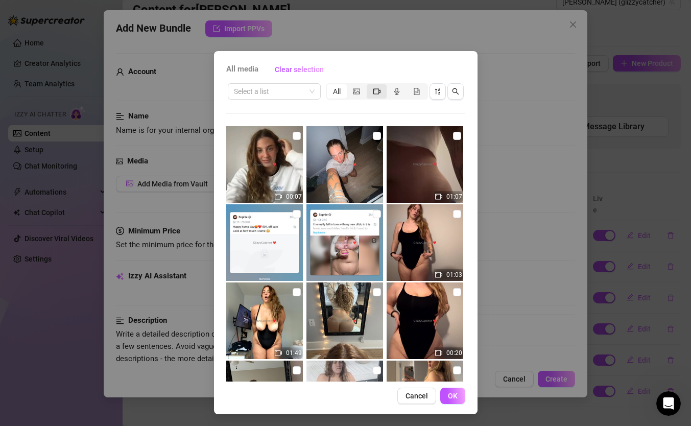
click at [379, 92] on div "segmented control" at bounding box center [376, 91] width 20 height 14
click at [369, 86] on input "segmented control" at bounding box center [369, 86] width 0 height 0
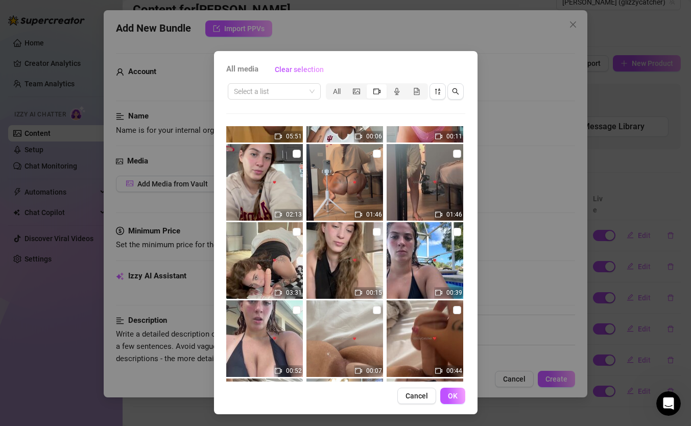
scroll to position [212, 0]
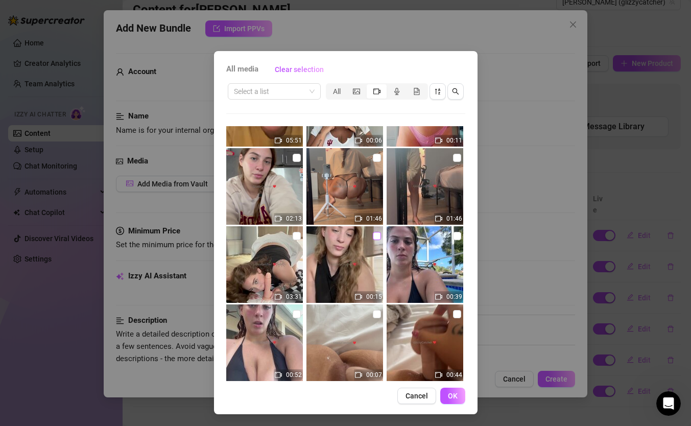
click at [373, 234] on input "checkbox" at bounding box center [377, 236] width 8 height 8
click at [292, 238] on input "checkbox" at bounding box center [296, 236] width 8 height 8
click at [450, 397] on span "OK" at bounding box center [453, 395] width 10 height 8
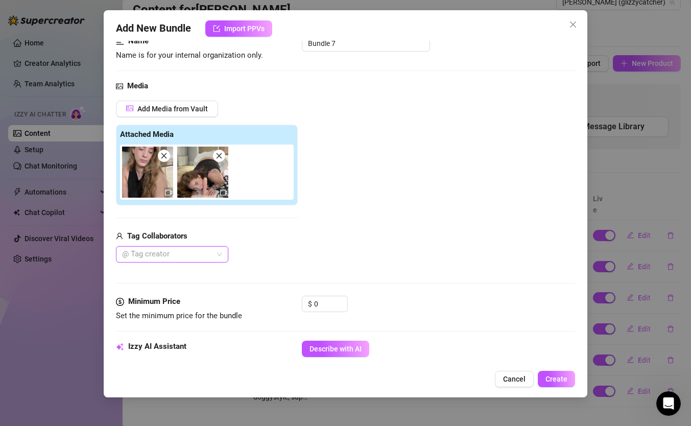
scroll to position [77, 0]
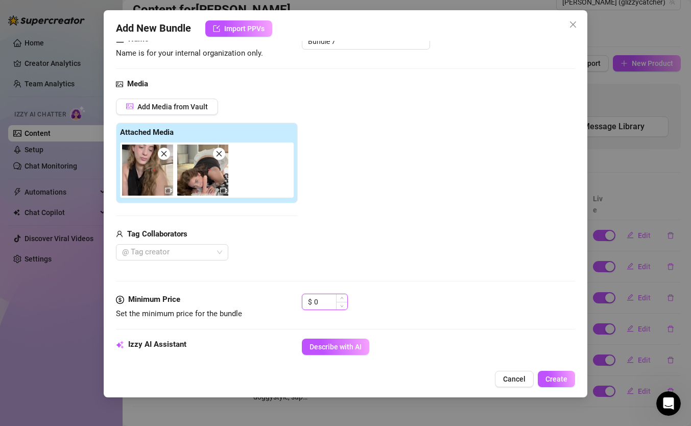
click at [326, 305] on input "0" at bounding box center [330, 301] width 33 height 15
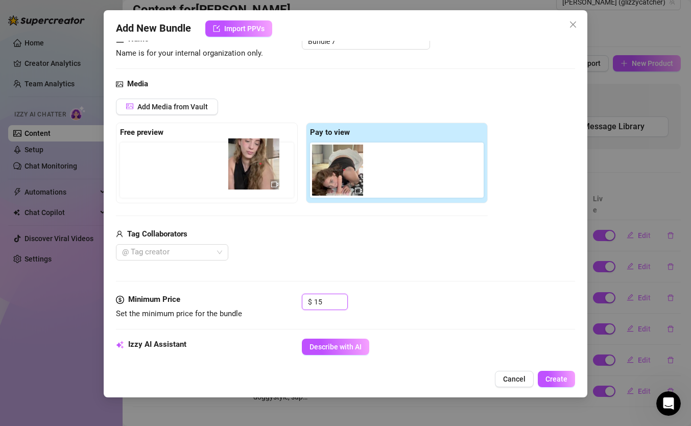
drag, startPoint x: 338, startPoint y: 173, endPoint x: 249, endPoint y: 165, distance: 90.1
click at [249, 165] on div "Free preview Pay to view" at bounding box center [302, 162] width 372 height 81
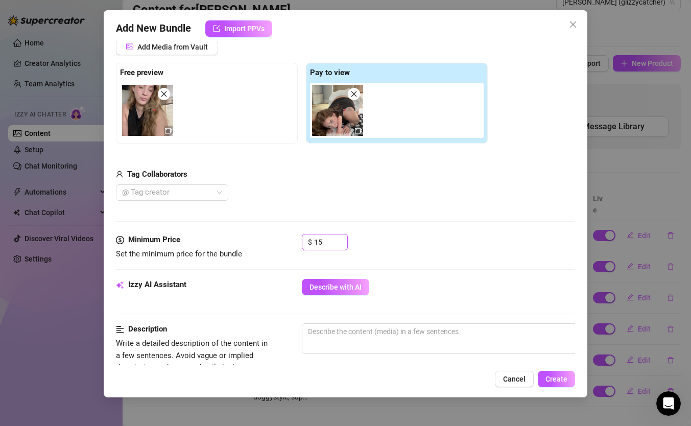
scroll to position [159, 0]
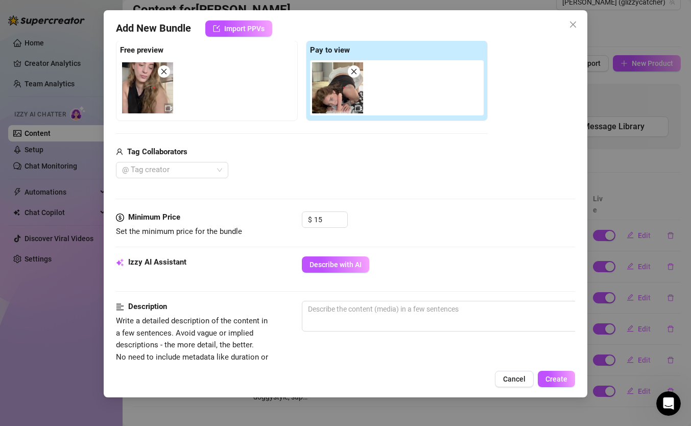
click at [450, 218] on div "$ 15" at bounding box center [438, 224] width 273 height 26
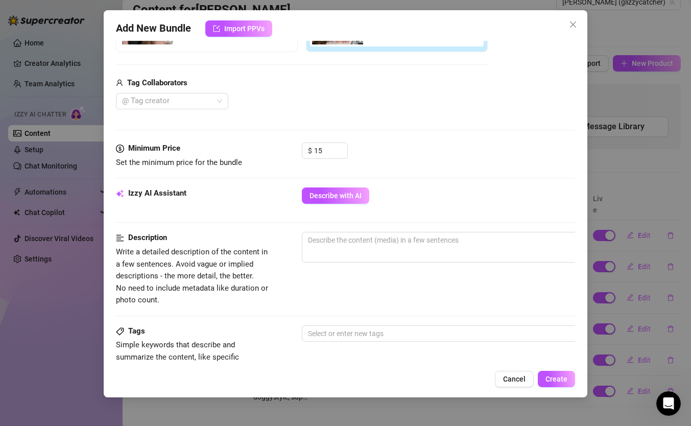
scroll to position [233, 0]
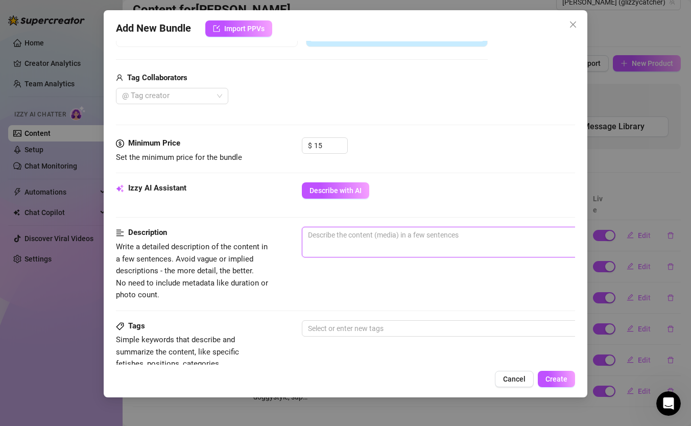
click at [424, 235] on textarea at bounding box center [480, 234] width 356 height 15
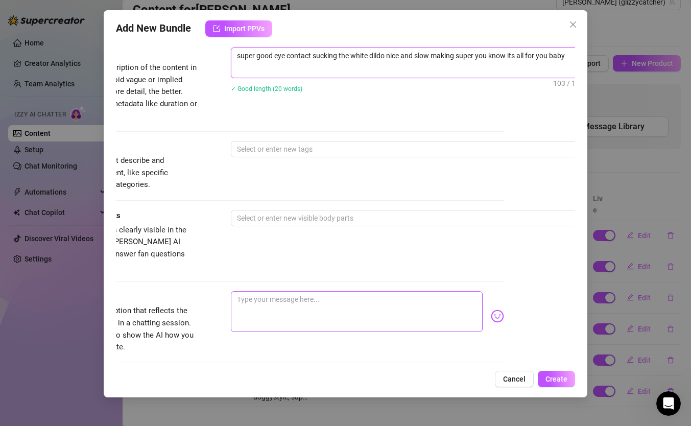
scroll to position [485, 71]
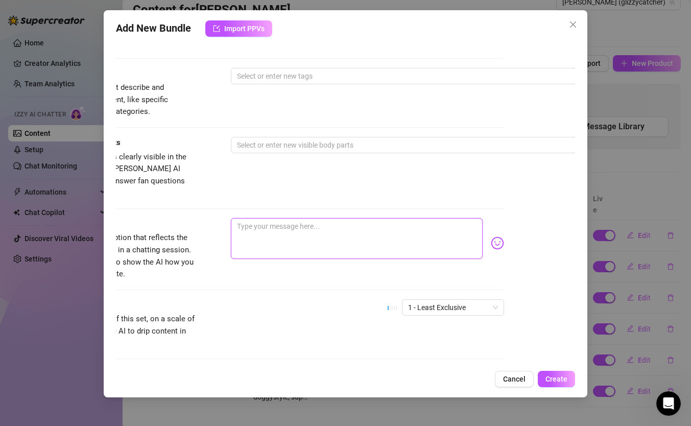
click at [278, 225] on textarea at bounding box center [357, 238] width 252 height 41
click at [445, 300] on span "1 - Least Exclusive" at bounding box center [453, 307] width 90 height 15
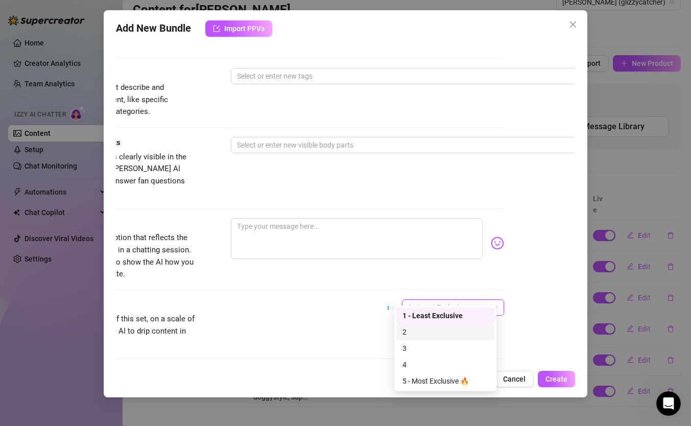
click at [416, 333] on div "2" at bounding box center [445, 331] width 86 height 11
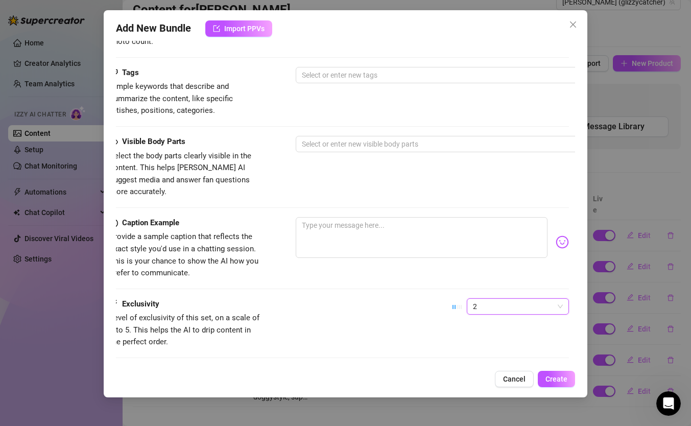
scroll to position [486, 0]
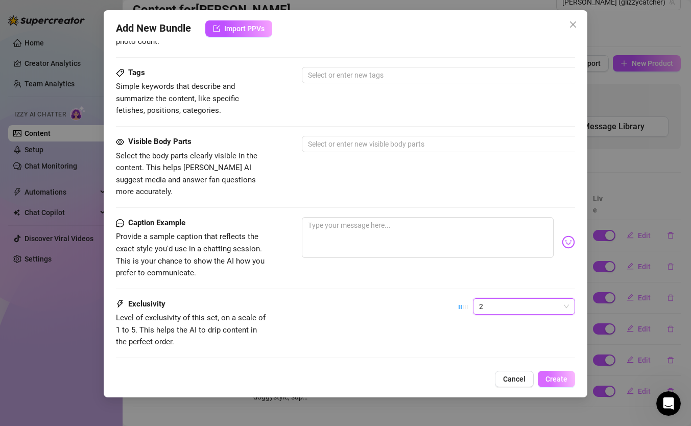
click at [565, 379] on span "Create" at bounding box center [556, 379] width 22 height 8
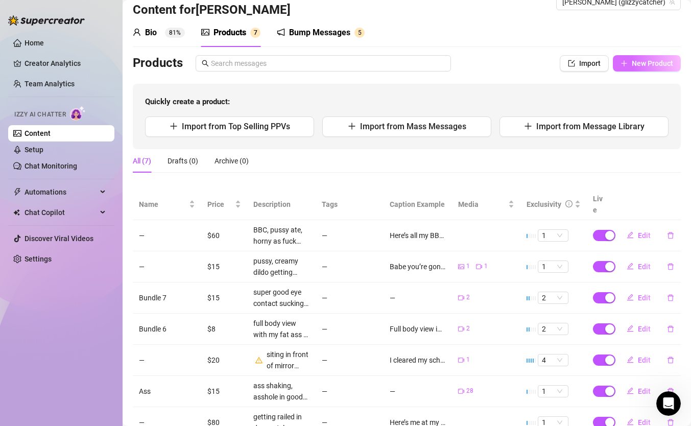
click at [647, 68] on button "New Product" at bounding box center [646, 63] width 68 height 16
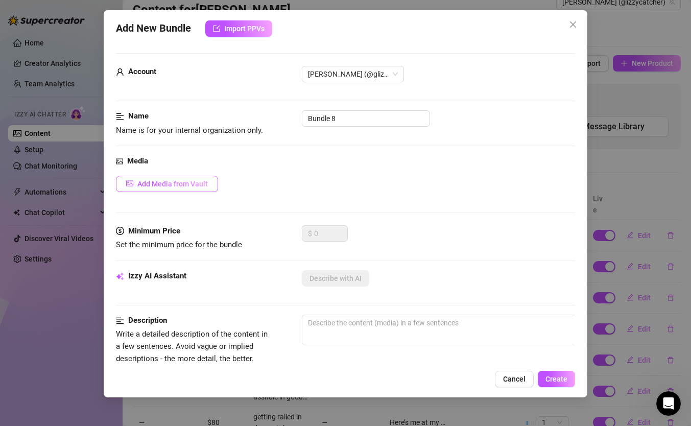
click at [201, 182] on span "Add Media from Vault" at bounding box center [172, 184] width 70 height 8
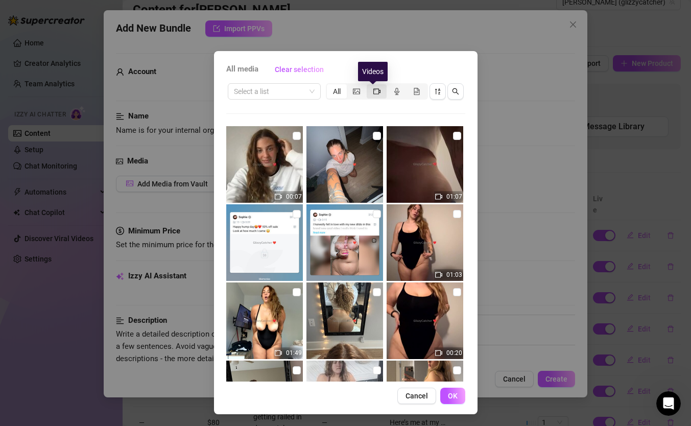
click at [373, 94] on icon "video-camera" at bounding box center [376, 91] width 7 height 7
click at [369, 86] on input "segmented control" at bounding box center [369, 86] width 0 height 0
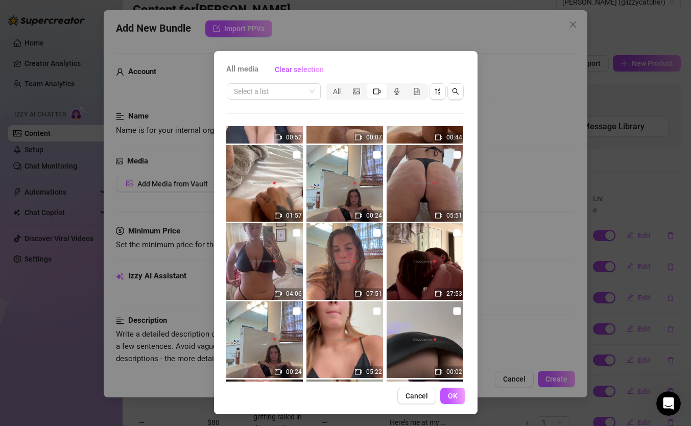
scroll to position [448, 0]
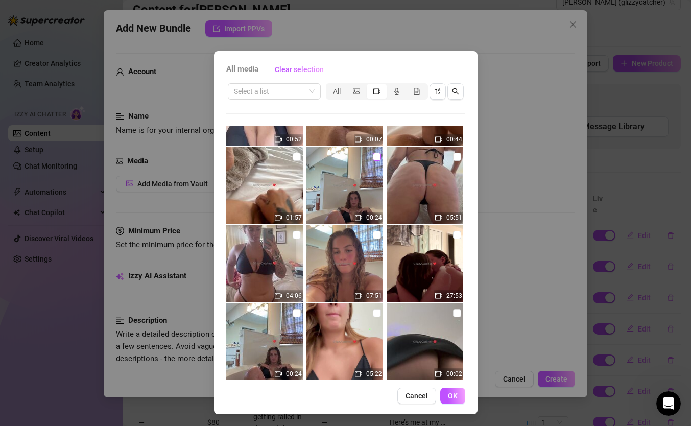
click at [373, 157] on input "checkbox" at bounding box center [377, 157] width 8 height 8
click at [373, 239] on label at bounding box center [377, 234] width 8 height 11
click at [373, 239] on input "checkbox" at bounding box center [377, 235] width 8 height 8
click at [443, 393] on button "OK" at bounding box center [452, 395] width 25 height 16
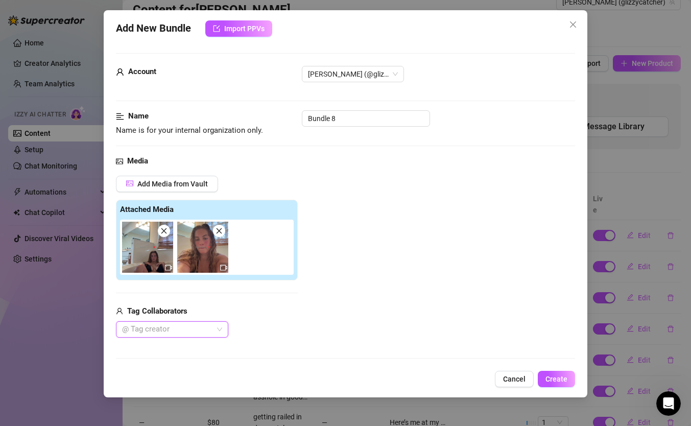
scroll to position [68, 0]
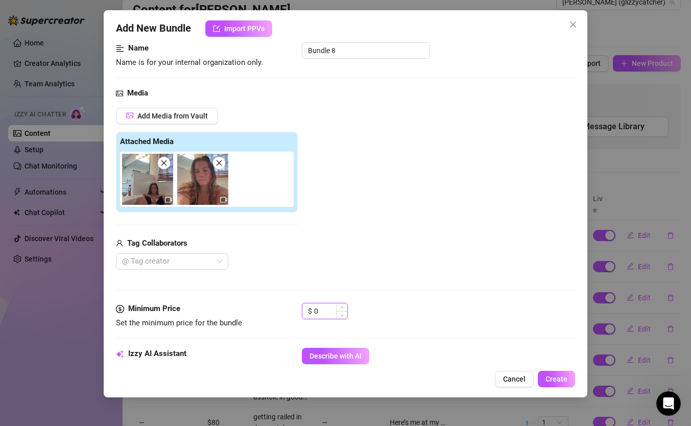
click at [331, 309] on input "0" at bounding box center [330, 310] width 33 height 15
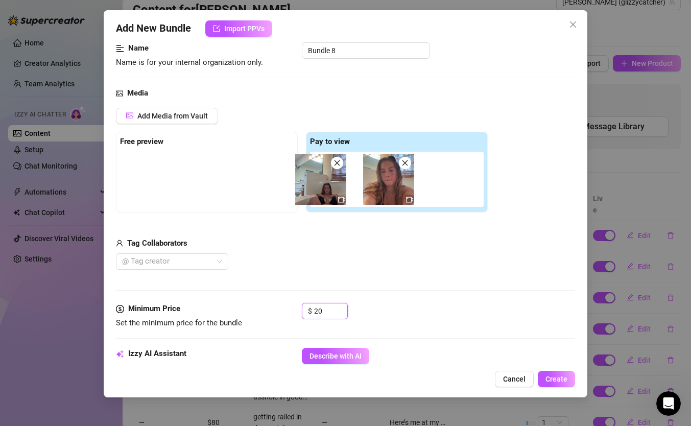
drag, startPoint x: 335, startPoint y: 199, endPoint x: 251, endPoint y: 196, distance: 84.8
click at [251, 196] on div "Free preview Pay to view" at bounding box center [302, 172] width 372 height 81
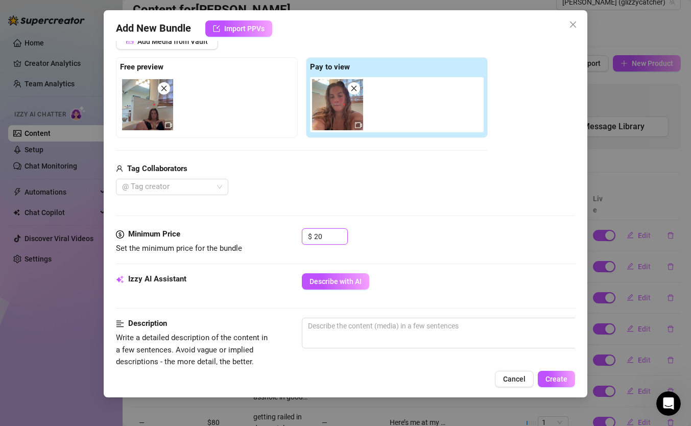
scroll to position [172, 0]
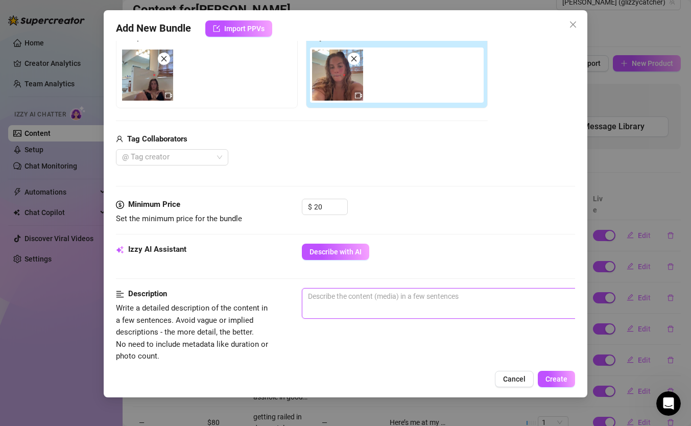
click at [376, 296] on textarea at bounding box center [480, 295] width 356 height 15
click at [384, 297] on textarea "super detailed JOI dommy mommy" at bounding box center [480, 295] width 356 height 15
click at [445, 299] on textarea "super detailed JOI dominate mommy" at bounding box center [480, 295] width 356 height 15
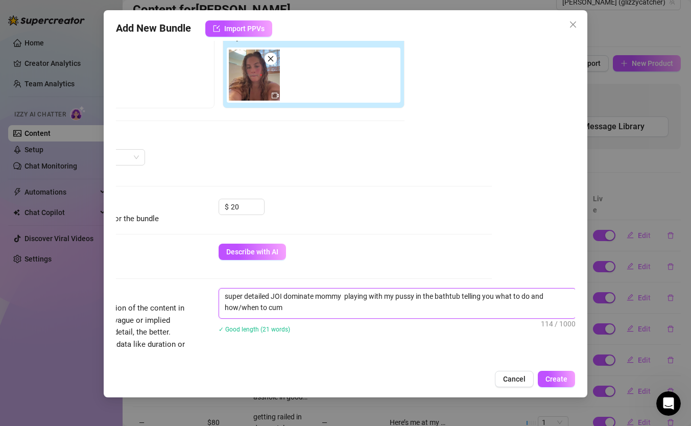
scroll to position [542, 83]
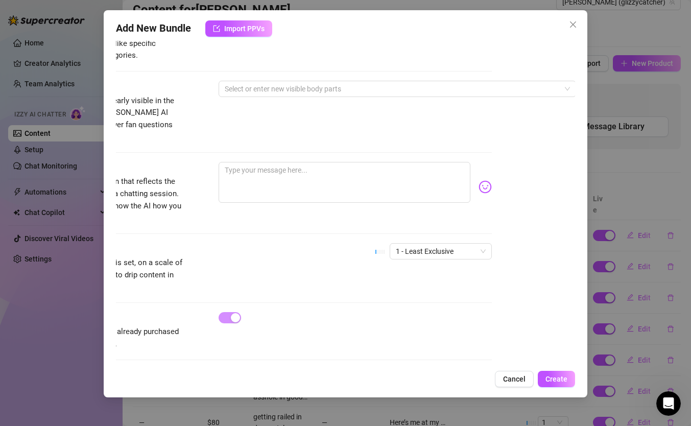
click at [428, 249] on div "1 - Least Exclusive" at bounding box center [433, 256] width 116 height 26
click at [426, 243] on span "1 - Least Exclusive" at bounding box center [441, 250] width 90 height 15
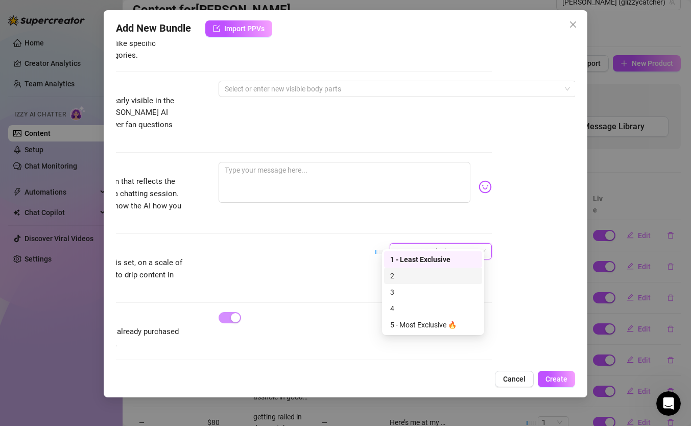
click at [413, 273] on div "2" at bounding box center [433, 275] width 86 height 11
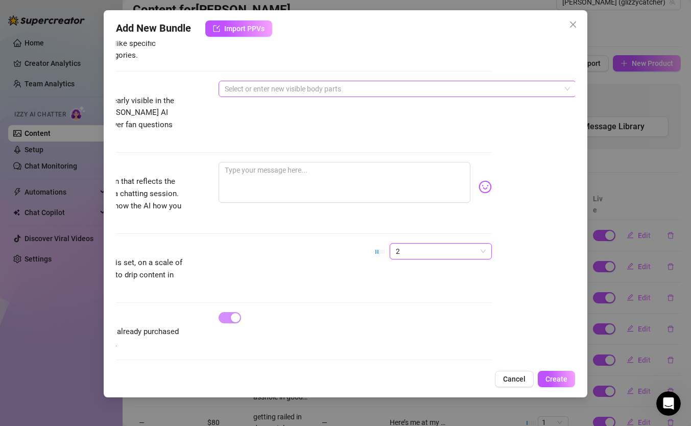
click at [382, 86] on div at bounding box center [391, 89] width 342 height 14
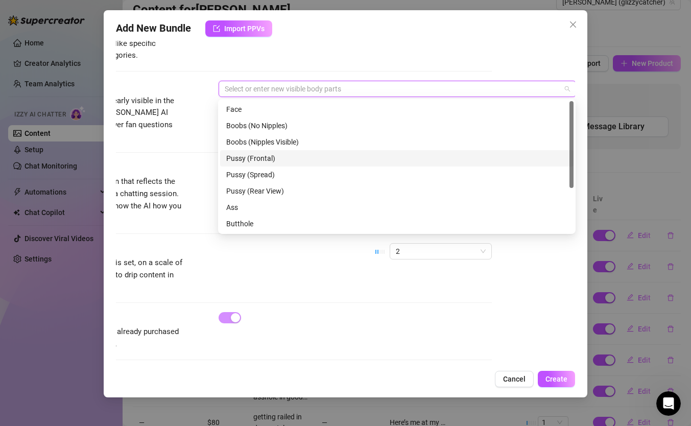
click at [275, 159] on div "Pussy (Frontal)" at bounding box center [396, 158] width 341 height 11
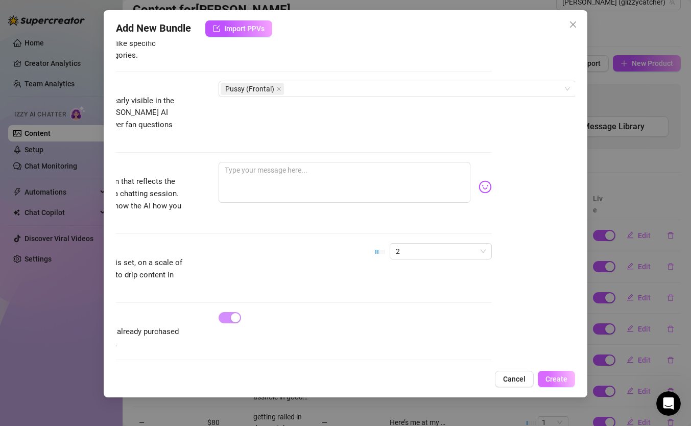
click at [552, 378] on span "Create" at bounding box center [556, 379] width 22 height 8
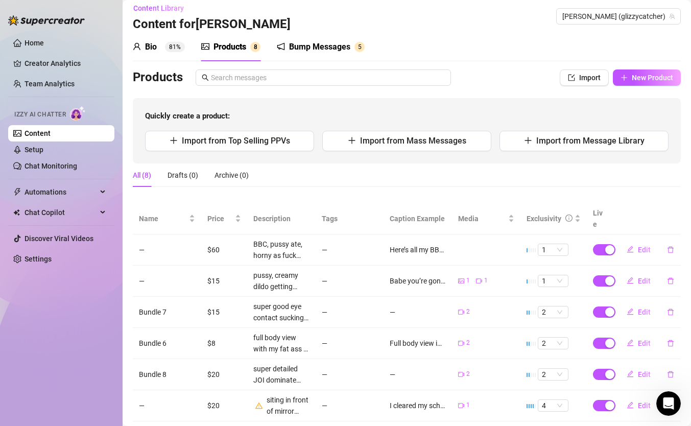
scroll to position [0, 0]
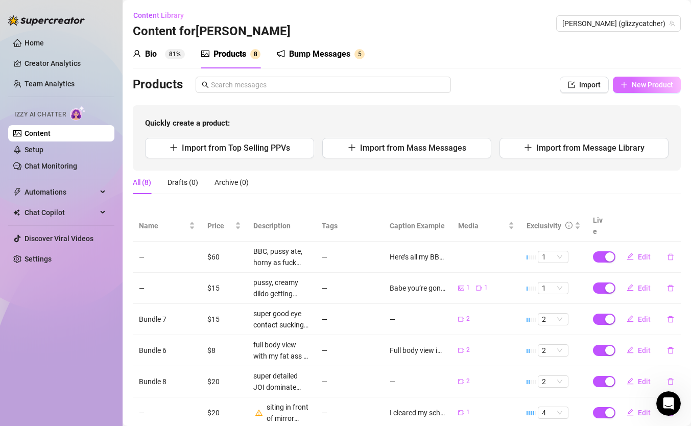
click at [630, 91] on button "New Product" at bounding box center [646, 85] width 68 height 16
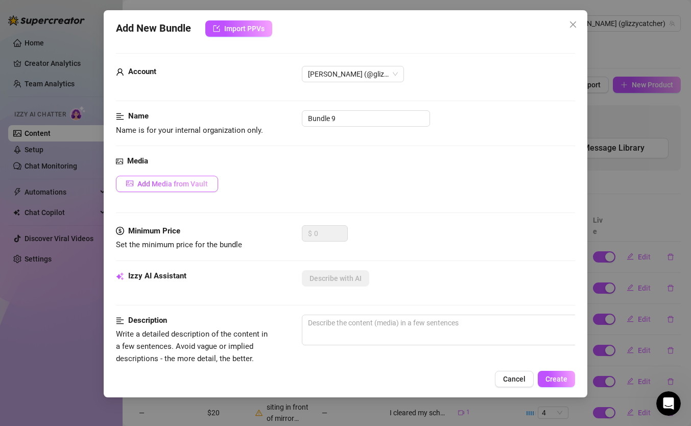
click at [203, 183] on span "Add Media from Vault" at bounding box center [172, 184] width 70 height 8
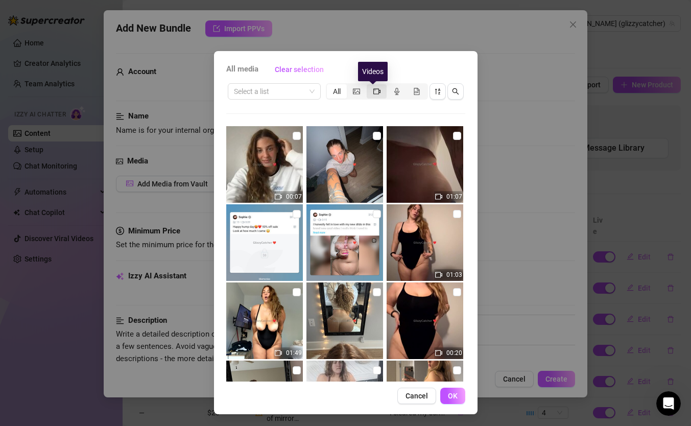
click at [373, 94] on icon "video-camera" at bounding box center [376, 91] width 7 height 7
click at [369, 86] on input "segmented control" at bounding box center [369, 86] width 0 height 0
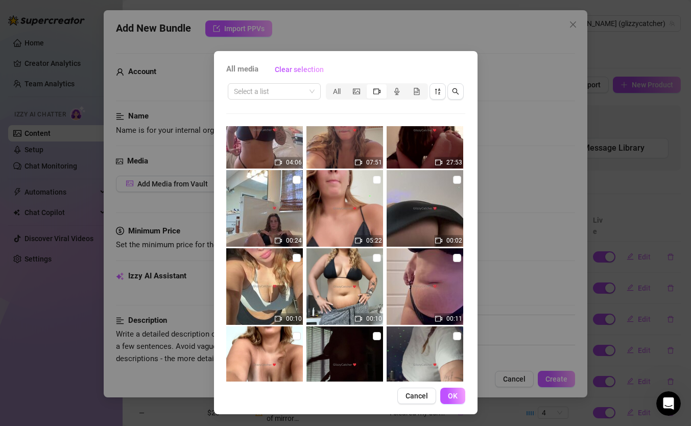
scroll to position [579, 0]
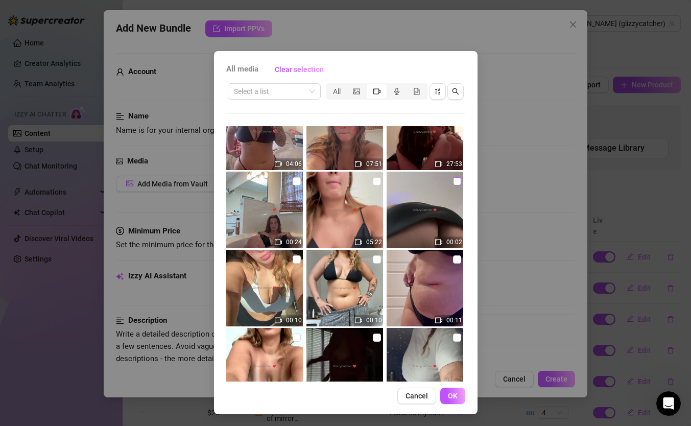
click at [453, 183] on input "checkbox" at bounding box center [457, 181] width 8 height 8
click at [373, 179] on input "checkbox" at bounding box center [377, 181] width 8 height 8
click at [449, 398] on span "OK" at bounding box center [453, 395] width 10 height 8
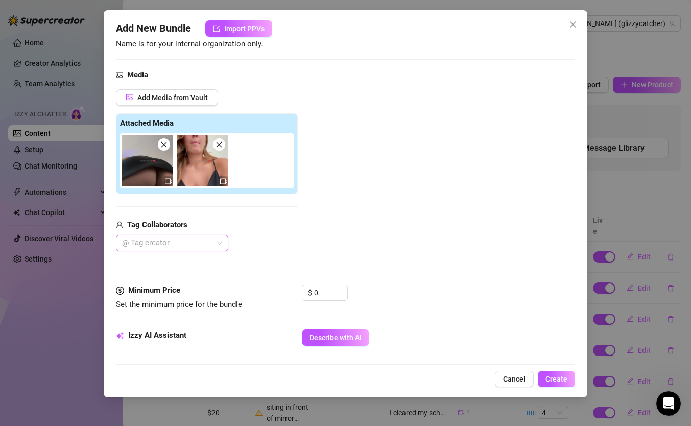
scroll to position [93, 0]
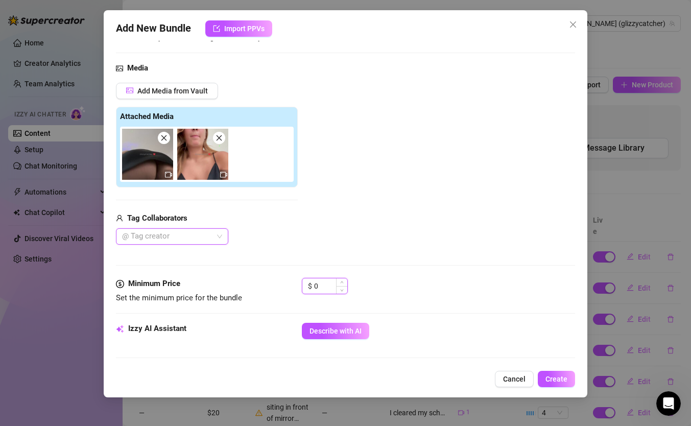
click at [333, 288] on input "0" at bounding box center [330, 285] width 33 height 15
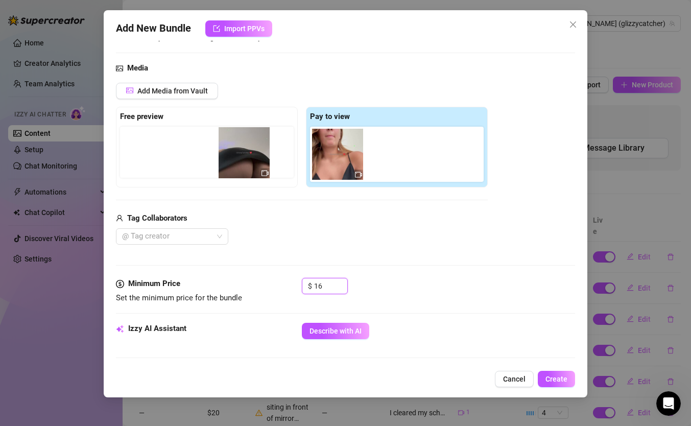
drag, startPoint x: 321, startPoint y: 166, endPoint x: 214, endPoint y: 162, distance: 106.8
click at [214, 162] on div "Free preview Pay to view" at bounding box center [302, 147] width 372 height 81
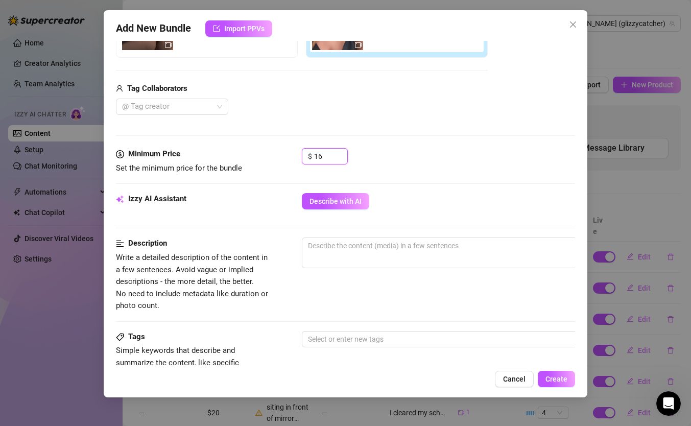
scroll to position [228, 0]
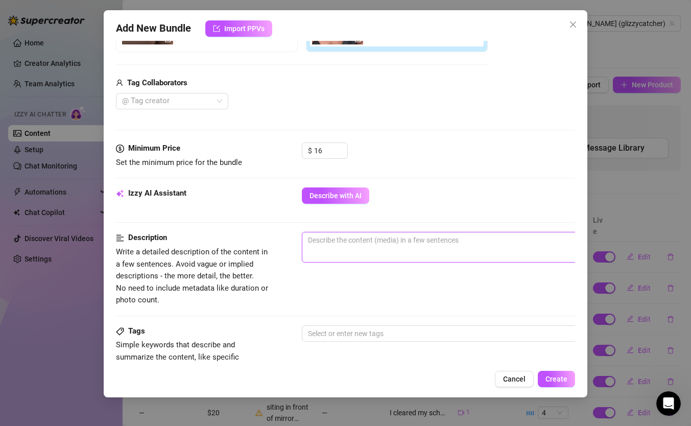
click at [353, 237] on textarea at bounding box center [480, 239] width 356 height 15
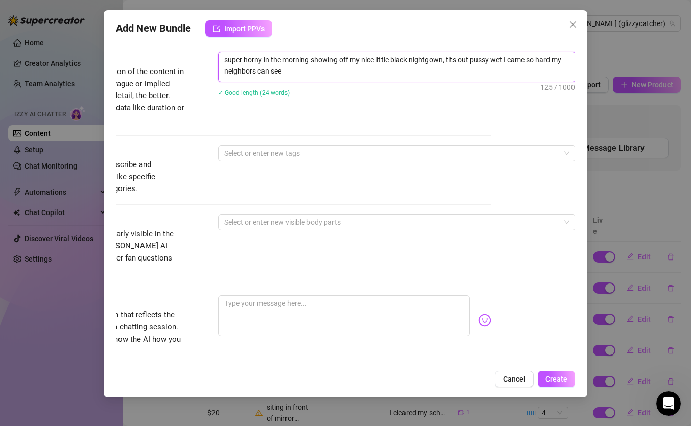
scroll to position [427, 84]
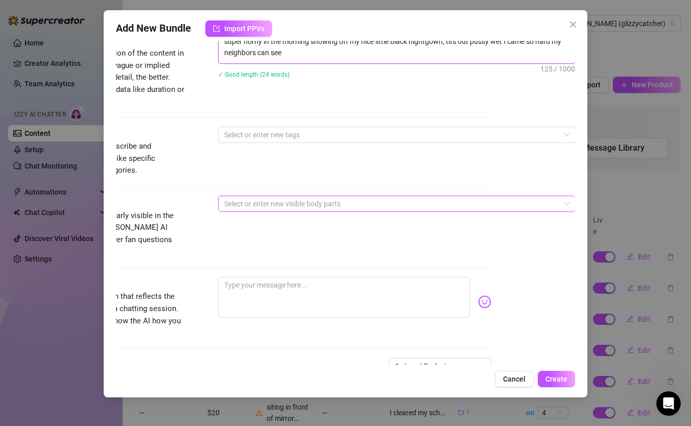
click at [286, 200] on div at bounding box center [391, 204] width 342 height 14
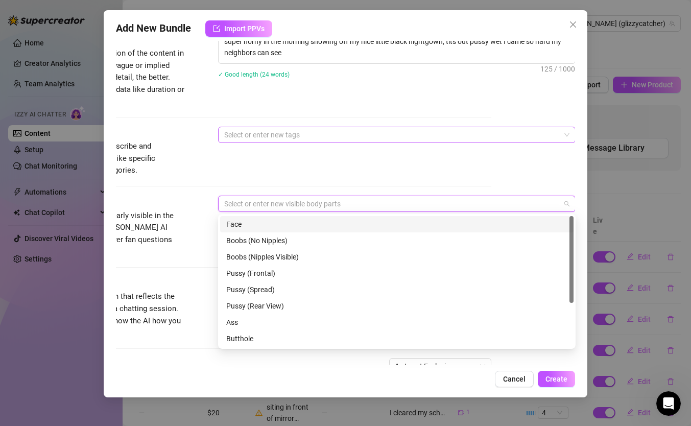
click at [302, 130] on div at bounding box center [391, 135] width 342 height 14
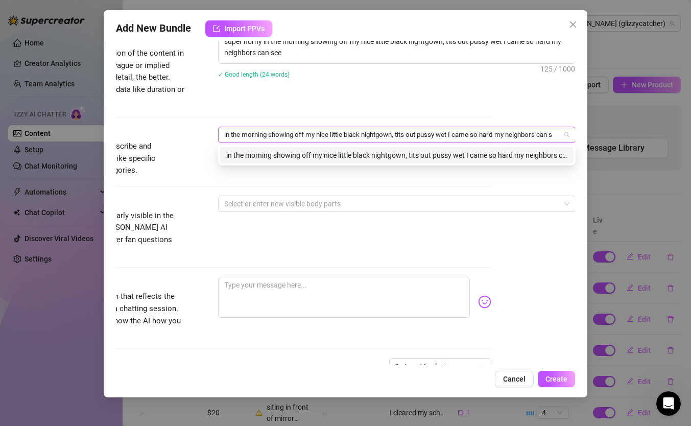
scroll to position [0, 0]
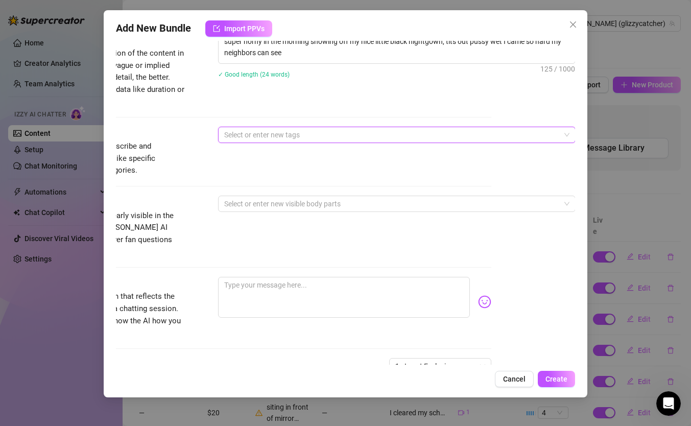
drag, startPoint x: 396, startPoint y: 135, endPoint x: 237, endPoint y: 126, distance: 159.0
click at [237, 127] on div "Select or enter new tags" at bounding box center [396, 135] width 357 height 16
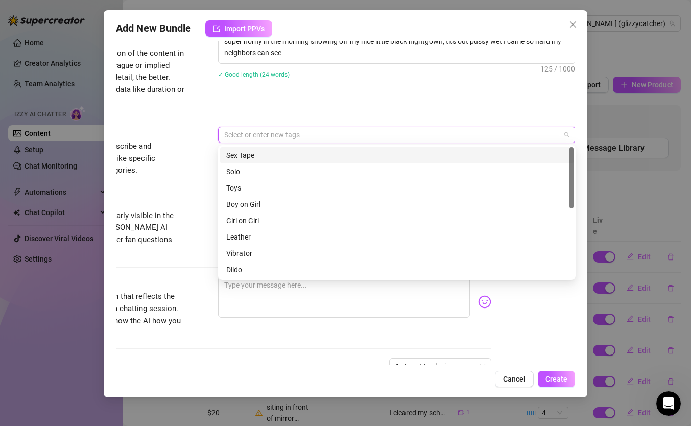
click at [241, 133] on div at bounding box center [391, 135] width 342 height 14
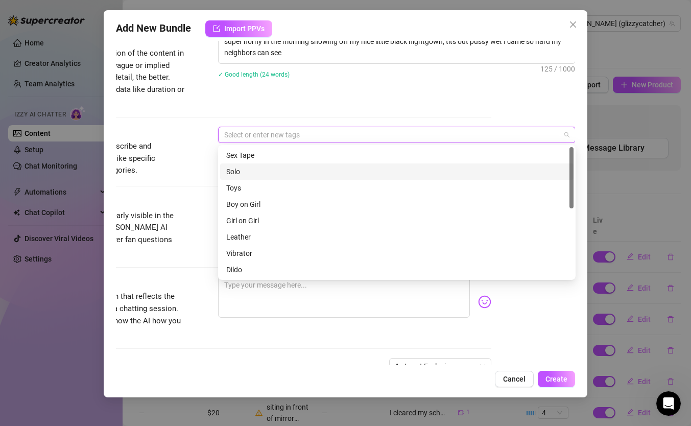
click at [246, 172] on div "Solo" at bounding box center [396, 171] width 341 height 11
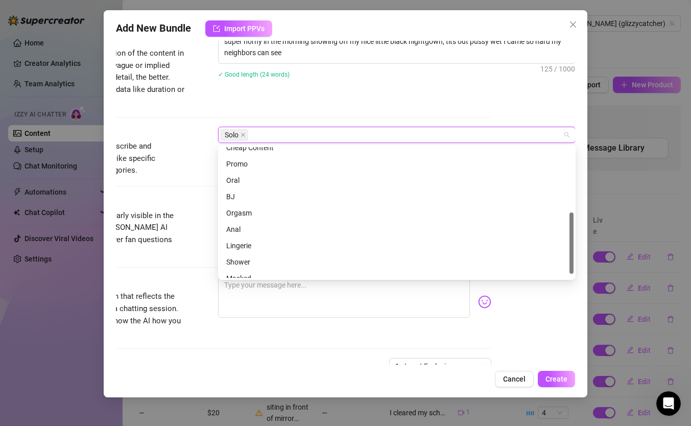
scroll to position [147, 0]
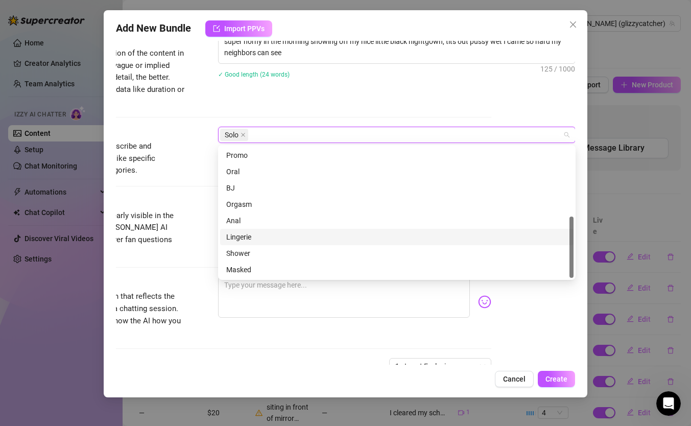
click at [247, 239] on div "Lingerie" at bounding box center [396, 236] width 341 height 11
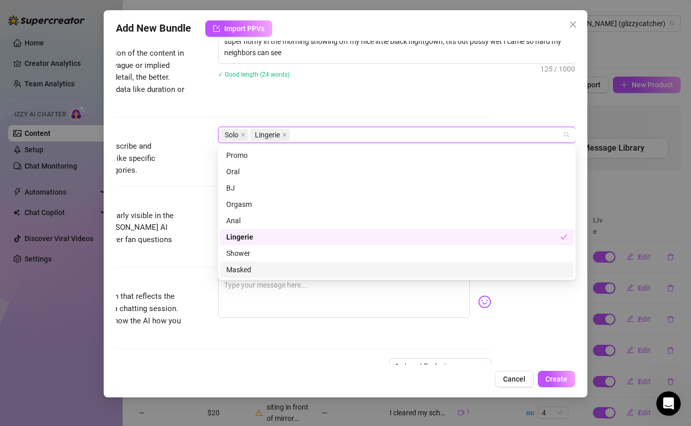
click at [198, 298] on div "Caption Example Provide a sample caption that reflects the exact style you'd us…" at bounding box center [261, 308] width 459 height 62
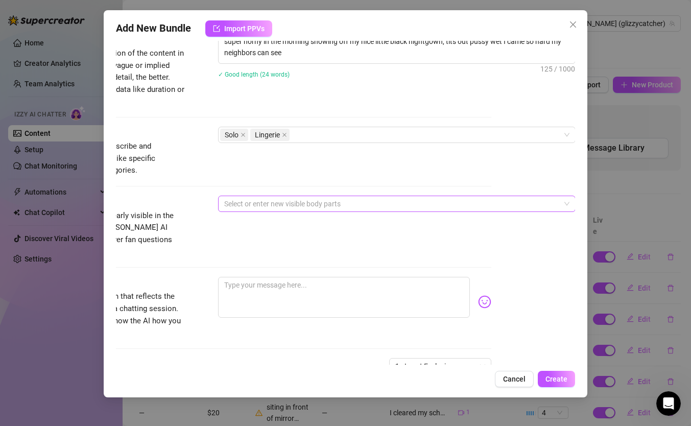
click at [317, 202] on div at bounding box center [391, 204] width 342 height 14
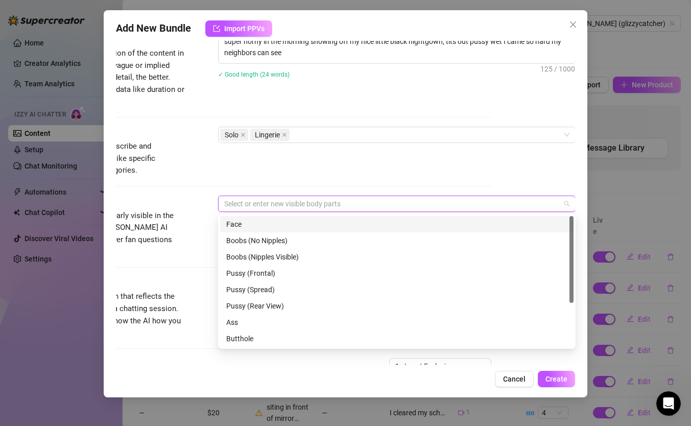
click at [271, 223] on div "Face" at bounding box center [396, 223] width 341 height 11
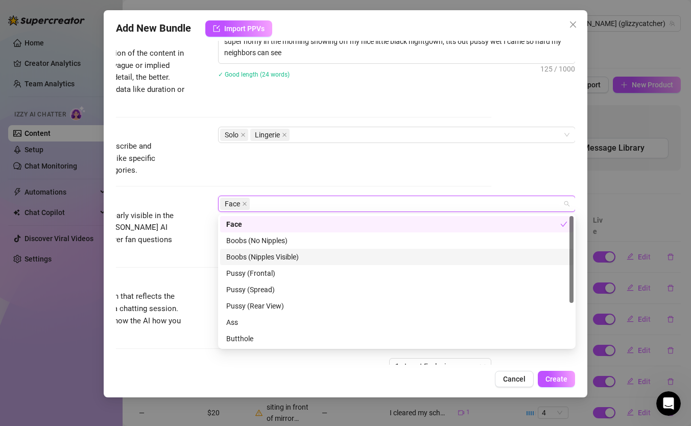
click at [266, 255] on div "Boobs (Nipples Visible)" at bounding box center [396, 256] width 341 height 11
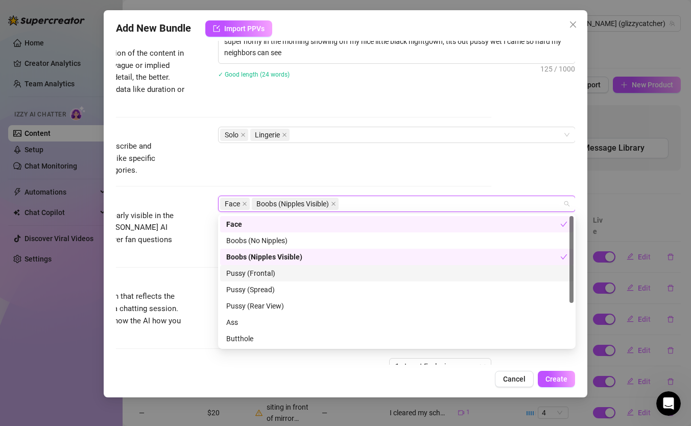
click at [263, 278] on div "Pussy (Frontal)" at bounding box center [396, 272] width 341 height 11
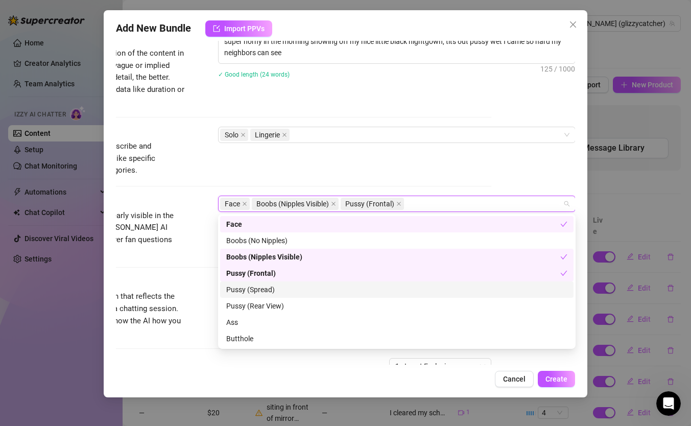
click at [265, 287] on div "Pussy (Spread)" at bounding box center [396, 289] width 341 height 11
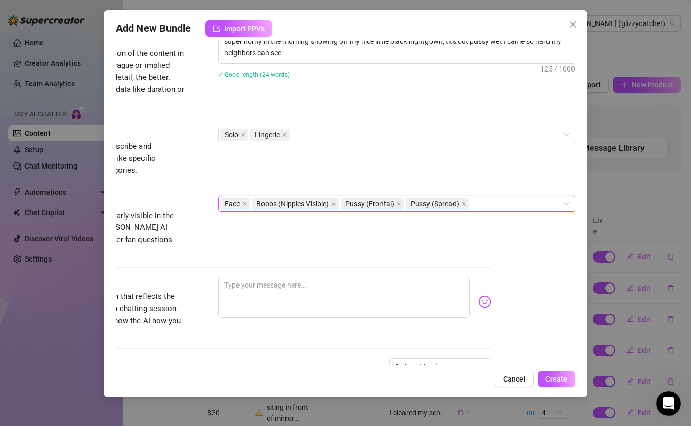
click at [192, 294] on div "Caption Example Provide a sample caption that reflects the exact style you'd us…" at bounding box center [261, 308] width 459 height 62
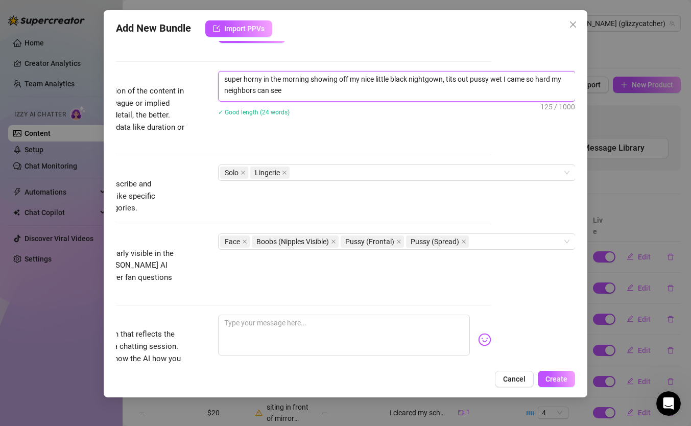
click at [345, 85] on textarea "super horny in the morning showing off my nice little black nightgown, tits out…" at bounding box center [396, 84] width 356 height 27
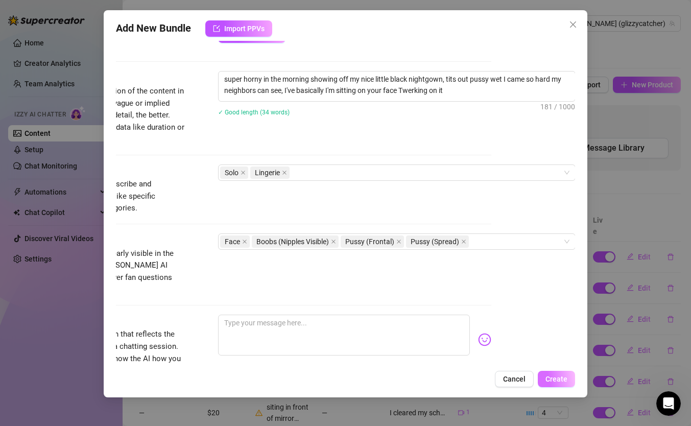
click at [555, 380] on span "Create" at bounding box center [556, 379] width 22 height 8
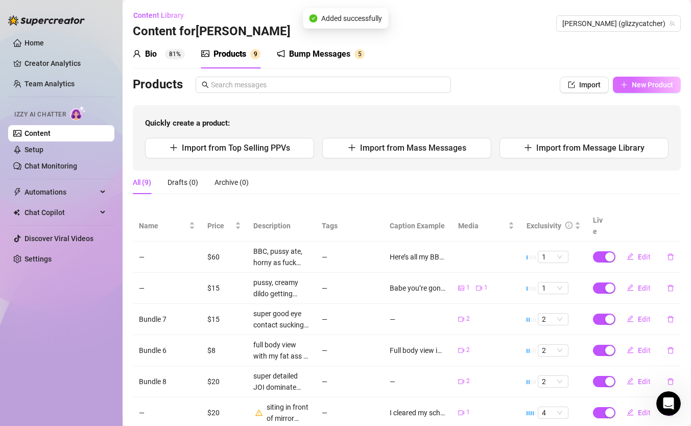
click at [652, 80] on button "New Product" at bounding box center [646, 85] width 68 height 16
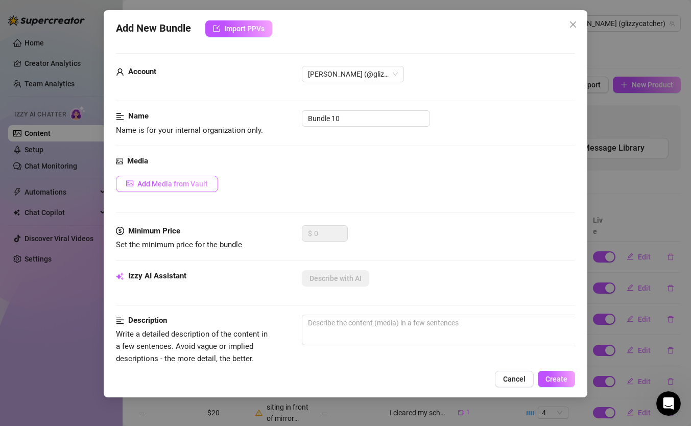
click at [167, 187] on span "Add Media from Vault" at bounding box center [172, 184] width 70 height 8
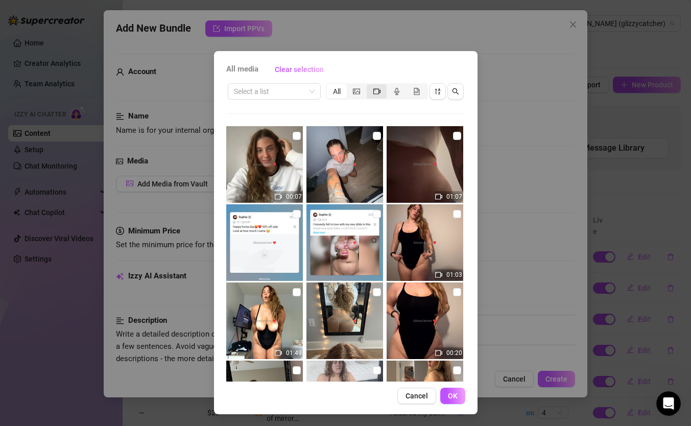
click at [374, 90] on icon "video-camera" at bounding box center [376, 91] width 7 height 7
click at [369, 86] on input "segmented control" at bounding box center [369, 86] width 0 height 0
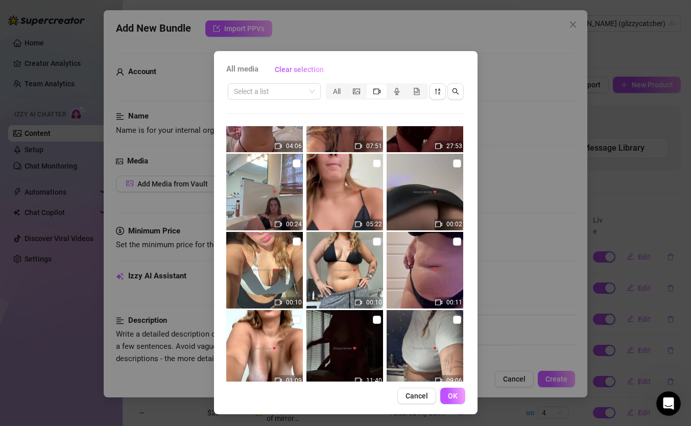
scroll to position [536, 0]
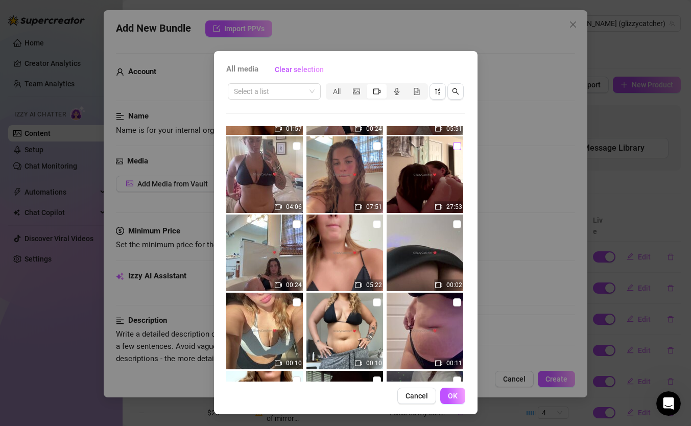
click at [453, 149] on input "checkbox" at bounding box center [457, 146] width 8 height 8
click at [449, 394] on span "OK" at bounding box center [453, 395] width 10 height 8
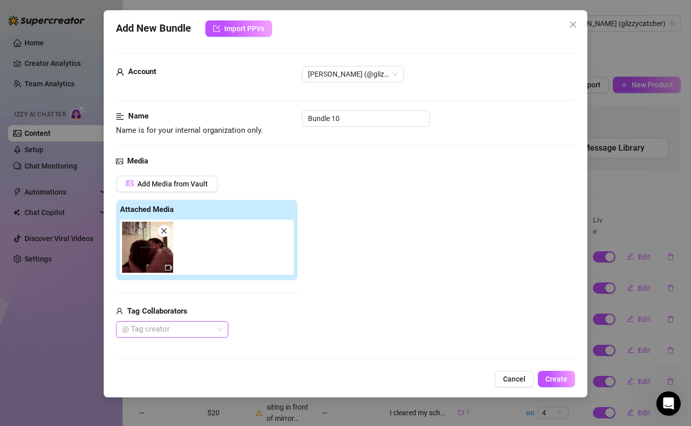
click at [195, 330] on div at bounding box center [166, 329] width 97 height 14
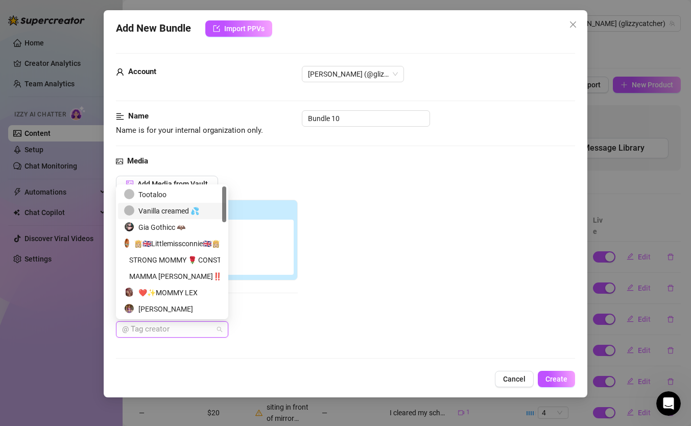
click at [164, 206] on div "Vanilla creamed 💦" at bounding box center [172, 210] width 96 height 11
click at [442, 157] on div "Media" at bounding box center [345, 161] width 459 height 12
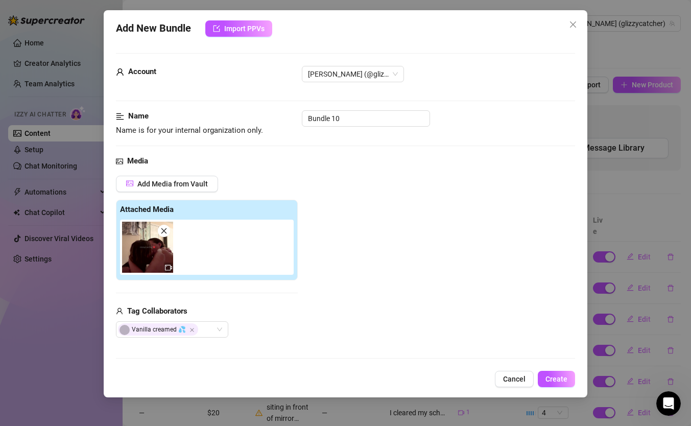
scroll to position [142, 0]
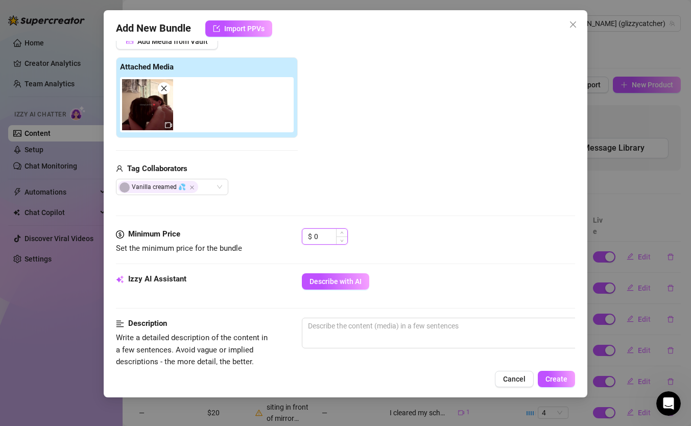
click at [326, 233] on input "0" at bounding box center [330, 236] width 33 height 15
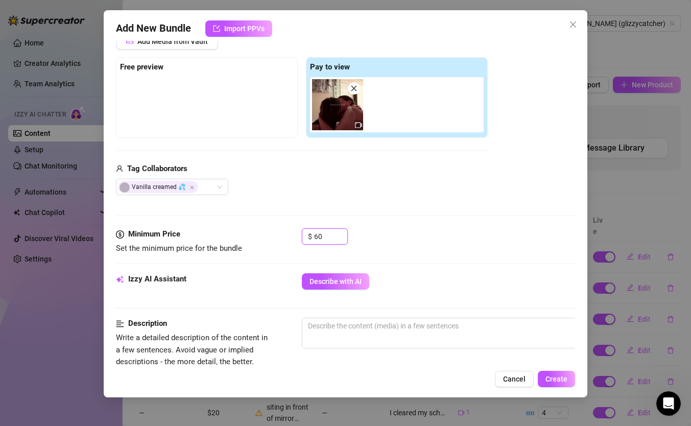
scroll to position [173, 0]
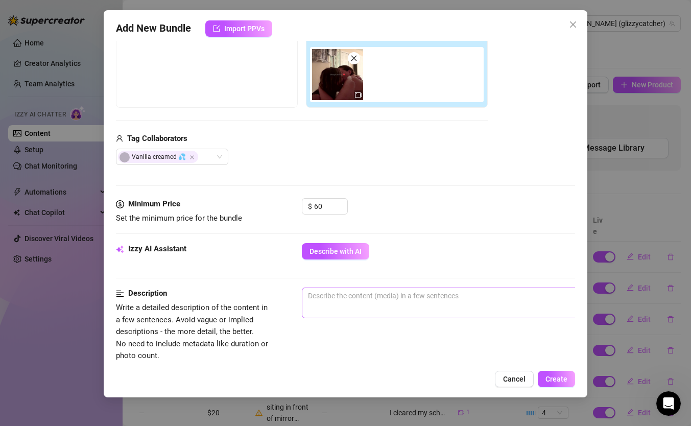
click at [367, 304] on span "0 / 1000" at bounding box center [480, 302] width 357 height 31
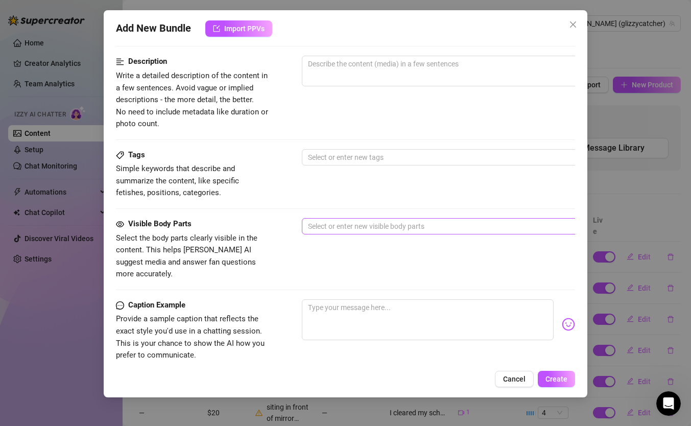
scroll to position [407, 0]
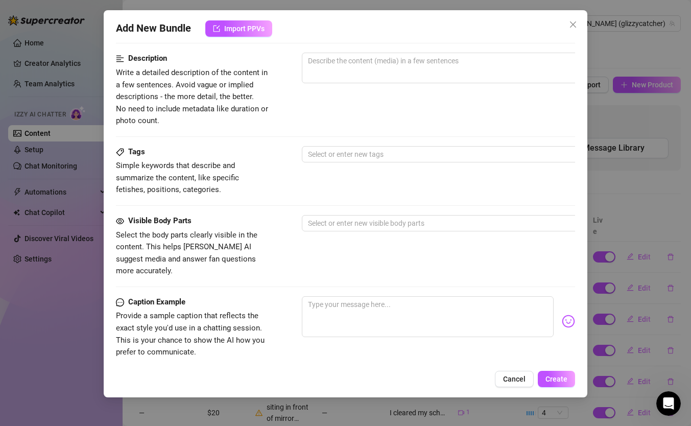
click at [359, 213] on div "Tags Simple keywords that describe and summarize the content, like specific fet…" at bounding box center [345, 180] width 459 height 69
click at [359, 222] on div at bounding box center [475, 223] width 342 height 14
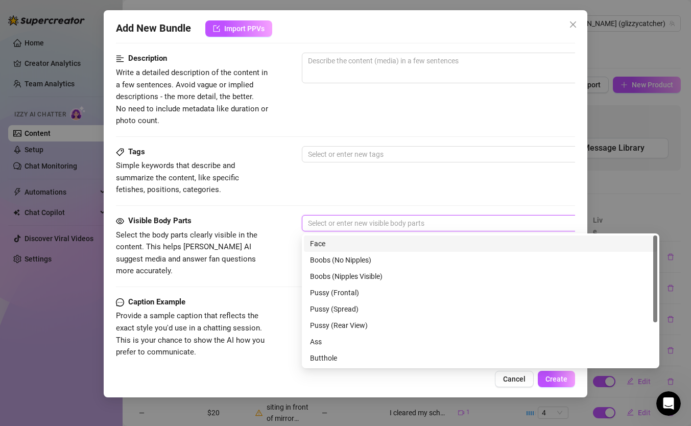
click at [351, 243] on div "Face" at bounding box center [480, 243] width 341 height 11
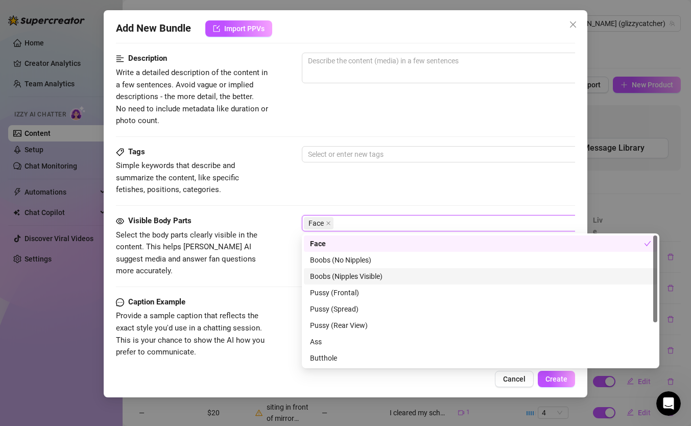
click at [352, 277] on div "Boobs (Nipples Visible)" at bounding box center [480, 276] width 341 height 11
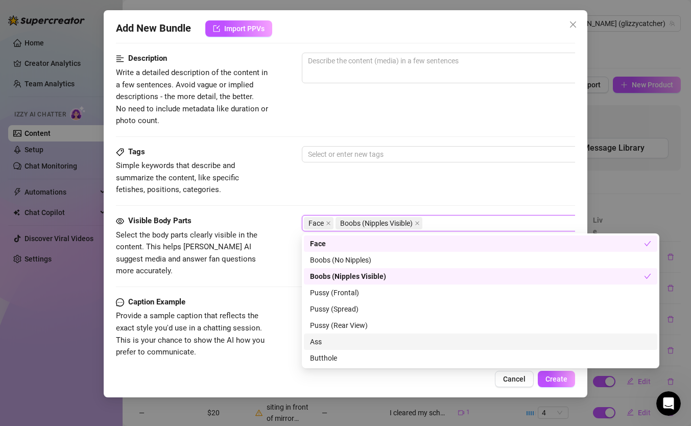
click at [257, 322] on span "Provide a sample caption that reflects the exact style you'd use in a chatting …" at bounding box center [192, 334] width 153 height 48
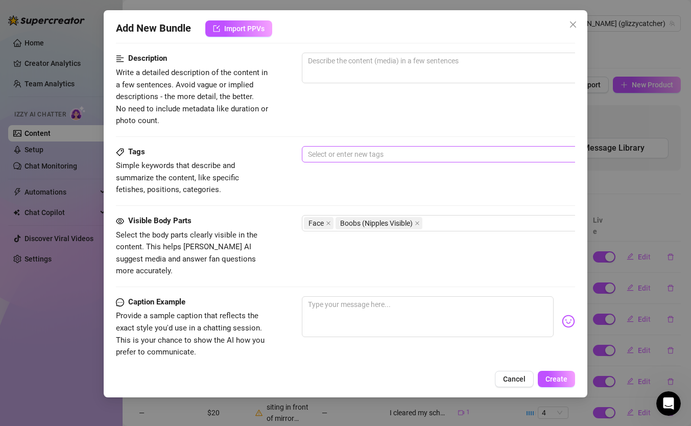
click at [372, 157] on div at bounding box center [475, 154] width 342 height 14
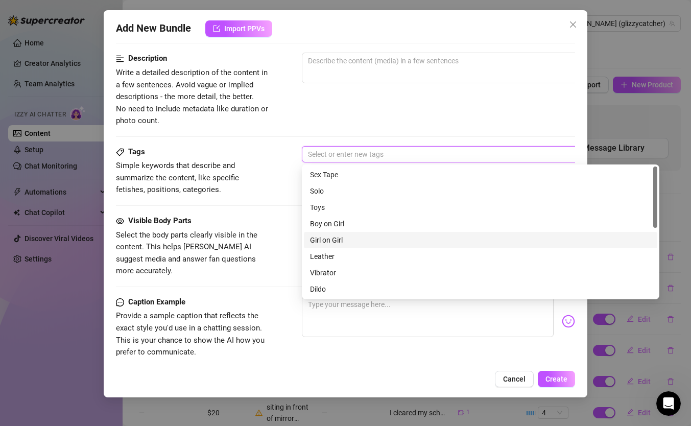
click at [330, 239] on div "Girl on Girl" at bounding box center [480, 239] width 341 height 11
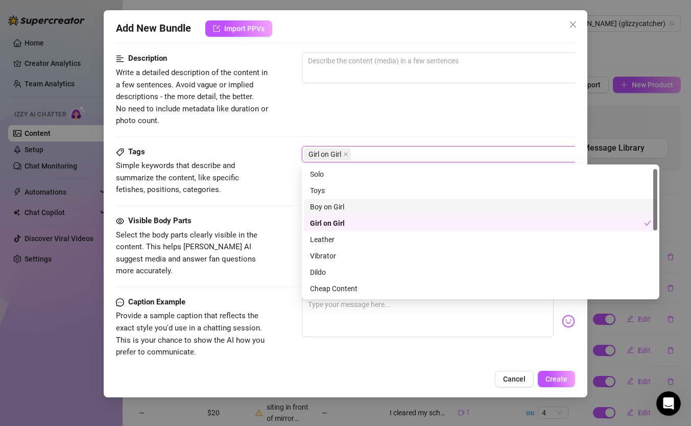
scroll to position [1, 0]
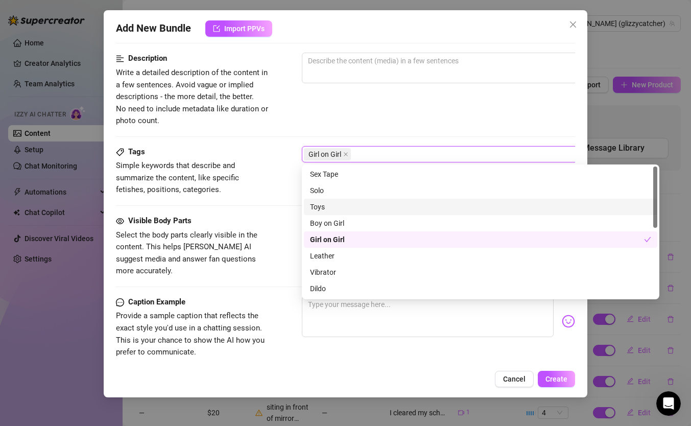
click at [326, 206] on div "Toys" at bounding box center [480, 206] width 341 height 11
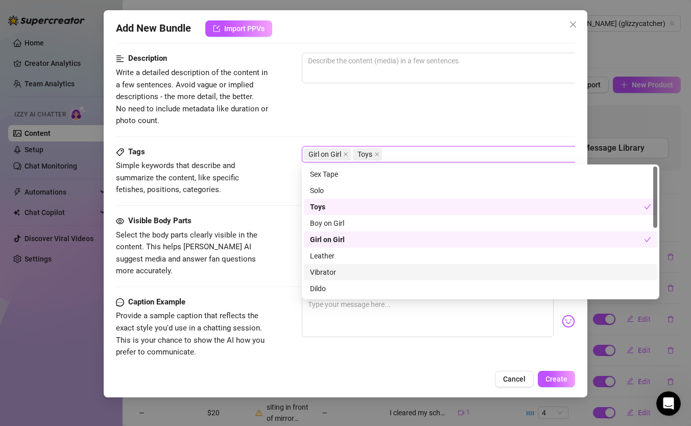
click at [328, 273] on div "Vibrator" at bounding box center [480, 271] width 341 height 11
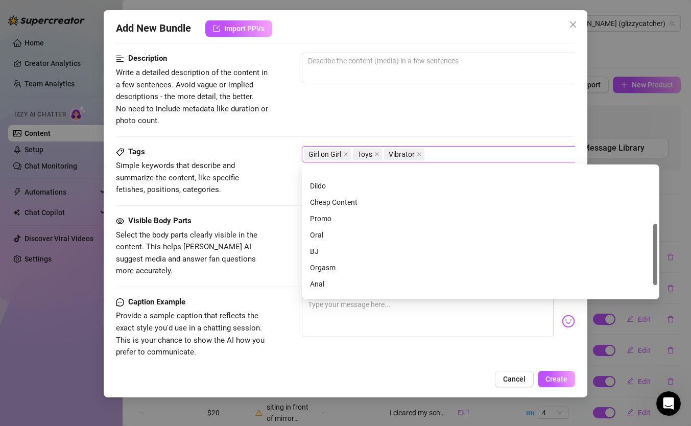
scroll to position [147, 0]
click at [328, 273] on div "Shower" at bounding box center [480, 272] width 341 height 11
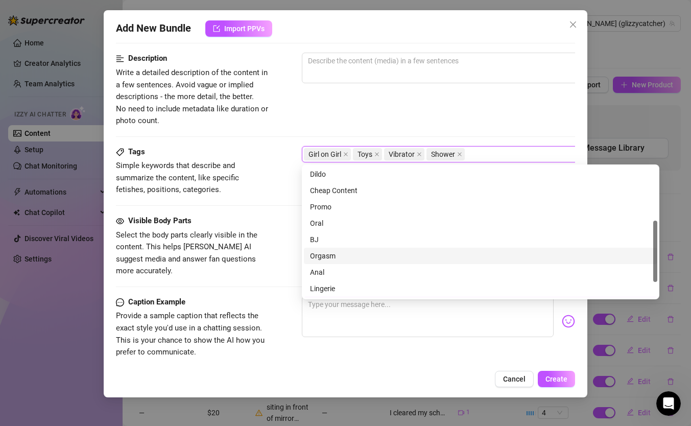
click at [325, 256] on div "Orgasm" at bounding box center [480, 255] width 341 height 11
click at [271, 223] on div "Visible Body Parts Select the body parts clearly visible in the content. This h…" at bounding box center [345, 246] width 459 height 62
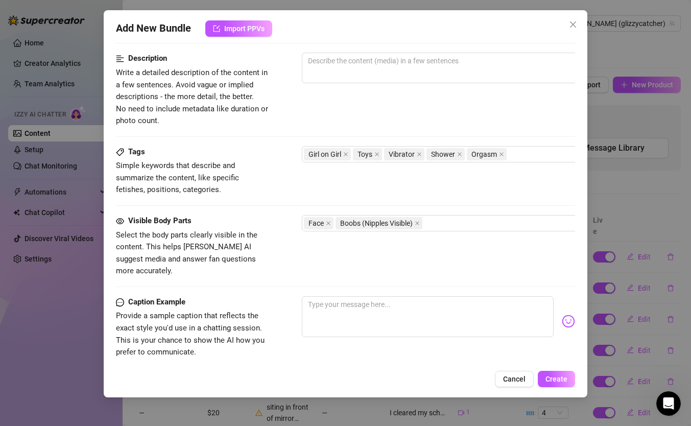
scroll to position [340, 0]
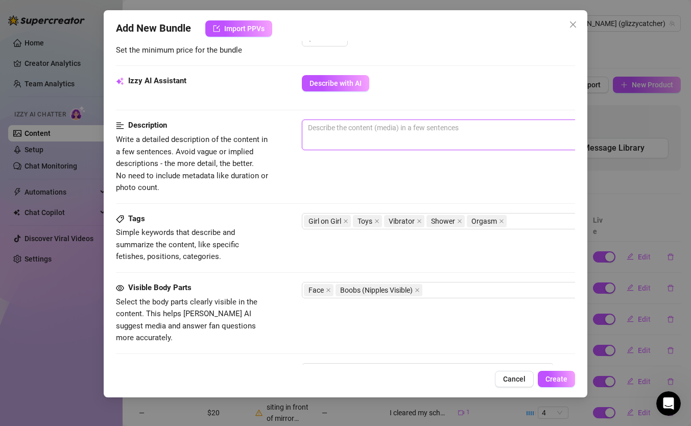
click at [374, 130] on textarea at bounding box center [480, 127] width 356 height 15
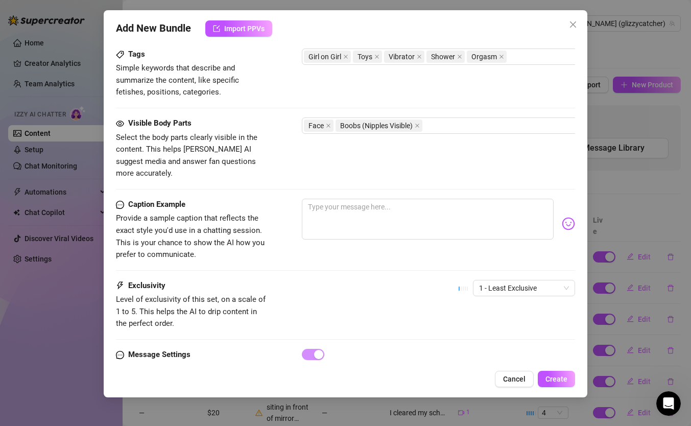
scroll to position [542, 0]
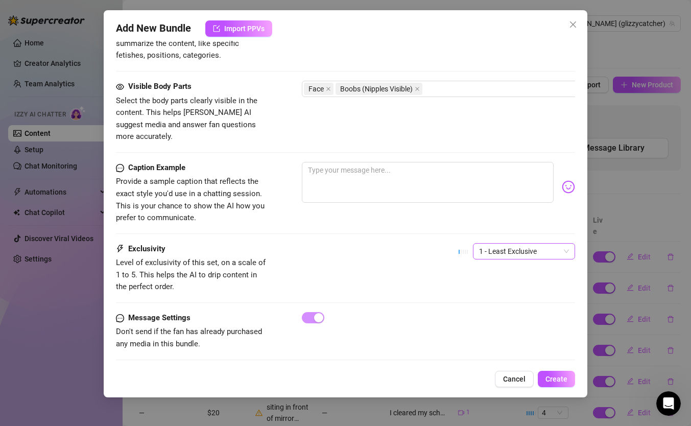
click at [505, 243] on span "1 - Least Exclusive" at bounding box center [524, 250] width 90 height 15
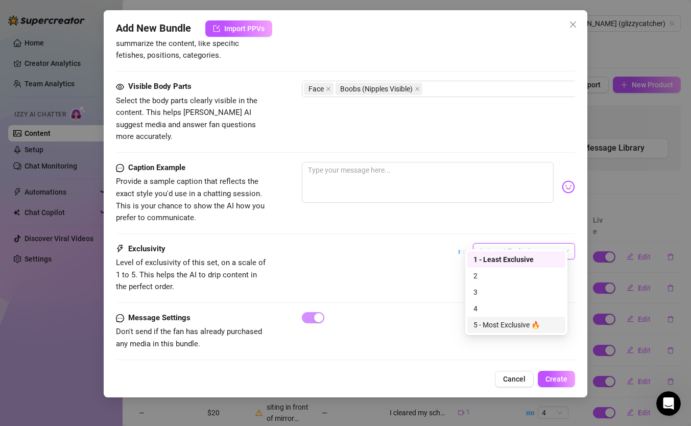
click at [498, 324] on div "5 - Most Exclusive 🔥" at bounding box center [516, 324] width 86 height 11
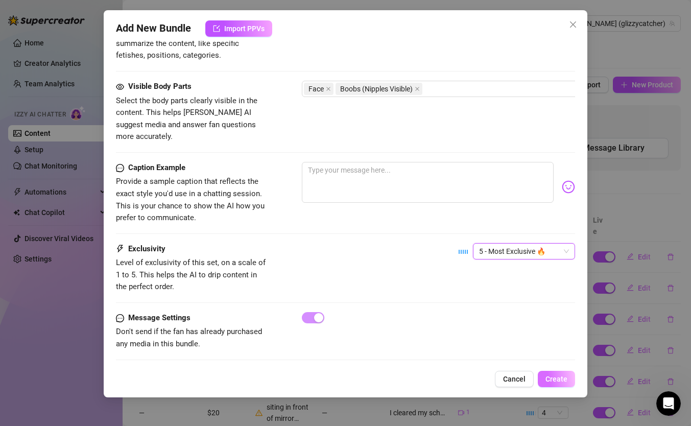
click at [555, 382] on span "Create" at bounding box center [556, 379] width 22 height 8
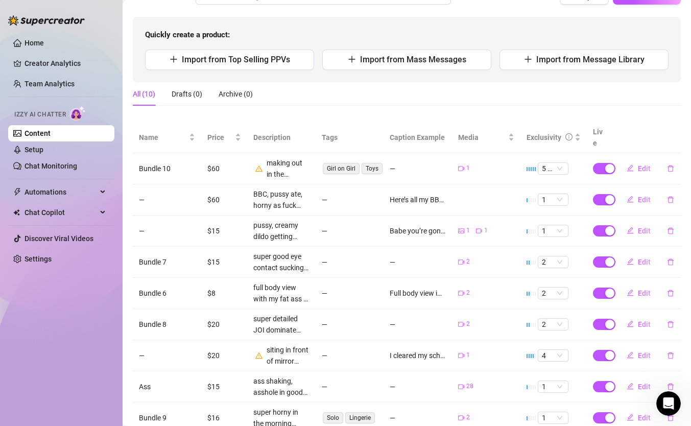
scroll to position [0, 0]
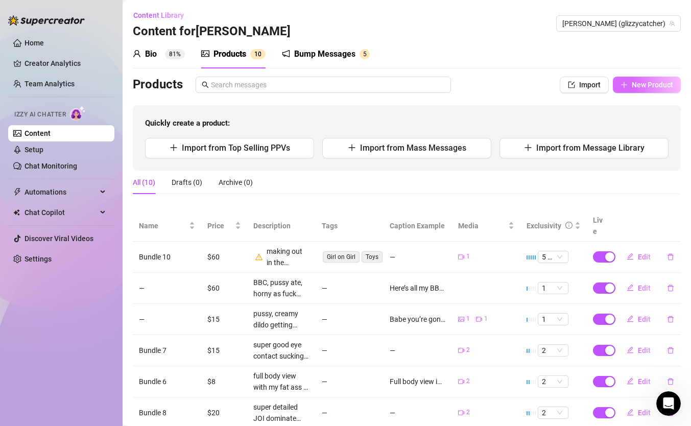
click at [642, 84] on span "New Product" at bounding box center [651, 85] width 41 height 8
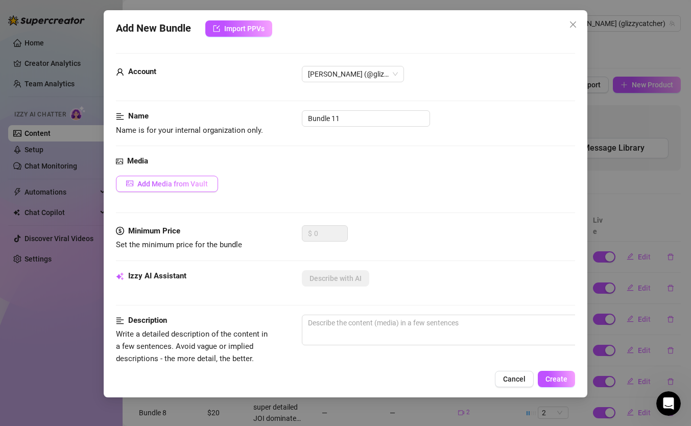
click at [164, 184] on span "Add Media from Vault" at bounding box center [172, 184] width 70 height 8
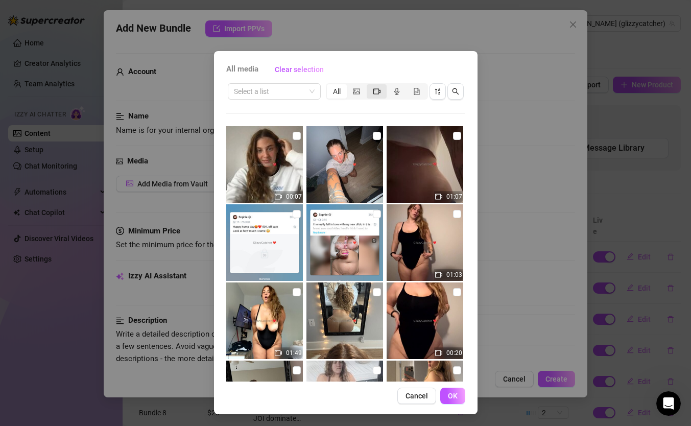
click at [378, 94] on div "segmented control" at bounding box center [376, 91] width 20 height 14
click at [369, 86] on input "segmented control" at bounding box center [369, 86] width 0 height 0
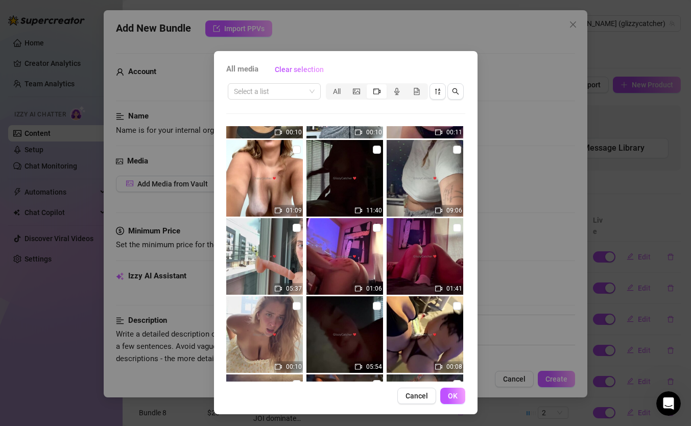
scroll to position [780, 0]
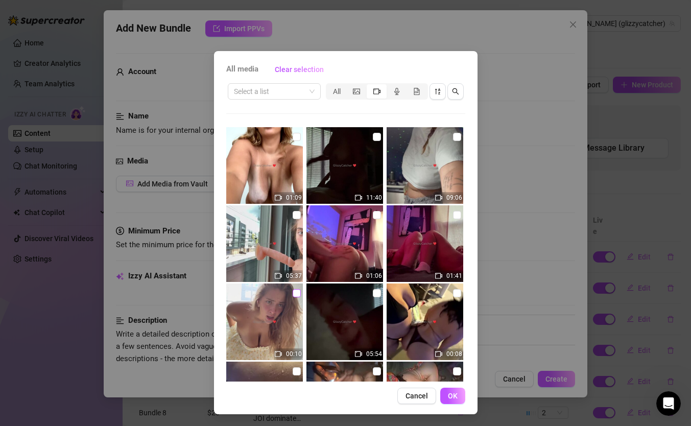
click at [292, 295] on input "checkbox" at bounding box center [296, 293] width 8 height 8
click at [292, 214] on input "checkbox" at bounding box center [296, 215] width 8 height 8
click at [451, 400] on button "OK" at bounding box center [452, 395] width 25 height 16
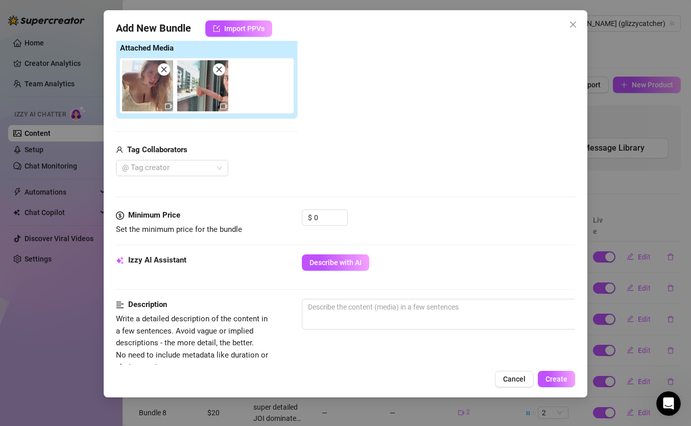
scroll to position [186, 0]
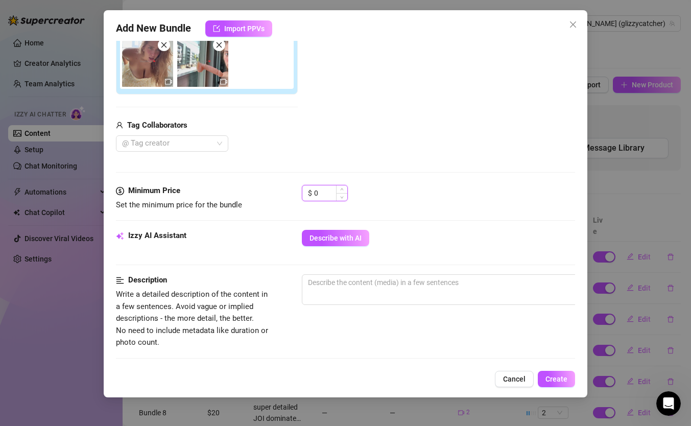
click at [331, 187] on input "0" at bounding box center [330, 192] width 33 height 15
click at [325, 193] on input "0" at bounding box center [330, 192] width 33 height 15
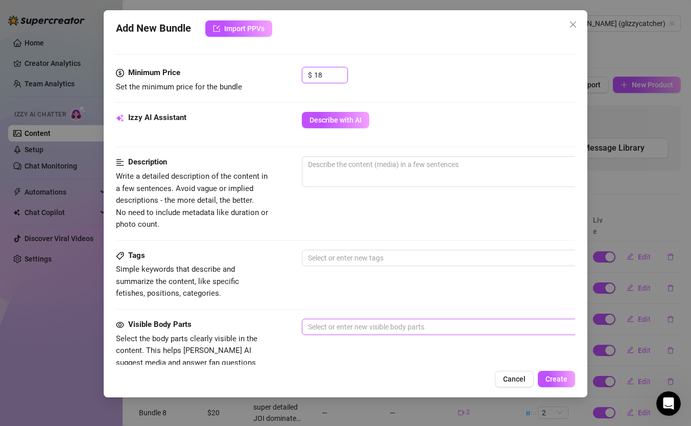
scroll to position [521, 0]
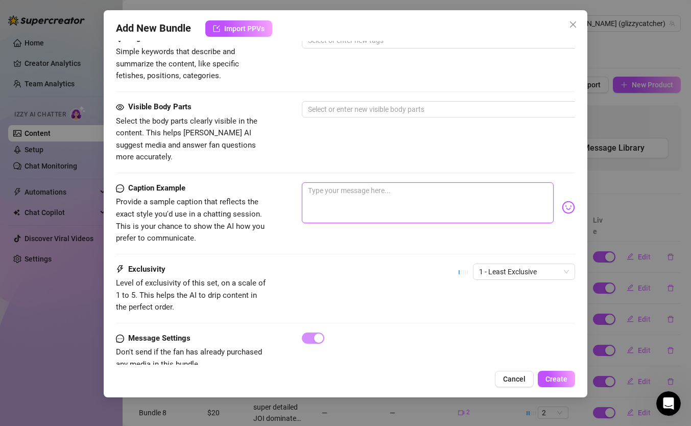
click at [365, 184] on textarea at bounding box center [428, 202] width 252 height 41
paste textarea "Honestly this is my fave video….Maybe this will help with that morning wood!! K…"
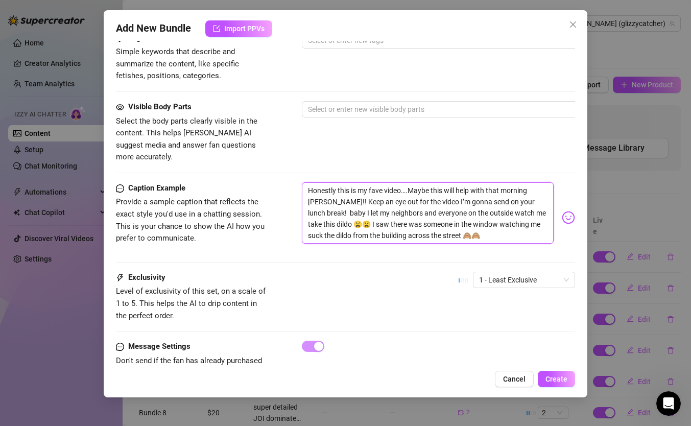
scroll to position [0, 0]
click at [381, 110] on div at bounding box center [475, 109] width 342 height 14
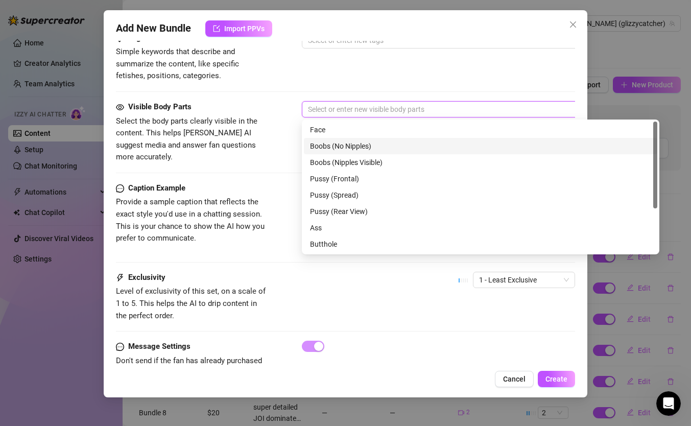
click at [352, 143] on div "Boobs (No Nipples)" at bounding box center [480, 145] width 341 height 11
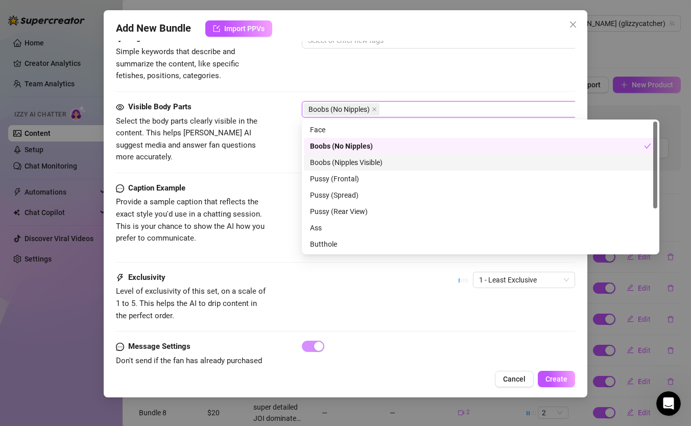
click at [355, 161] on div "Boobs (Nipples Visible)" at bounding box center [480, 162] width 341 height 11
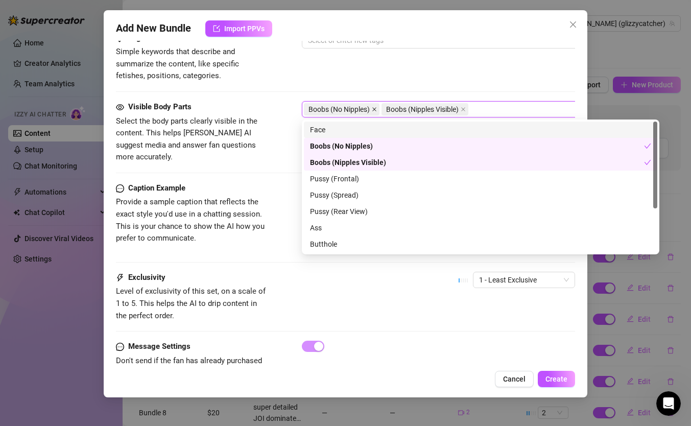
click at [377, 107] on icon "close" at bounding box center [374, 109] width 5 height 5
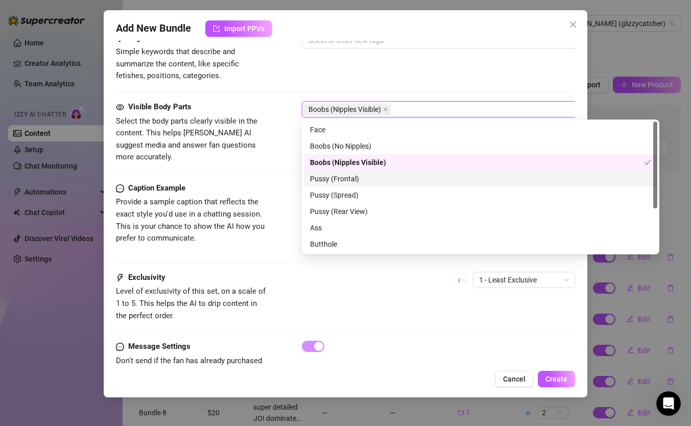
click at [348, 179] on div "Pussy (Frontal)" at bounding box center [480, 178] width 341 height 11
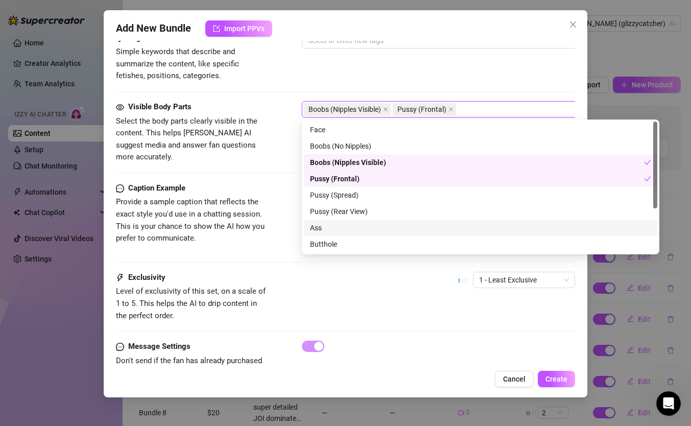
click at [334, 229] on div "Ass" at bounding box center [480, 227] width 341 height 11
click at [341, 219] on div "Ass" at bounding box center [480, 227] width 353 height 16
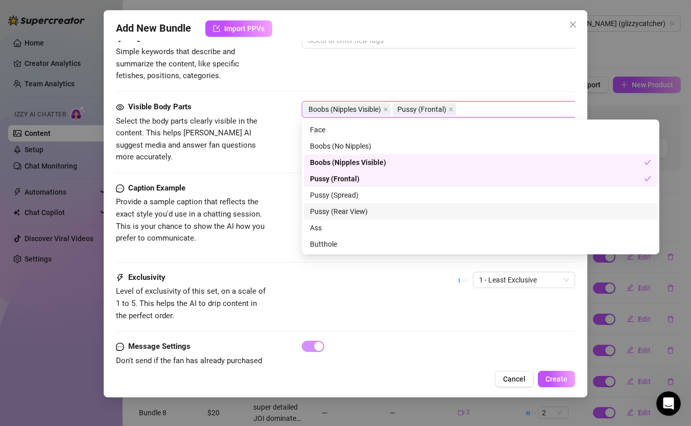
click at [341, 216] on div "Pussy (Rear View)" at bounding box center [480, 211] width 341 height 11
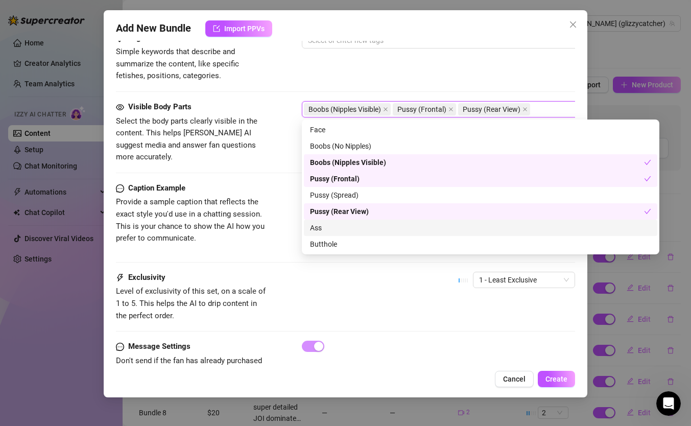
click at [341, 229] on div "Ass" at bounding box center [480, 227] width 341 height 11
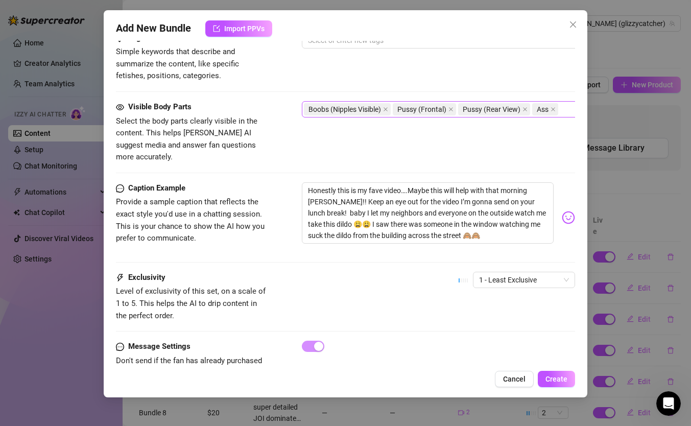
click at [275, 219] on div "Caption Example Provide a sample caption that reflects the exact style you'd us…" at bounding box center [345, 217] width 459 height 70
click at [524, 111] on icon "close" at bounding box center [524, 109] width 5 height 5
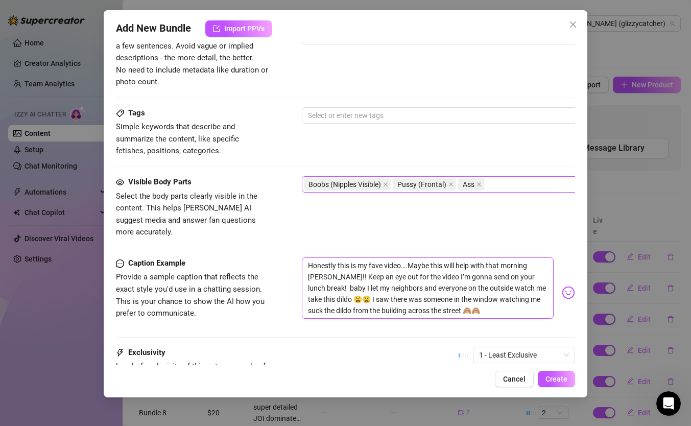
scroll to position [495, 0]
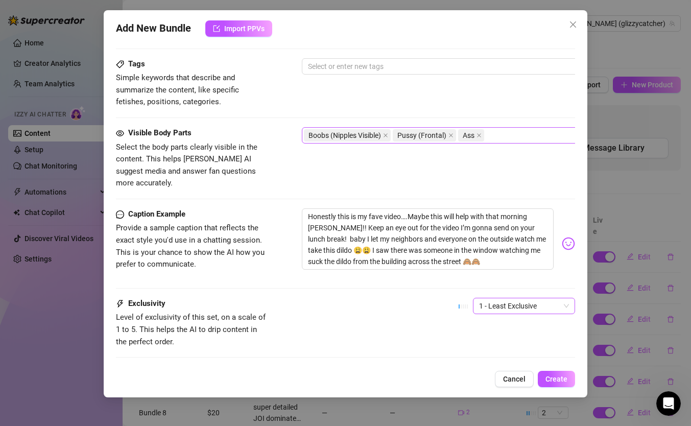
click at [509, 298] on span "1 - Least Exclusive" at bounding box center [524, 305] width 90 height 15
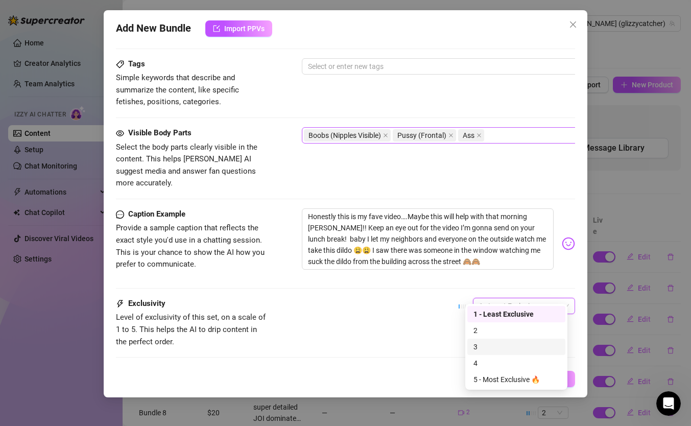
click at [495, 351] on div "3" at bounding box center [516, 346] width 86 height 11
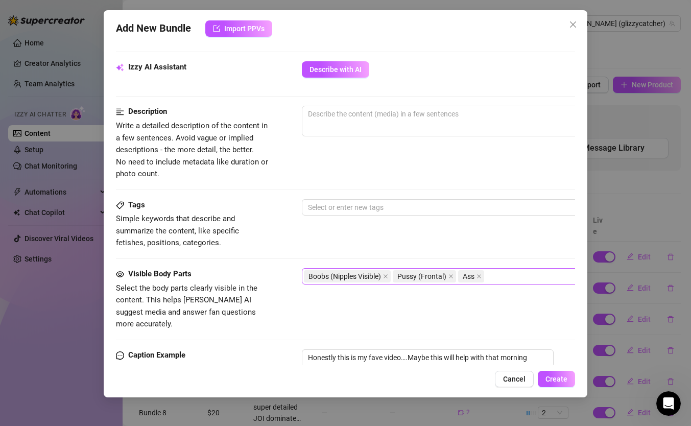
scroll to position [347, 0]
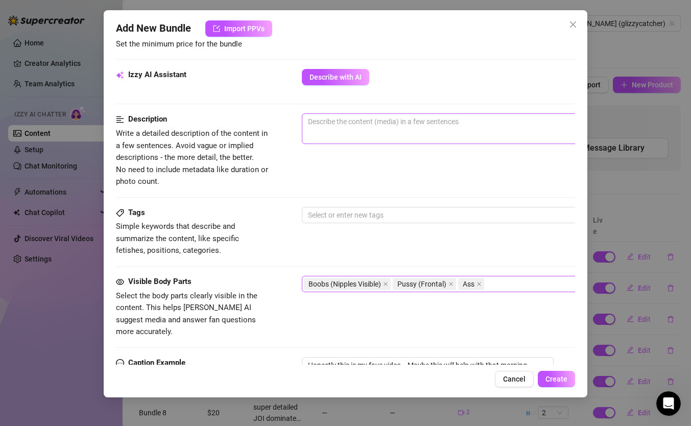
click at [351, 133] on span "0 / 1000" at bounding box center [480, 128] width 357 height 31
click at [347, 122] on textarea at bounding box center [480, 121] width 356 height 15
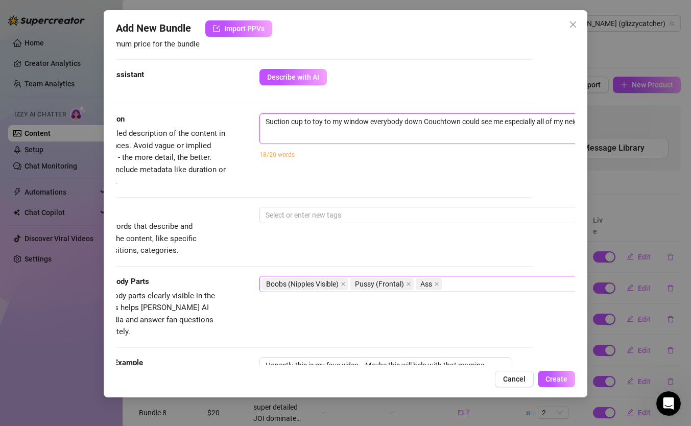
scroll to position [347, 75]
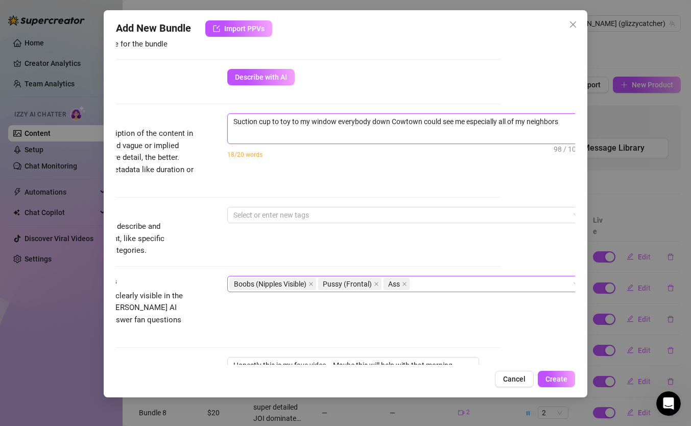
click at [404, 121] on textarea "Suction cup to toy to my window everybody down Cowtown could see me especially …" at bounding box center [406, 121] width 356 height 15
click at [544, 122] on textarea "Suction cup to toy to my window everybody down town could see me especially all…" at bounding box center [406, 121] width 356 height 15
click at [550, 123] on textarea "Suction cup to toy to my window everybody down town could see me especially all…" at bounding box center [406, 121] width 356 height 15
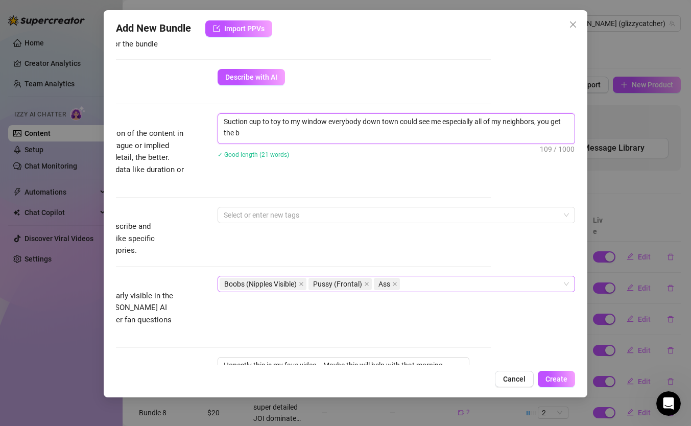
scroll to position [0, 0]
click at [383, 132] on textarea "Suction cup to toy to my window everybody down town could see me especially all…" at bounding box center [396, 127] width 356 height 27
click at [428, 137] on textarea "Suction cup to toy to my window everybody down town could see me especially all…" at bounding box center [396, 127] width 356 height 27
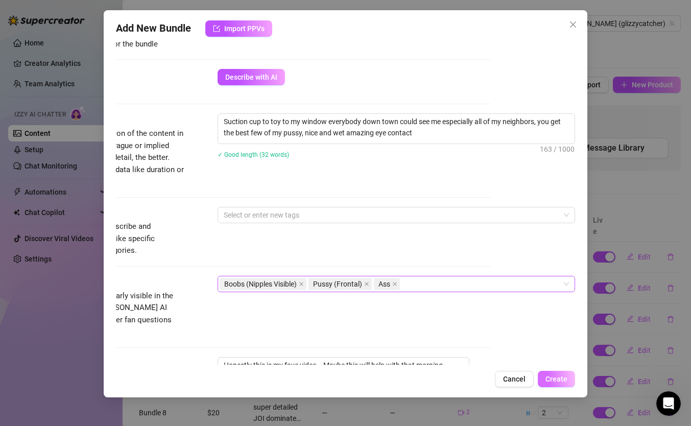
click at [560, 379] on span "Create" at bounding box center [556, 379] width 22 height 8
click at [562, 377] on span "Create" at bounding box center [556, 379] width 22 height 8
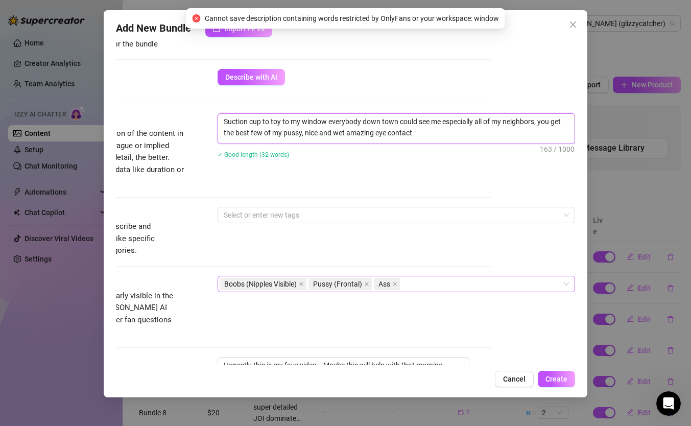
click at [310, 119] on textarea "Suction cup to toy to my window everybody down town could see me especially all…" at bounding box center [396, 127] width 356 height 27
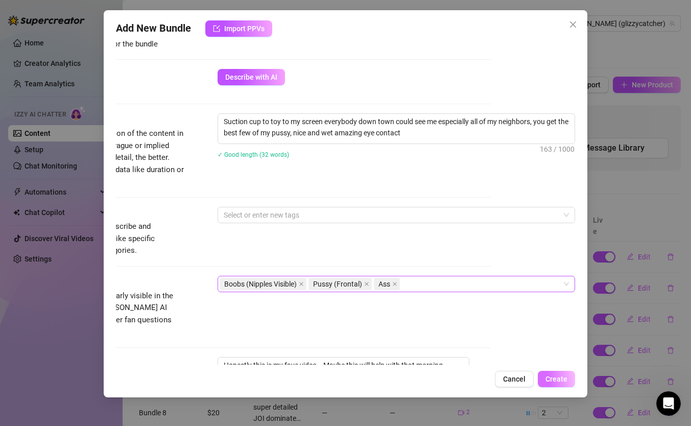
click at [565, 381] on span "Create" at bounding box center [556, 379] width 22 height 8
click at [393, 172] on div "Description Write a detailed description of the content in a few sentences. Avo…" at bounding box center [261, 150] width 459 height 74
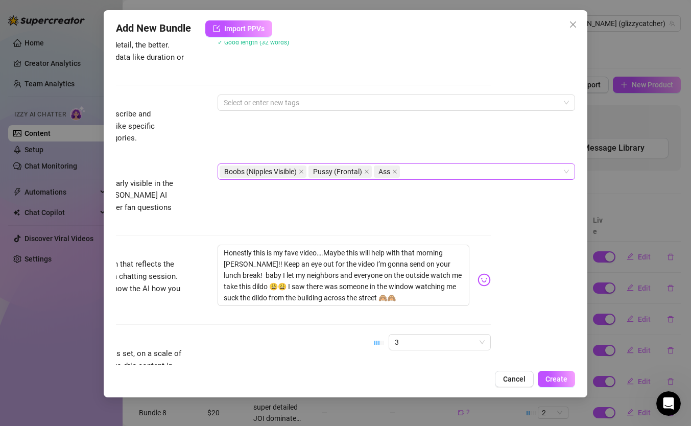
scroll to position [489, 84]
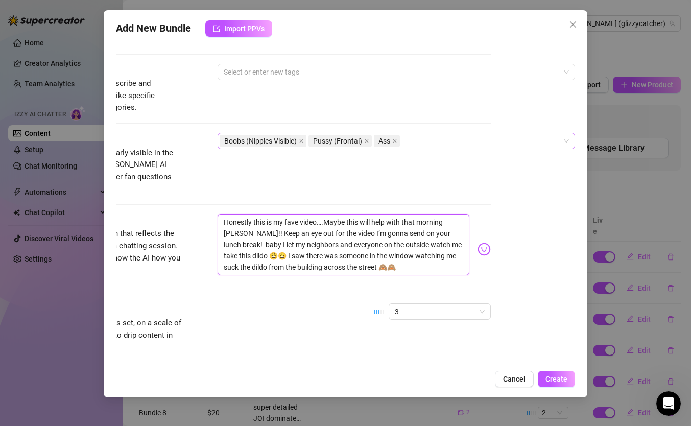
click at [376, 244] on textarea "Honestly this is my fave video….Maybe this will help with that morning wood!! K…" at bounding box center [343, 244] width 252 height 61
click at [563, 381] on span "Create" at bounding box center [556, 379] width 22 height 8
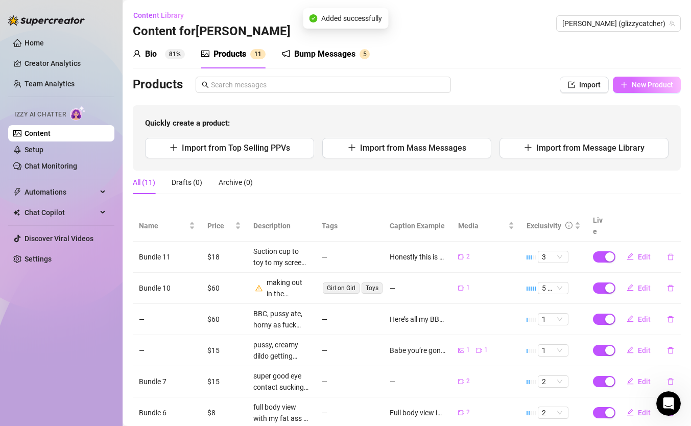
click at [649, 79] on button "New Product" at bounding box center [646, 85] width 68 height 16
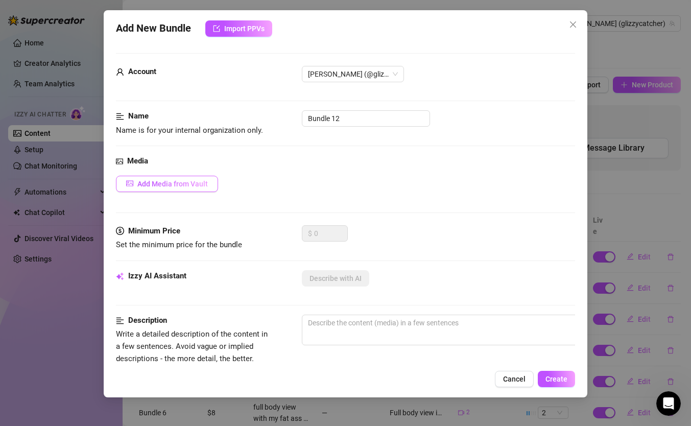
click at [186, 185] on span "Add Media from Vault" at bounding box center [172, 184] width 70 height 8
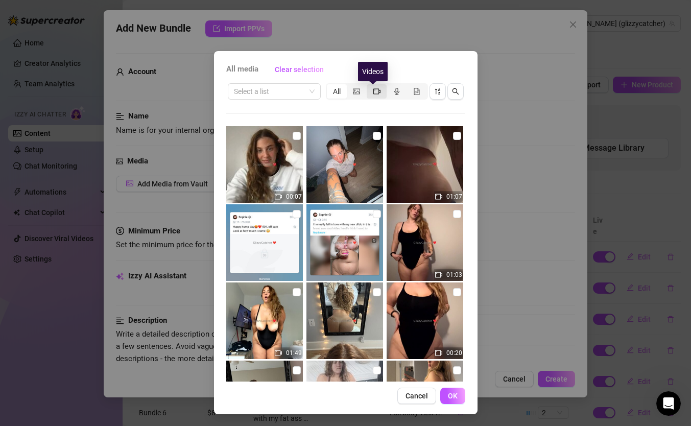
click at [373, 93] on icon "video-camera" at bounding box center [376, 91] width 7 height 6
click at [369, 86] on input "segmented control" at bounding box center [369, 86] width 0 height 0
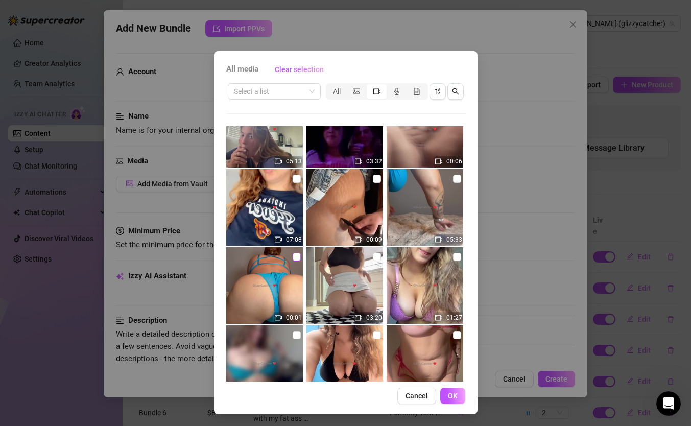
scroll to position [1205, 0]
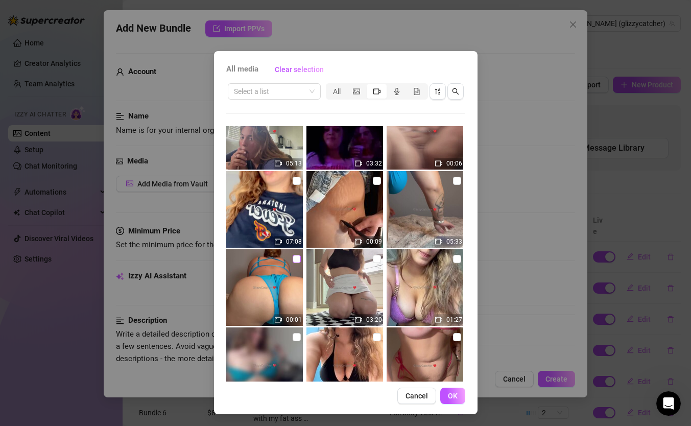
click at [292, 259] on input "checkbox" at bounding box center [296, 259] width 8 height 8
click at [453, 181] on input "checkbox" at bounding box center [457, 181] width 8 height 8
click at [450, 397] on span "OK" at bounding box center [453, 395] width 10 height 8
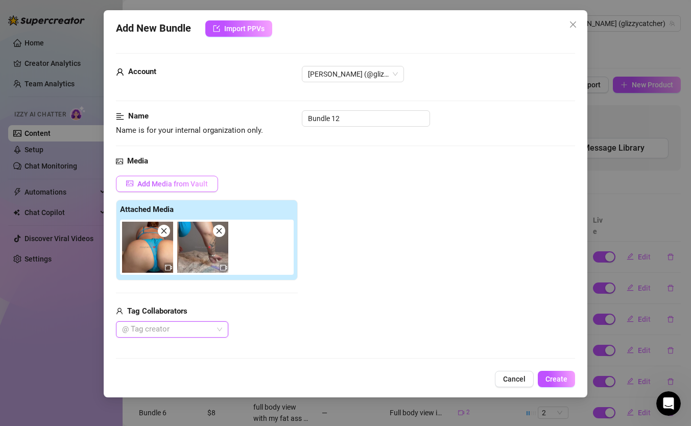
click at [180, 182] on span "Add Media from Vault" at bounding box center [172, 184] width 70 height 8
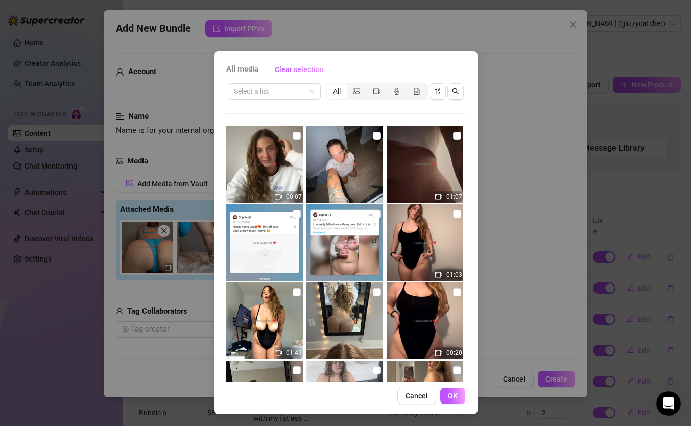
click at [176, 120] on div "All media Clear selection Select a list All 00:07 01:07 01:03 01:49 00:20 05:04…" at bounding box center [345, 213] width 691 height 426
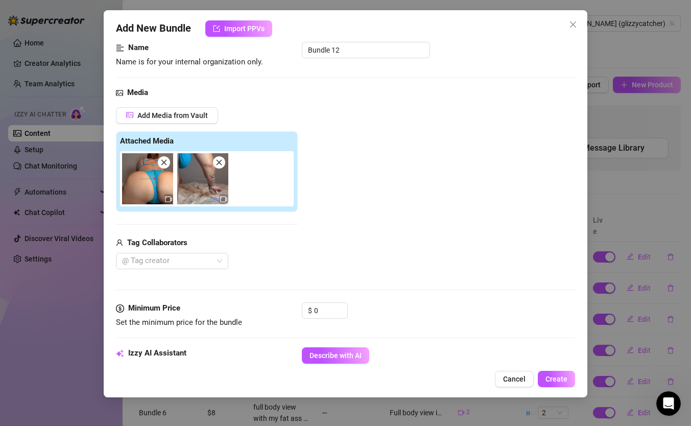
scroll to position [77, 0]
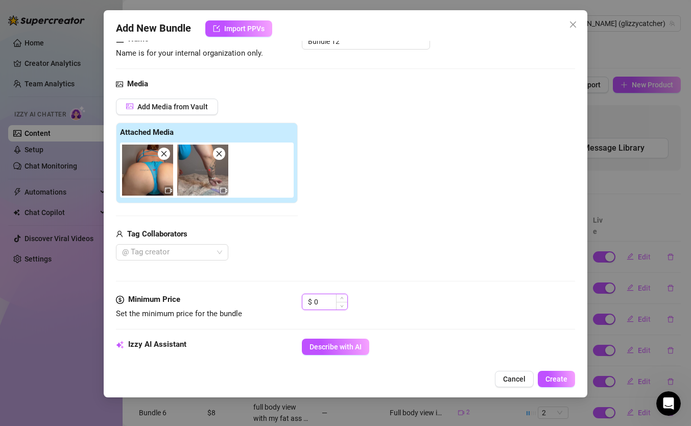
click at [331, 301] on input "0" at bounding box center [330, 301] width 33 height 15
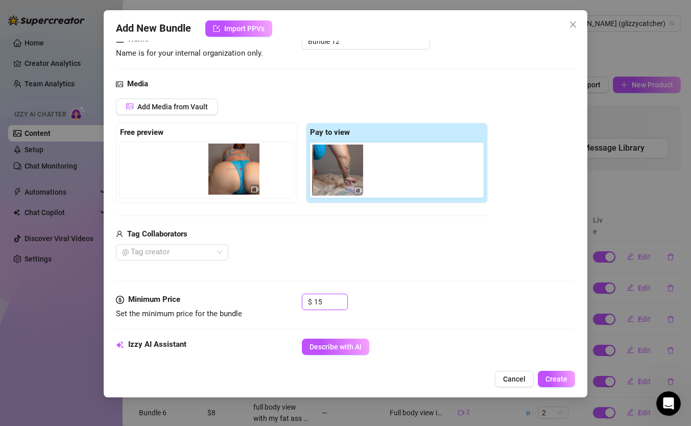
drag, startPoint x: 336, startPoint y: 171, endPoint x: 228, endPoint y: 170, distance: 108.7
click at [228, 170] on div "Free preview Pay to view" at bounding box center [302, 162] width 372 height 81
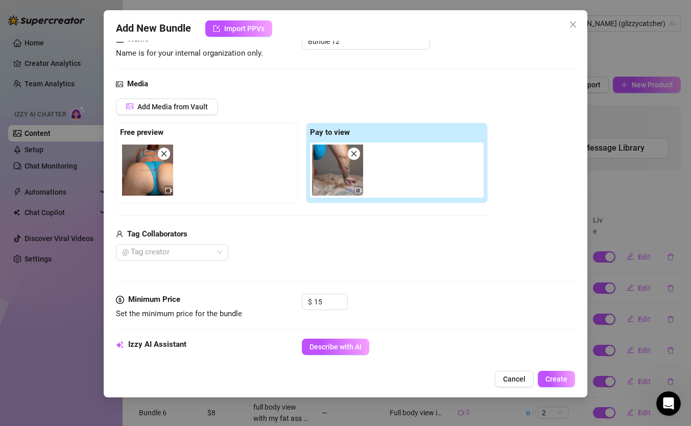
click at [281, 256] on div "@ Tag creator" at bounding box center [302, 252] width 372 height 16
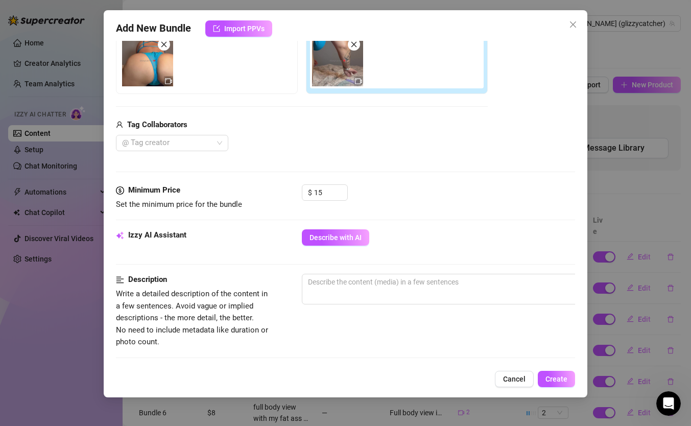
scroll to position [200, 0]
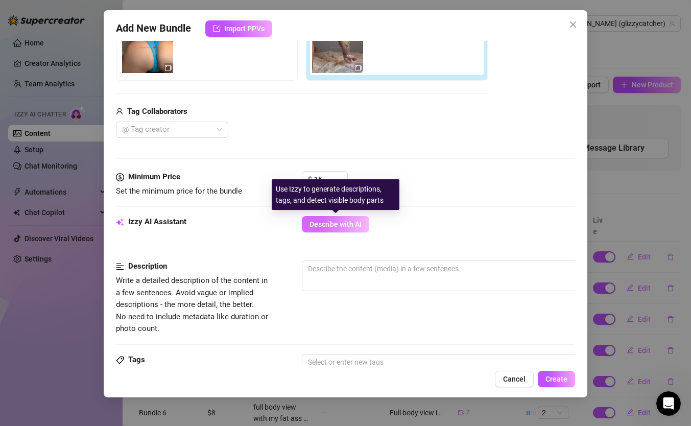
click at [358, 224] on span "Describe with AI" at bounding box center [335, 224] width 52 height 8
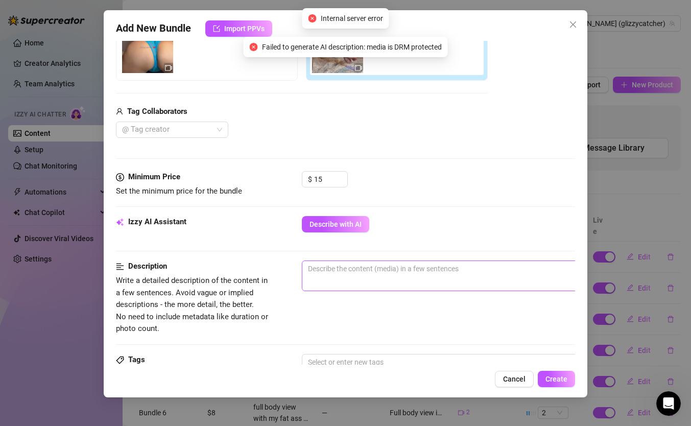
click at [356, 277] on span "0 / 1000" at bounding box center [480, 275] width 357 height 31
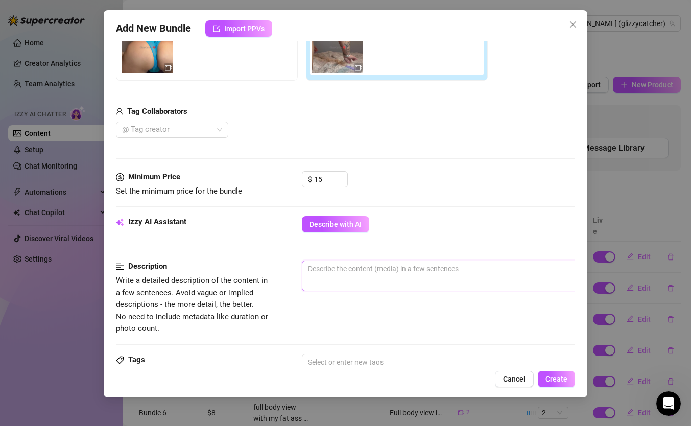
click at [351, 272] on textarea at bounding box center [480, 268] width 356 height 15
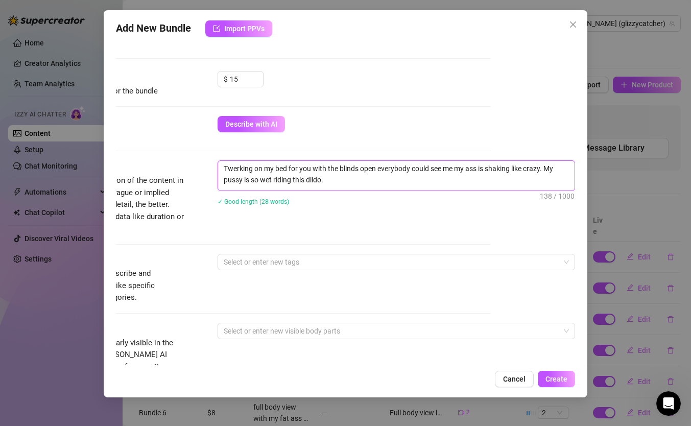
scroll to position [330, 0]
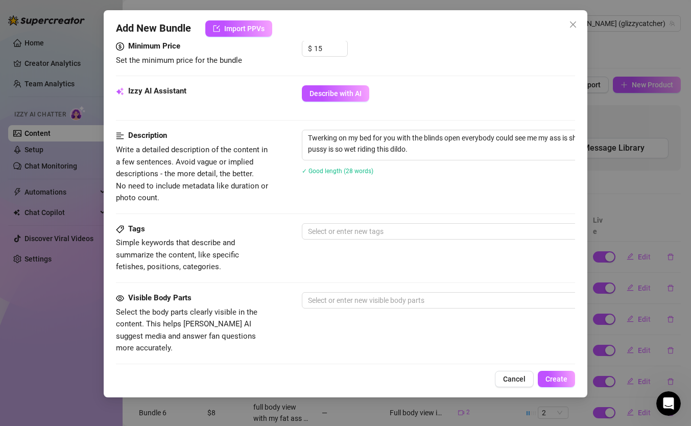
click at [437, 261] on div "Tags Simple keywords that describe and summarize the content, like specific fet…" at bounding box center [345, 248] width 459 height 50
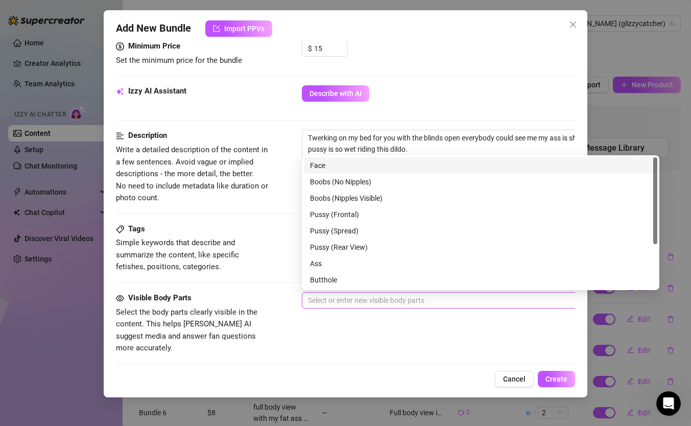
click at [413, 304] on div at bounding box center [475, 300] width 342 height 14
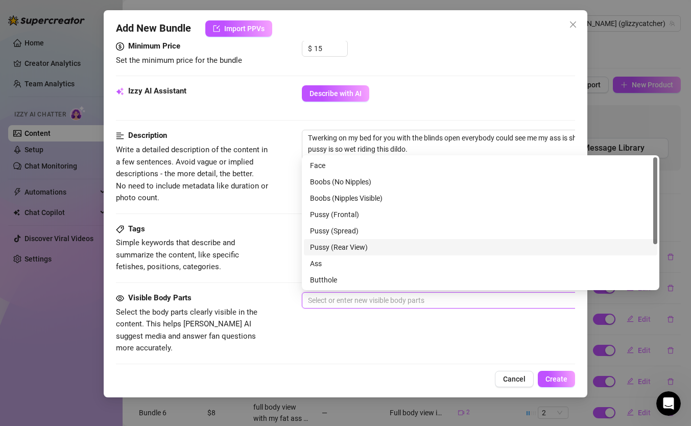
click at [347, 249] on div "Pussy (Rear View)" at bounding box center [480, 246] width 341 height 11
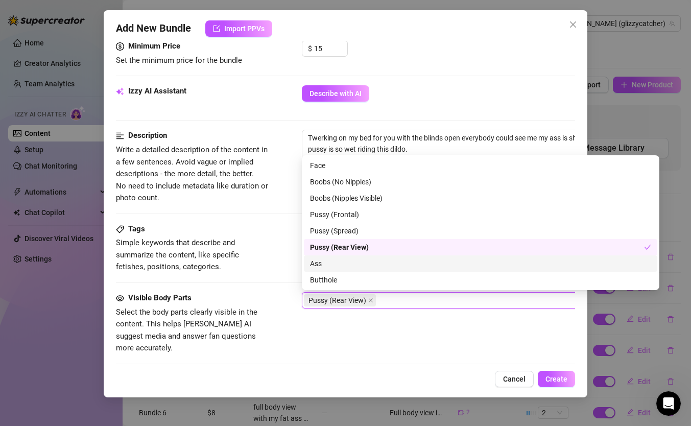
click at [333, 266] on div "Ass" at bounding box center [480, 263] width 341 height 11
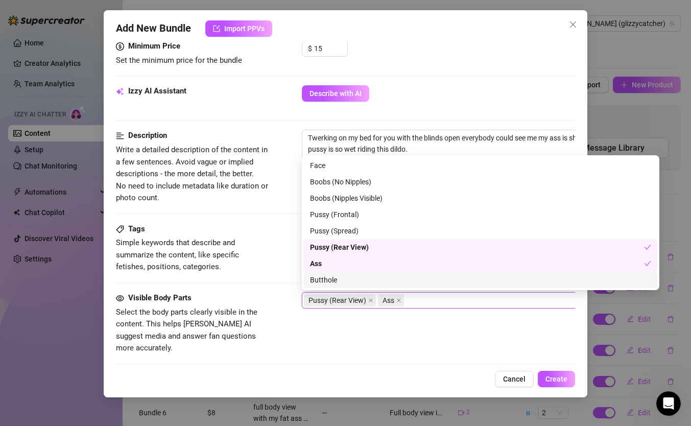
click at [405, 363] on div at bounding box center [345, 363] width 459 height 1
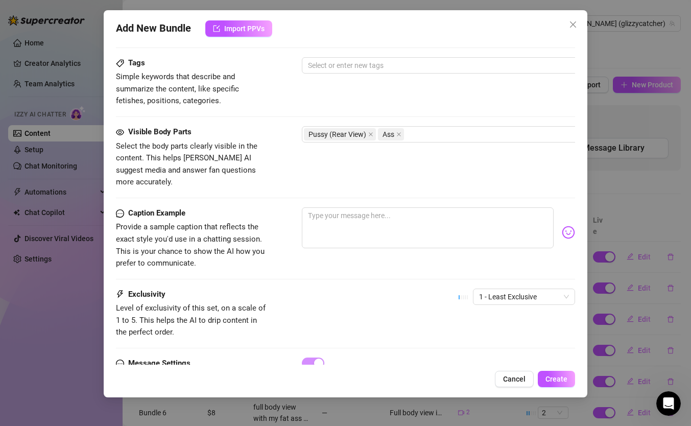
scroll to position [542, 0]
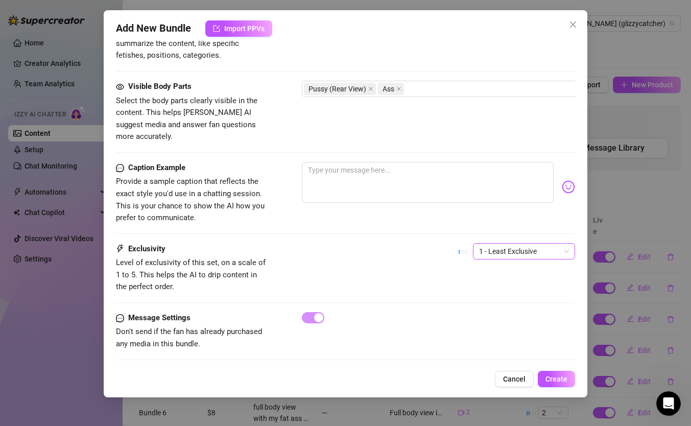
click at [525, 243] on span "1 - Least Exclusive" at bounding box center [524, 250] width 90 height 15
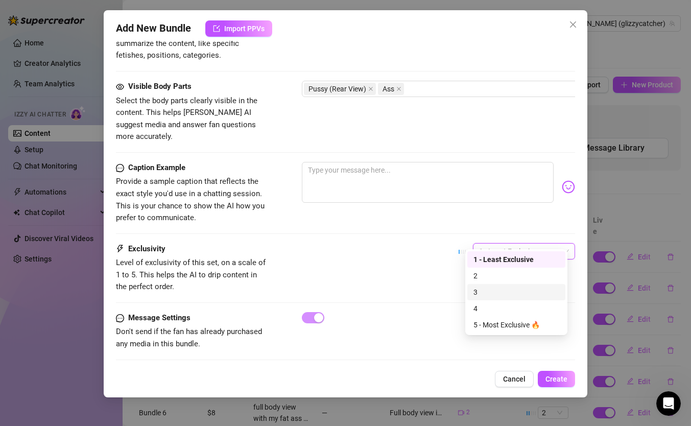
click at [495, 291] on div "3" at bounding box center [516, 291] width 86 height 11
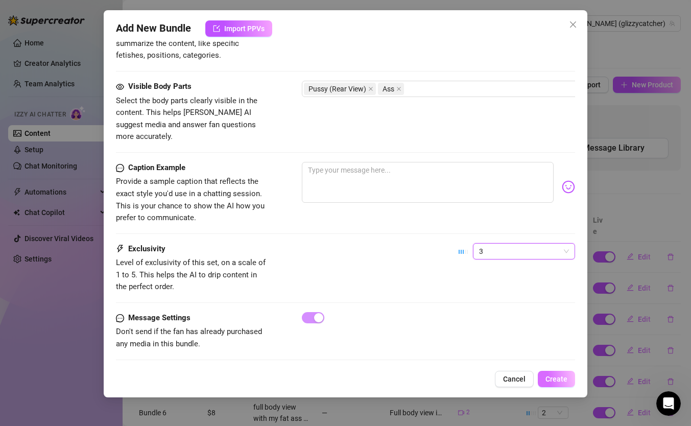
click at [554, 375] on span "Create" at bounding box center [556, 379] width 22 height 8
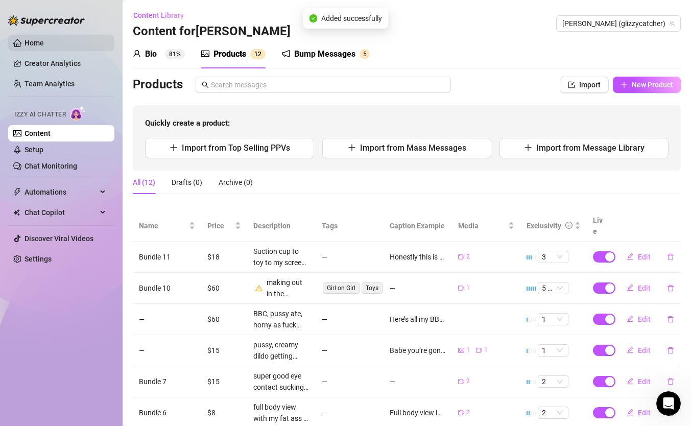
click at [44, 40] on link "Home" at bounding box center [33, 43] width 19 height 8
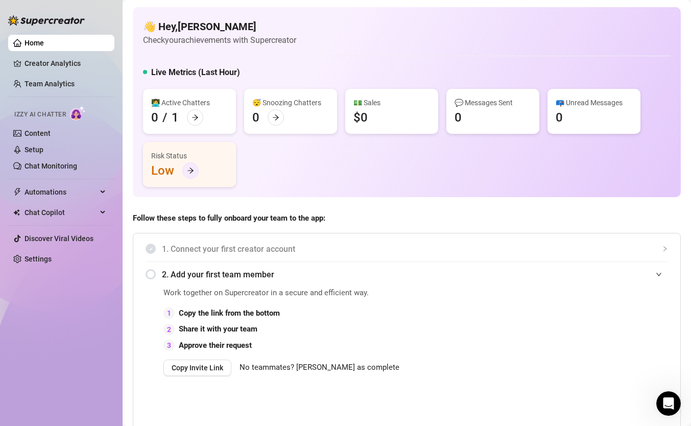
click at [194, 173] on div at bounding box center [190, 170] width 16 height 16
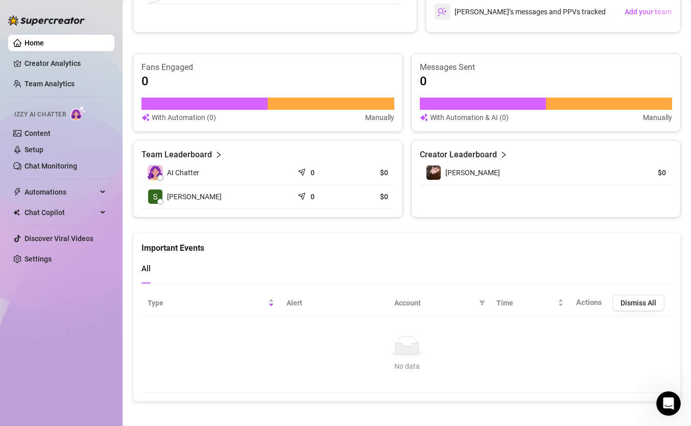
scroll to position [600, 0]
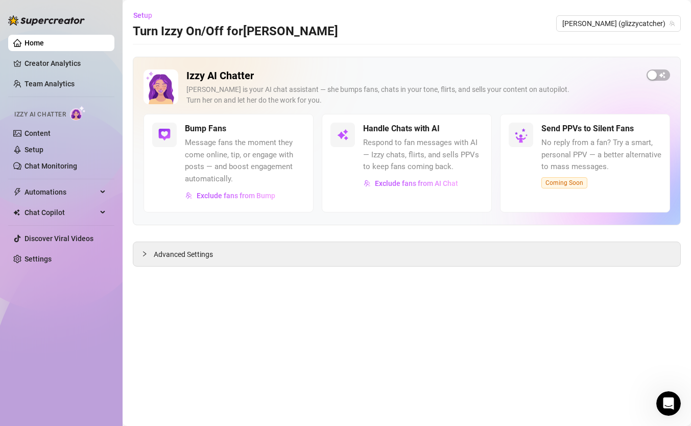
click at [660, 68] on div "Izzy AI Chatter Izzy is your AI chat assistant — she bumps fans, chats in your …" at bounding box center [407, 141] width 548 height 168
click at [657, 77] on span "button" at bounding box center [657, 74] width 23 height 11
click at [467, 132] on div "button" at bounding box center [465, 128] width 9 height 9
click at [419, 188] on button "Exclude fans from AI Chat" at bounding box center [410, 183] width 95 height 16
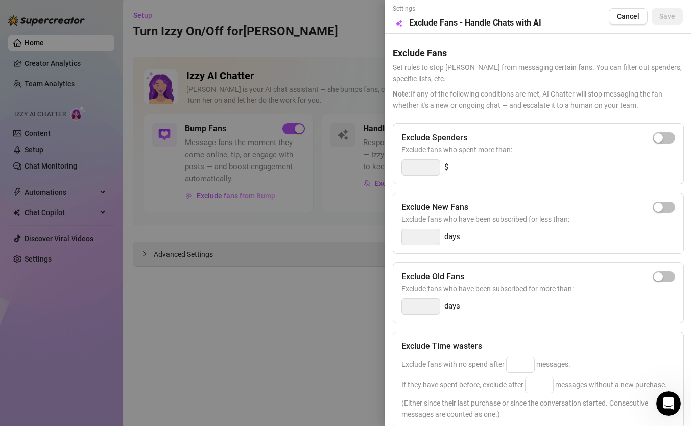
click at [281, 332] on div at bounding box center [345, 213] width 691 height 426
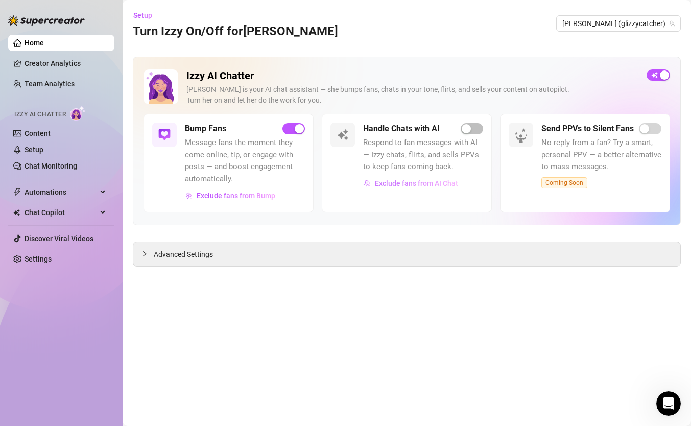
click at [436, 181] on span "Exclude fans from AI Chat" at bounding box center [416, 183] width 83 height 8
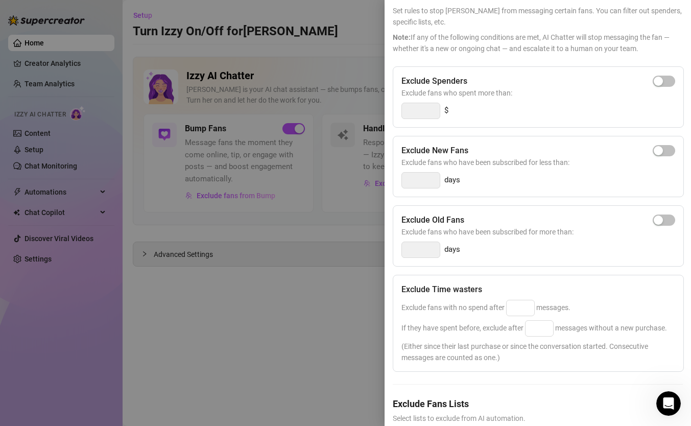
scroll to position [65, 0]
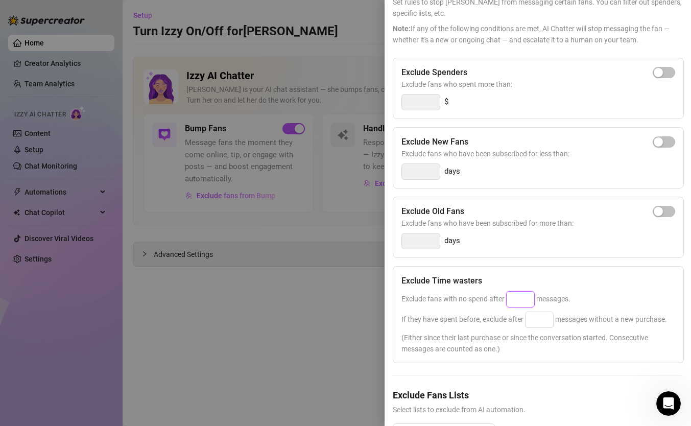
click at [521, 296] on input at bounding box center [520, 298] width 28 height 15
click at [543, 319] on input at bounding box center [539, 319] width 28 height 15
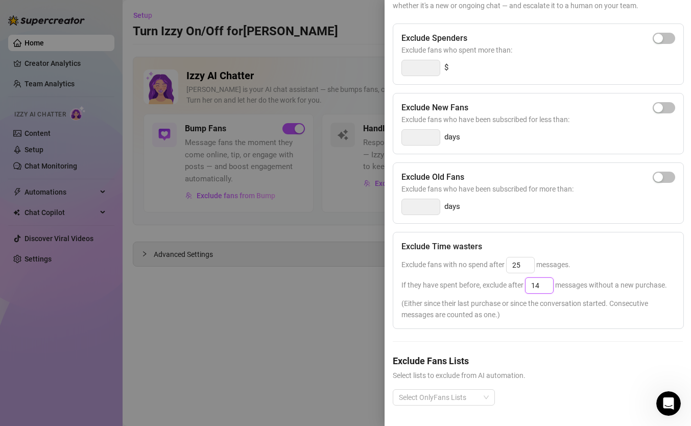
scroll to position [118, 0]
click at [469, 390] on div at bounding box center [438, 397] width 87 height 14
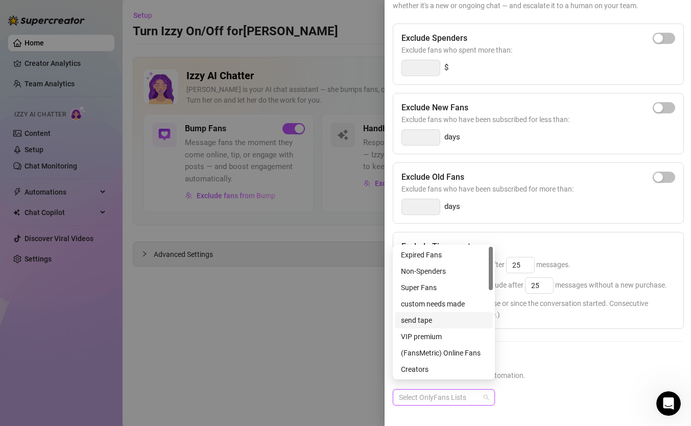
click at [544, 354] on h5 "Exclude Fans Lists" at bounding box center [538, 361] width 290 height 14
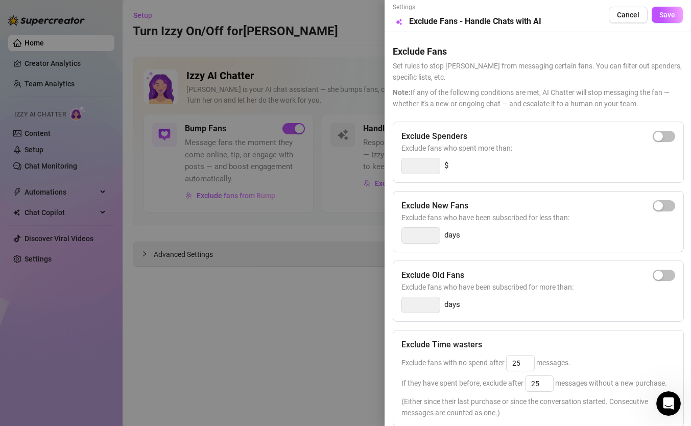
scroll to position [0, 0]
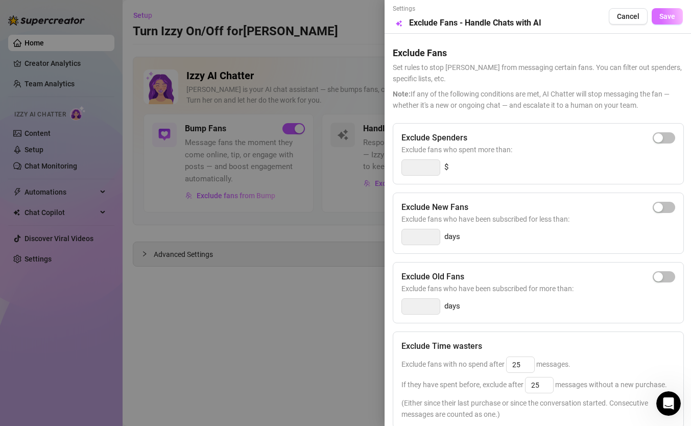
click at [661, 19] on span "Save" at bounding box center [667, 16] width 16 height 8
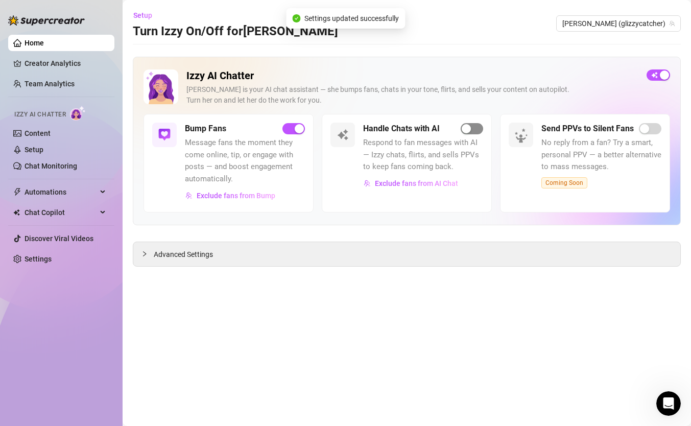
click at [465, 127] on div "button" at bounding box center [465, 128] width 9 height 9
click at [663, 400] on icon "Open Intercom Messenger" at bounding box center [666, 402] width 17 height 17
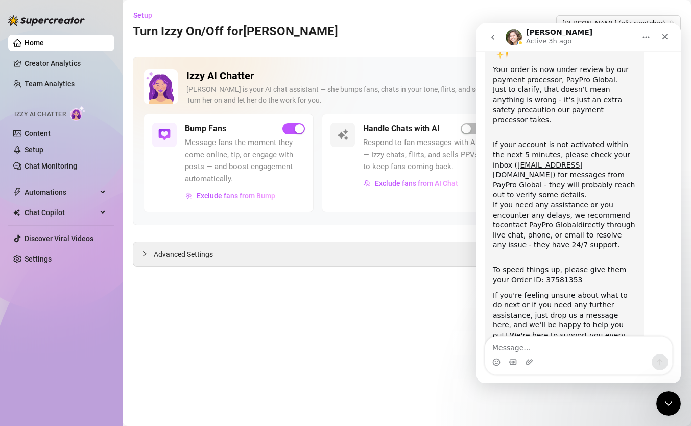
scroll to position [92, 0]
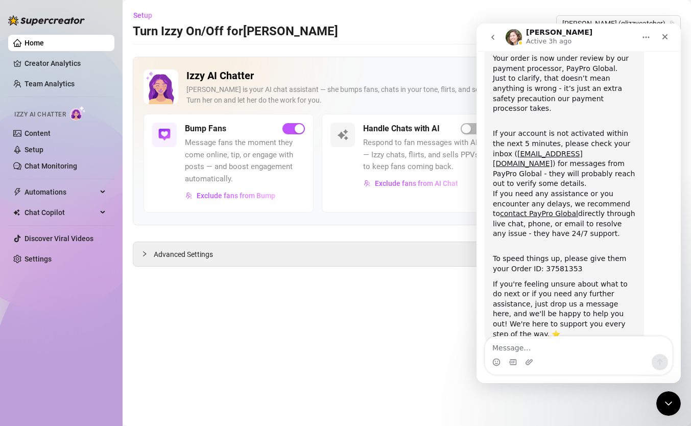
click at [554, 352] on textarea "Message…" at bounding box center [578, 344] width 187 height 17
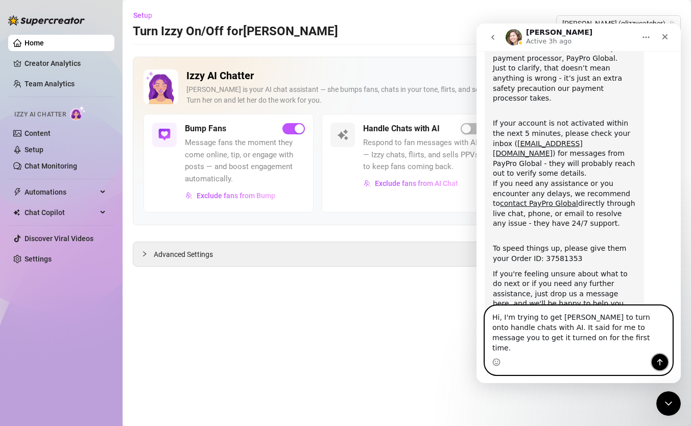
click at [659, 361] on icon "Send a message…" at bounding box center [660, 362] width 6 height 7
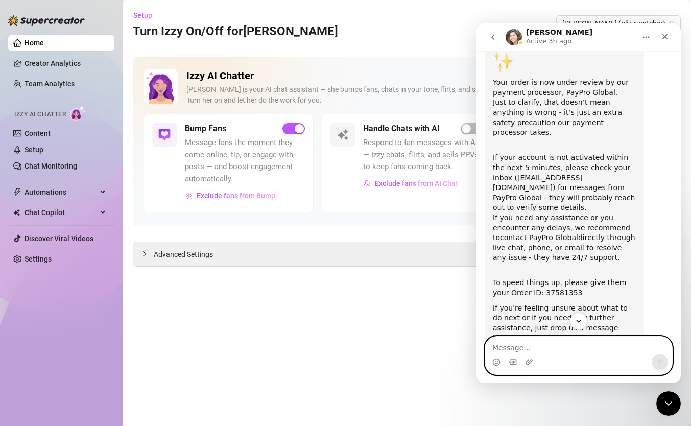
scroll to position [67, 0]
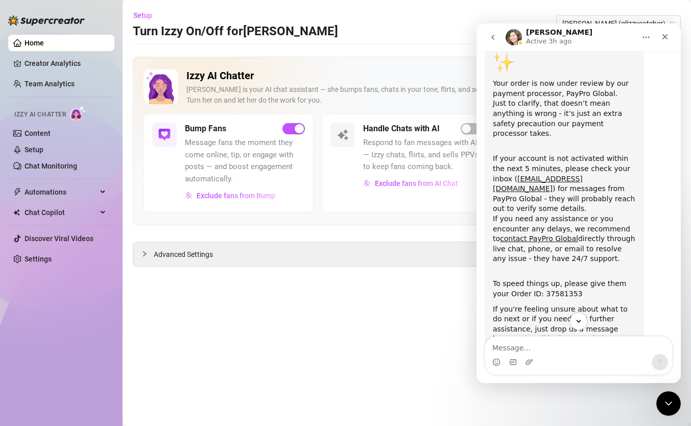
click at [547, 275] on div "To speed things up, please give them your Order ID: 37581353" at bounding box center [564, 284] width 143 height 30
copy div "37581353"
click at [580, 318] on icon "Scroll to bottom" at bounding box center [578, 320] width 9 height 9
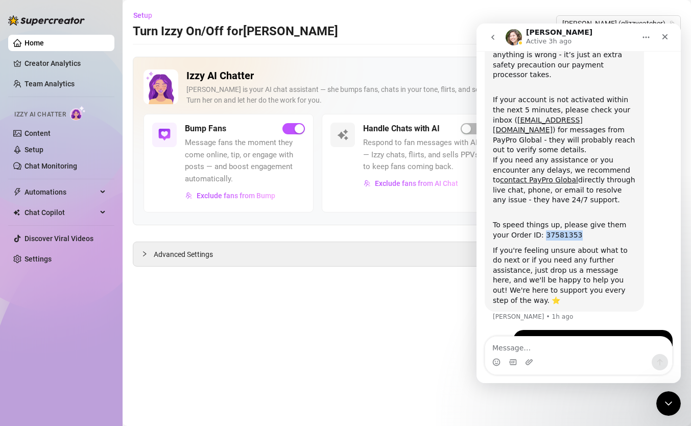
scroll to position [153, 0]
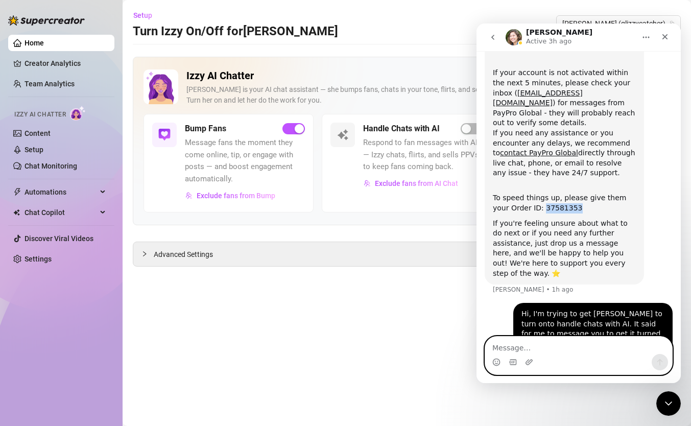
click at [558, 342] on textarea "Message…" at bounding box center [578, 344] width 187 height 17
paste textarea "37581353"
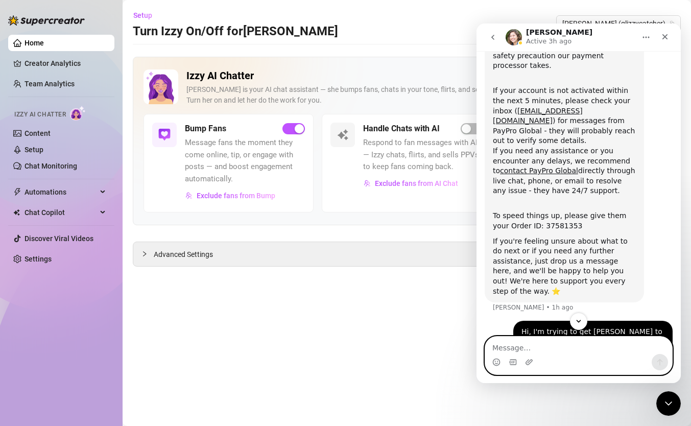
scroll to position [136, 0]
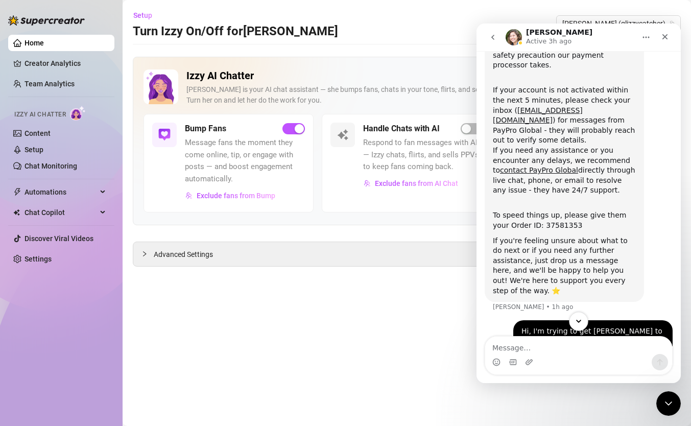
click at [583, 323] on button "Scroll to bottom" at bounding box center [578, 320] width 19 height 19
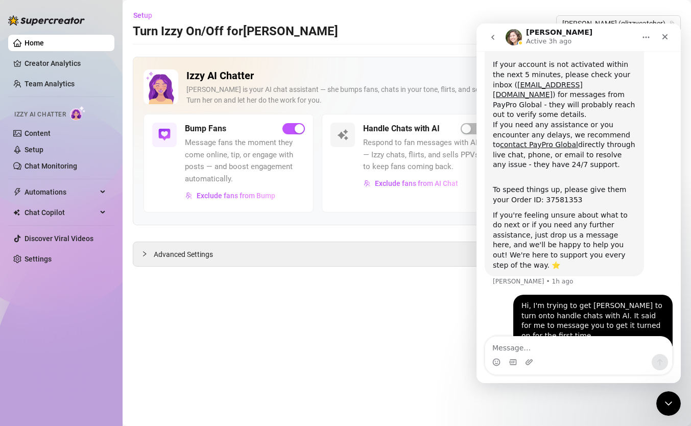
scroll to position [176, 0]
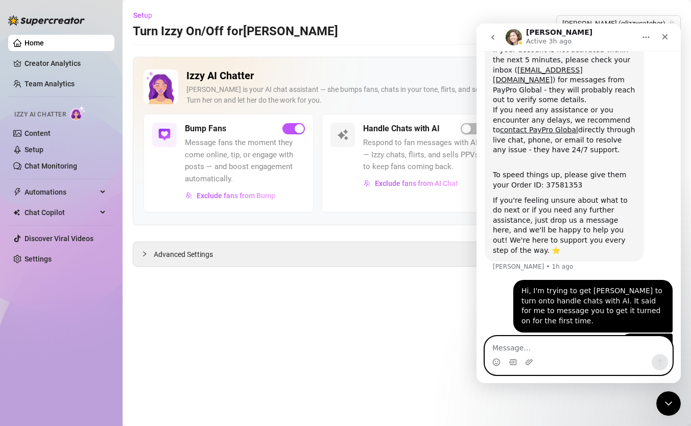
click at [553, 344] on textarea "Message…" at bounding box center [578, 344] width 187 height 17
click at [659, 359] on icon "Send a message…" at bounding box center [660, 362] width 6 height 7
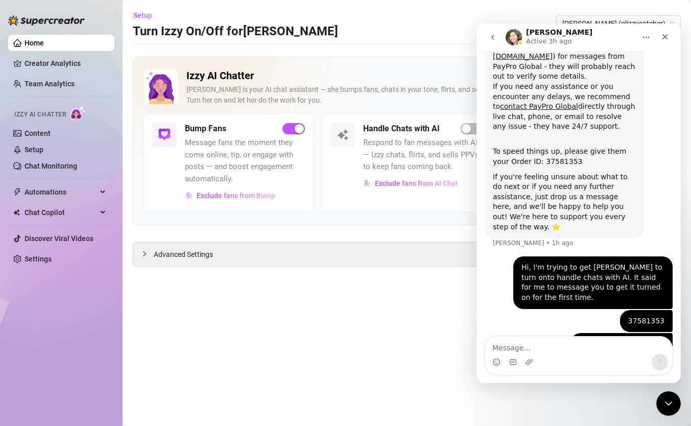
click at [400, 305] on main "Setup Turn Izzy On/Off for Sophie Sophie (glizzycatcher) Izzy AI Chatter Izzy i…" at bounding box center [406, 213] width 568 height 426
click at [474, 131] on span "button" at bounding box center [471, 128] width 22 height 11
click at [334, 267] on main "Setup Turn Izzy On/Off for Sophie Sophie (glizzycatcher) Izzy AI Chatter Izzy i…" at bounding box center [406, 213] width 568 height 426
click at [315, 252] on div "Advanced Settings" at bounding box center [406, 254] width 547 height 24
click at [145, 253] on icon "collapsed" at bounding box center [144, 253] width 3 height 5
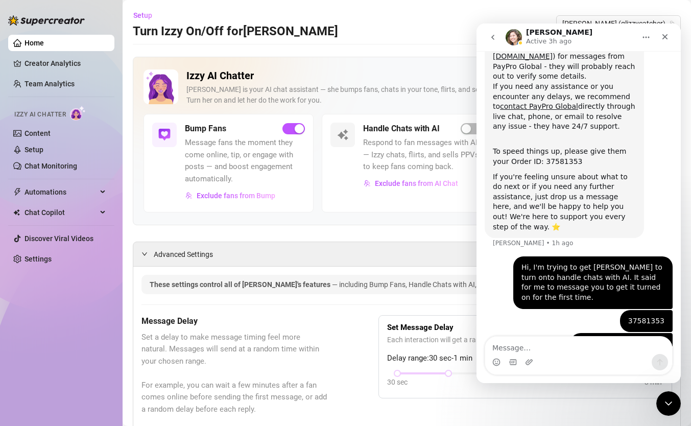
click at [496, 38] on icon "go back" at bounding box center [492, 37] width 8 height 8
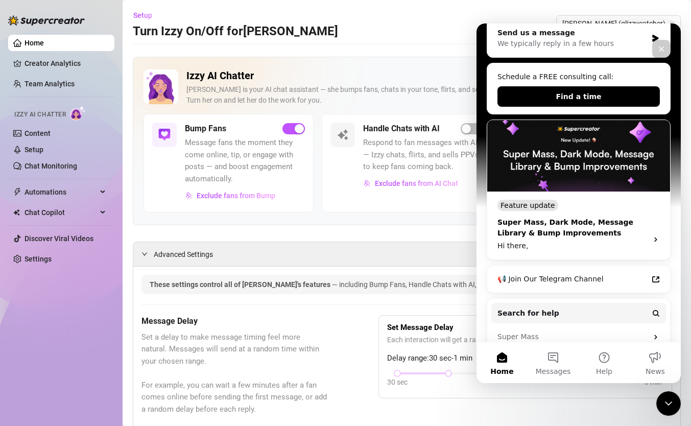
scroll to position [0, 0]
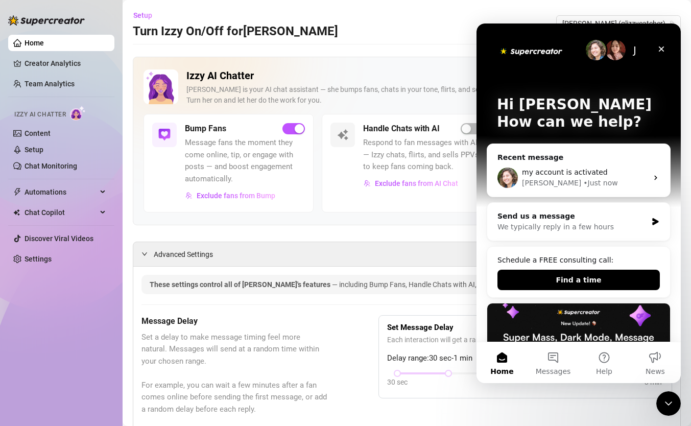
click at [606, 48] on img "Intercom messenger" at bounding box center [615, 50] width 20 height 20
click at [586, 53] on img "Intercom messenger" at bounding box center [595, 50] width 20 height 20
click at [611, 55] on img "Intercom messenger" at bounding box center [615, 50] width 20 height 20
click at [561, 359] on button "Messages" at bounding box center [552, 362] width 51 height 41
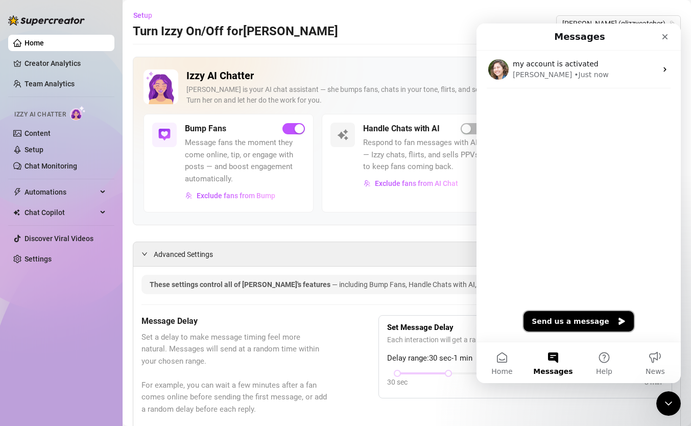
click at [576, 318] on button "Send us a message" at bounding box center [578, 321] width 110 height 20
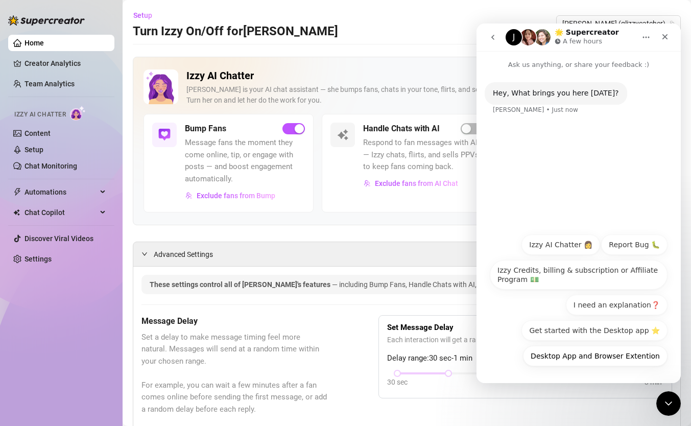
click at [495, 37] on icon "go back" at bounding box center [492, 37] width 8 height 8
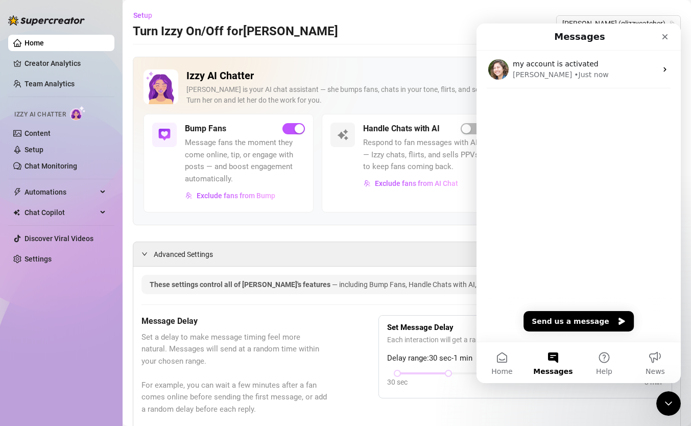
click at [574, 73] on div "• Just now" at bounding box center [591, 74] width 34 height 11
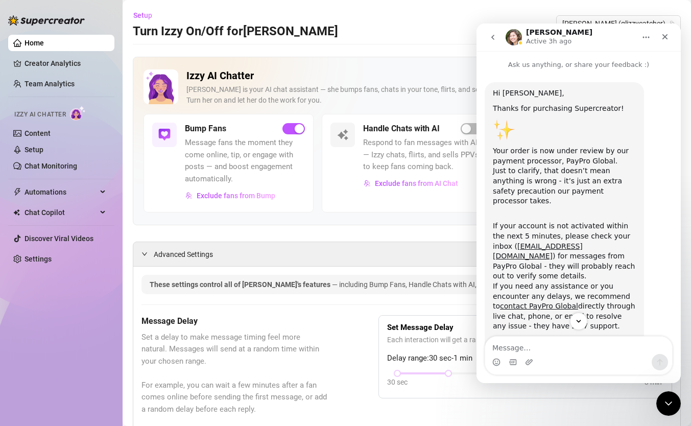
scroll to position [200, 0]
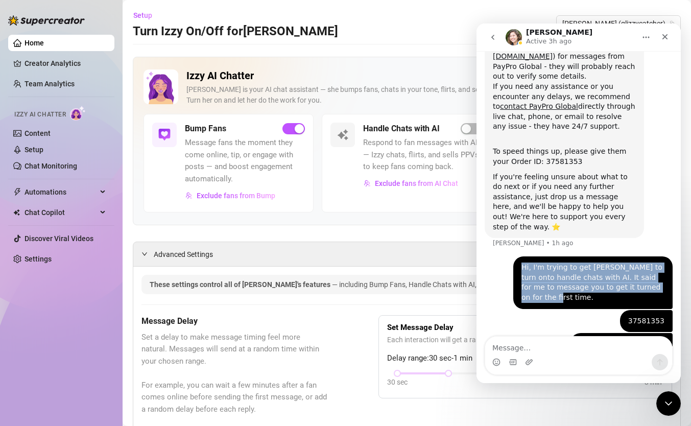
drag, startPoint x: 516, startPoint y: 238, endPoint x: 548, endPoint y: 269, distance: 44.8
click at [548, 269] on div "Hi, I'm trying to get Izzy to turn onto handle chats with AI. It said for me to…" at bounding box center [592, 282] width 143 height 40
copy div "Hi, I'm trying to get Izzy to turn onto handle chats with AI. It said for me to…"
click at [496, 39] on icon "go back" at bounding box center [492, 37] width 8 height 8
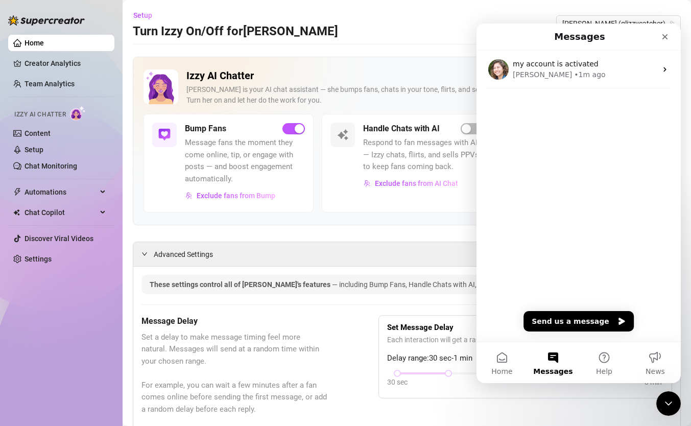
scroll to position [0, 0]
click at [567, 327] on button "Send us a message" at bounding box center [578, 321] width 110 height 20
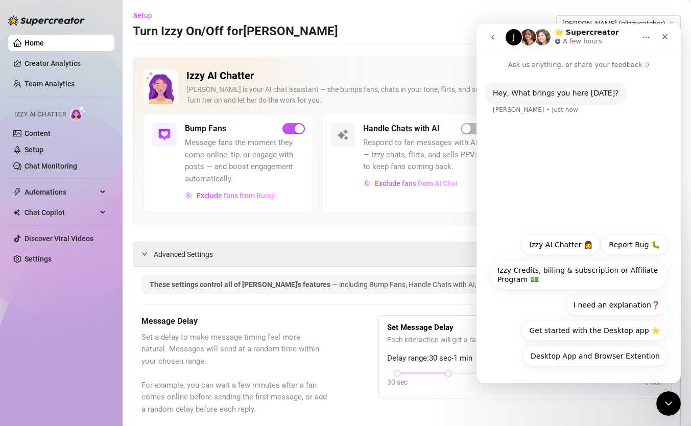
click at [581, 242] on button "Izzy AI Chatter 👩" at bounding box center [560, 244] width 79 height 20
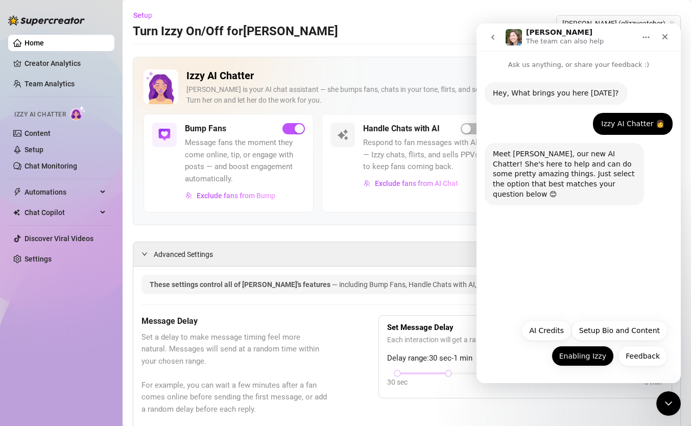
click at [584, 357] on button "Enabling Izzy" at bounding box center [582, 356] width 62 height 20
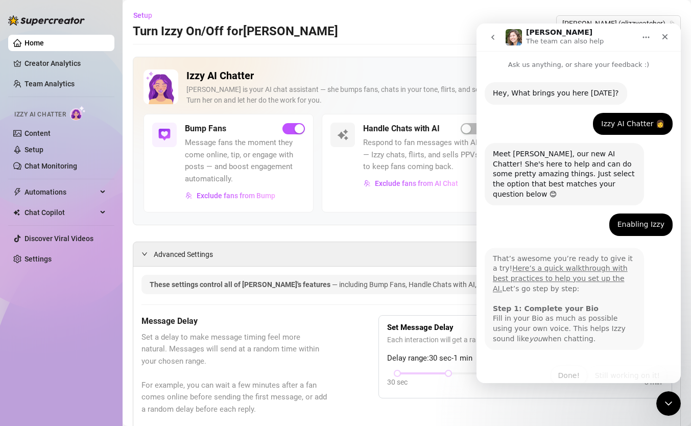
scroll to position [10, 0]
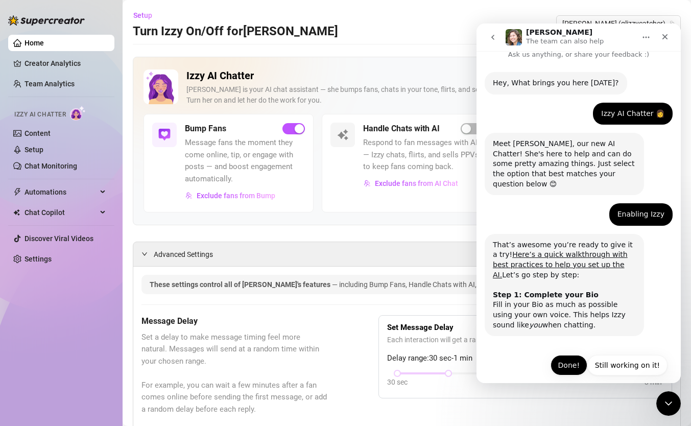
click at [562, 355] on button "Done!" at bounding box center [568, 365] width 37 height 20
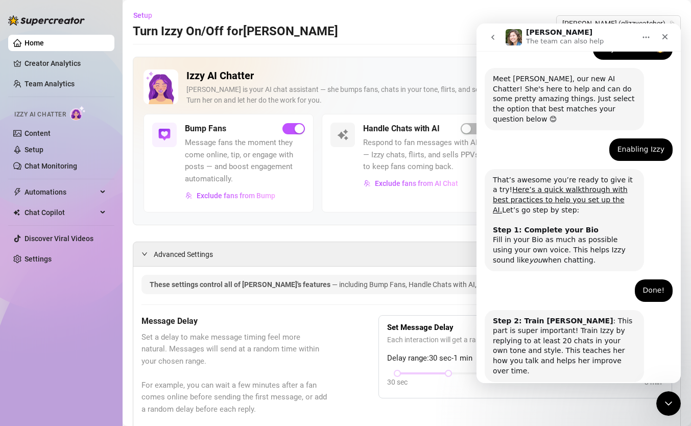
scroll to position [111, 0]
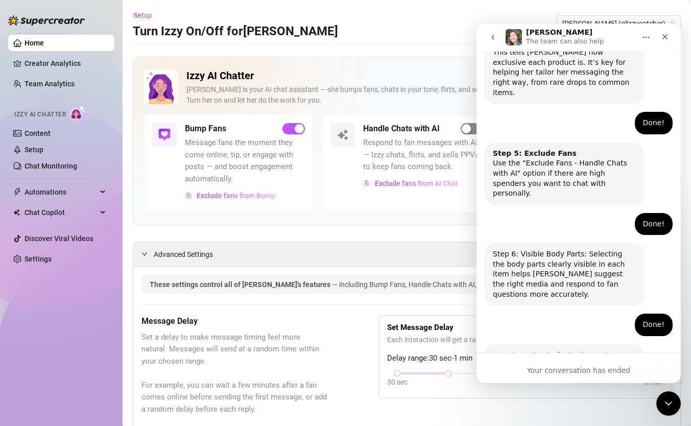
scroll to position [640, 0]
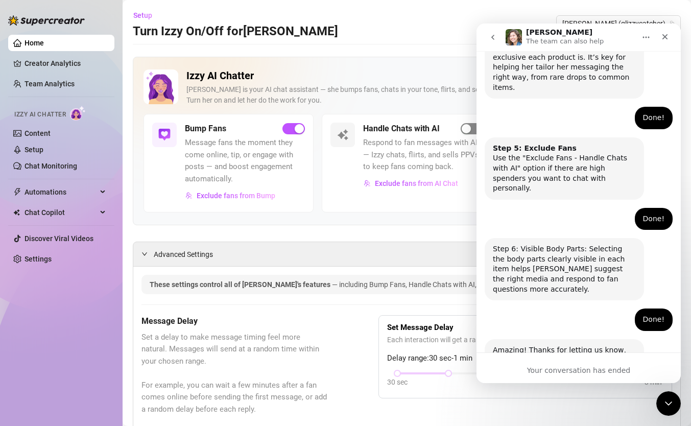
click at [468, 131] on span "button" at bounding box center [471, 128] width 22 height 11
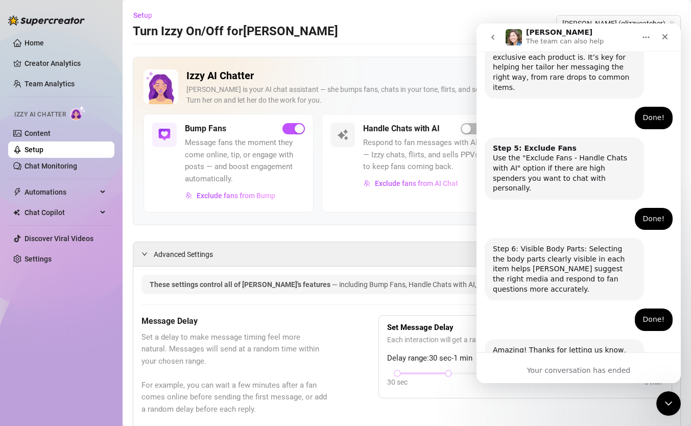
click at [464, 135] on div "Handle Chats with AI Respond to fan messages with AI — Izzy chats, flirts, and …" at bounding box center [423, 156] width 120 height 69
click at [464, 130] on div "button" at bounding box center [465, 128] width 9 height 9
click at [496, 45] on button "go back" at bounding box center [492, 37] width 19 height 19
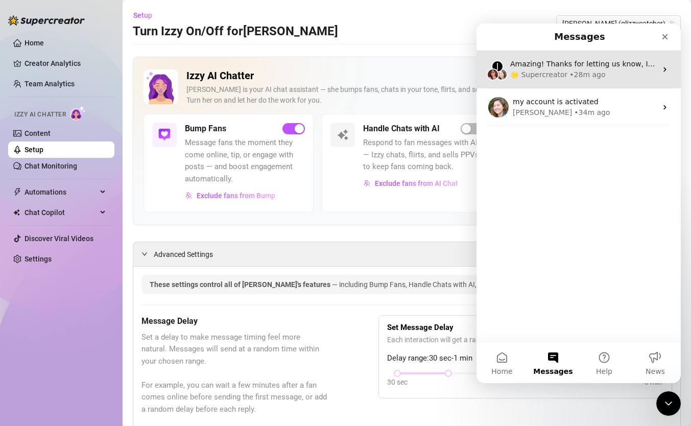
click at [569, 72] on div "• 28m ago" at bounding box center [587, 74] width 36 height 11
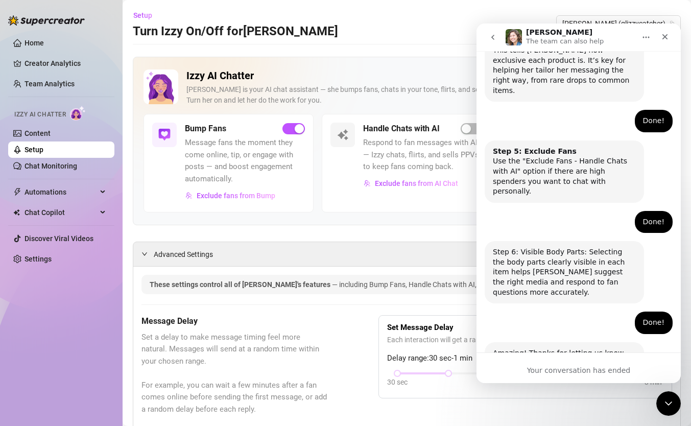
scroll to position [640, 0]
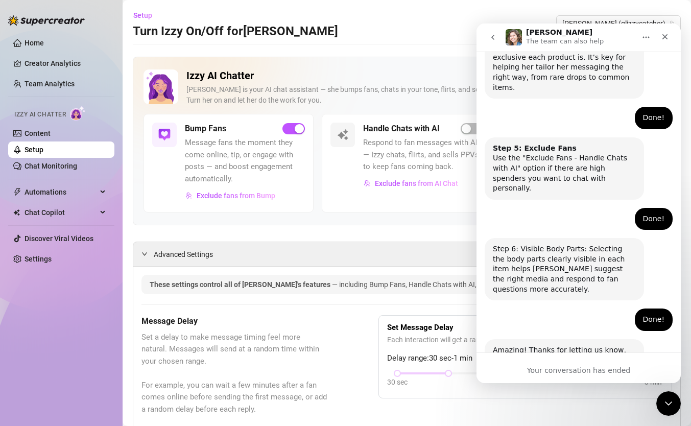
click at [599, 365] on div "Your conversation has ended" at bounding box center [578, 370] width 204 height 11
click at [493, 35] on icon "go back" at bounding box center [492, 37] width 3 height 5
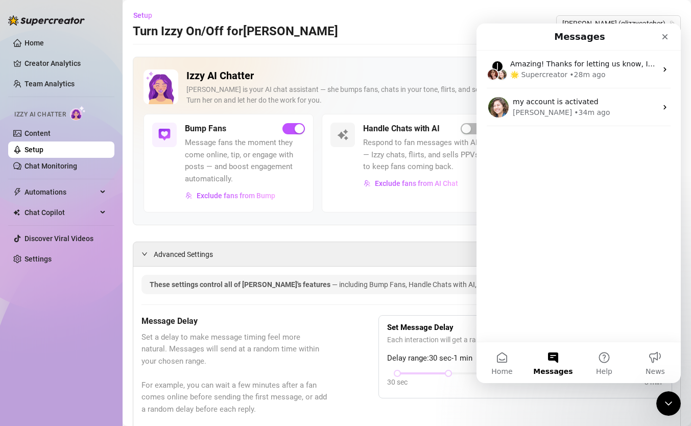
scroll to position [0, 0]
click at [505, 367] on span "Home" at bounding box center [501, 370] width 21 height 7
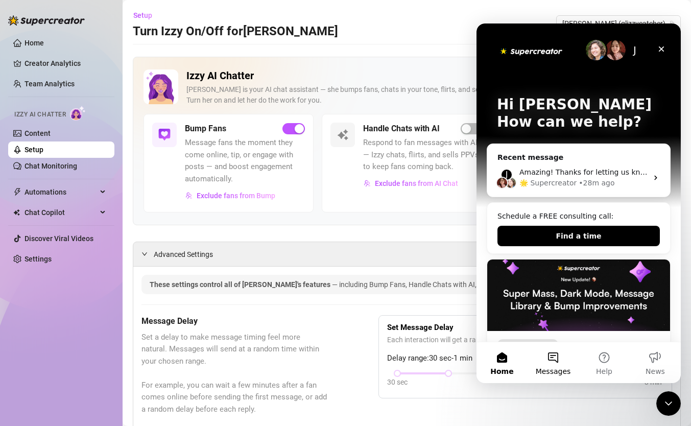
click at [556, 362] on button "Messages" at bounding box center [552, 362] width 51 height 41
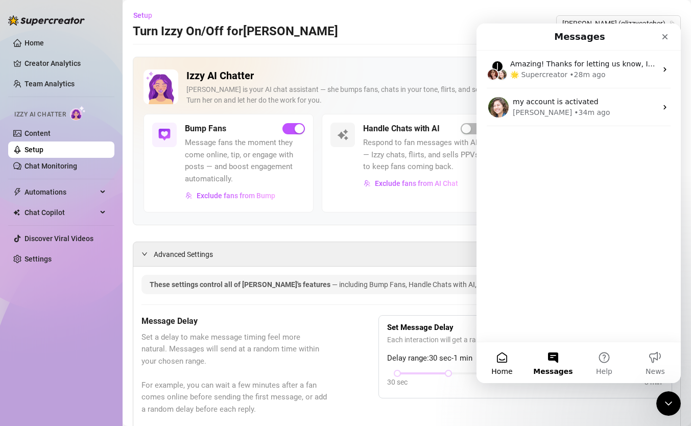
click at [506, 363] on button "Home" at bounding box center [501, 362] width 51 height 41
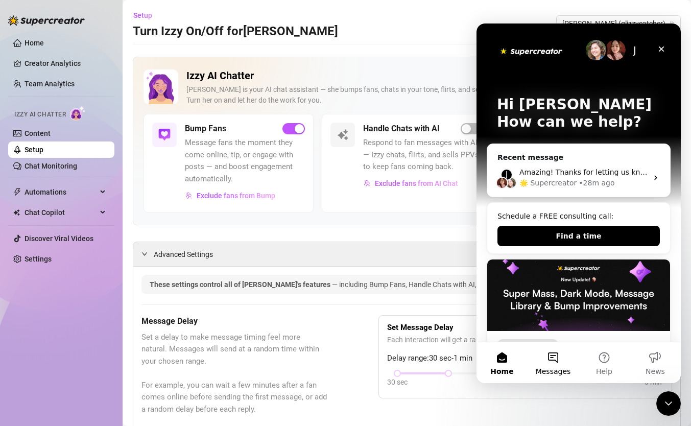
click at [550, 353] on button "Messages" at bounding box center [552, 362] width 51 height 41
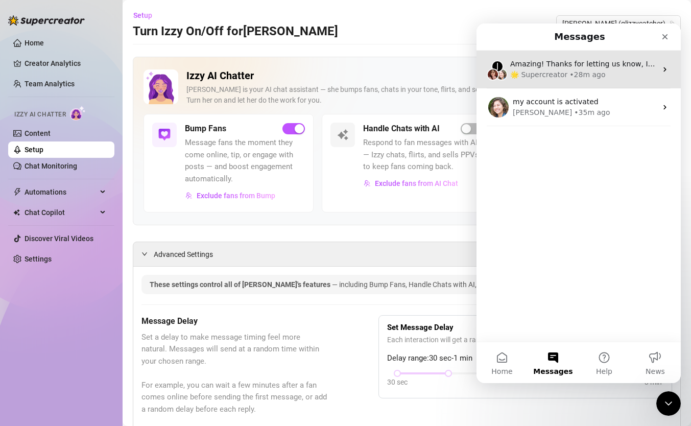
click at [555, 83] on div "J Amazing! Thanks for letting us know, I’ll review your bio now and make sure e…" at bounding box center [578, 70] width 204 height 38
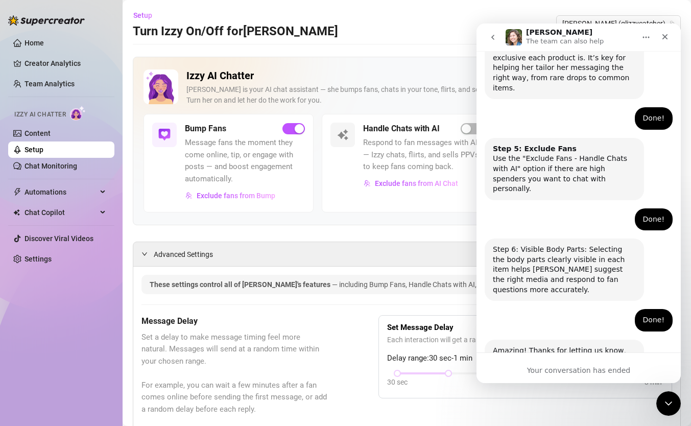
scroll to position [640, 0]
click at [653, 40] on button "Home" at bounding box center [645, 37] width 19 height 19
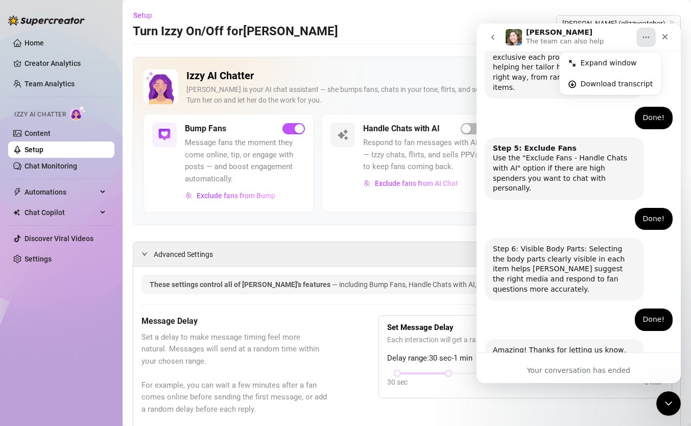
click at [497, 38] on button "go back" at bounding box center [492, 37] width 19 height 19
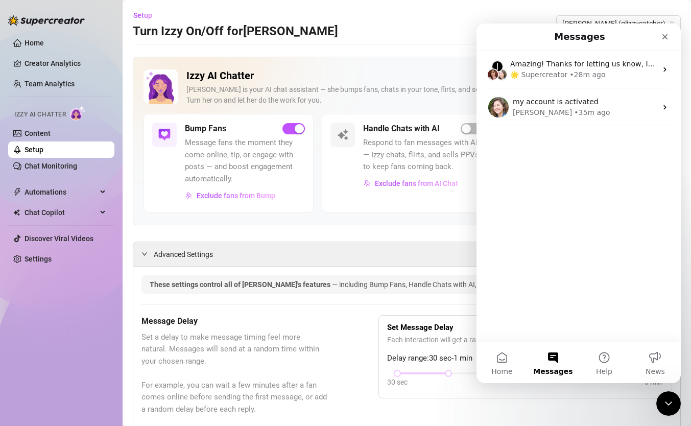
scroll to position [0, 0]
click at [383, 22] on div "Setup Turn Izzy On/Off for Sophie Sophie (glizzycatcher)" at bounding box center [407, 23] width 548 height 33
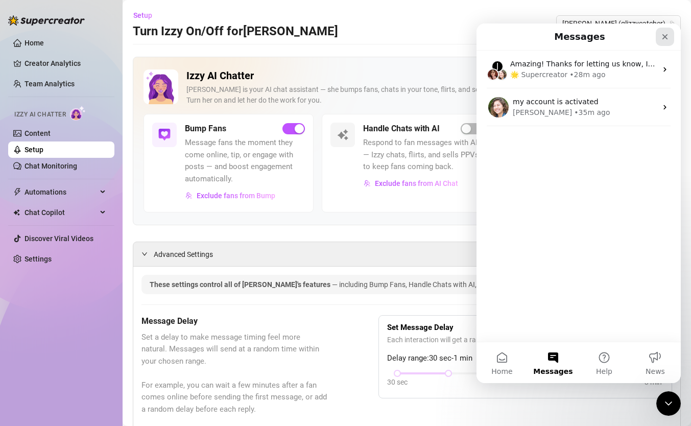
click at [661, 38] on icon "Close" at bounding box center [664, 37] width 8 height 8
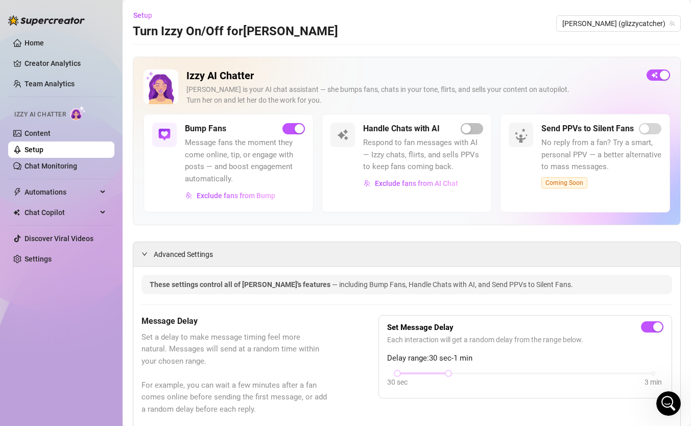
click at [565, 182] on span "Coming Soon" at bounding box center [564, 182] width 46 height 11
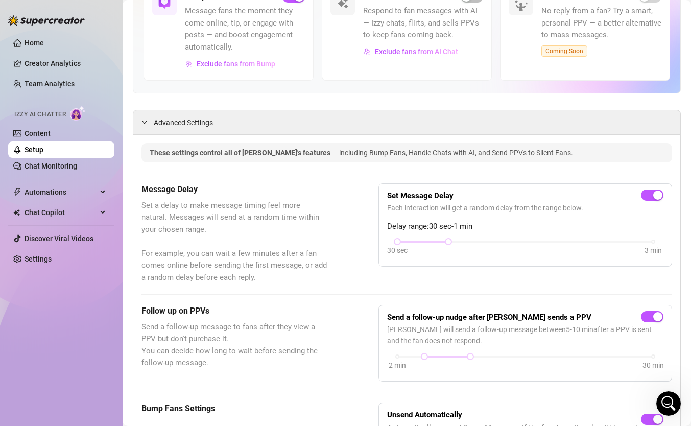
scroll to position [130, 0]
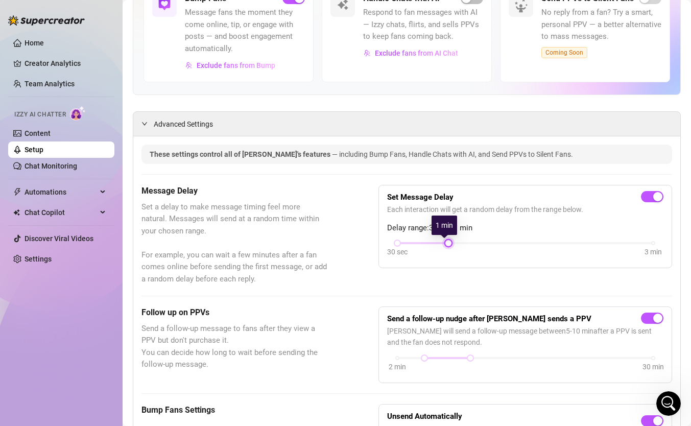
drag, startPoint x: 447, startPoint y: 246, endPoint x: 452, endPoint y: 245, distance: 5.1
click at [452, 245] on div "30 sec 3 min" at bounding box center [525, 249] width 276 height 19
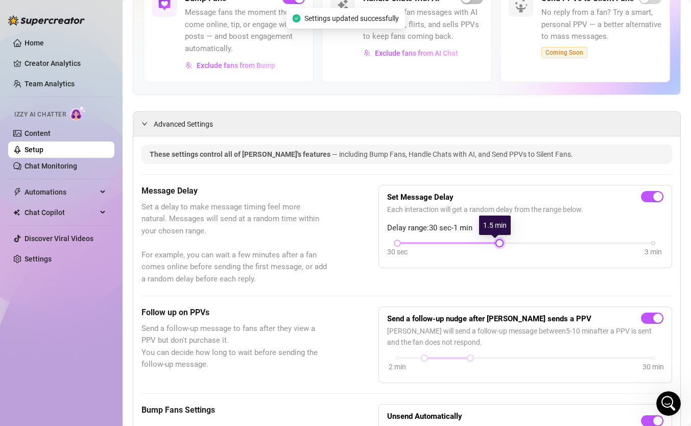
drag, startPoint x: 443, startPoint y: 241, endPoint x: 480, endPoint y: 243, distance: 36.8
click at [480, 243] on div "30 sec 3 min" at bounding box center [525, 242] width 256 height 4
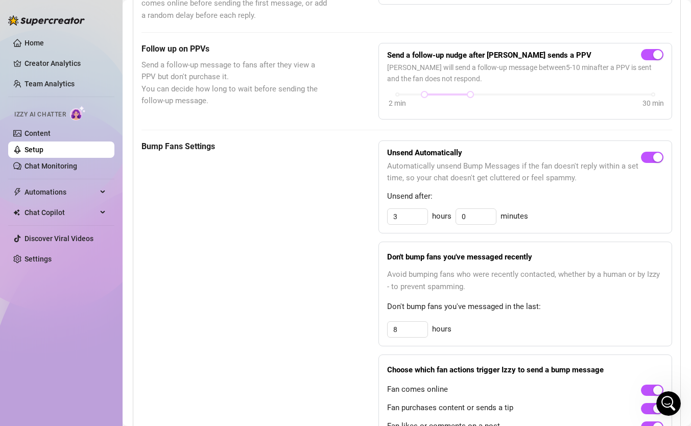
scroll to position [395, 0]
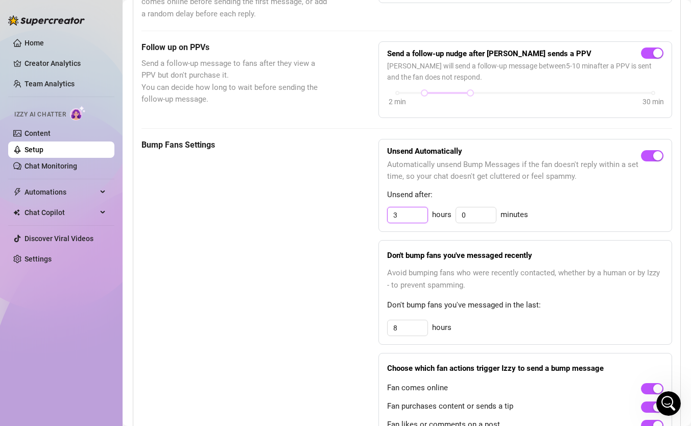
click at [402, 216] on input "3" at bounding box center [407, 214] width 40 height 15
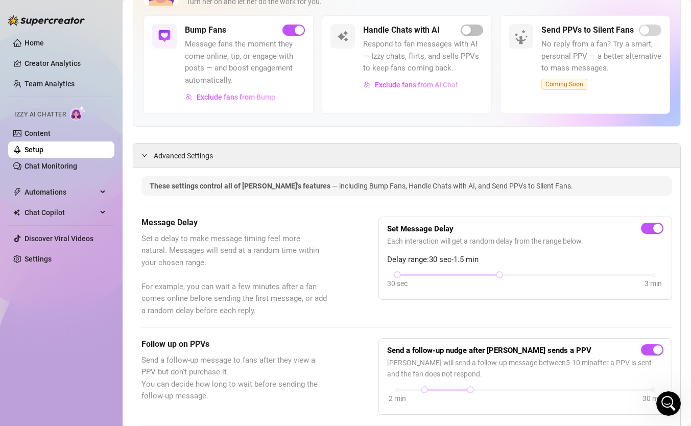
scroll to position [0, 0]
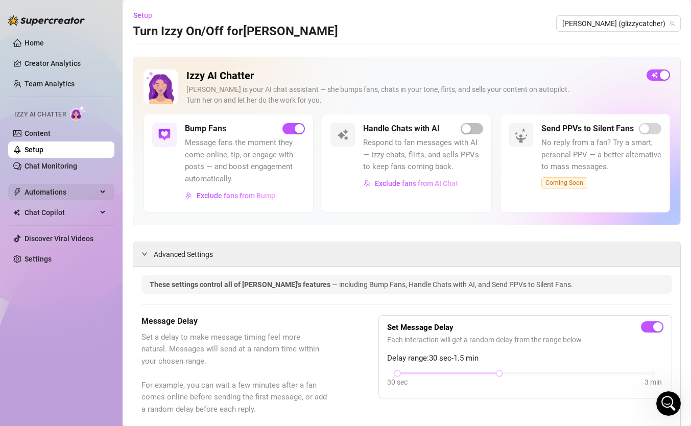
click at [61, 189] on span "Automations" at bounding box center [60, 192] width 72 height 16
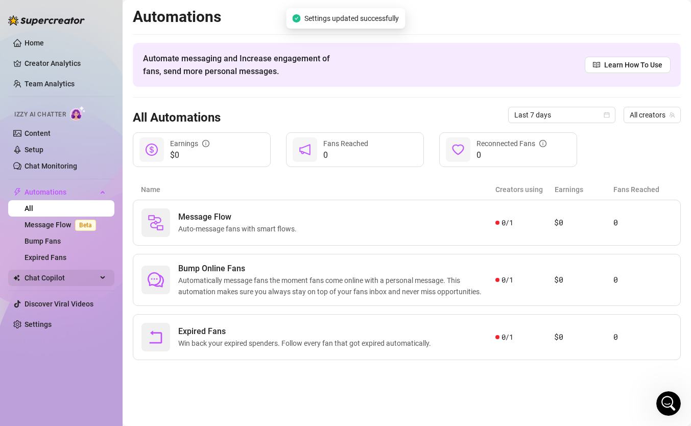
click at [47, 282] on span "Chat Copilot" at bounding box center [60, 277] width 72 height 16
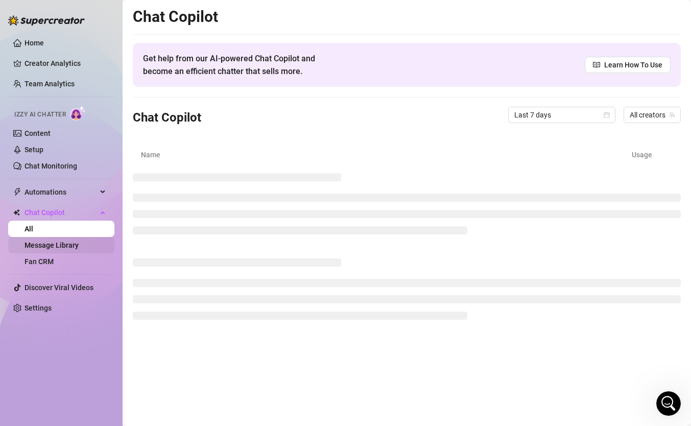
click at [55, 245] on link "Message Library" at bounding box center [51, 245] width 54 height 8
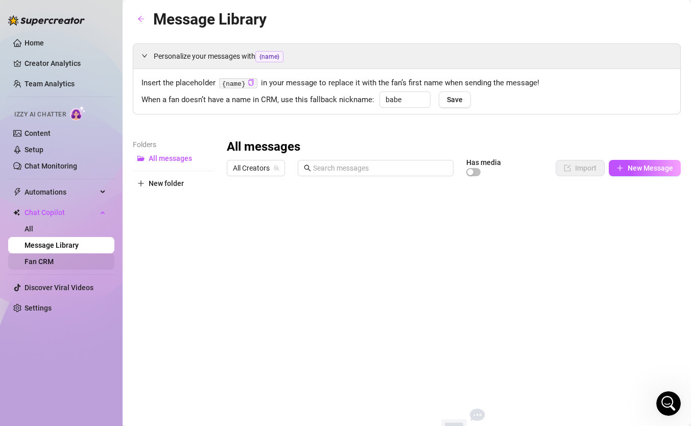
click at [39, 262] on link "Fan CRM" at bounding box center [38, 261] width 29 height 8
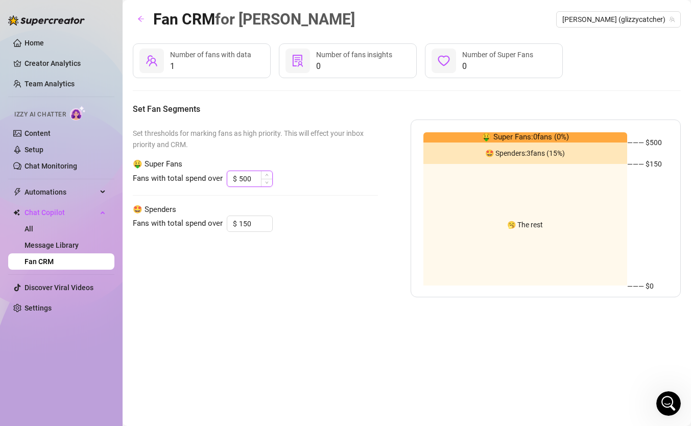
drag, startPoint x: 253, startPoint y: 181, endPoint x: 240, endPoint y: 179, distance: 12.9
click at [240, 179] on input "500" at bounding box center [255, 178] width 33 height 15
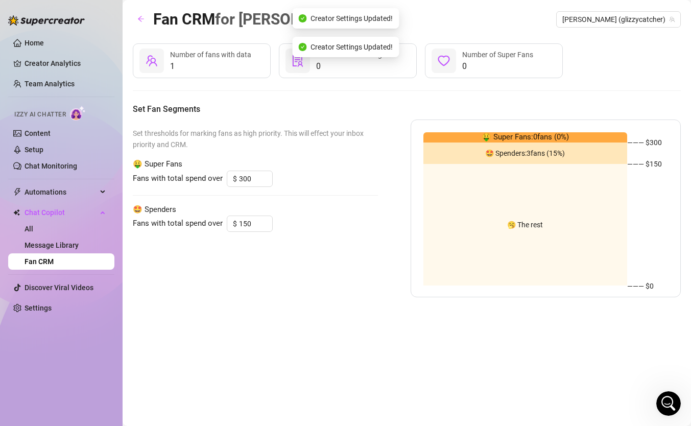
click at [234, 414] on main "Fan CRM for Sophie Sophie (glizzycatcher) 1 Number of fans with data 0 Number o…" at bounding box center [406, 213] width 568 height 426
